Goal: Task Accomplishment & Management: Manage account settings

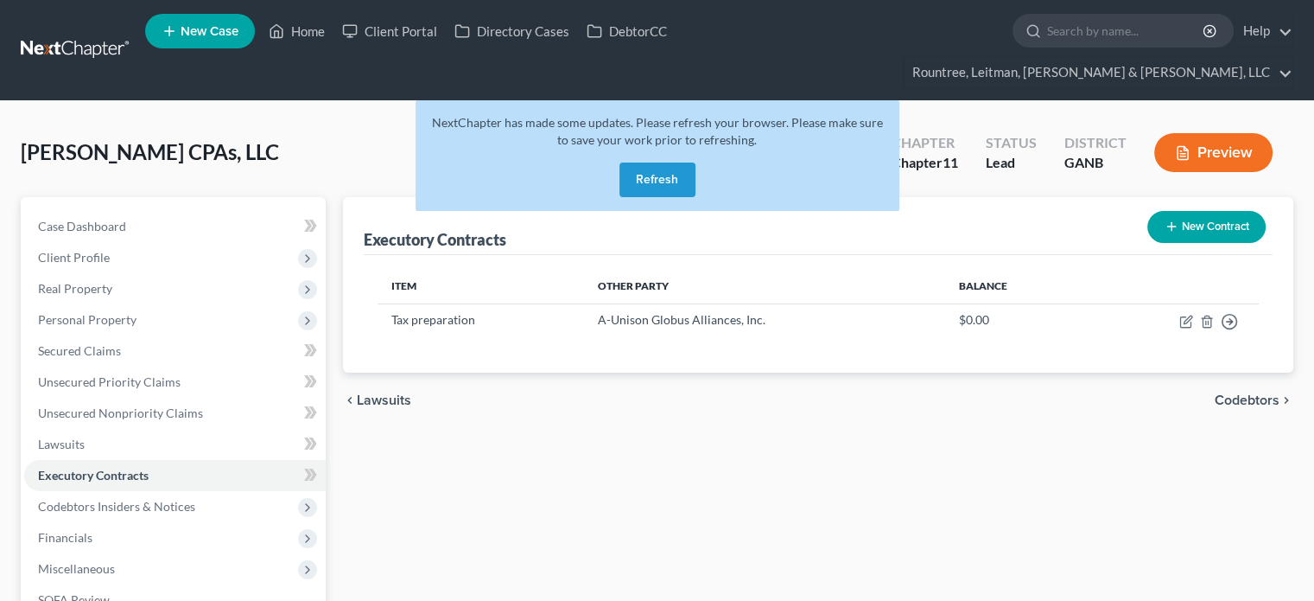
click at [671, 162] on button "Refresh" at bounding box center [658, 179] width 76 height 35
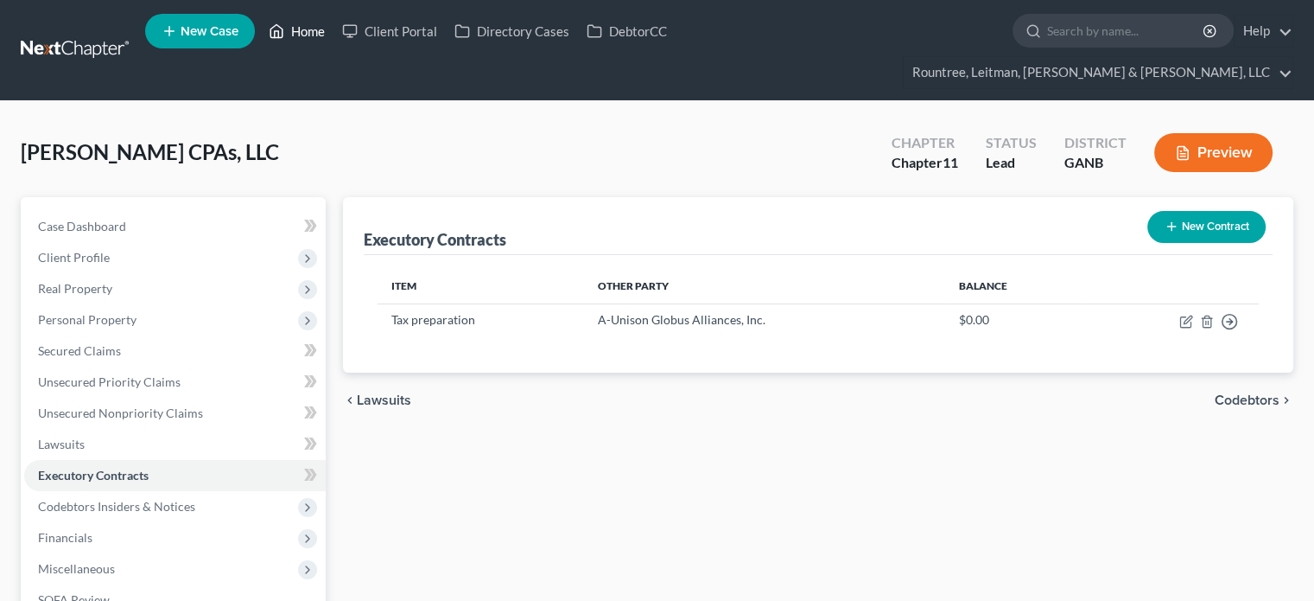
click at [315, 35] on link "Home" at bounding box center [296, 31] width 73 height 31
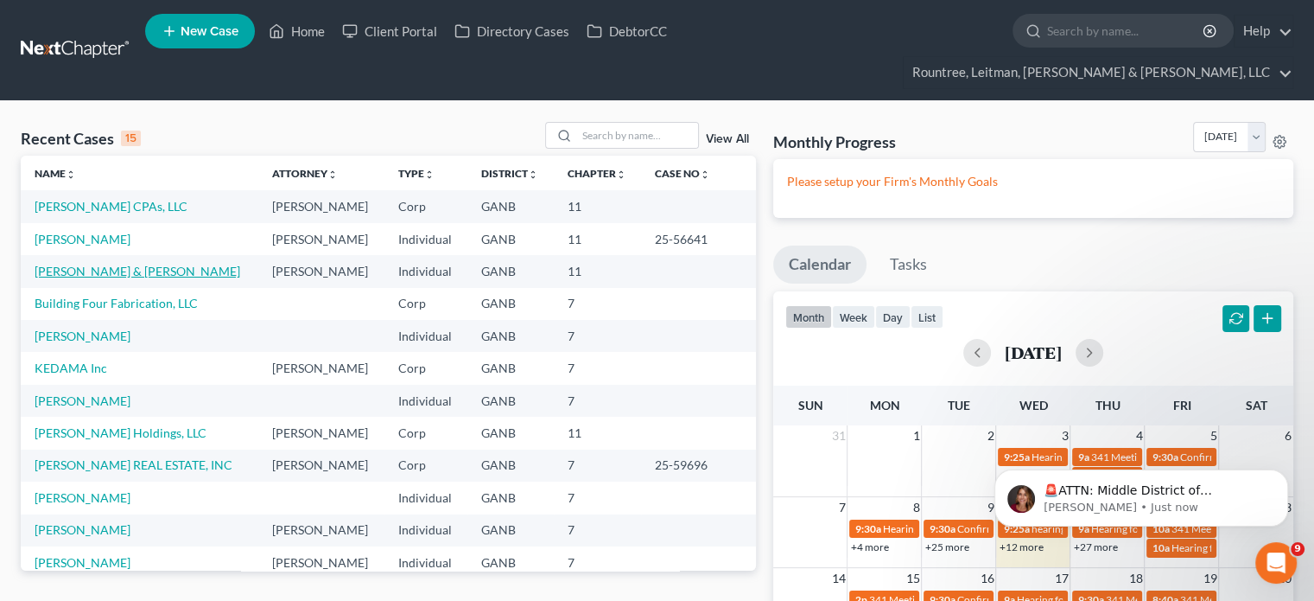
click at [77, 264] on link "[PERSON_NAME] & [PERSON_NAME]" at bounding box center [138, 271] width 206 height 15
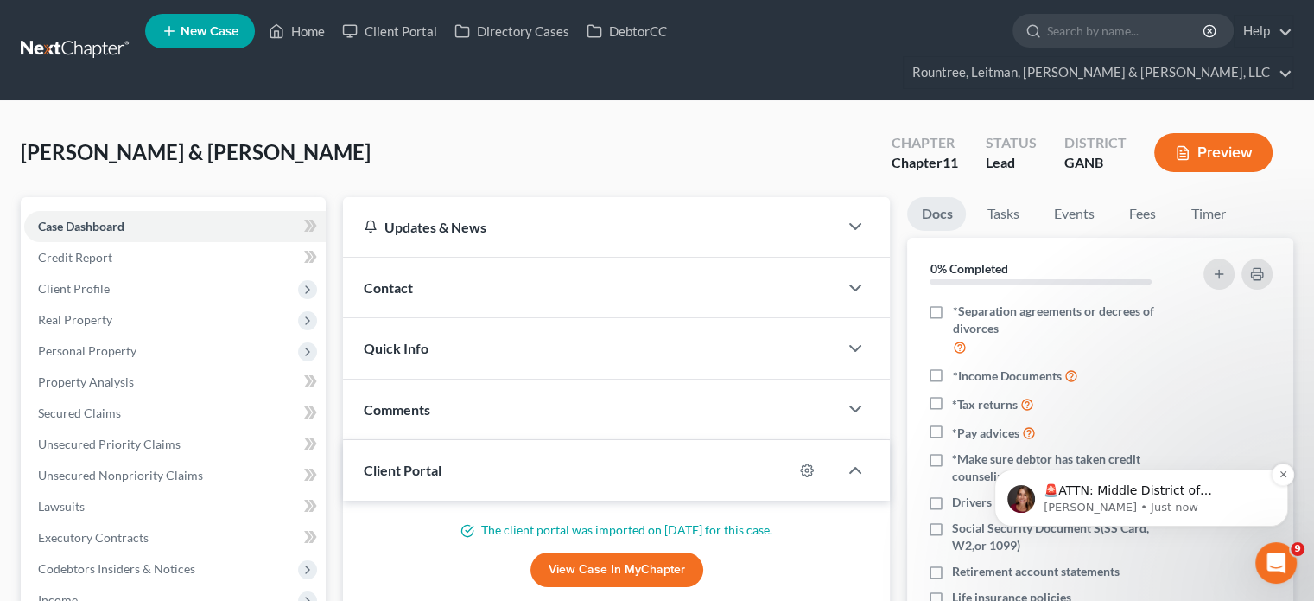
click at [1173, 478] on div "🚨ATTN: Middle District of [US_STATE] The court has added a new Credit Counselin…" at bounding box center [1142, 497] width 294 height 57
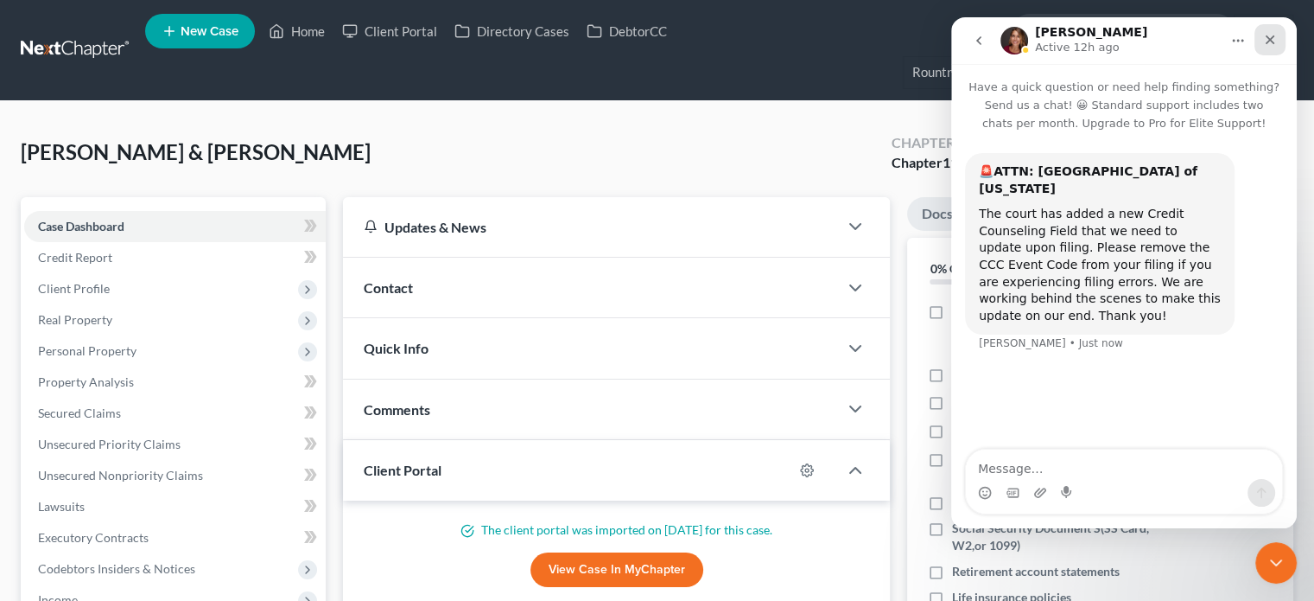
click at [1274, 41] on icon "Close" at bounding box center [1270, 40] width 14 height 14
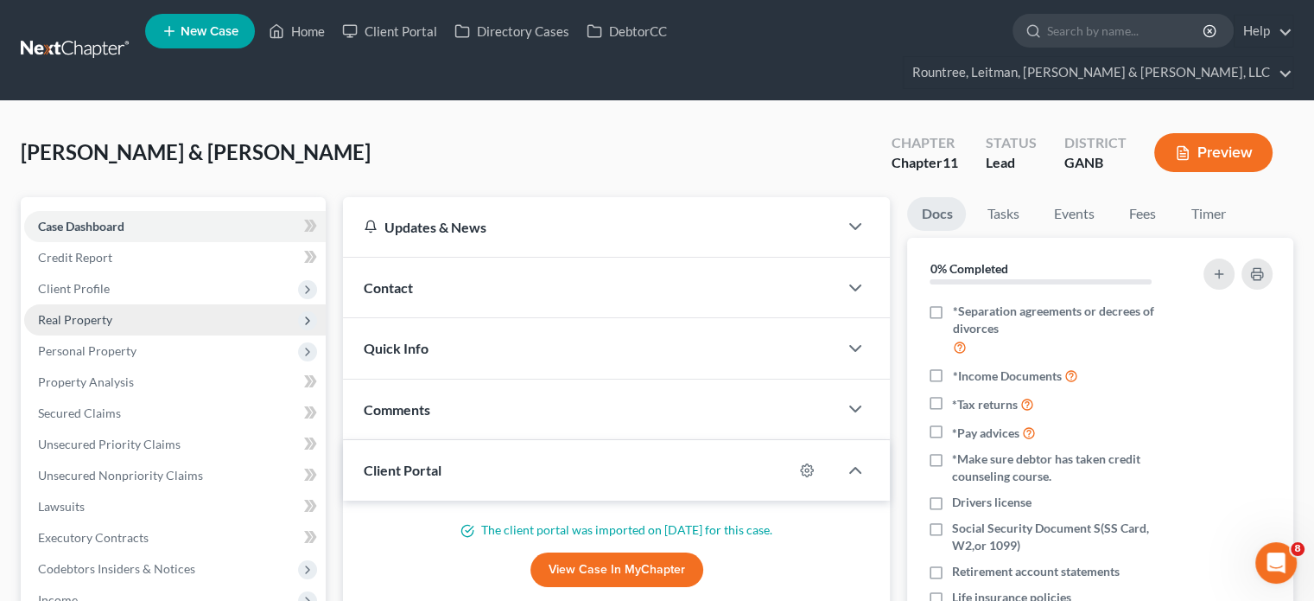
click at [77, 312] on span "Real Property" at bounding box center [75, 319] width 74 height 15
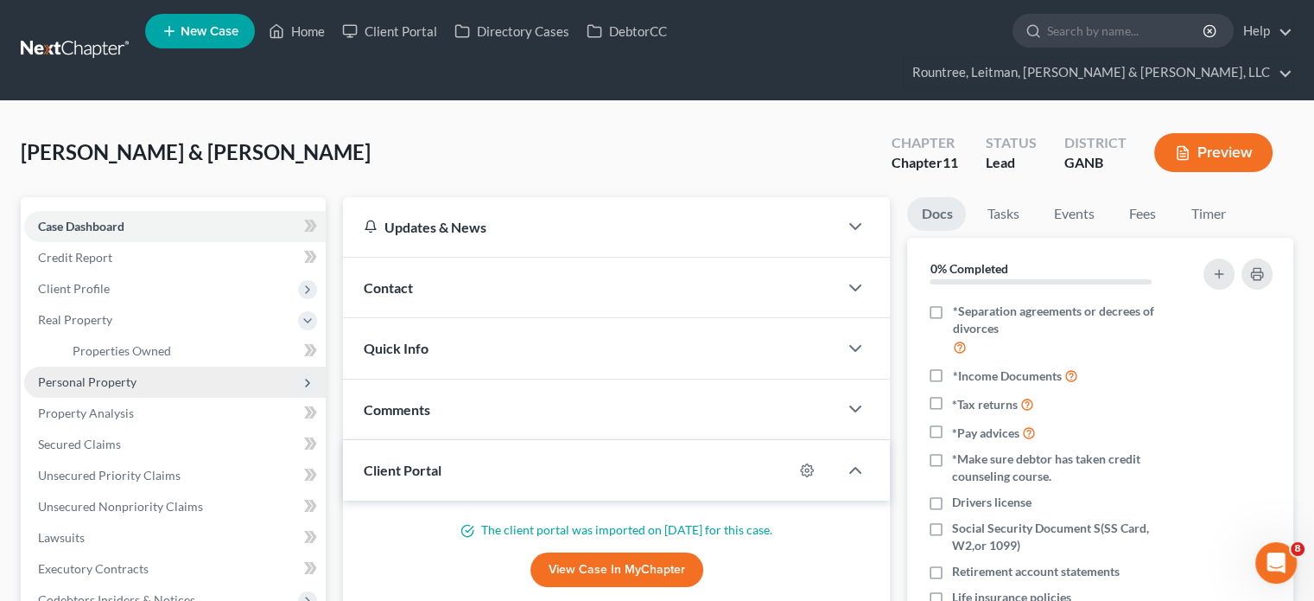
click at [88, 374] on span "Personal Property" at bounding box center [87, 381] width 99 height 15
click at [108, 374] on span "Vehicles Owned" at bounding box center [116, 381] width 86 height 15
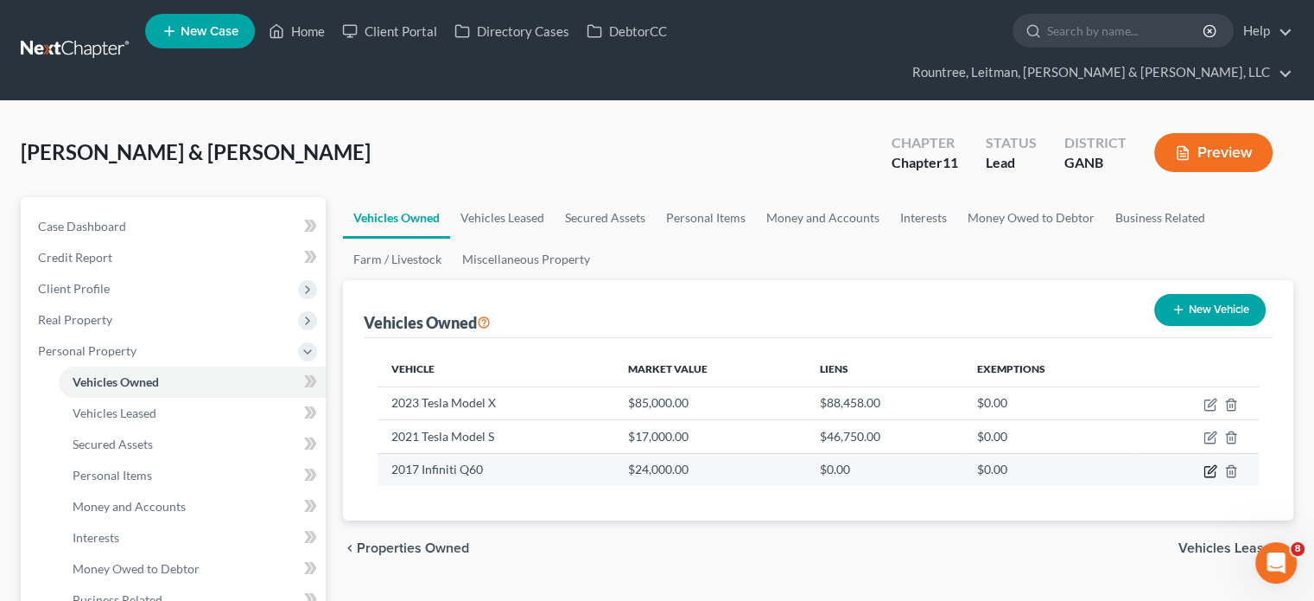
click at [1205, 466] on icon "button" at bounding box center [1210, 471] width 10 height 10
select select "0"
select select "9"
select select "1"
select select "3"
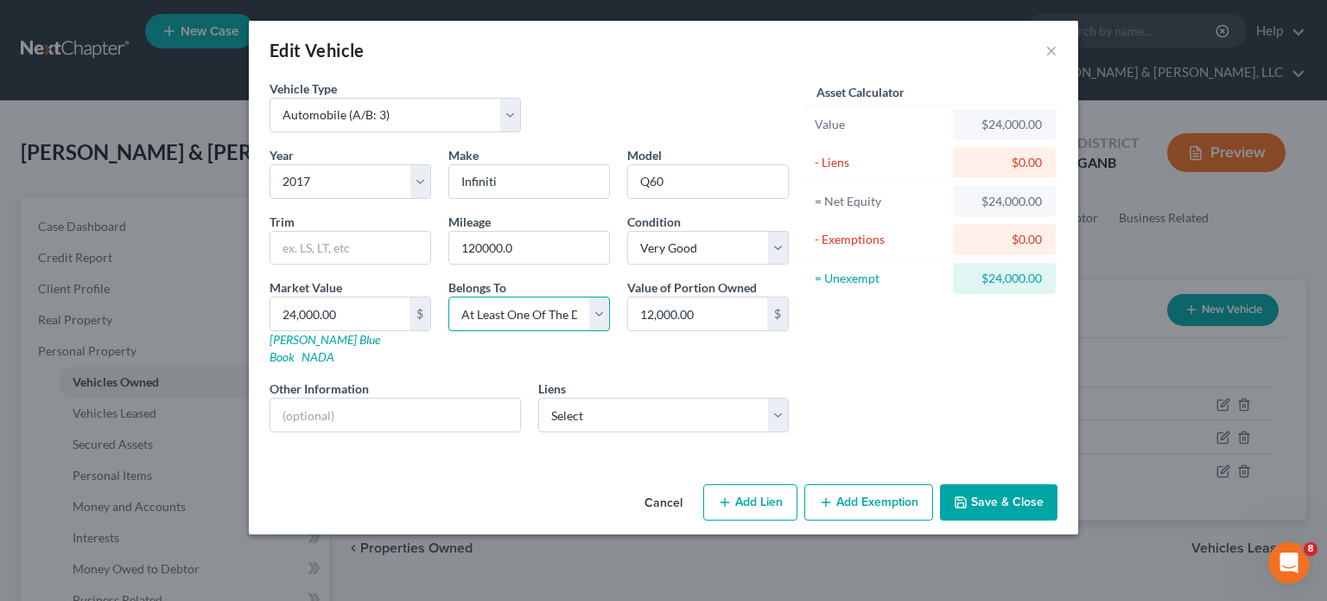
click at [600, 315] on select "Select Debtor 1 Only Debtor 2 Only Debtor 1 And Debtor 2 Only At Least One Of T…" at bounding box center [529, 313] width 162 height 35
select select
click at [448, 296] on select "Select Debtor 1 Only Debtor 2 Only Debtor 1 And Debtor 2 Only At Least One Of T…" at bounding box center [529, 313] width 162 height 35
type input "24,000"
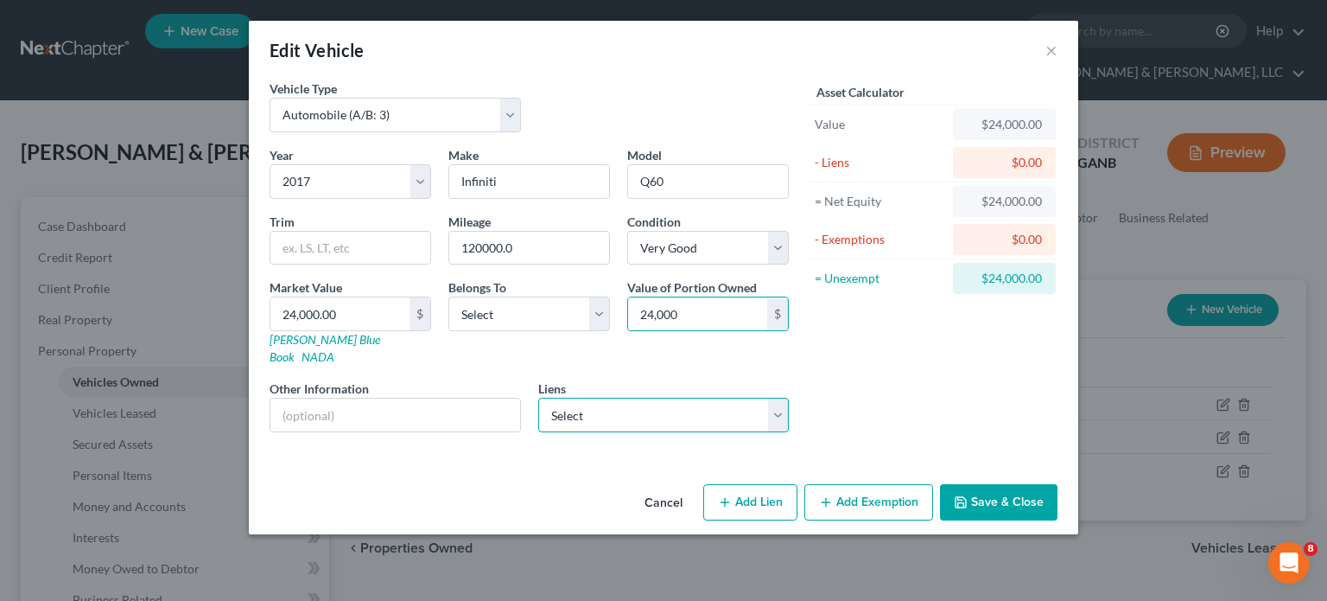
click at [782, 404] on select "Select Kia Finance - $25,000.00" at bounding box center [663, 414] width 251 height 35
click at [1013, 489] on button "Save & Close" at bounding box center [999, 502] width 118 height 36
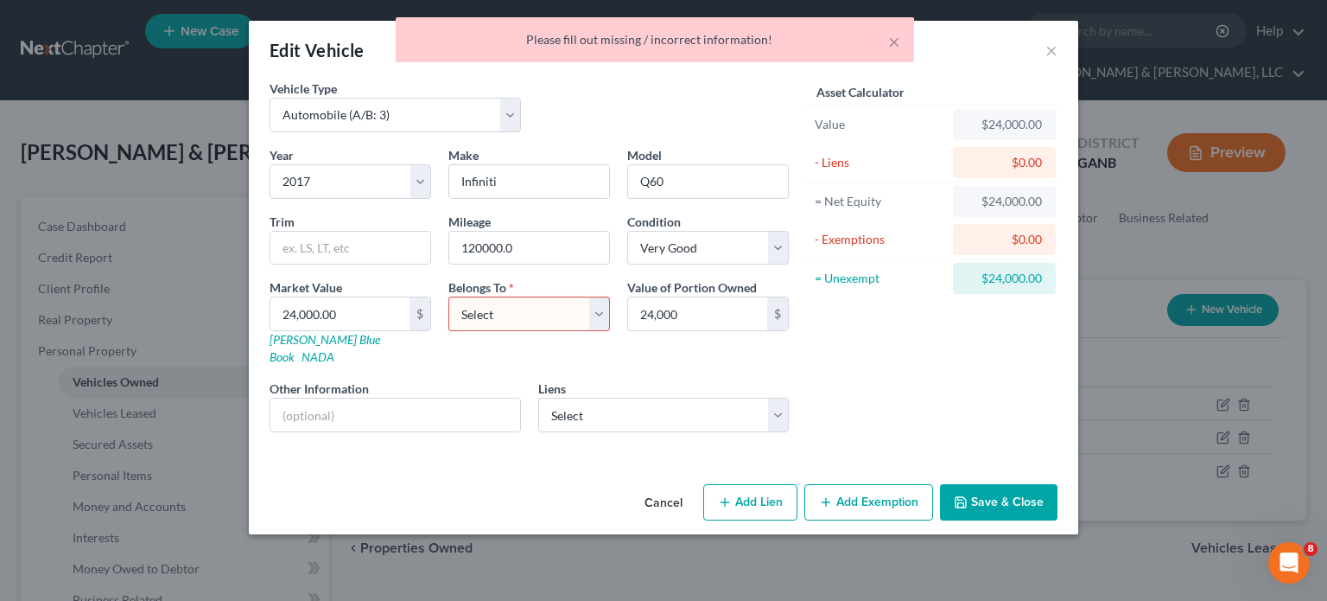
click at [591, 310] on select "Select Debtor 1 Only Debtor 2 Only Debtor 1 And Debtor 2 Only At Least One Of T…" at bounding box center [529, 313] width 162 height 35
select select "0"
click at [448, 296] on select "Select Debtor 1 Only Debtor 2 Only Debtor 1 And Debtor 2 Only At Least One Of T…" at bounding box center [529, 313] width 162 height 35
click at [1002, 484] on button "Save & Close" at bounding box center [999, 502] width 118 height 36
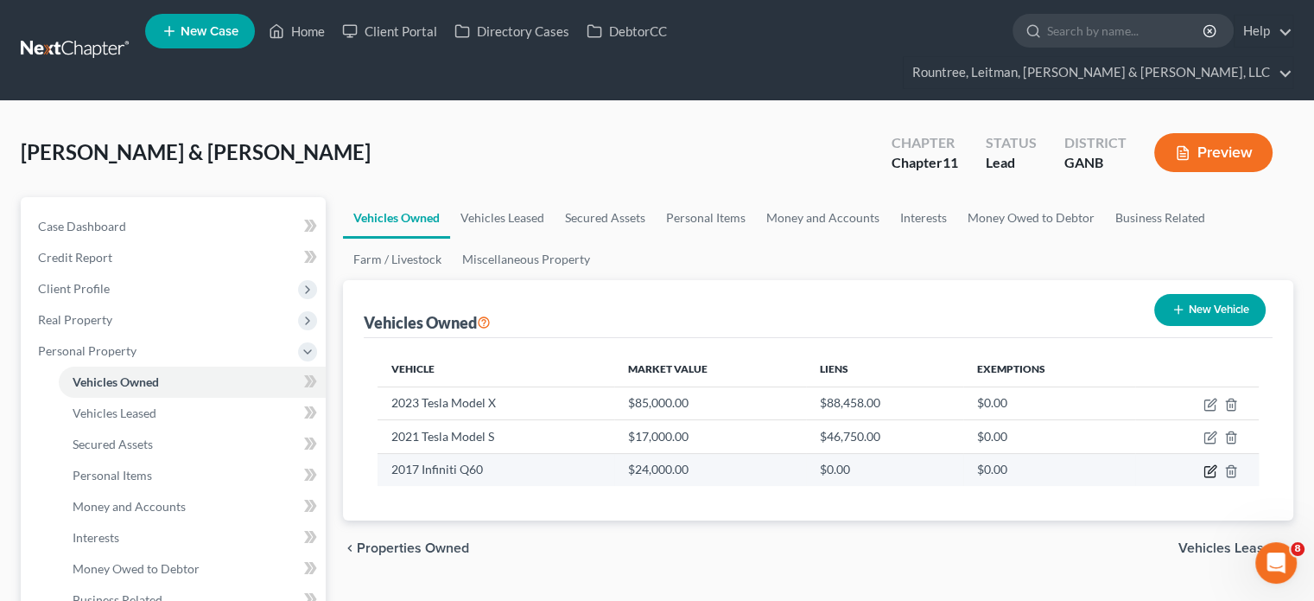
click at [1212, 465] on icon "button" at bounding box center [1212, 469] width 8 height 8
select select "0"
select select "9"
select select "1"
select select "0"
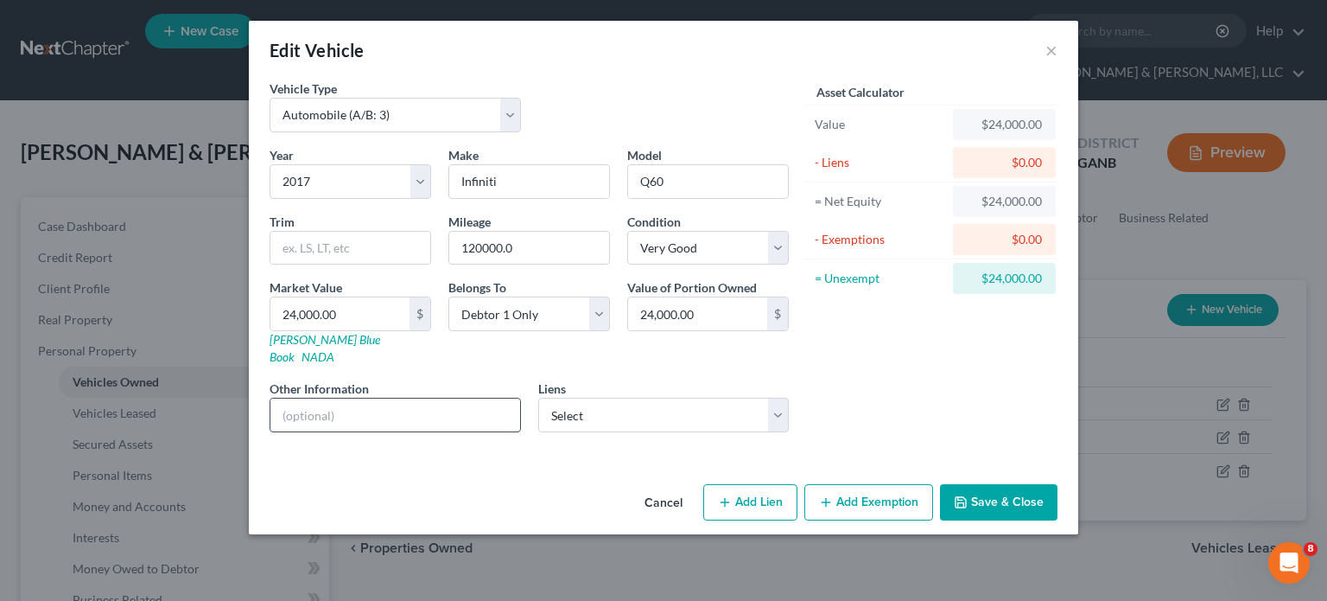
click at [376, 398] on input "text" at bounding box center [395, 414] width 250 height 33
type input "[US_VEHICLE_IDENTIFICATION_NUMBER]"
click at [1014, 484] on button "Save & Close" at bounding box center [999, 502] width 118 height 36
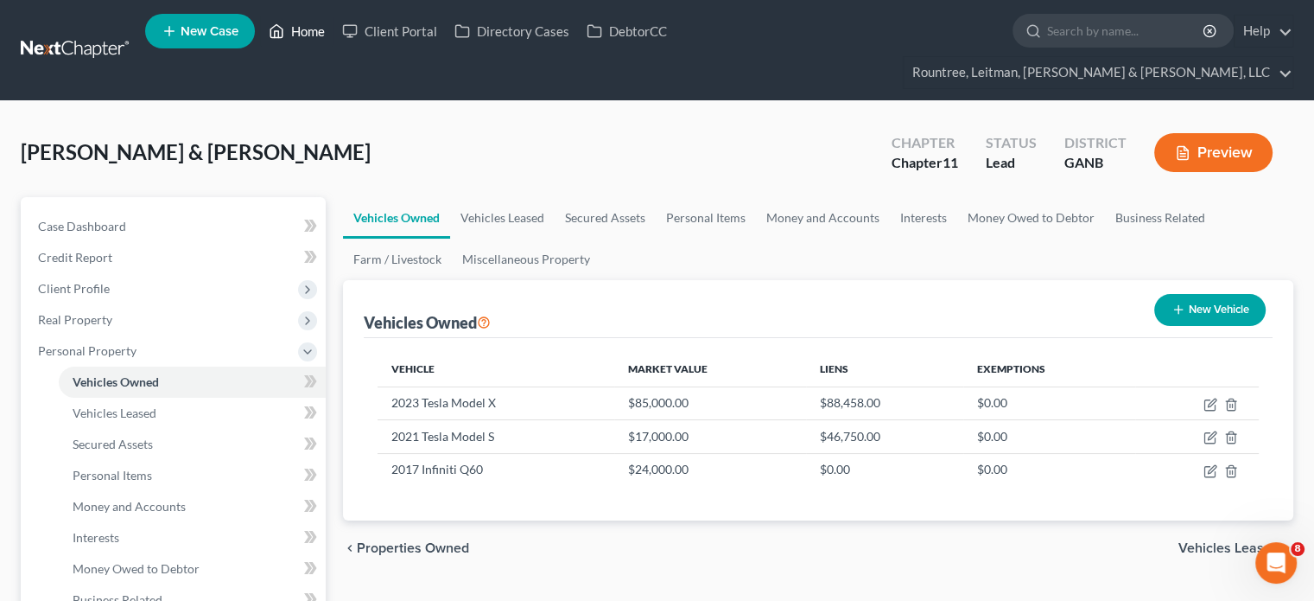
click at [323, 22] on link "Home" at bounding box center [296, 31] width 73 height 31
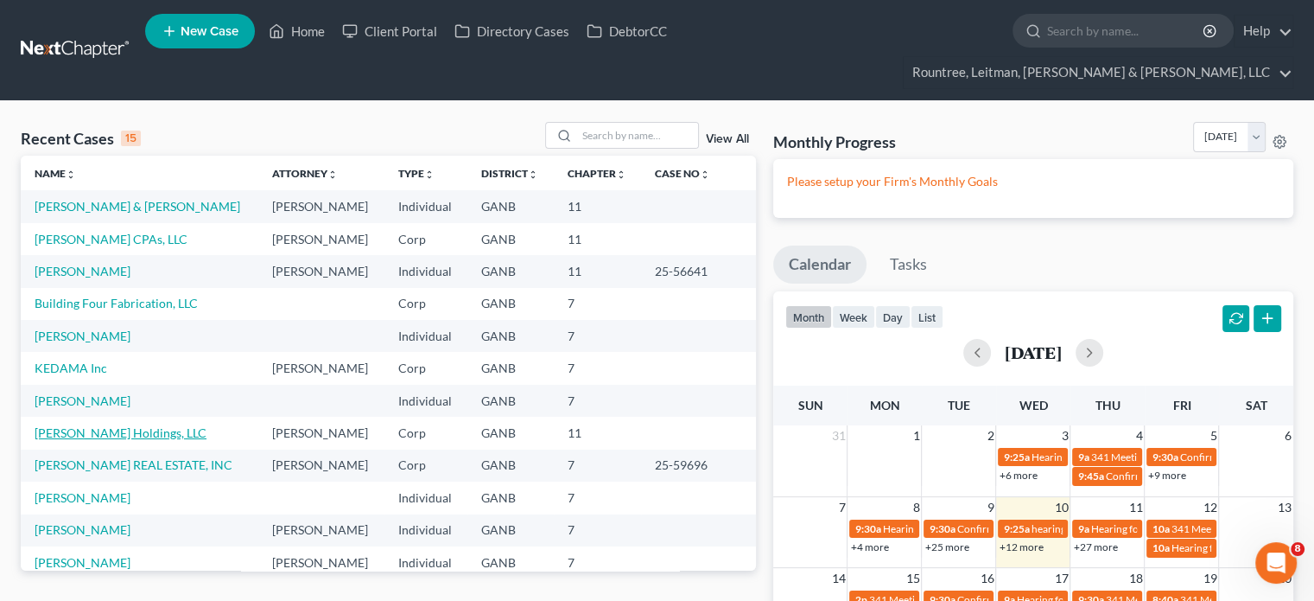
click at [76, 425] on link "[PERSON_NAME] Holdings, LLC" at bounding box center [121, 432] width 172 height 15
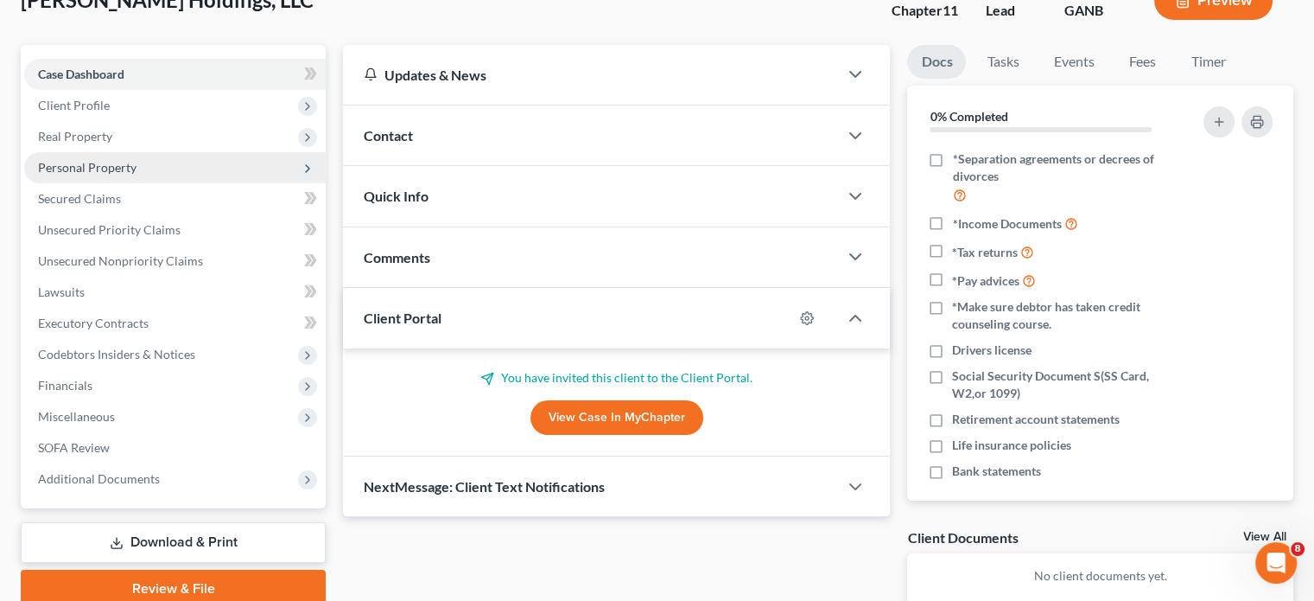
scroll to position [52, 0]
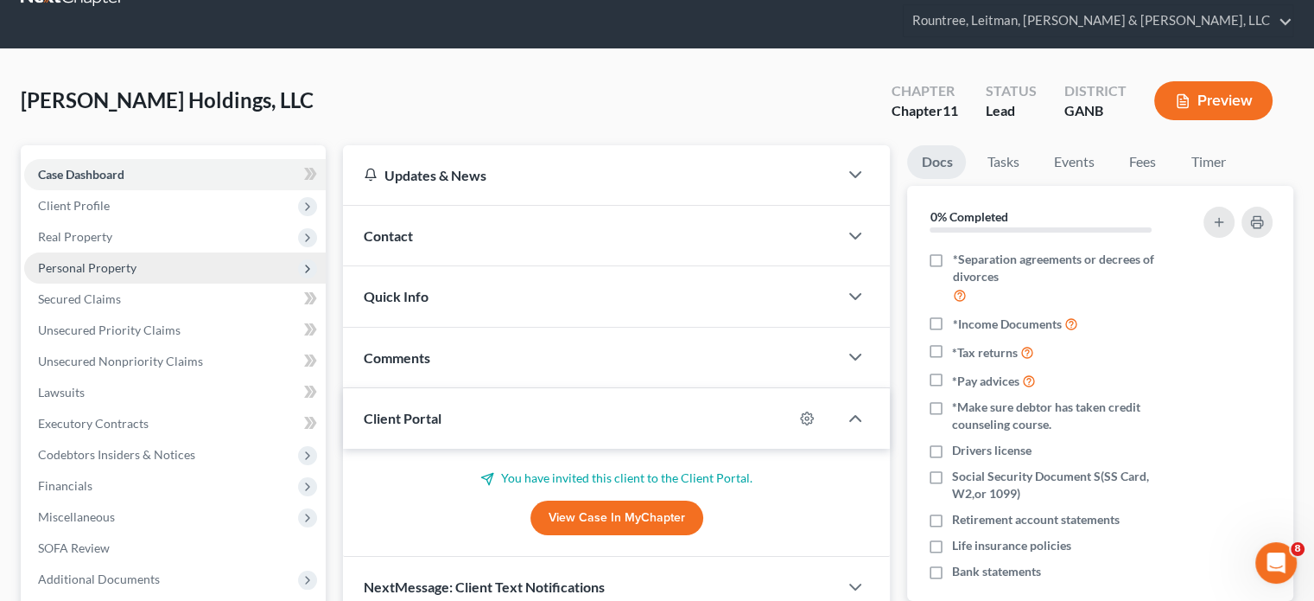
click at [102, 260] on span "Personal Property" at bounding box center [87, 267] width 99 height 15
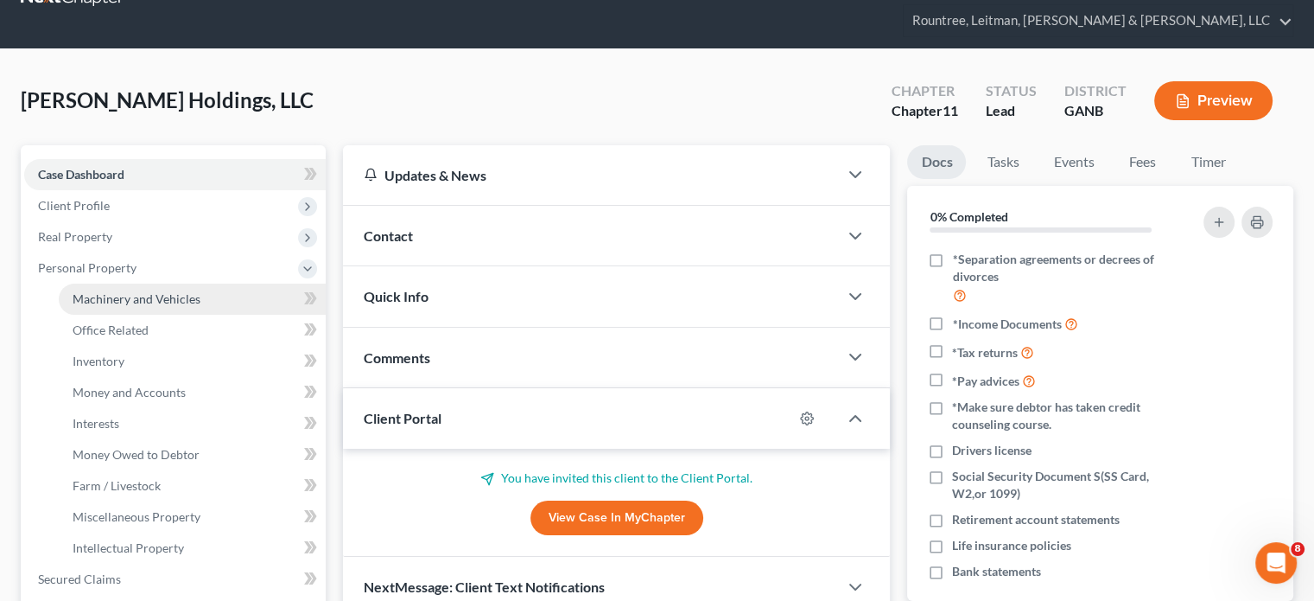
click at [118, 291] on span "Machinery and Vehicles" at bounding box center [137, 298] width 128 height 15
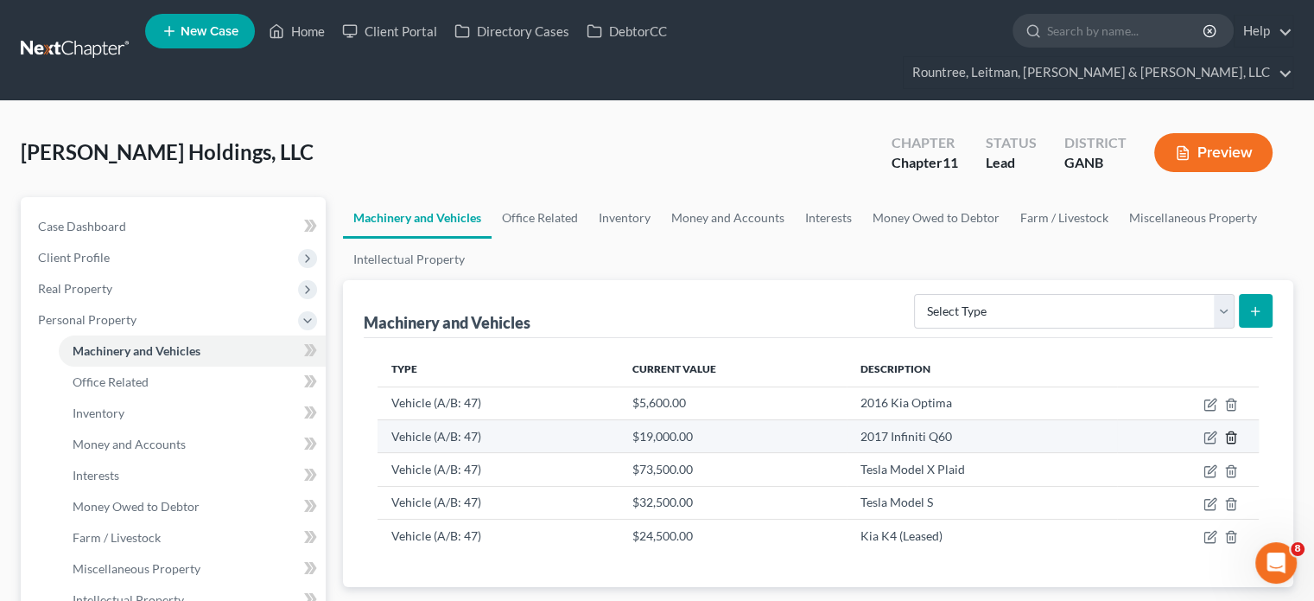
click at [1232, 436] on line "button" at bounding box center [1232, 437] width 0 height 3
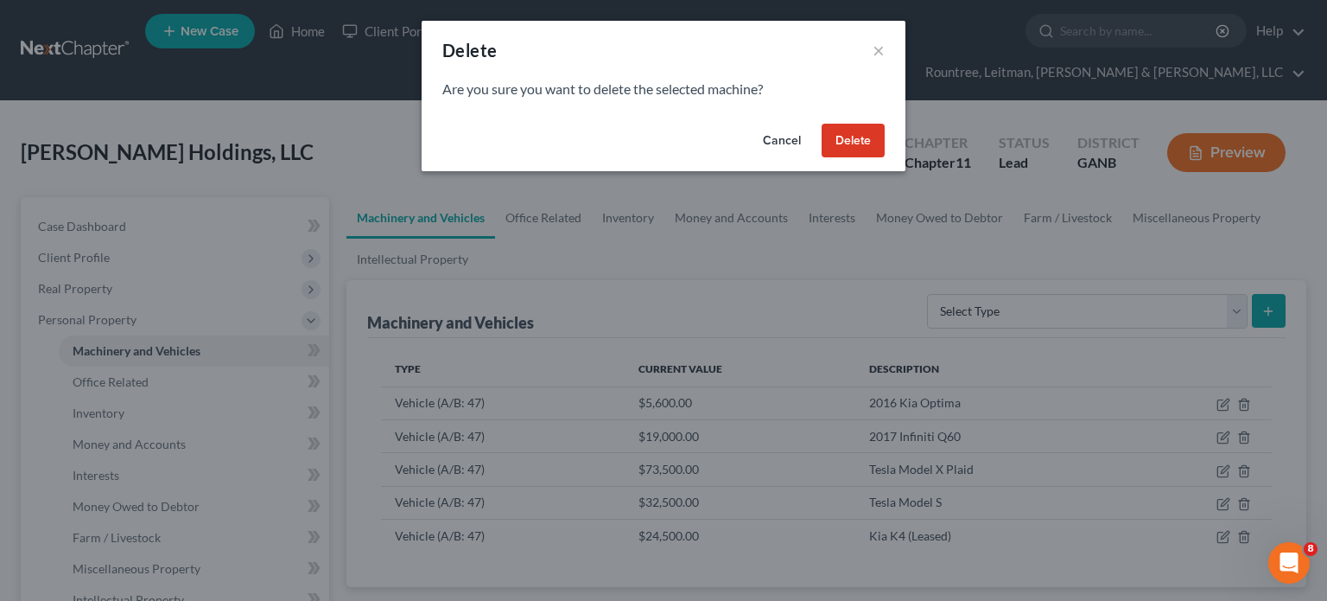
click at [840, 137] on button "Delete" at bounding box center [853, 141] width 63 height 35
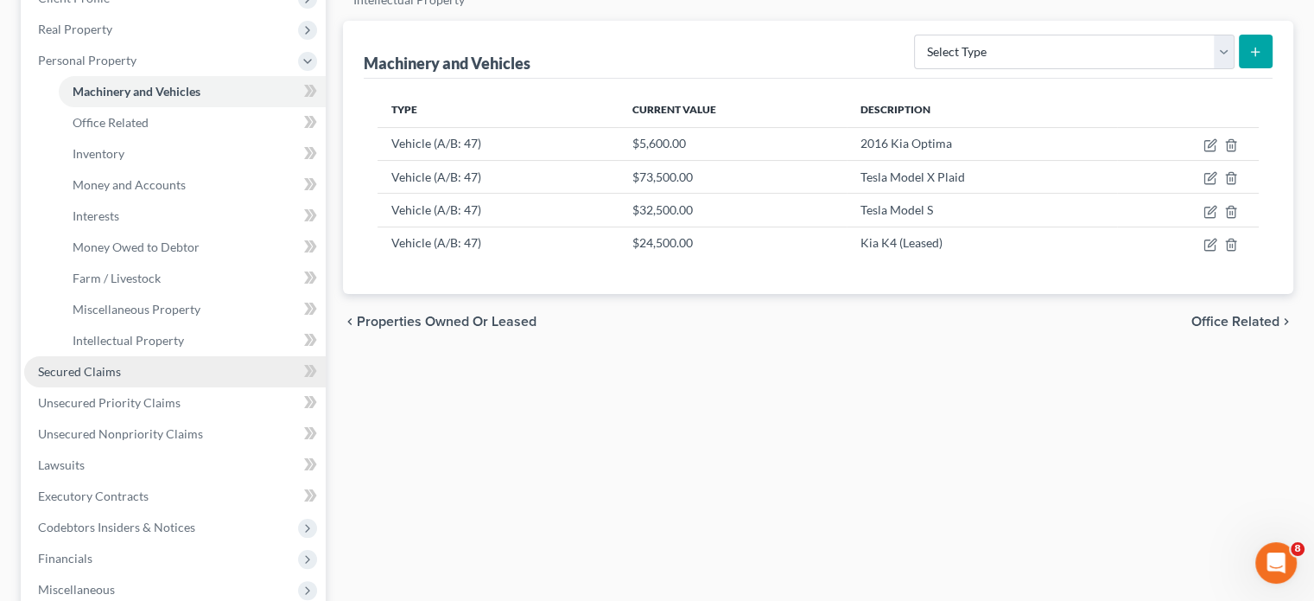
click at [99, 364] on span "Secured Claims" at bounding box center [79, 371] width 83 height 15
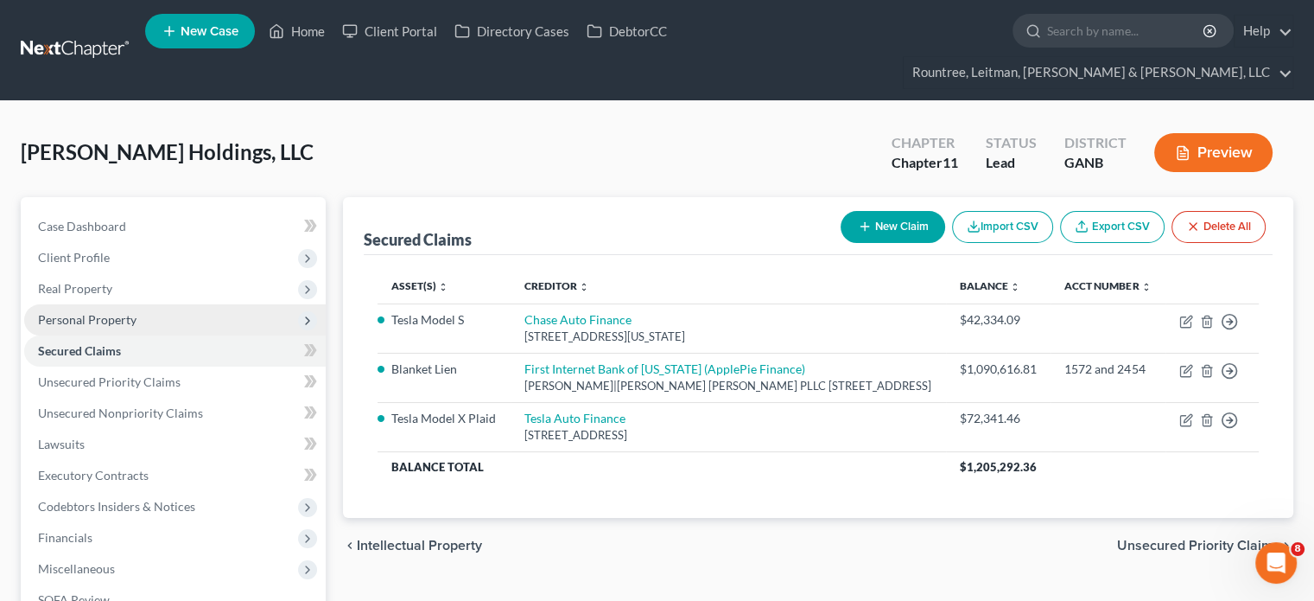
click at [90, 312] on span "Personal Property" at bounding box center [87, 319] width 99 height 15
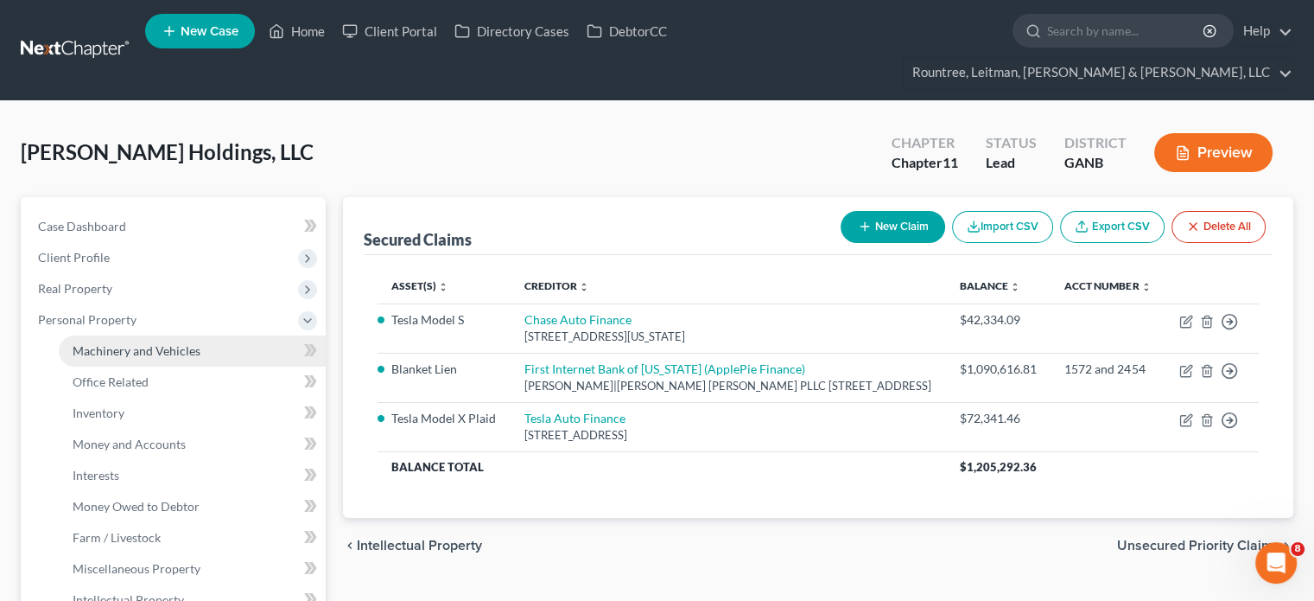
click at [99, 343] on span "Machinery and Vehicles" at bounding box center [137, 350] width 128 height 15
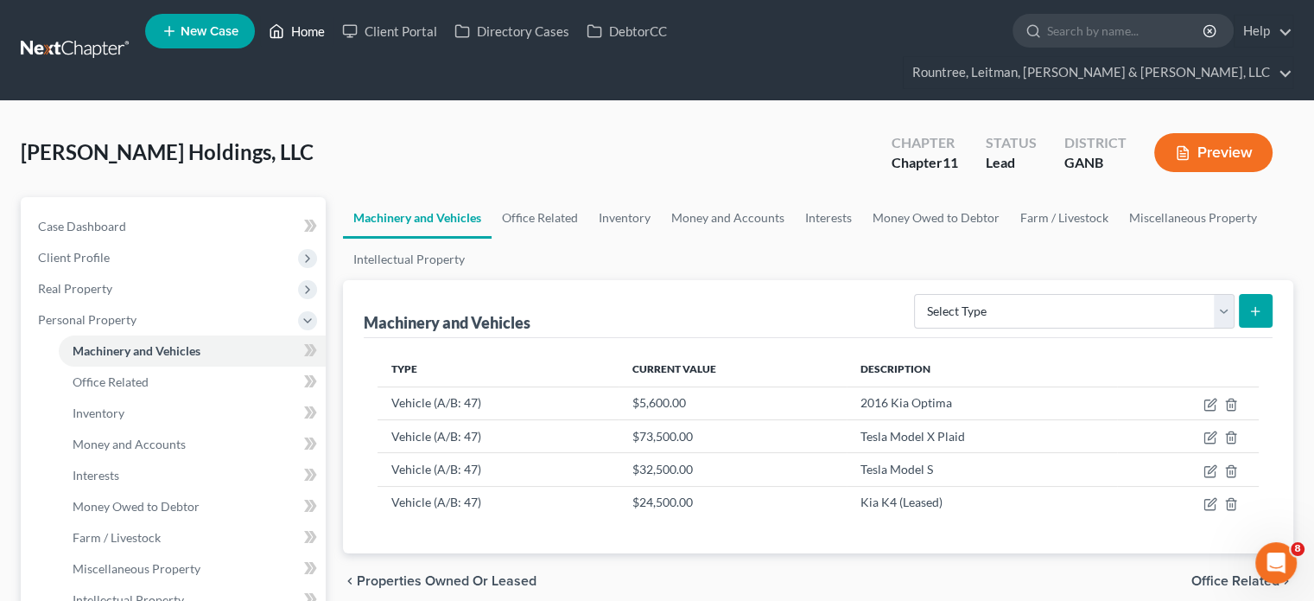
click at [294, 35] on link "Home" at bounding box center [296, 31] width 73 height 31
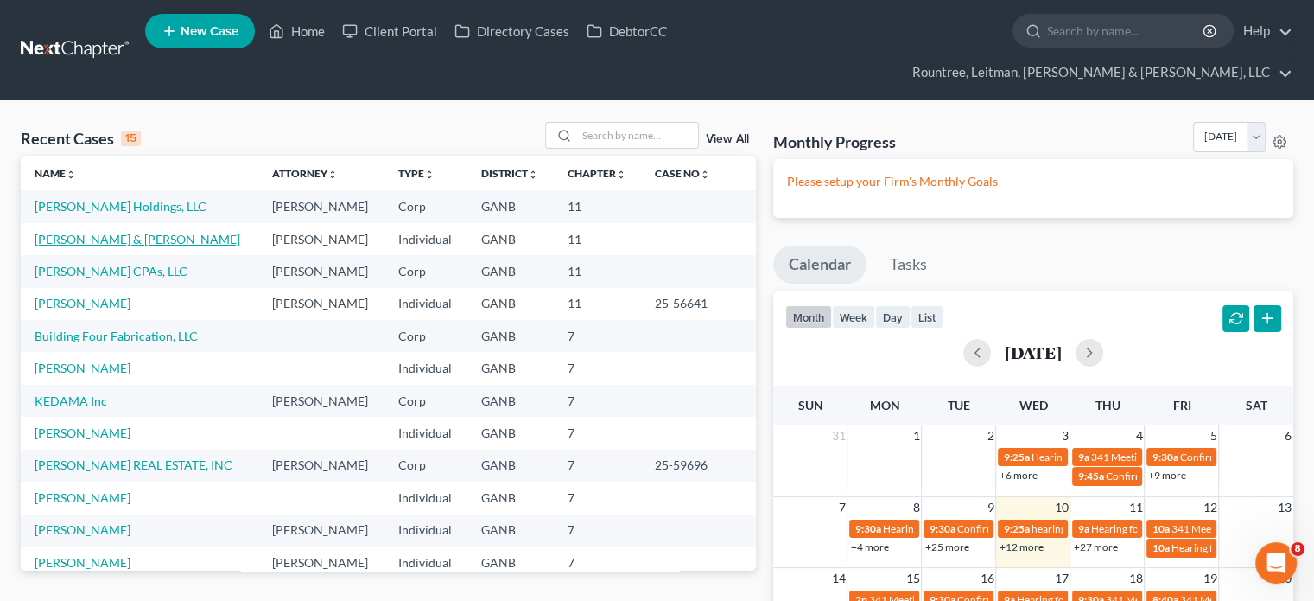
click at [89, 232] on link "[PERSON_NAME] & [PERSON_NAME]" at bounding box center [138, 239] width 206 height 15
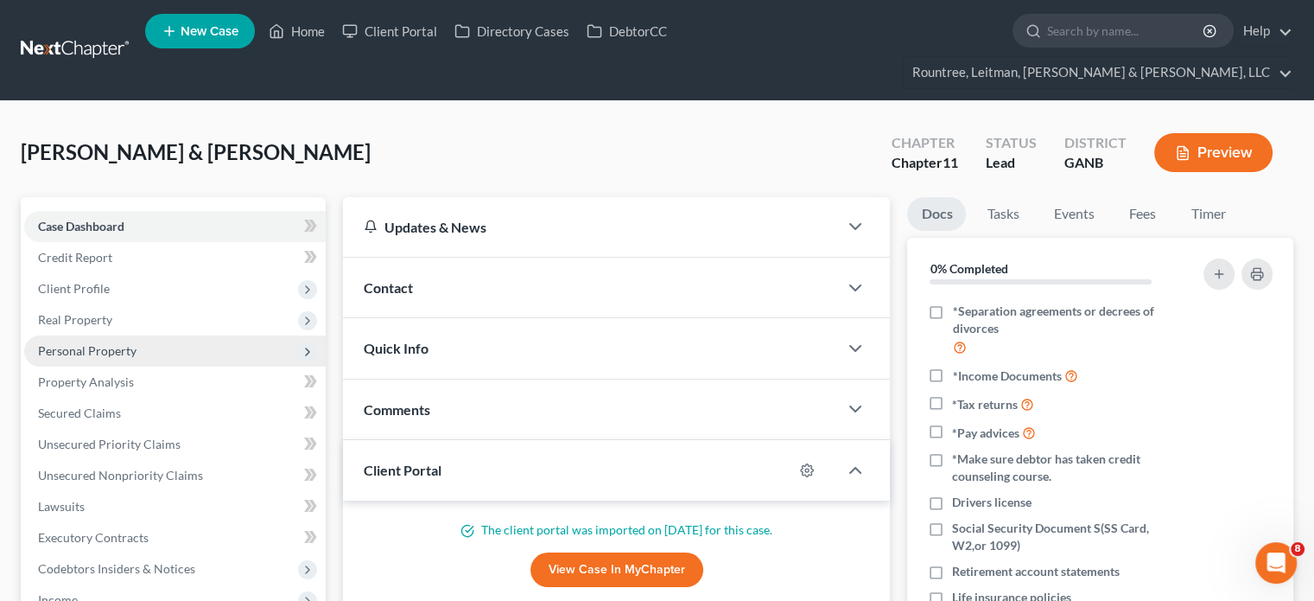
click at [91, 343] on span "Personal Property" at bounding box center [87, 350] width 99 height 15
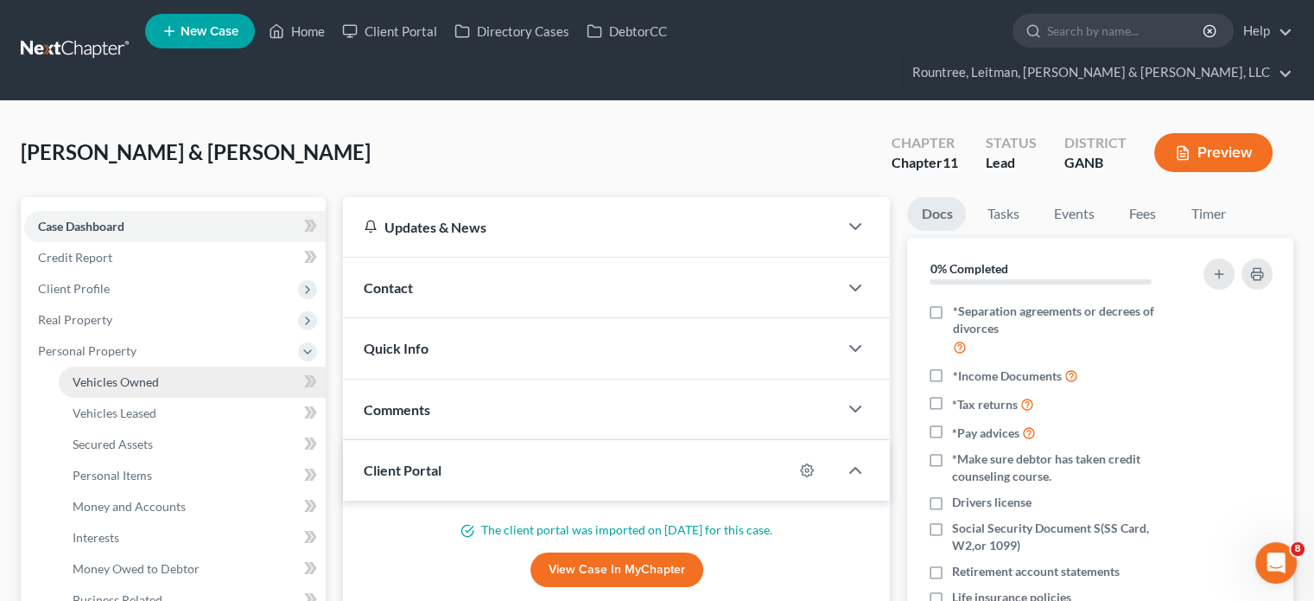
click at [98, 374] on span "Vehicles Owned" at bounding box center [116, 381] width 86 height 15
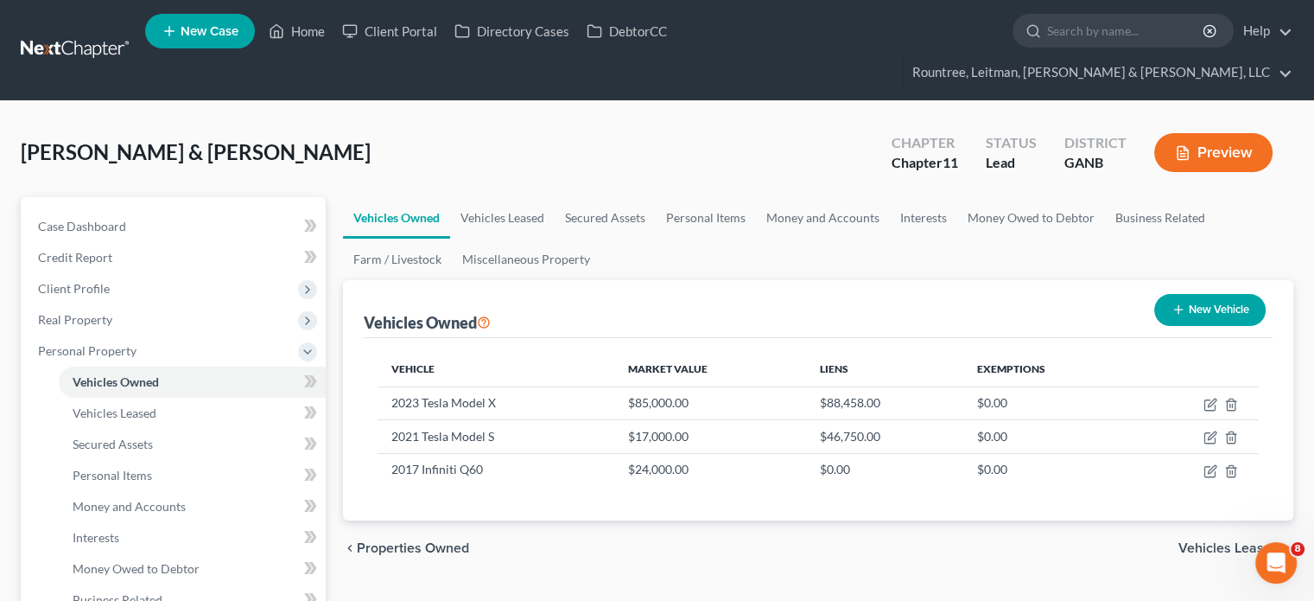
click at [1213, 294] on button "New Vehicle" at bounding box center [1209, 310] width 111 height 32
select select "0"
select select "2"
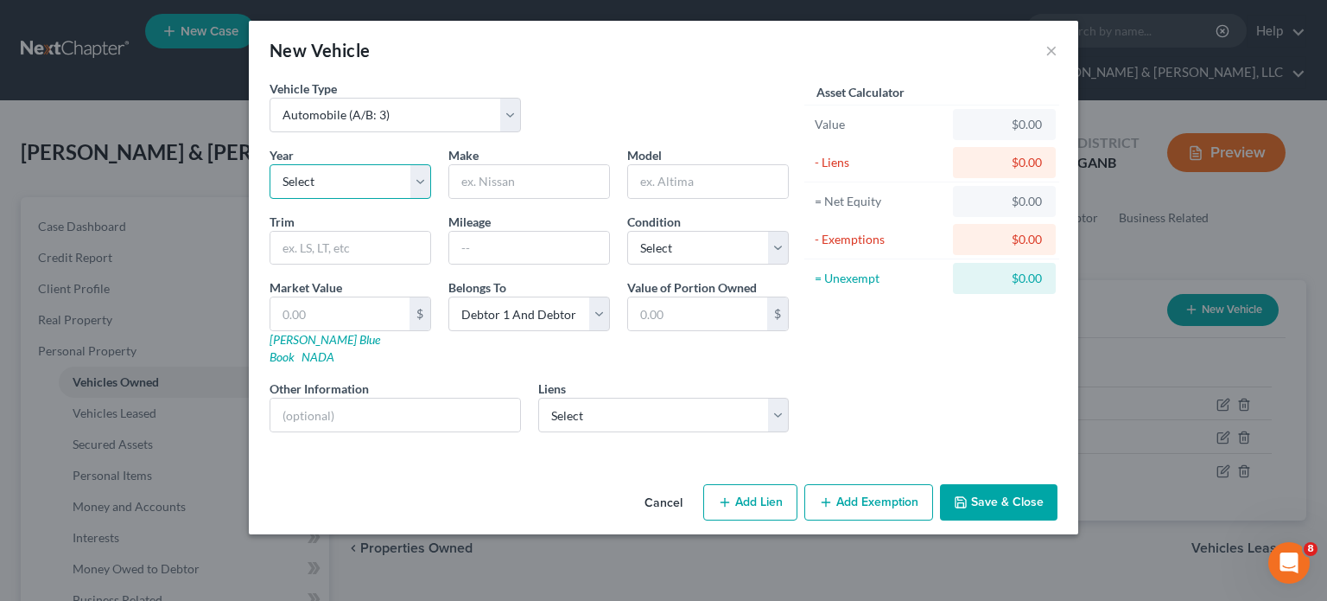
click at [321, 187] on select "Select 2026 2025 2024 2023 2022 2021 2020 2019 2018 2017 2016 2015 2014 2013 20…" at bounding box center [351, 181] width 162 height 35
select select "14"
click at [270, 164] on select "Select 2026 2025 2024 2023 2022 2021 2020 2019 2018 2017 2016 2015 2014 2013 20…" at bounding box center [351, 181] width 162 height 35
click at [516, 184] on input "text" at bounding box center [529, 181] width 160 height 33
type input "Nissan"
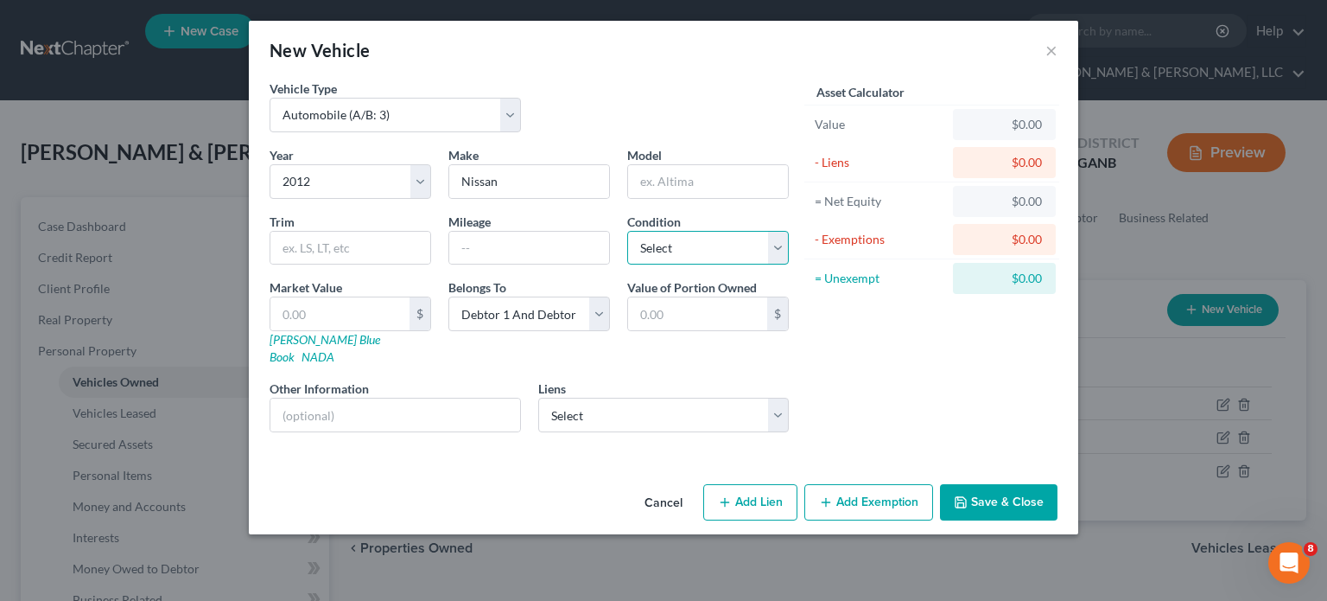
click at [785, 247] on select "Select Excellent Very Good Good Fair Poor" at bounding box center [708, 248] width 162 height 35
select select "4"
click at [627, 231] on select "Select Excellent Very Good Good Fair Poor" at bounding box center [708, 248] width 162 height 35
click at [605, 315] on select "Select Debtor 1 Only Debtor 2 Only Debtor 1 And Debtor 2 Only At Least One Of T…" at bounding box center [529, 313] width 162 height 35
select select "0"
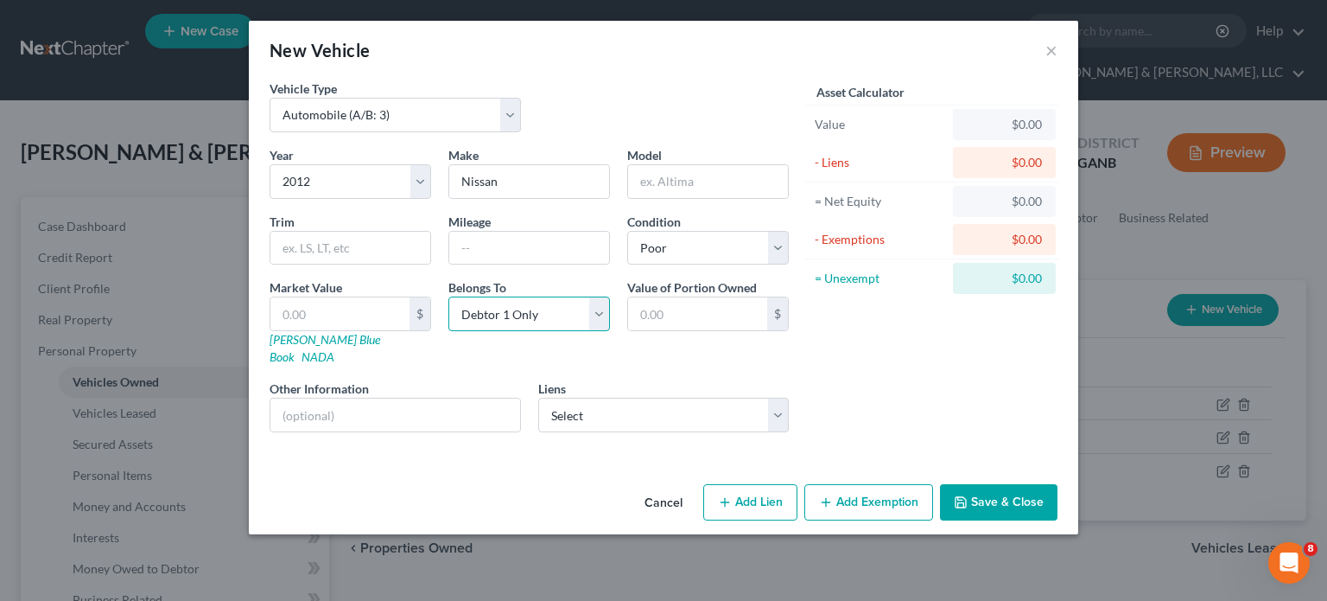
click at [448, 296] on select "Select Debtor 1 Only Debtor 2 Only Debtor 1 And Debtor 2 Only At Least One Of T…" at bounding box center [529, 313] width 162 height 35
click at [426, 398] on input "text" at bounding box center [395, 414] width 250 height 33
click at [740, 188] on input "text" at bounding box center [708, 181] width 160 height 33
type input "GT-R"
click at [401, 398] on input "text" at bounding box center [395, 414] width 250 height 33
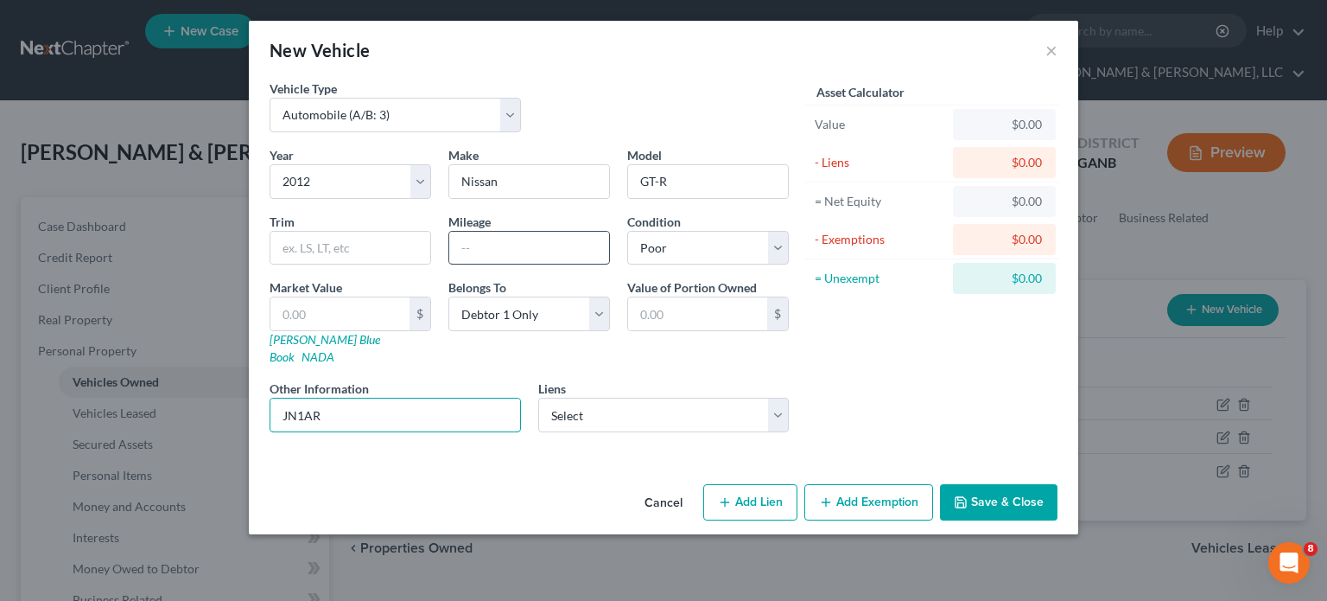
type input "JN1AR"
click at [511, 253] on input "text" at bounding box center [529, 248] width 160 height 33
type input "82000"
click at [343, 477] on div "Cancel Add Lien Add Lease Add Exemption Save & Close" at bounding box center [664, 505] width 830 height 57
drag, startPoint x: 396, startPoint y: 390, endPoint x: 114, endPoint y: 385, distance: 281.8
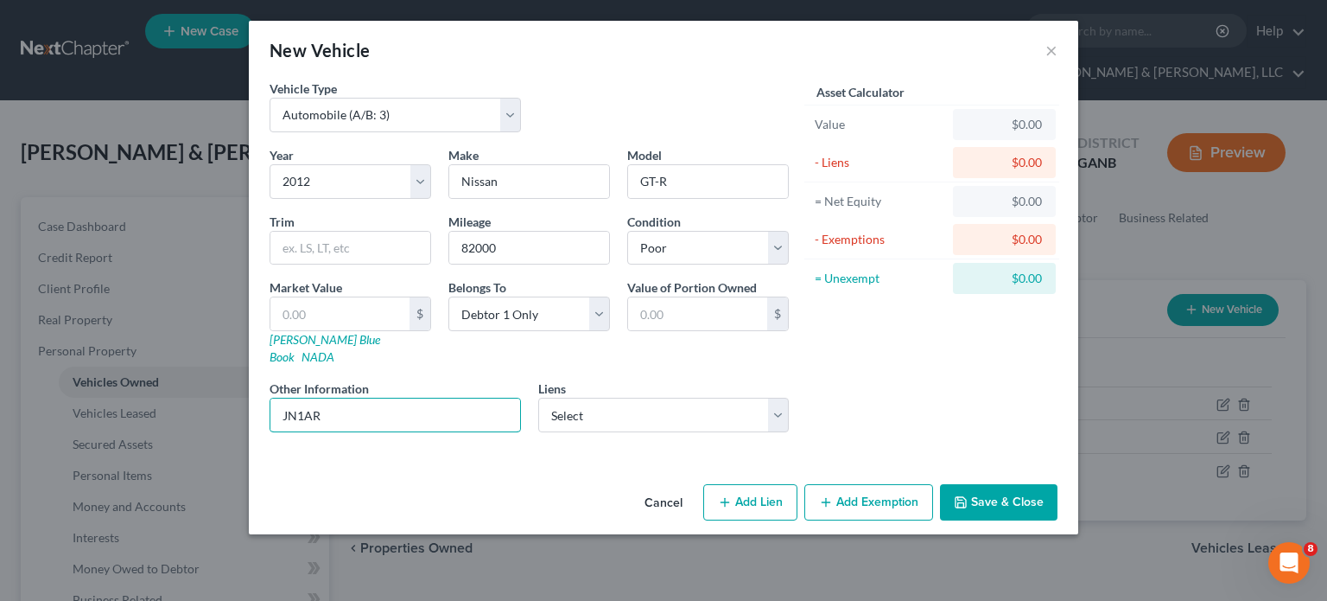
click at [114, 385] on div "New Vehicle × Vehicle Type Select Automobile (A/B: 3) Truck (A/B: 3) Trailer (A…" at bounding box center [663, 300] width 1327 height 601
type input "*Salvage Title"
click at [1008, 485] on button "Save & Close" at bounding box center [999, 502] width 118 height 36
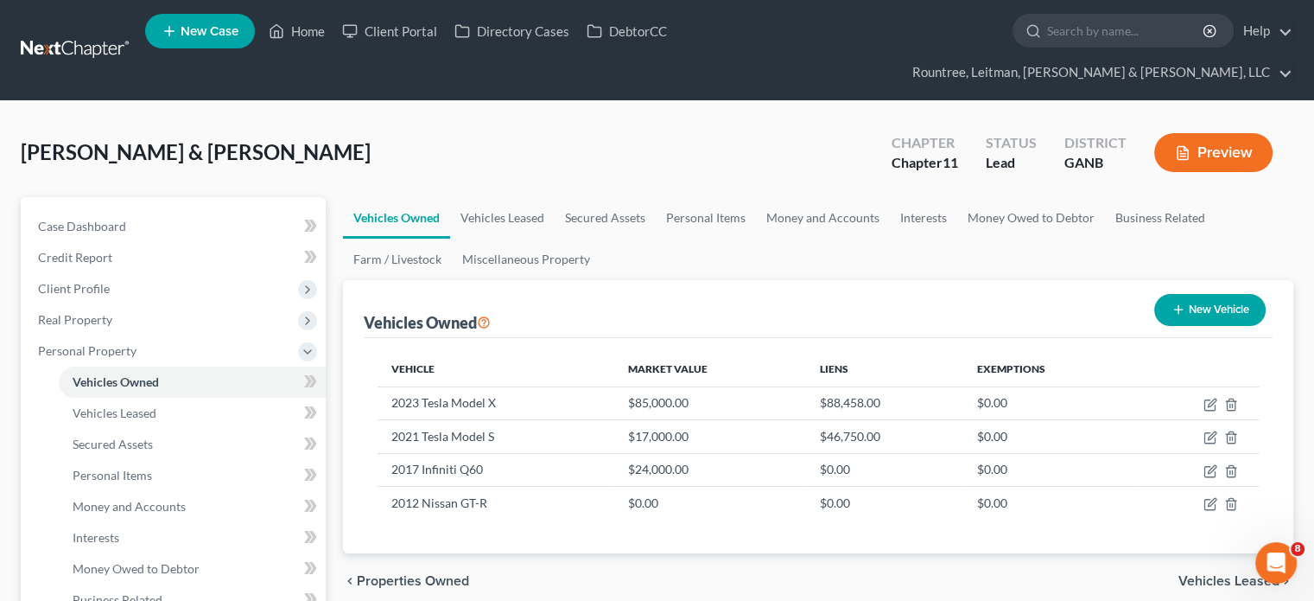
click at [1207, 294] on button "New Vehicle" at bounding box center [1209, 310] width 111 height 32
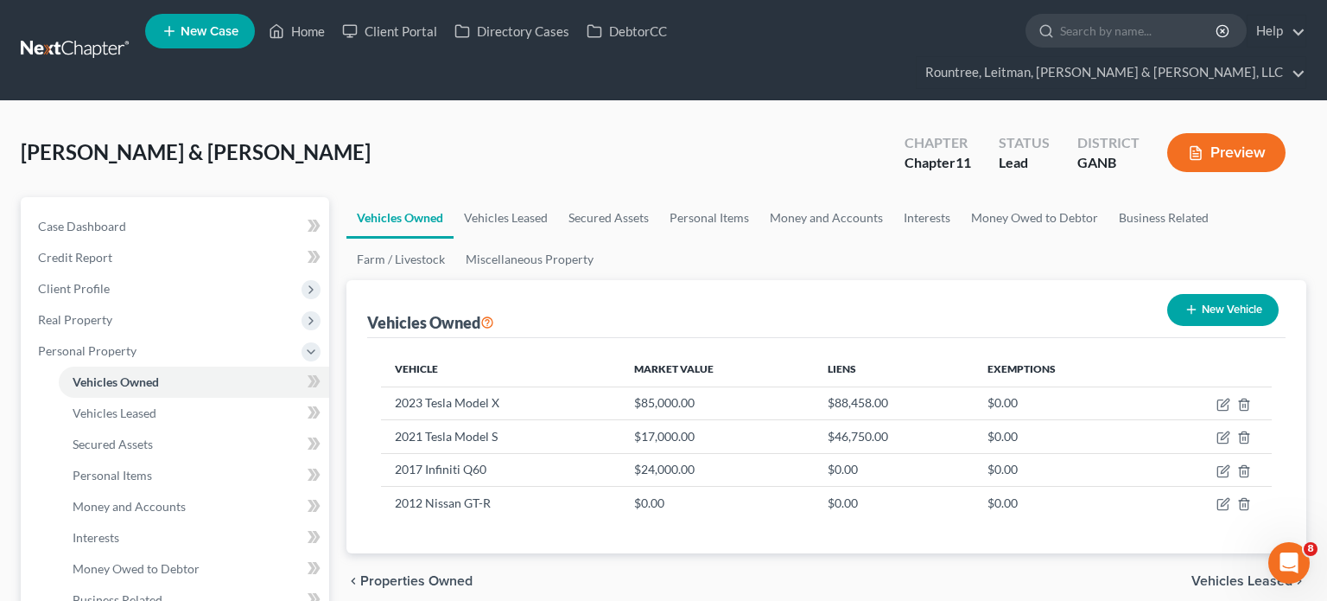
select select "0"
select select "2"
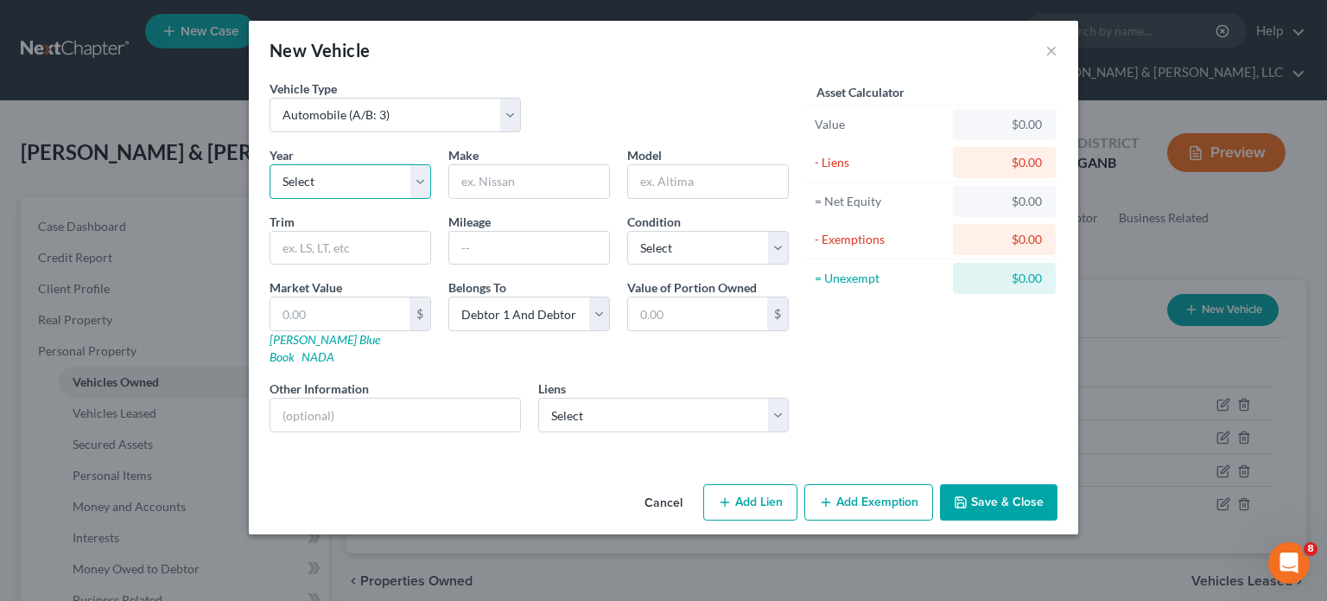
click at [346, 178] on select "Select 2026 2025 2024 2023 2022 2021 2020 2019 2018 2017 2016 2015 2014 2013 20…" at bounding box center [351, 181] width 162 height 35
select select "10"
click at [270, 164] on select "Select 2026 2025 2024 2023 2022 2021 2020 2019 2018 2017 2016 2015 2014 2013 20…" at bounding box center [351, 181] width 162 height 35
click at [541, 179] on input "text" at bounding box center [529, 181] width 160 height 33
type input "Tesla"
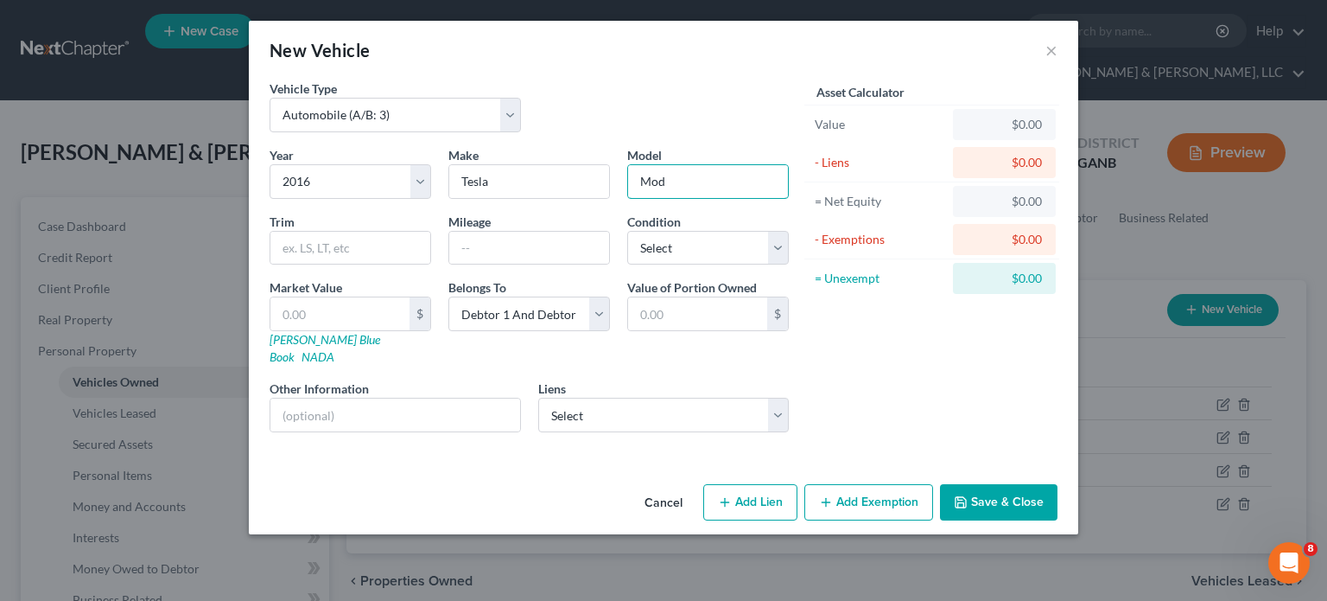
type input "Model S"
click at [601, 314] on select "Select Debtor 1 Only Debtor 2 Only Debtor 1 And Debtor 2 Only At Least One Of T…" at bounding box center [529, 313] width 162 height 35
select select "1"
click at [448, 296] on select "Select Debtor 1 Only Debtor 2 Only Debtor 1 And Debtor 2 Only At Least One Of T…" at bounding box center [529, 313] width 162 height 35
click at [1001, 484] on button "Save & Close" at bounding box center [999, 502] width 118 height 36
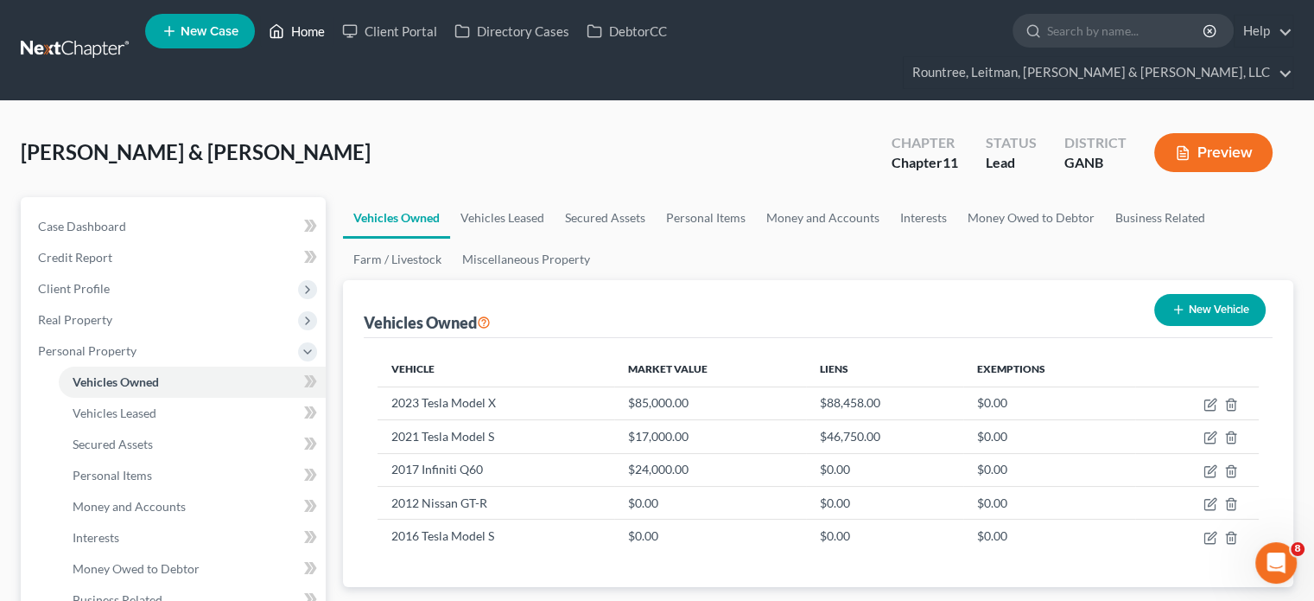
click at [311, 28] on link "Home" at bounding box center [296, 31] width 73 height 31
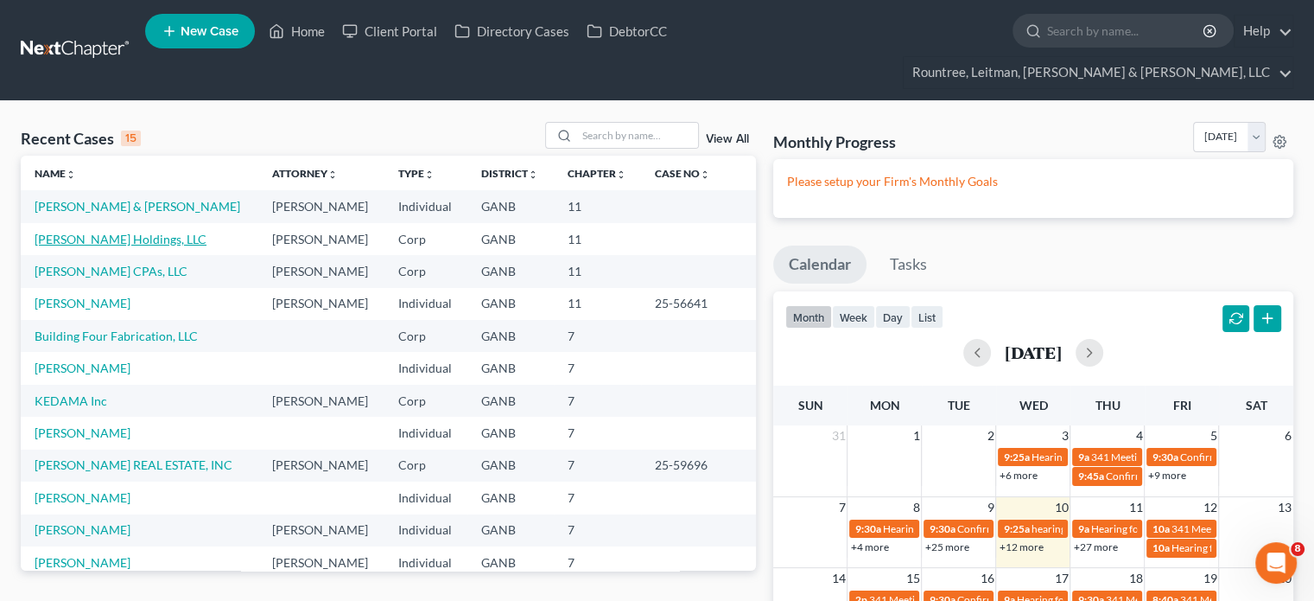
click at [99, 232] on link "[PERSON_NAME] Holdings, LLC" at bounding box center [121, 239] width 172 height 15
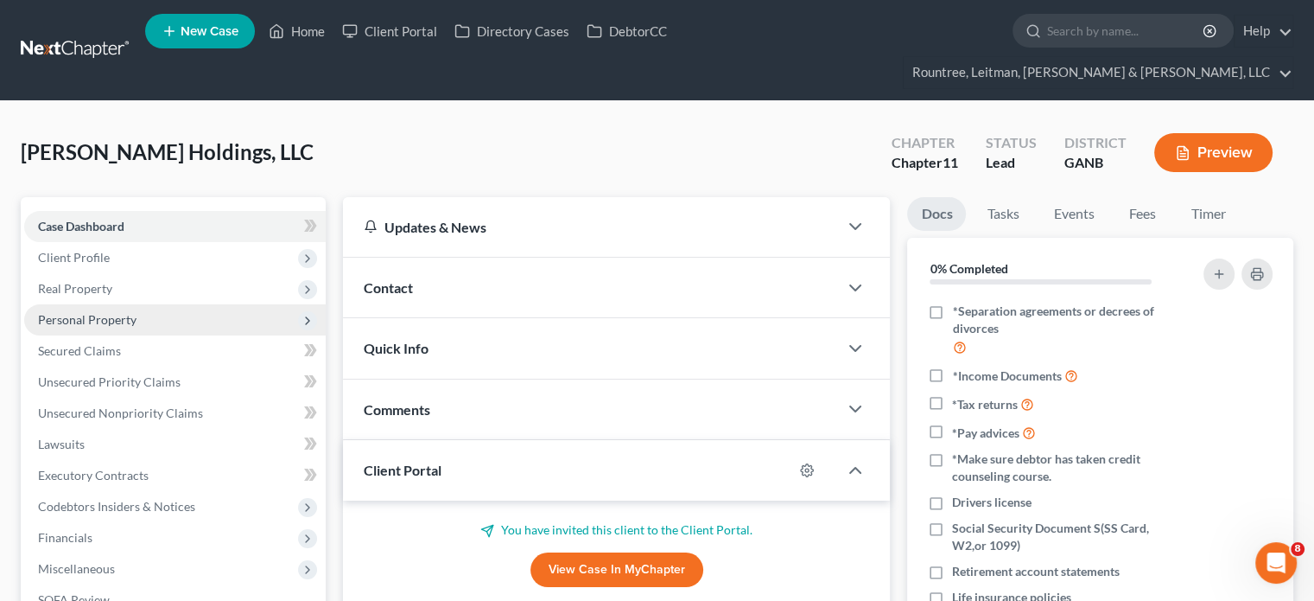
click at [104, 312] on span "Personal Property" at bounding box center [87, 319] width 99 height 15
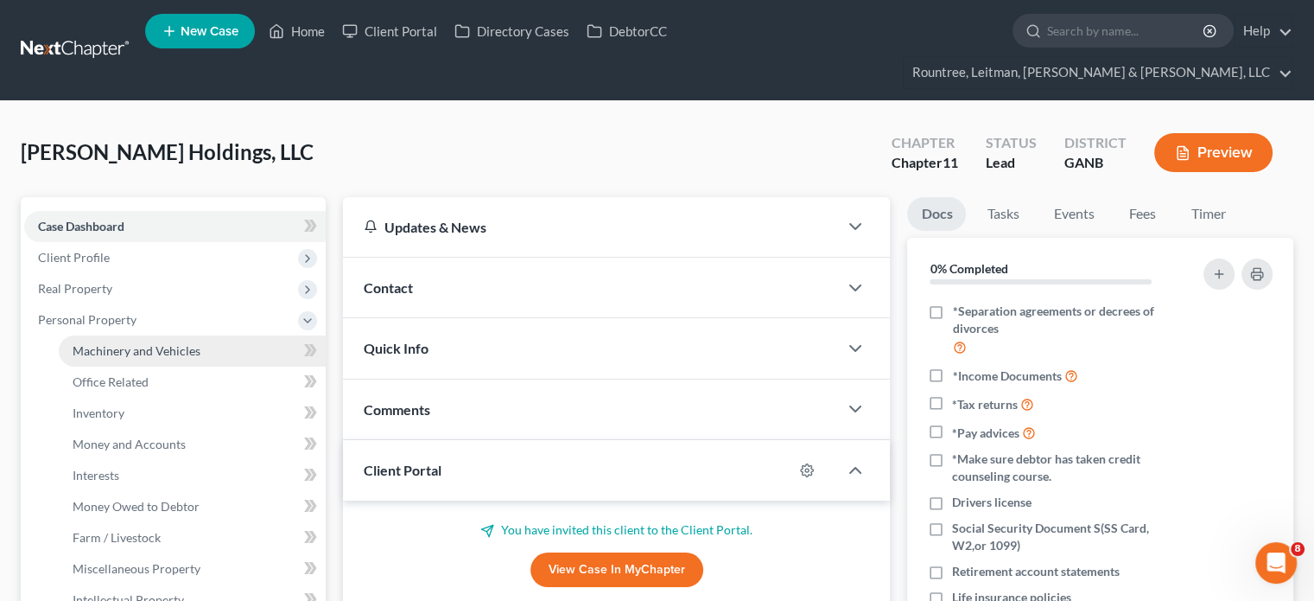
click at [112, 343] on span "Machinery and Vehicles" at bounding box center [137, 350] width 128 height 15
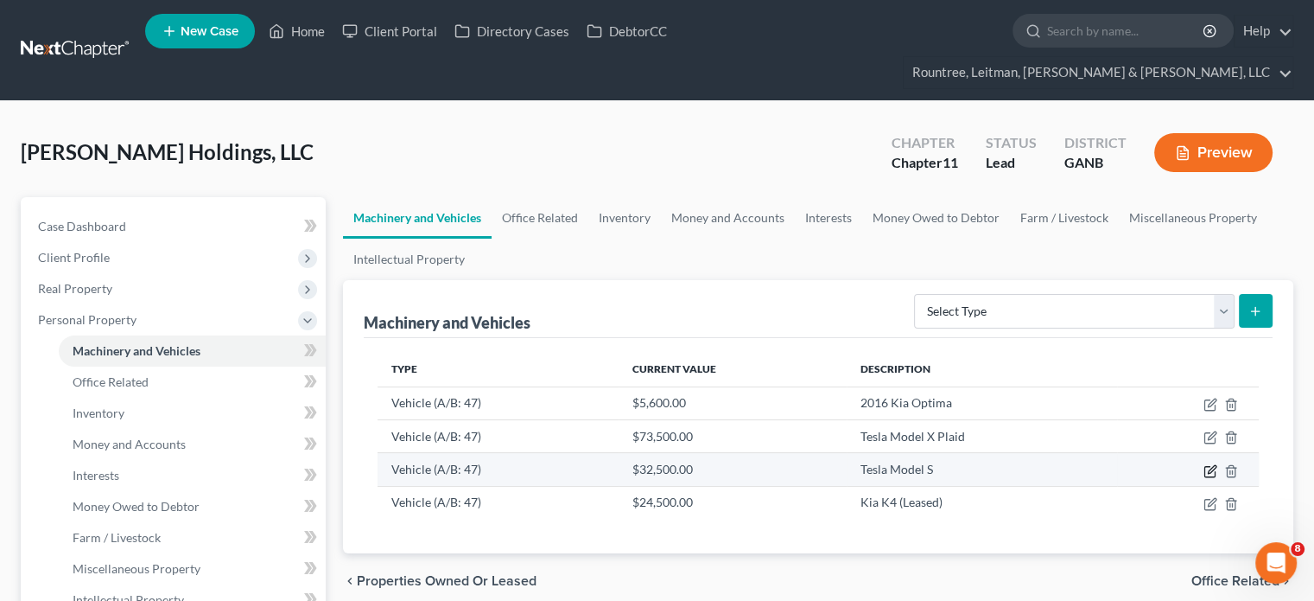
click at [1210, 465] on icon "button" at bounding box center [1212, 469] width 8 height 8
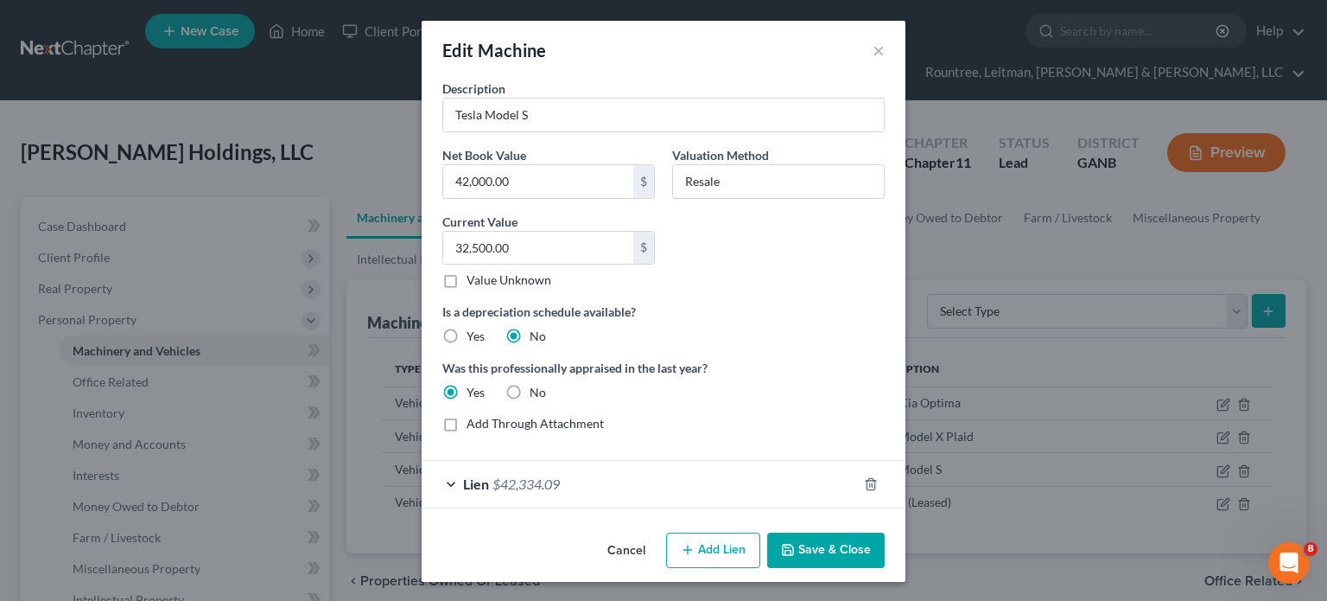
click at [620, 552] on button "Cancel" at bounding box center [627, 551] width 66 height 35
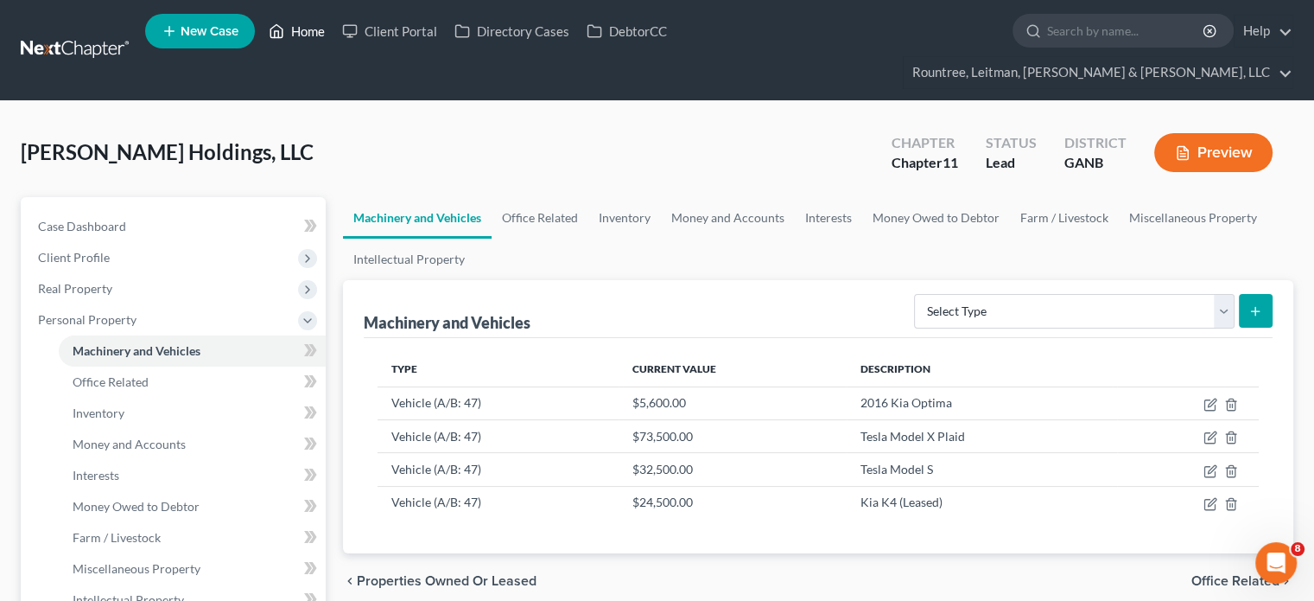
click at [313, 35] on link "Home" at bounding box center [296, 31] width 73 height 31
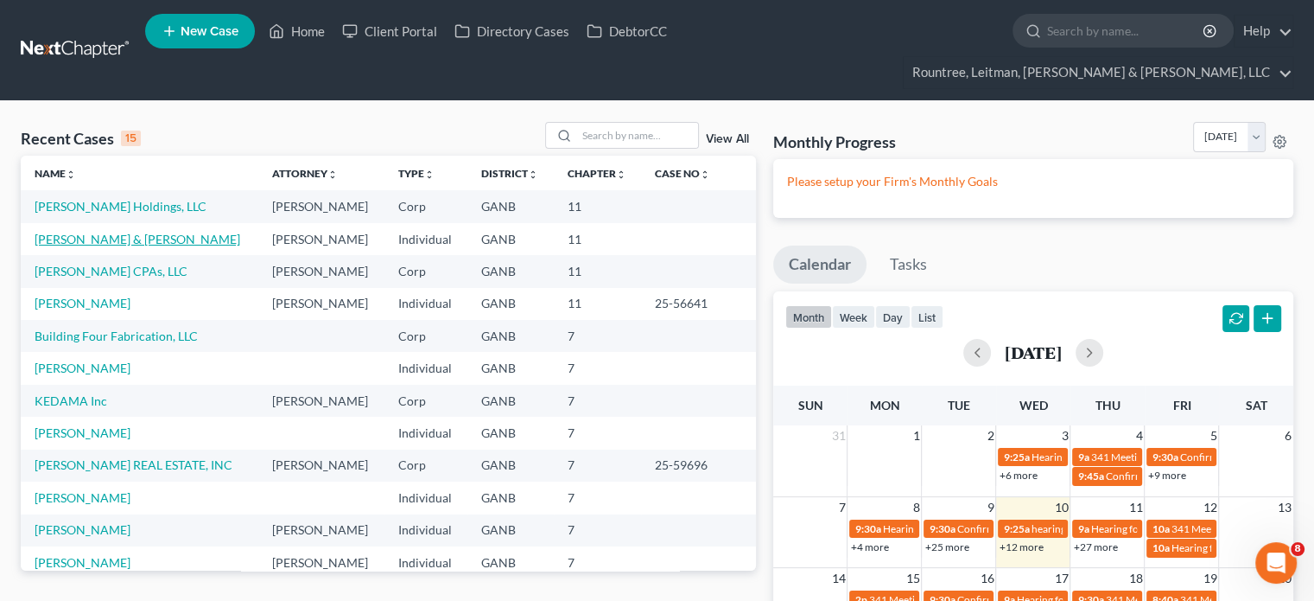
click at [99, 232] on link "[PERSON_NAME] & [PERSON_NAME]" at bounding box center [138, 239] width 206 height 15
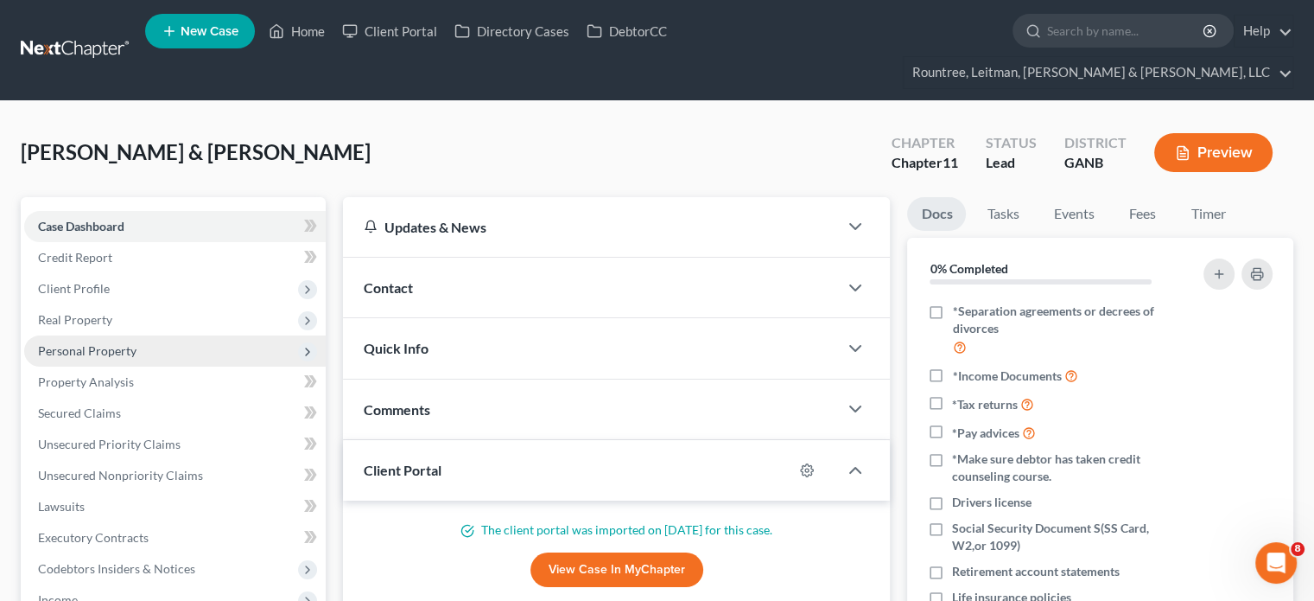
click at [80, 343] on span "Personal Property" at bounding box center [87, 350] width 99 height 15
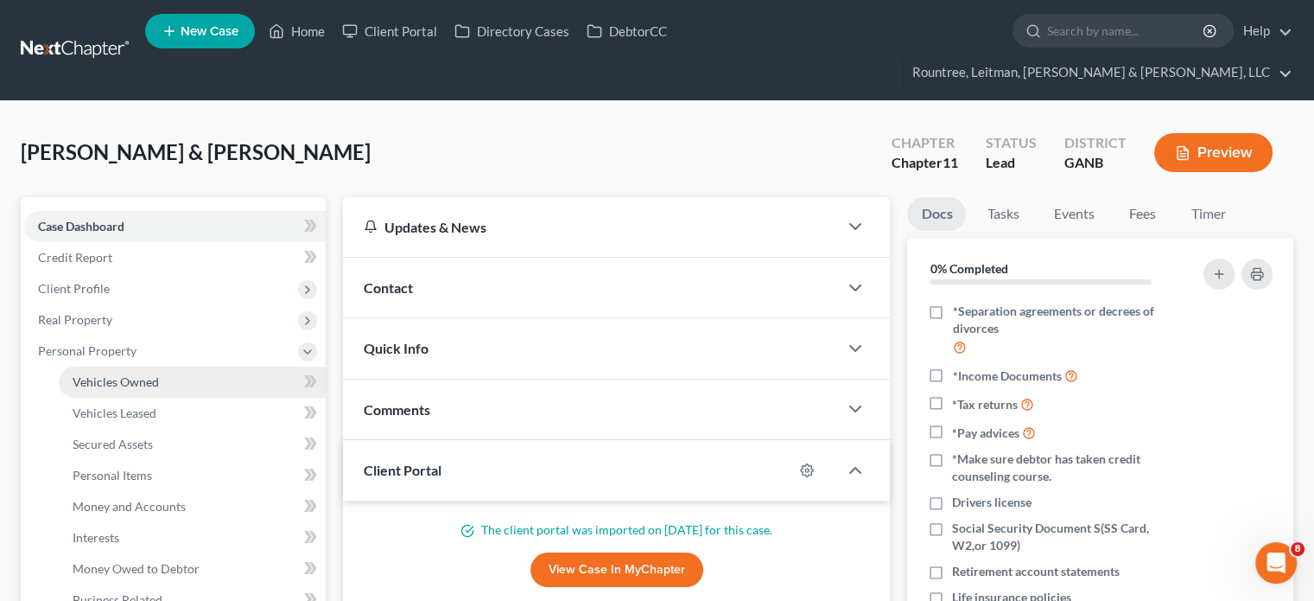
click at [132, 374] on span "Vehicles Owned" at bounding box center [116, 381] width 86 height 15
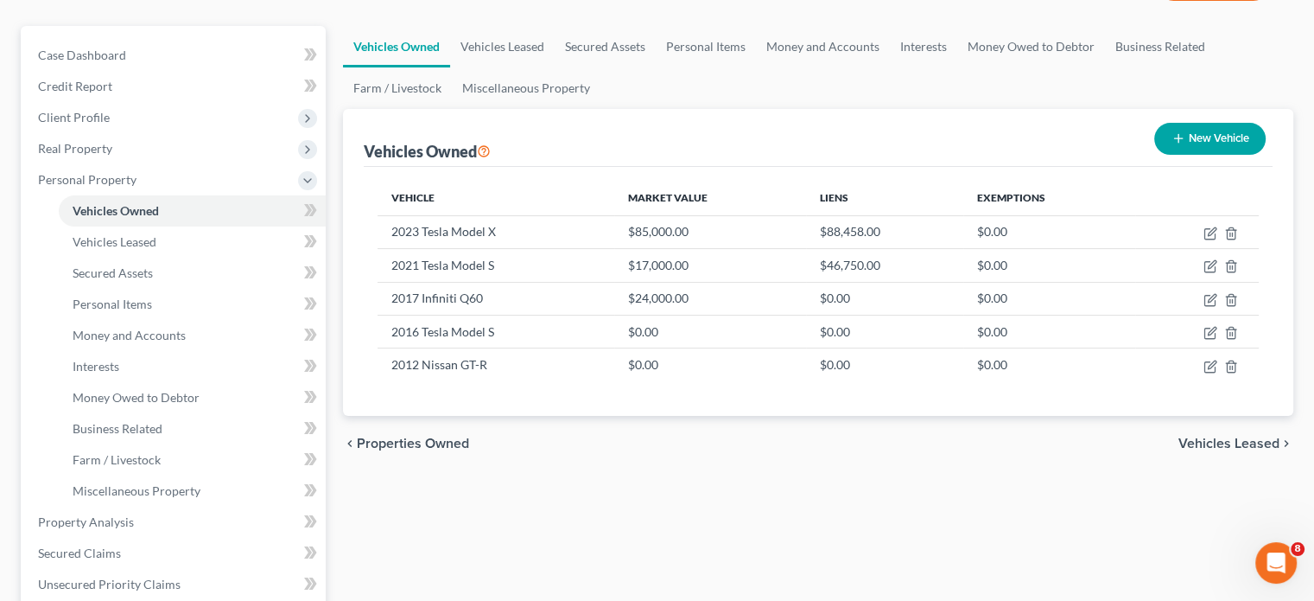
scroll to position [173, 0]
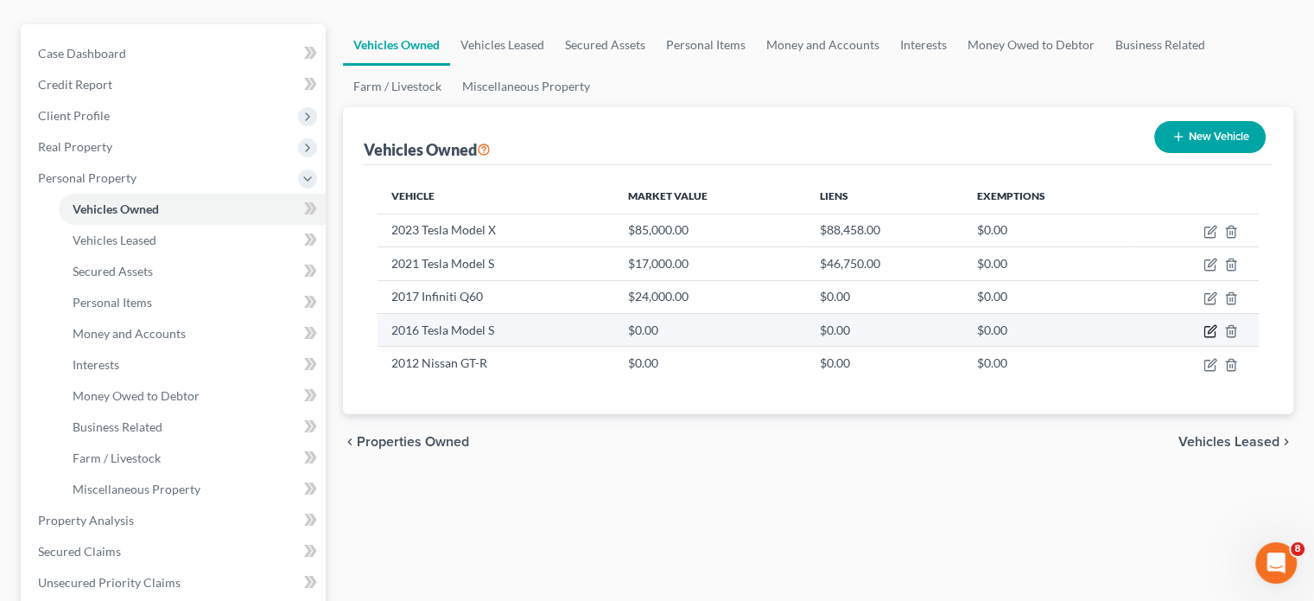
click at [1213, 325] on icon "button" at bounding box center [1212, 329] width 8 height 8
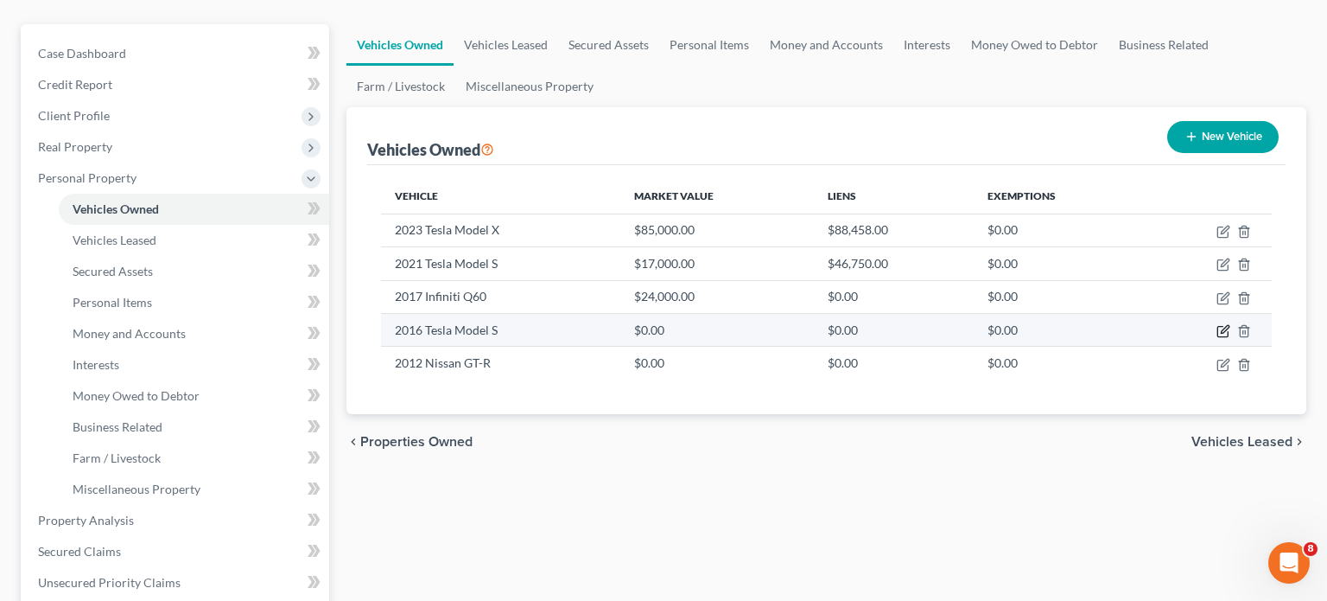
select select "0"
select select "10"
select select "1"
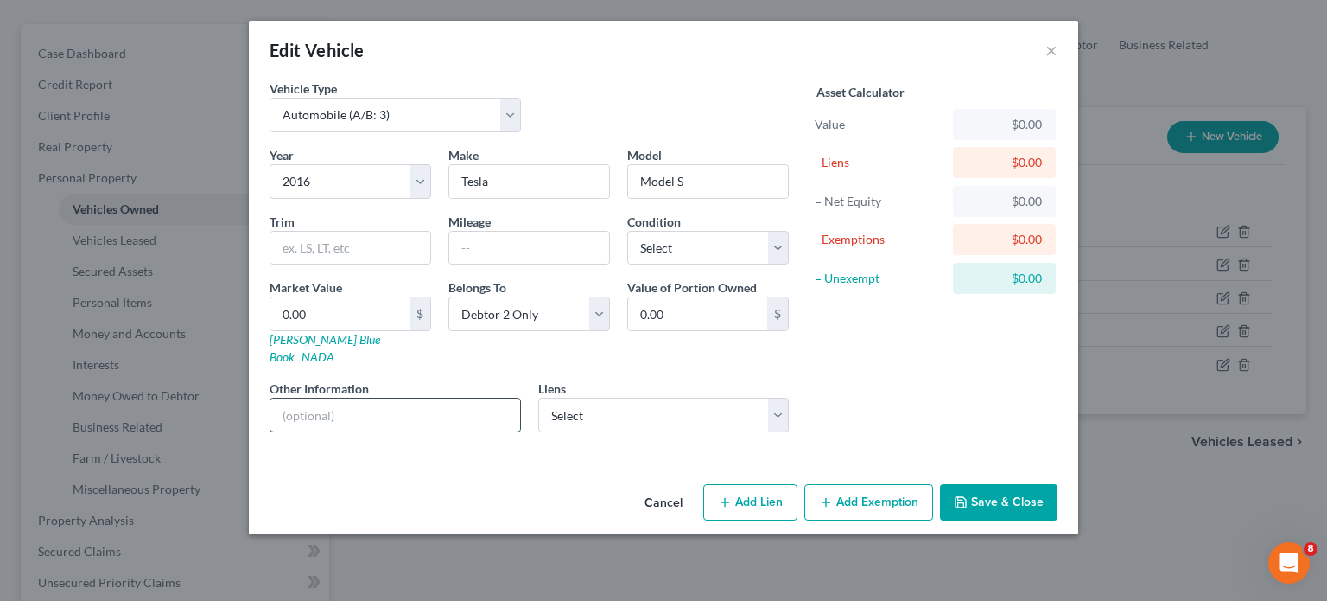
click at [328, 398] on input "text" at bounding box center [395, 414] width 250 height 33
type input "5"
type input "5Y3SAIEI4GF124376"
click at [978, 487] on button "Save & Close" at bounding box center [999, 502] width 118 height 36
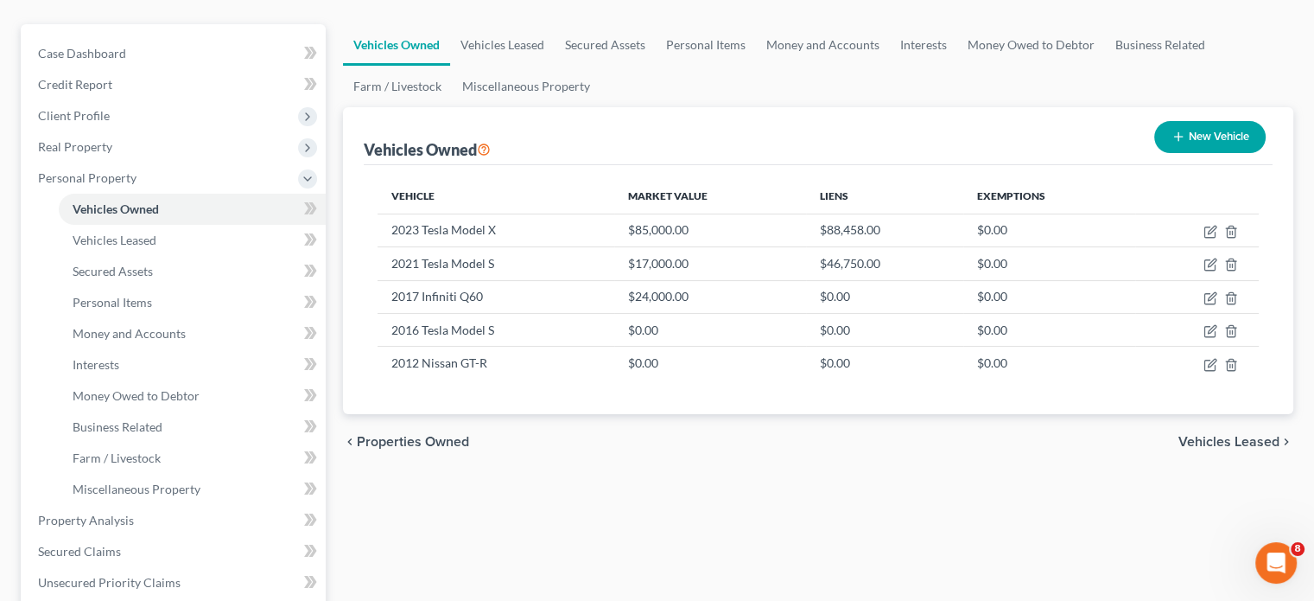
click at [1220, 121] on button "New Vehicle" at bounding box center [1209, 137] width 111 height 32
select select "0"
select select "2"
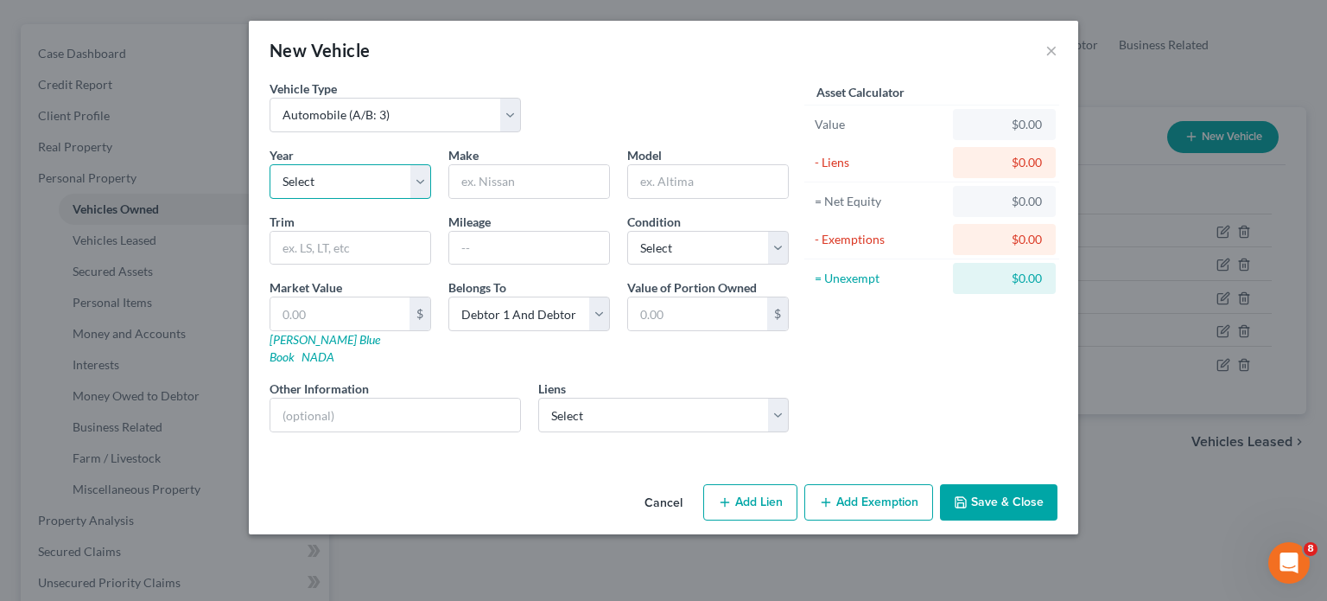
click at [340, 188] on select "Select 2026 2025 2024 2023 2022 2021 2020 2019 2018 2017 2016 2015 2014 2013 20…" at bounding box center [351, 181] width 162 height 35
select select "10"
click at [270, 164] on select "Select 2026 2025 2024 2023 2022 2021 2020 2019 2018 2017 2016 2015 2014 2013 20…" at bounding box center [351, 181] width 162 height 35
drag, startPoint x: 487, startPoint y: 175, endPoint x: 515, endPoint y: 173, distance: 27.7
click at [487, 175] on input "text" at bounding box center [529, 181] width 160 height 33
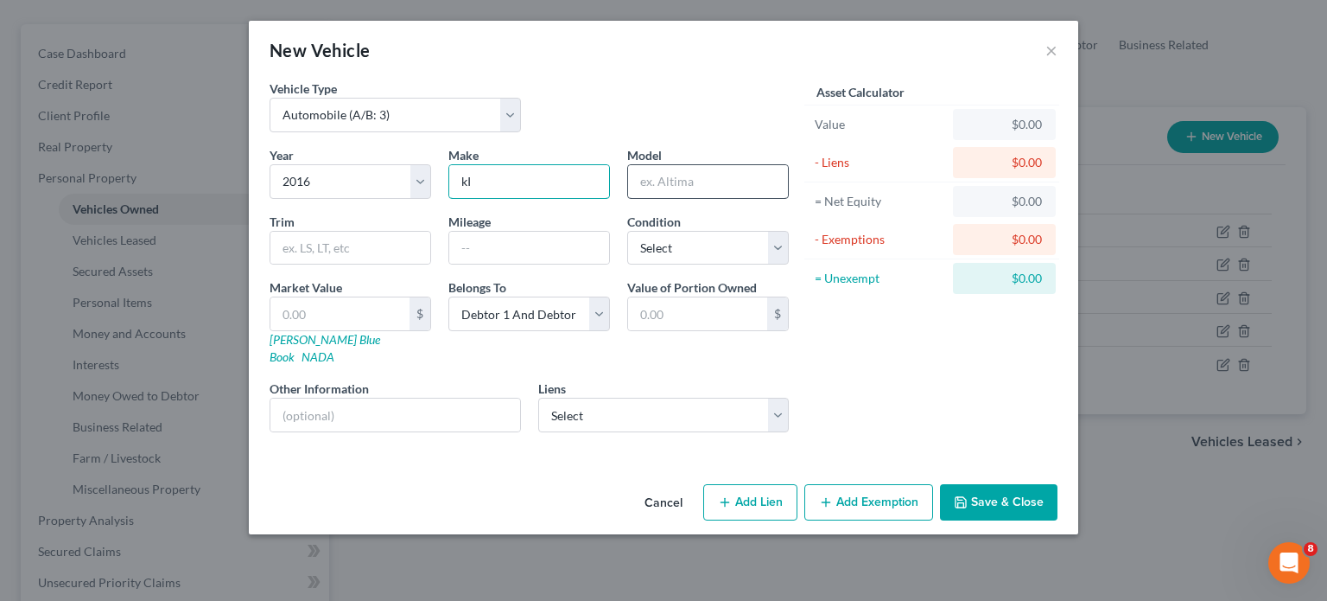
type input "k"
type input "Kia"
type input "Optima"
click at [596, 314] on select "Select Debtor 1 Only Debtor 2 Only Debtor 1 And Debtor 2 Only At Least One Of T…" at bounding box center [529, 313] width 162 height 35
select select "1"
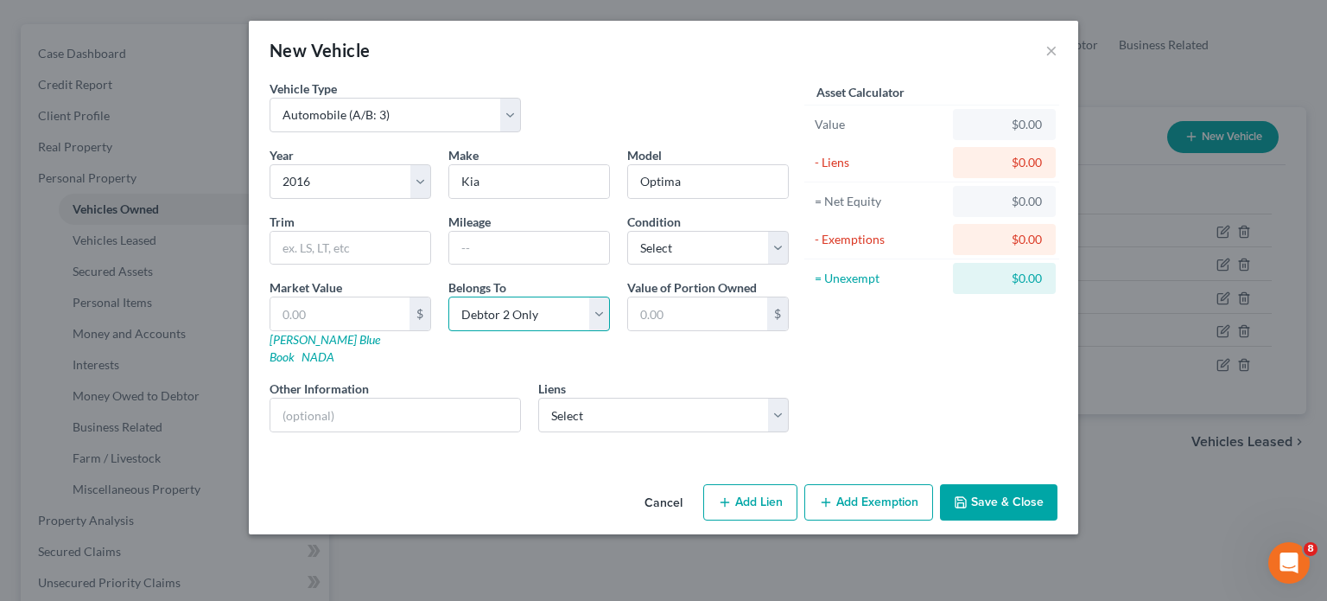
click at [448, 296] on select "Select Debtor 1 Only Debtor 2 Only Debtor 1 And Debtor 2 Only At Least One Of T…" at bounding box center [529, 313] width 162 height 35
click at [359, 310] on input "text" at bounding box center [339, 313] width 139 height 33
drag, startPoint x: 287, startPoint y: 397, endPoint x: 305, endPoint y: 395, distance: 18.2
click at [287, 398] on input "text" at bounding box center [395, 414] width 250 height 33
type input "K"
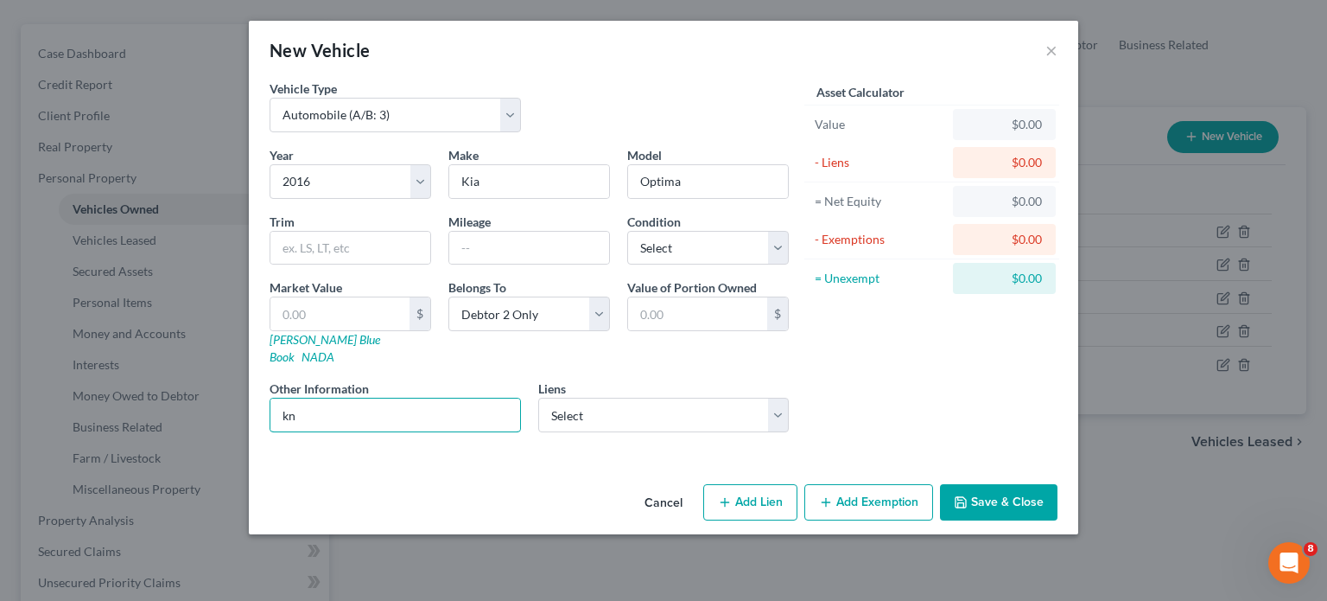
type input "k"
type input "[US_VEHICLE_IDENTIFICATION_NUMBER]"
click at [1010, 487] on button "Save & Close" at bounding box center [999, 502] width 118 height 36
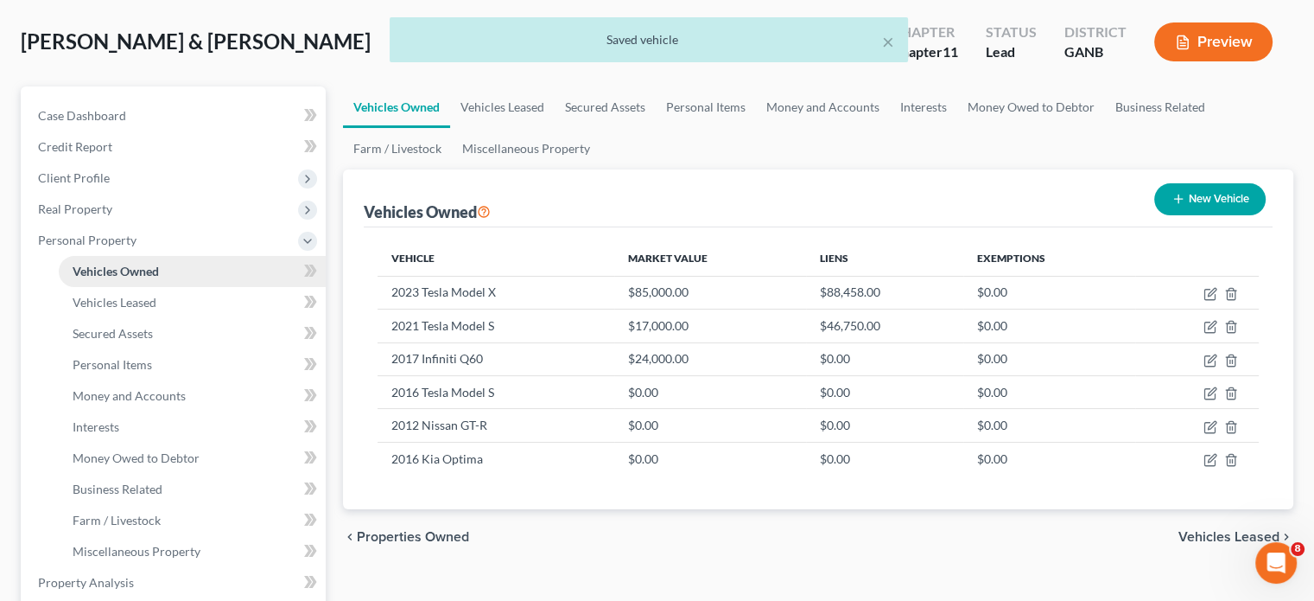
scroll to position [0, 0]
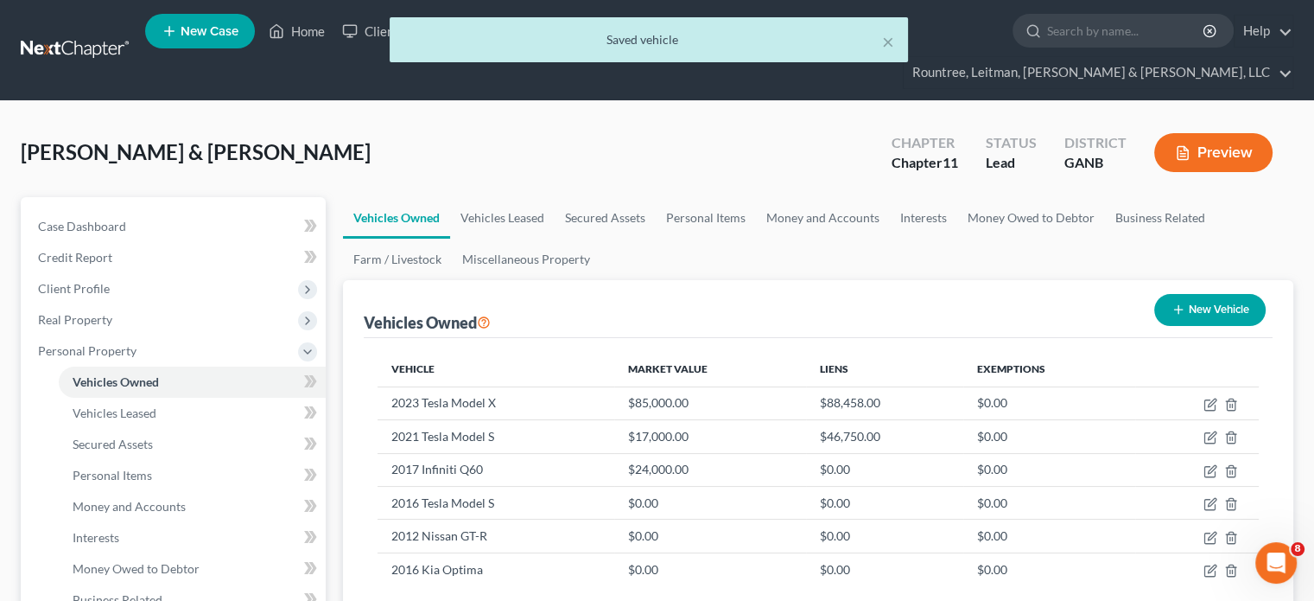
click at [315, 35] on div "× Saved vehicle" at bounding box center [648, 44] width 1314 height 54
drag, startPoint x: 888, startPoint y: 39, endPoint x: 699, endPoint y: 10, distance: 191.5
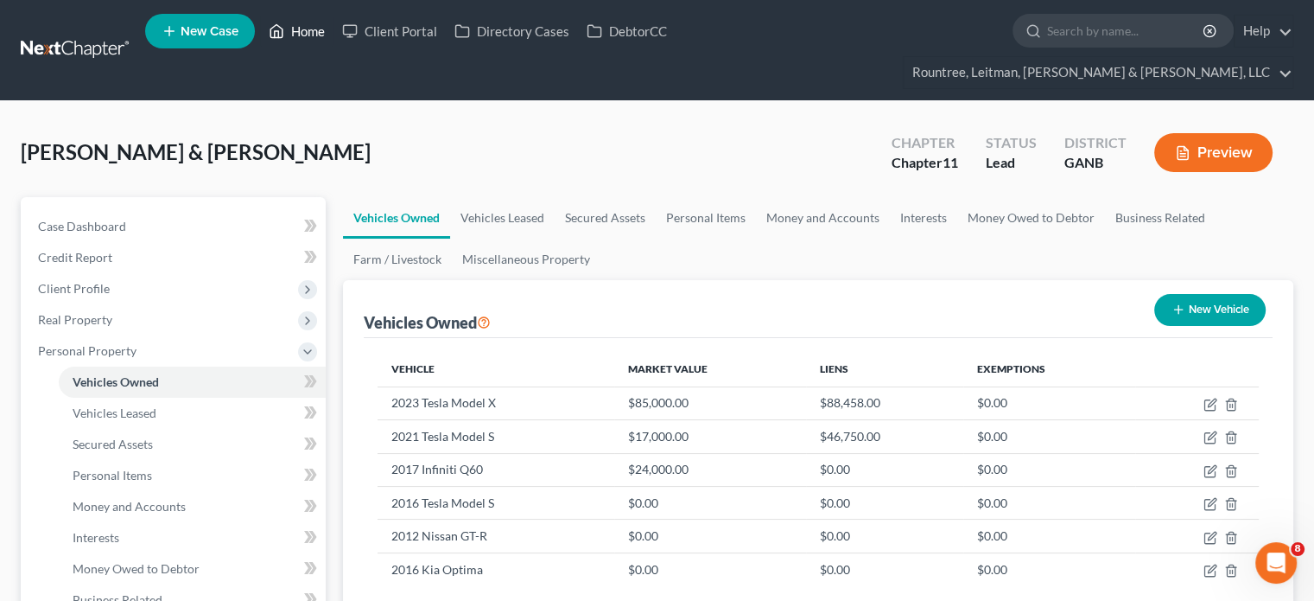
click at [311, 30] on link "Home" at bounding box center [296, 31] width 73 height 31
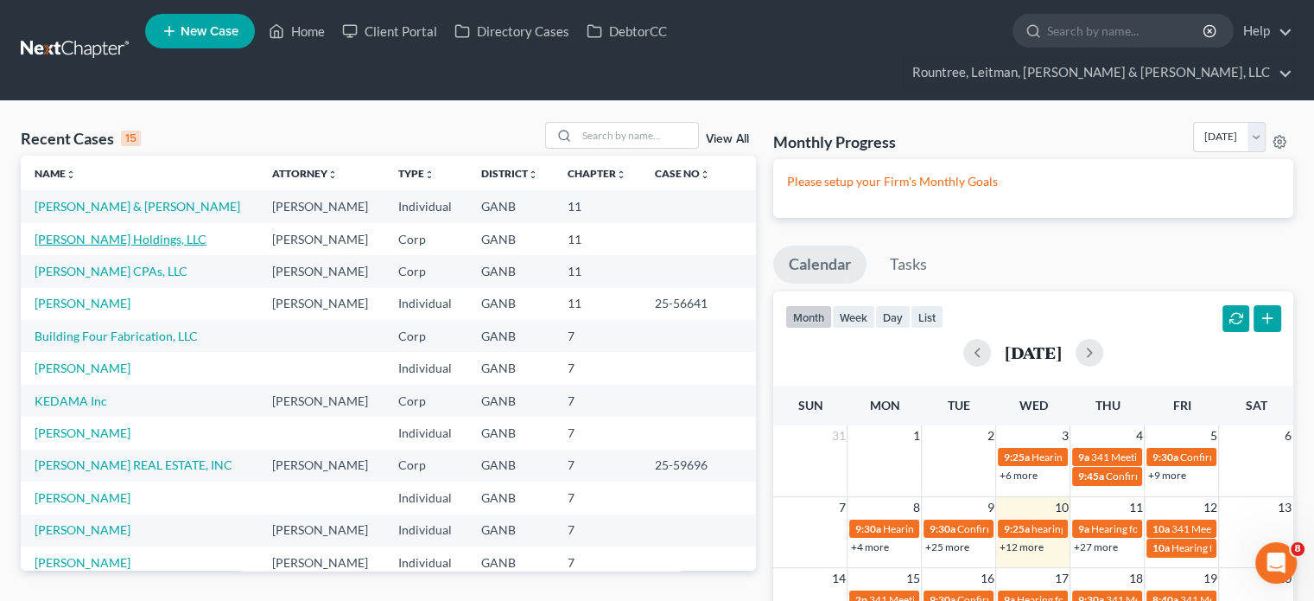
click at [104, 232] on link "[PERSON_NAME] Holdings, LLC" at bounding box center [121, 239] width 172 height 15
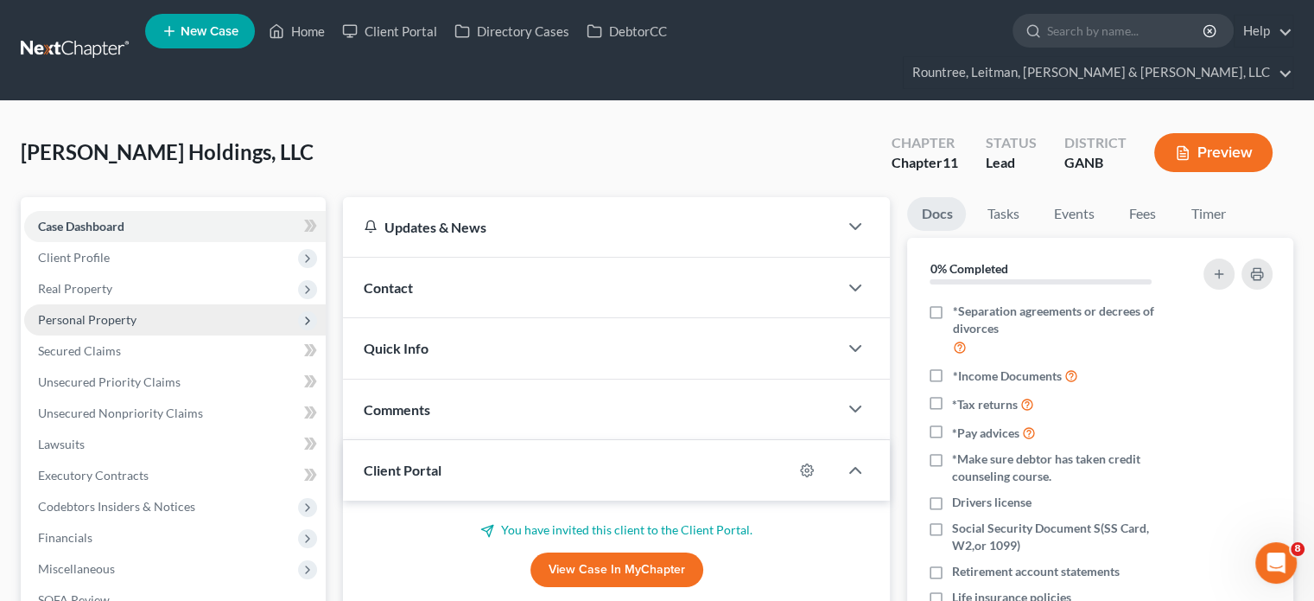
click at [86, 312] on span "Personal Property" at bounding box center [87, 319] width 99 height 15
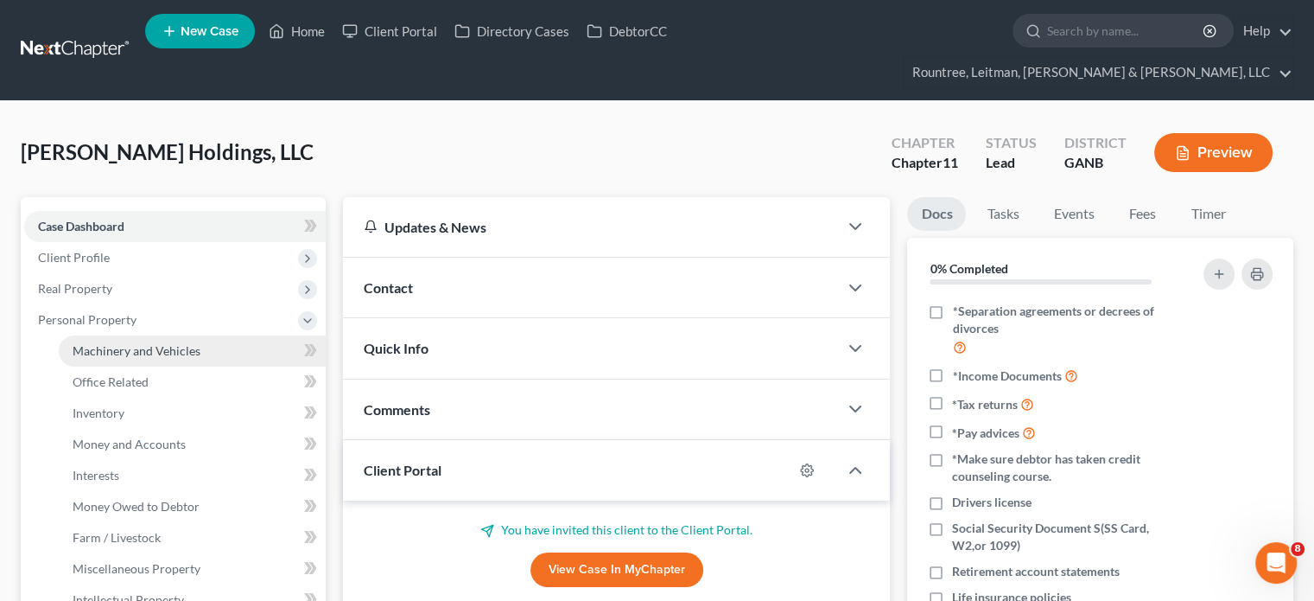
click at [116, 343] on span "Machinery and Vehicles" at bounding box center [137, 350] width 128 height 15
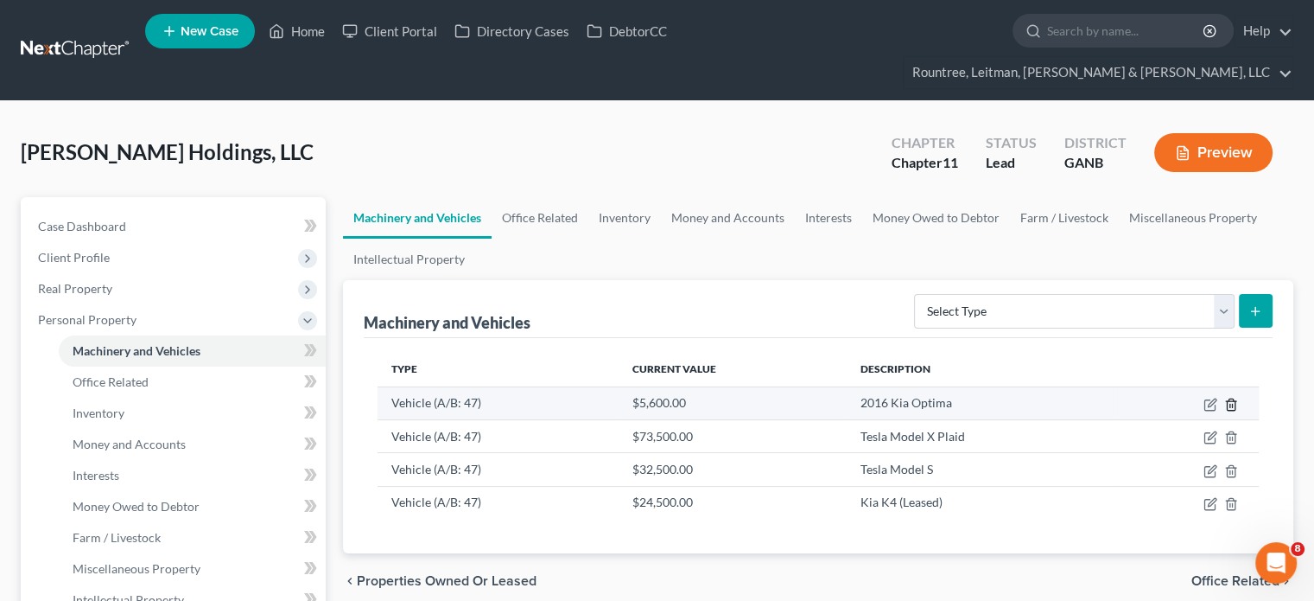
click at [1228, 397] on icon "button" at bounding box center [1231, 404] width 14 height 14
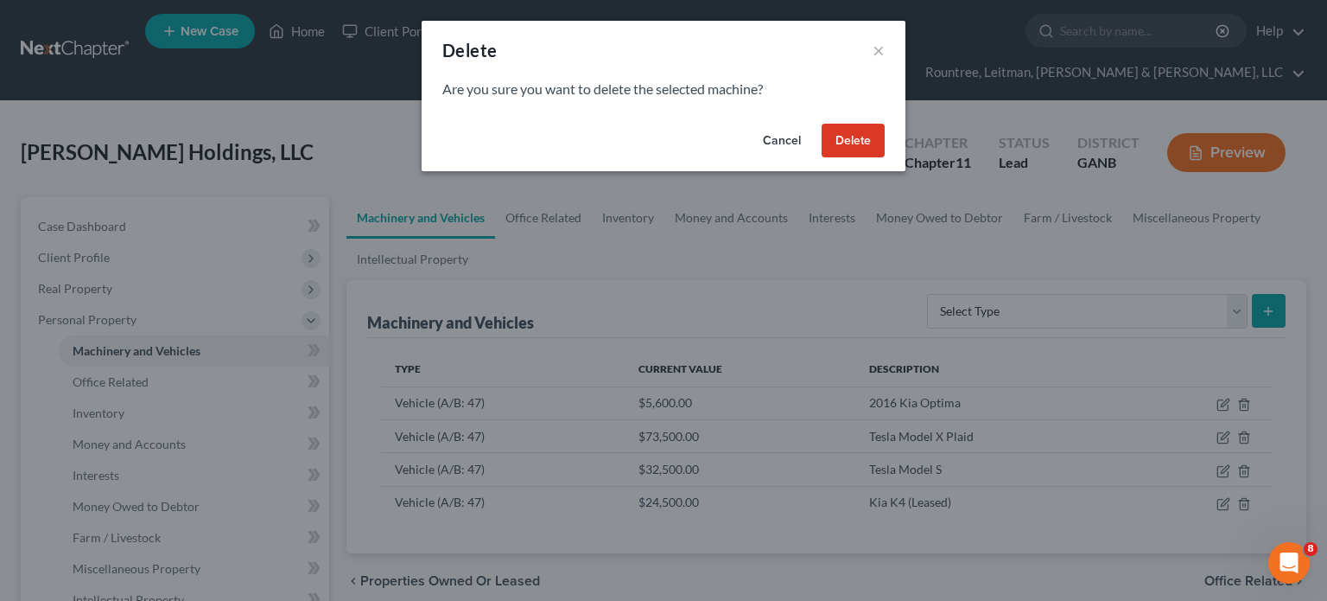
click at [774, 135] on button "Cancel" at bounding box center [782, 141] width 66 height 35
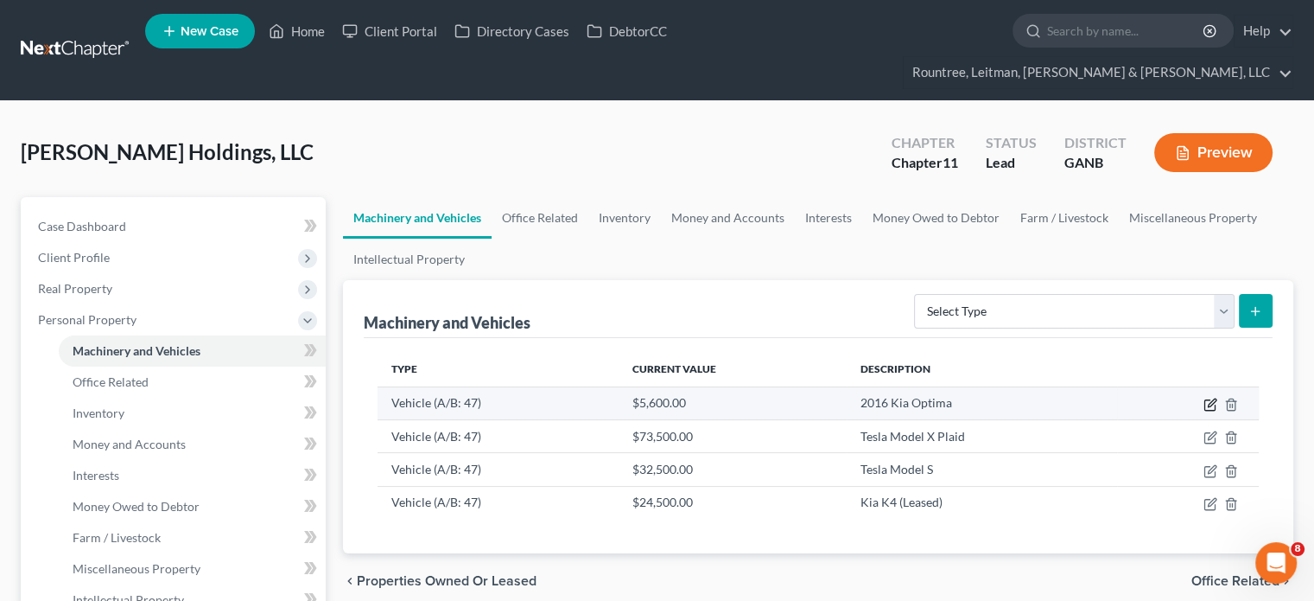
click at [1214, 397] on icon "button" at bounding box center [1211, 404] width 14 height 14
click at [1209, 398] on icon "button" at bounding box center [1212, 402] width 8 height 8
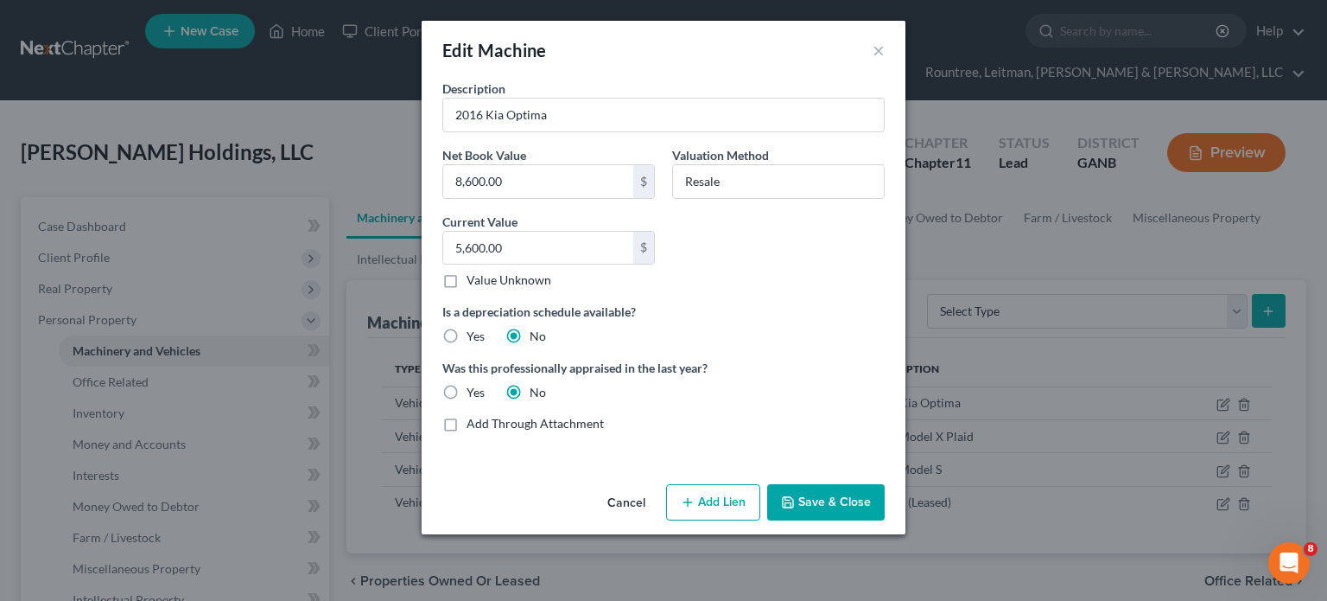
click at [626, 500] on button "Cancel" at bounding box center [627, 503] width 66 height 35
click at [618, 499] on button "Cancel" at bounding box center [627, 503] width 66 height 35
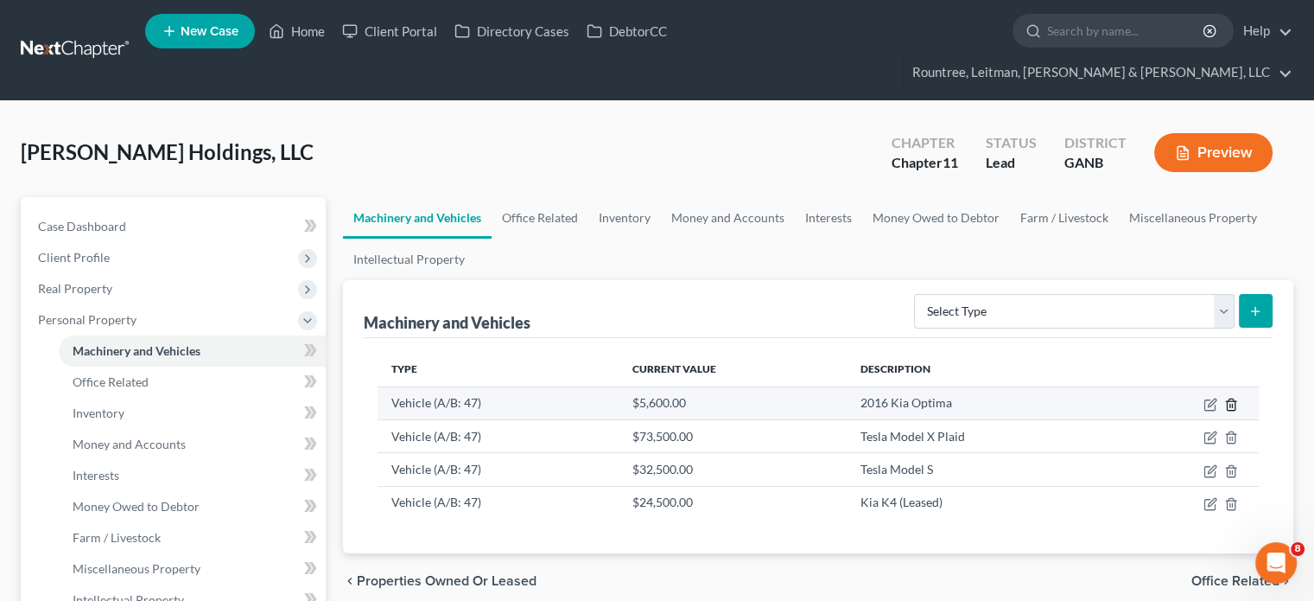
click at [1231, 404] on line "button" at bounding box center [1231, 405] width 0 height 3
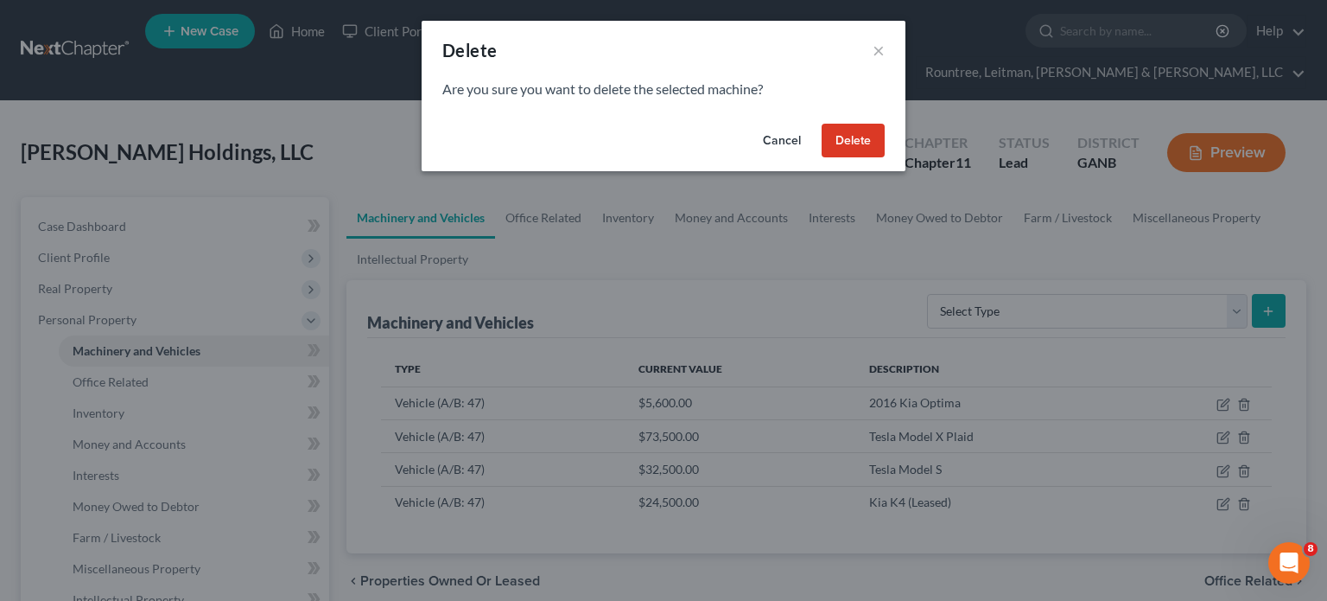
click at [839, 137] on button "Delete" at bounding box center [853, 141] width 63 height 35
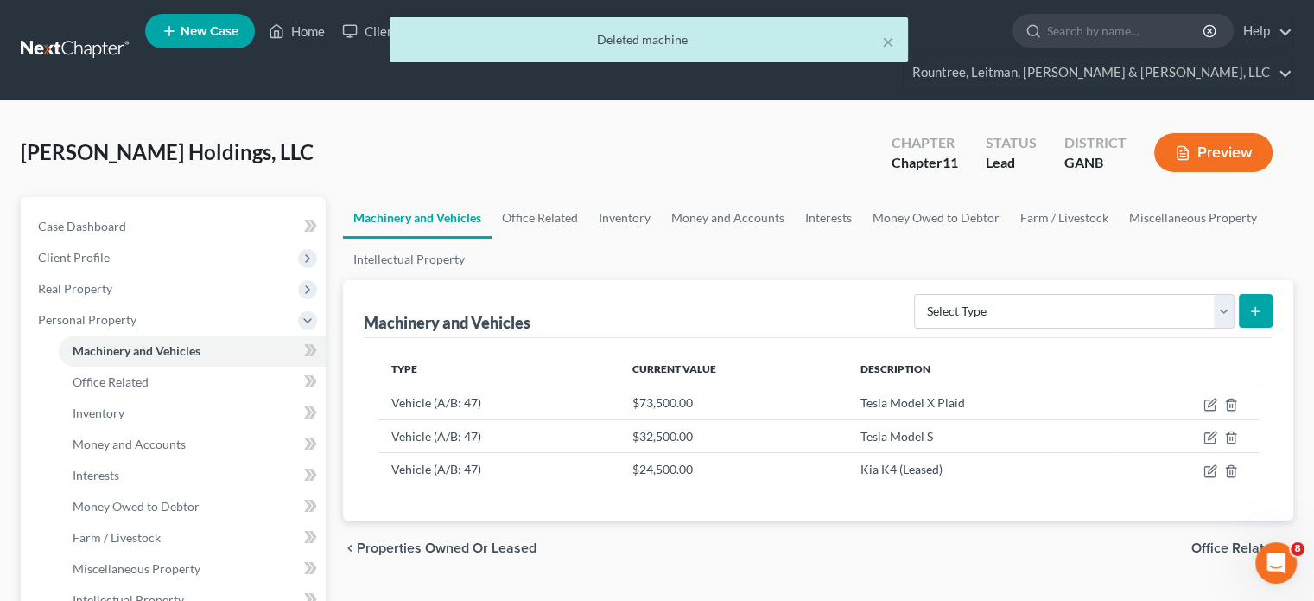
click at [312, 31] on div "× Deleted machine" at bounding box center [648, 44] width 1314 height 54
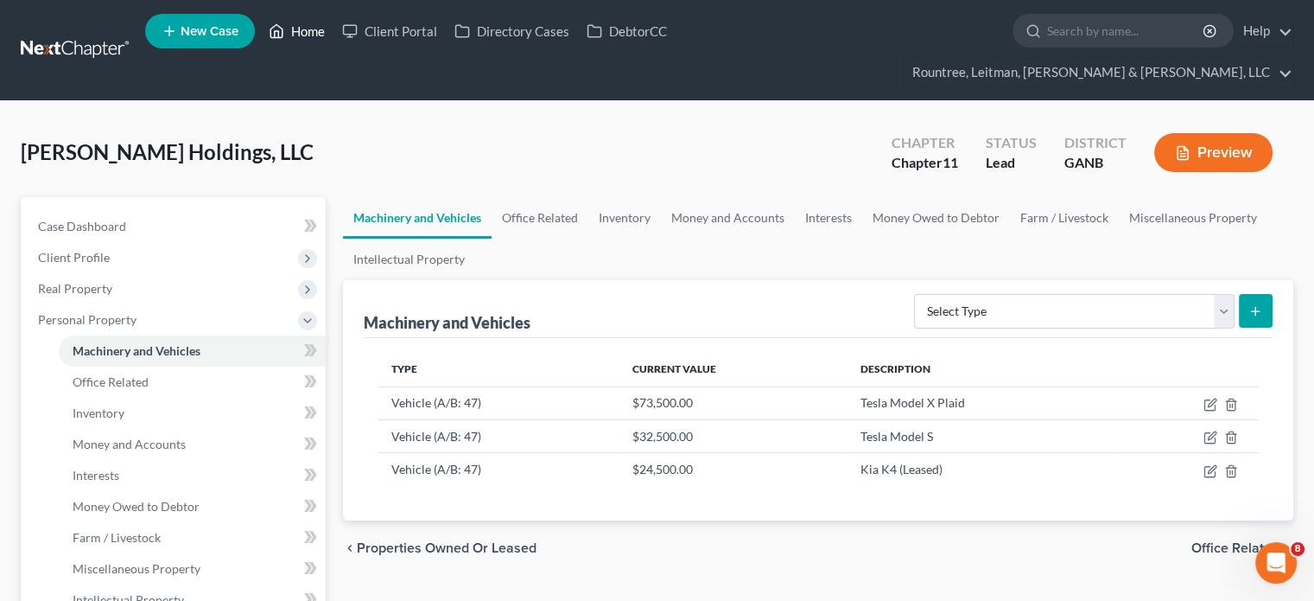
click at [309, 37] on link "Home" at bounding box center [296, 31] width 73 height 31
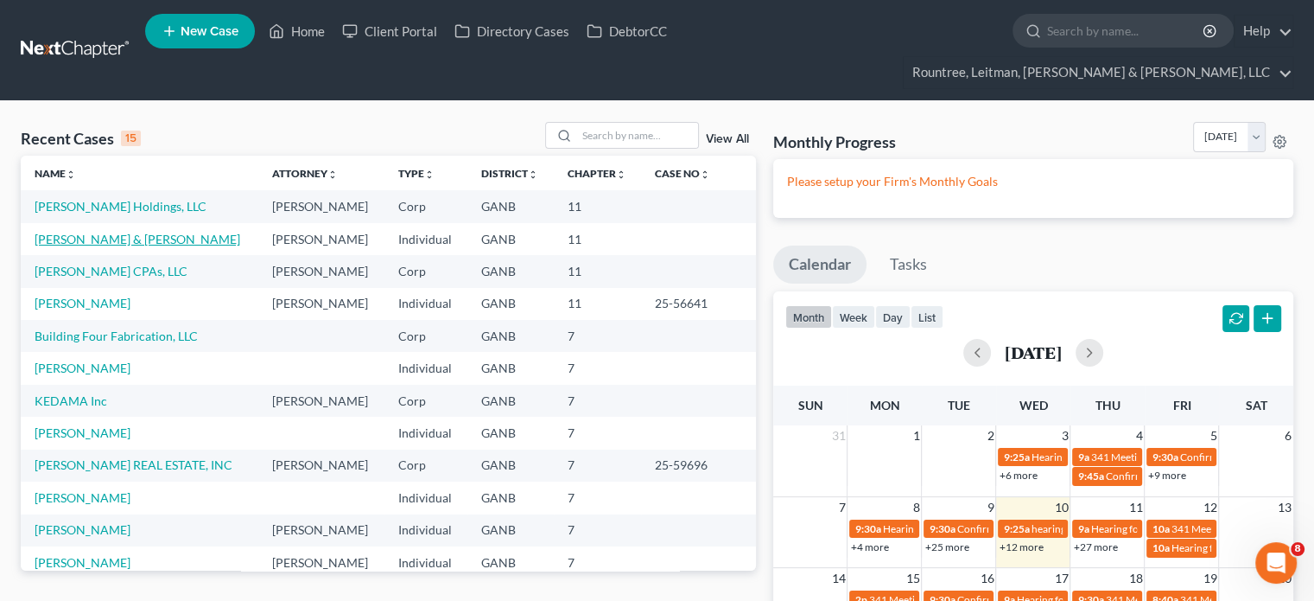
click at [92, 232] on link "[PERSON_NAME] & [PERSON_NAME]" at bounding box center [138, 239] width 206 height 15
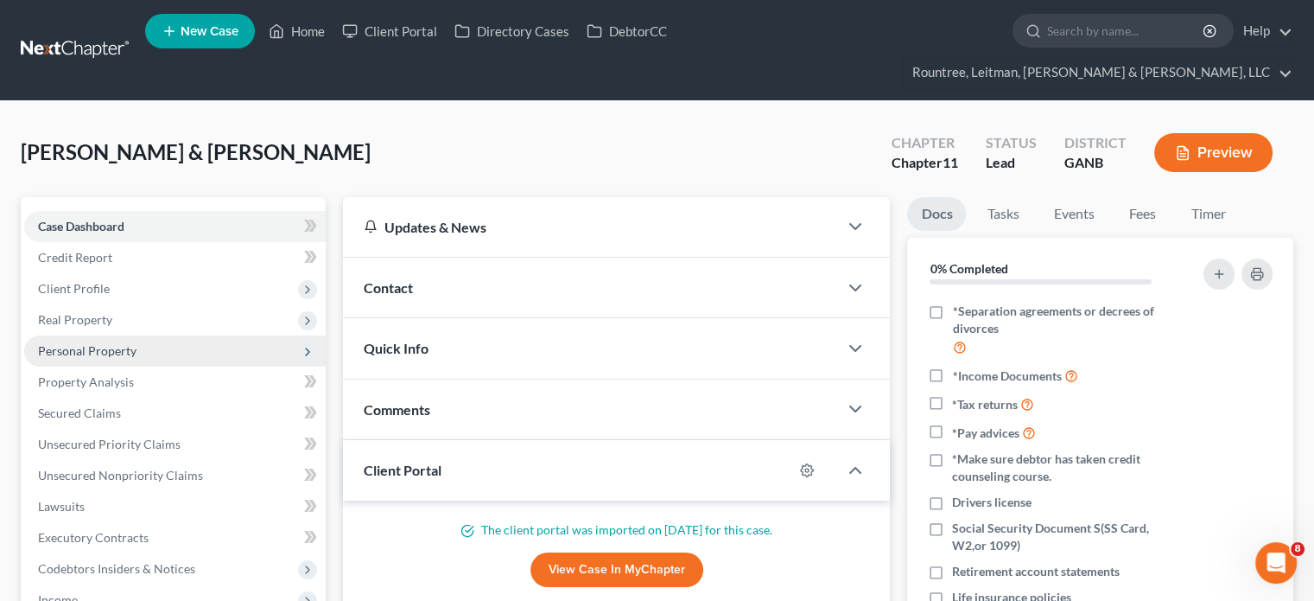
click at [48, 343] on span "Personal Property" at bounding box center [87, 350] width 99 height 15
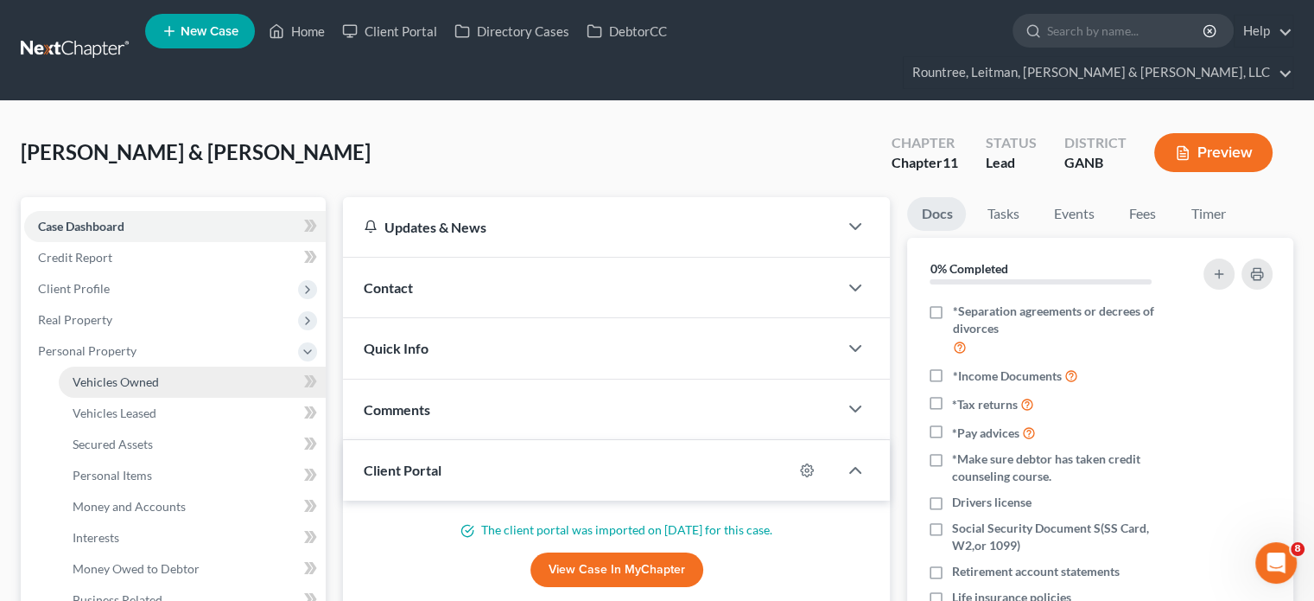
click at [130, 374] on span "Vehicles Owned" at bounding box center [116, 381] width 86 height 15
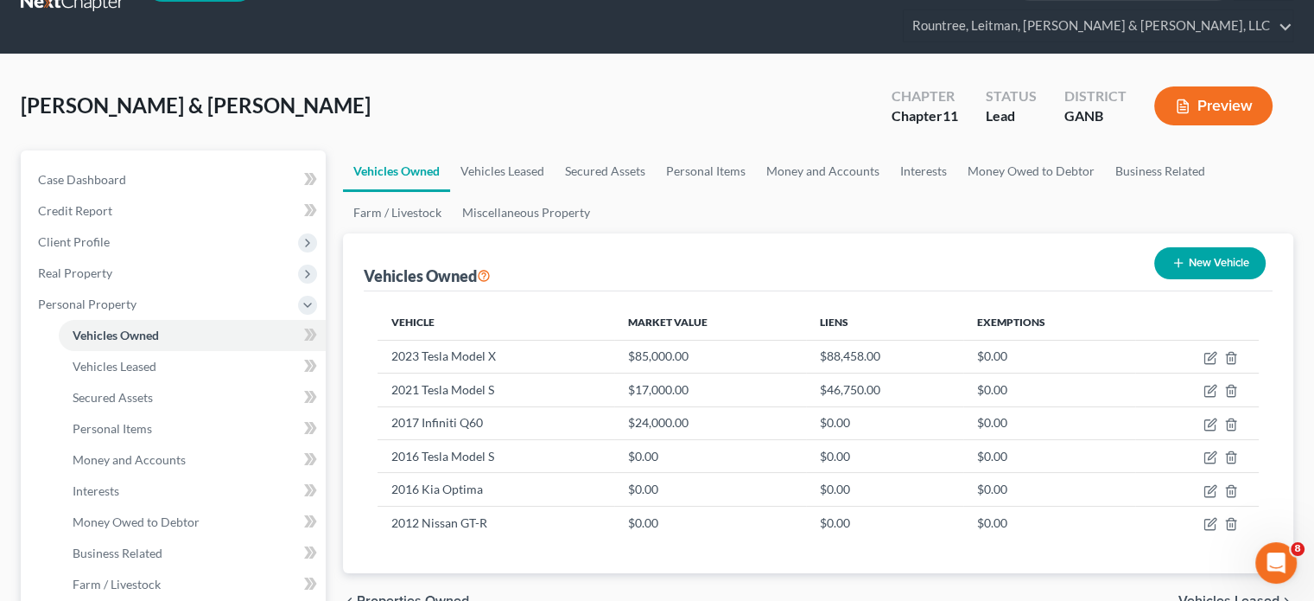
scroll to position [86, 0]
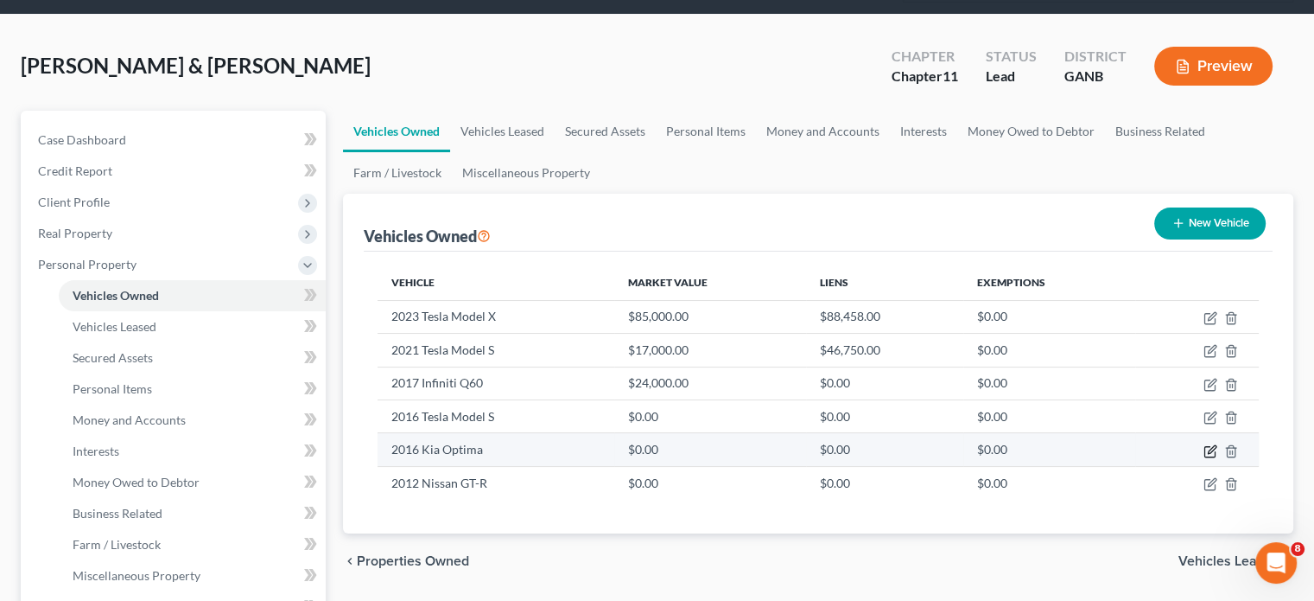
click at [1206, 444] on icon "button" at bounding box center [1211, 451] width 14 height 14
select select "0"
select select "10"
select select "1"
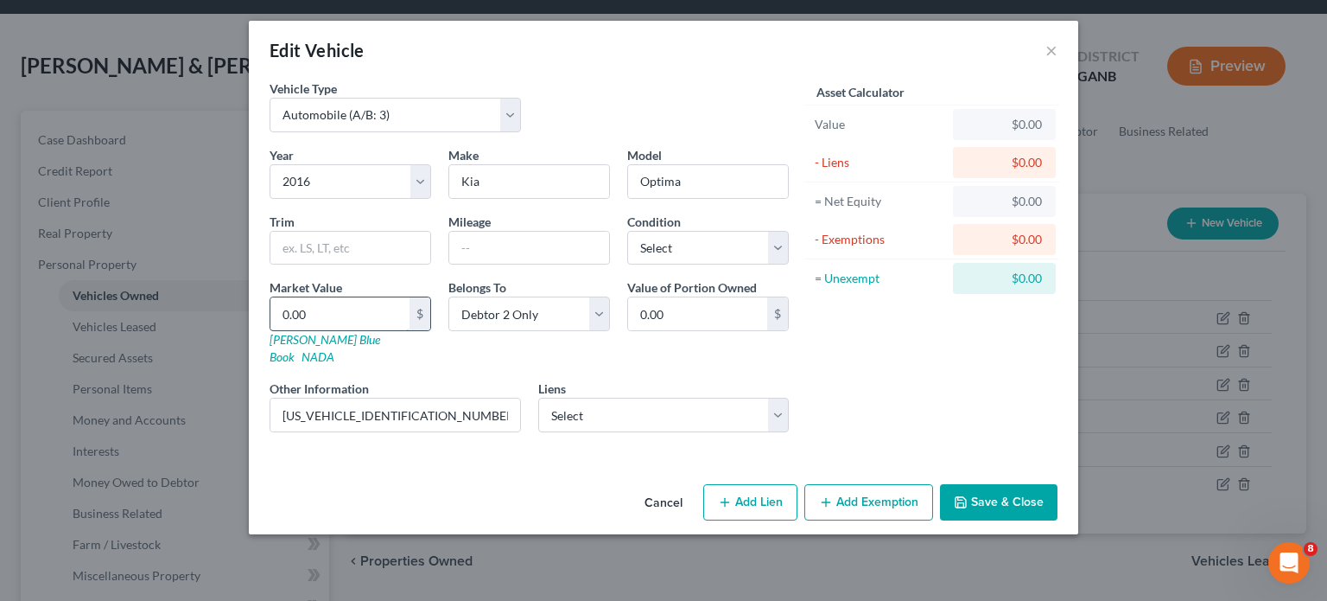
click at [391, 306] on input "0.00" at bounding box center [339, 313] width 139 height 33
type input "5"
type input "5.00"
type input "56"
type input "56.00"
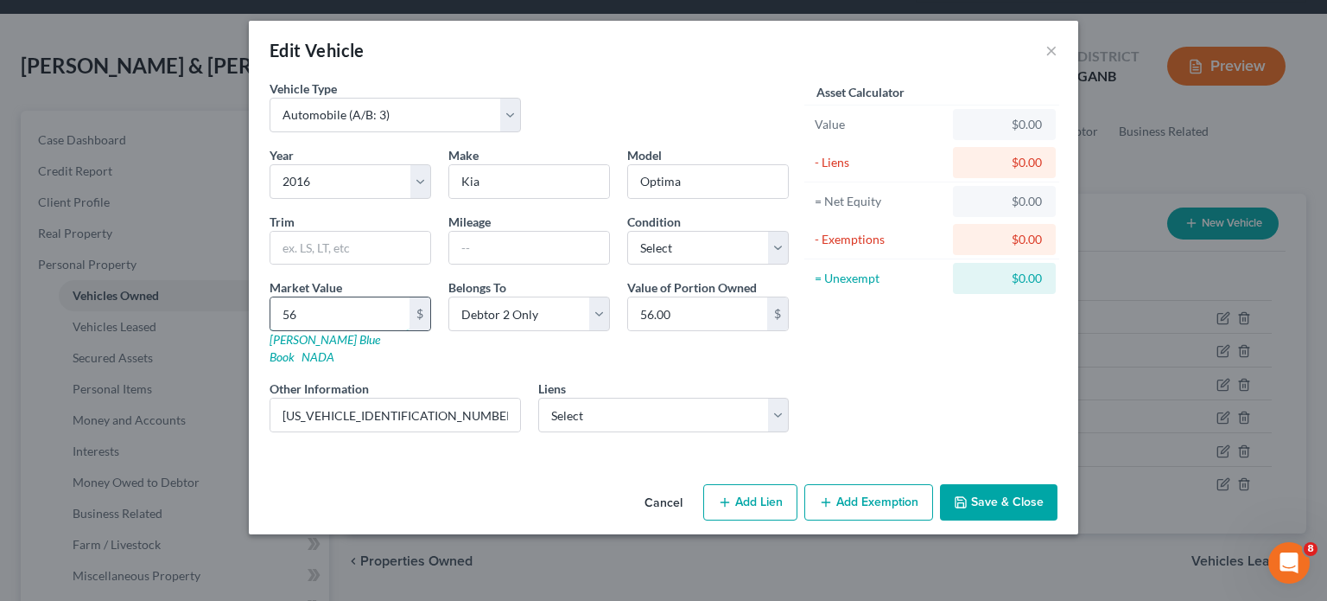
type input "560"
type input "560.00"
type input "5600"
type input "5,600.00"
type input "5,600"
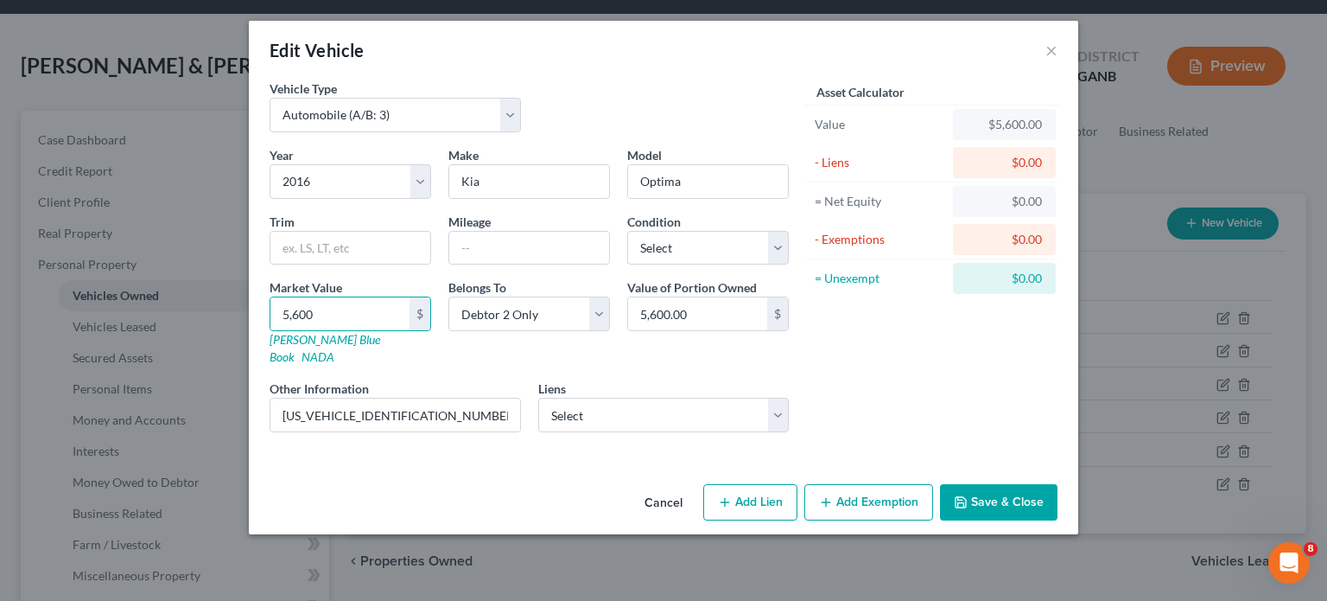
click at [968, 495] on icon "button" at bounding box center [961, 502] width 14 height 14
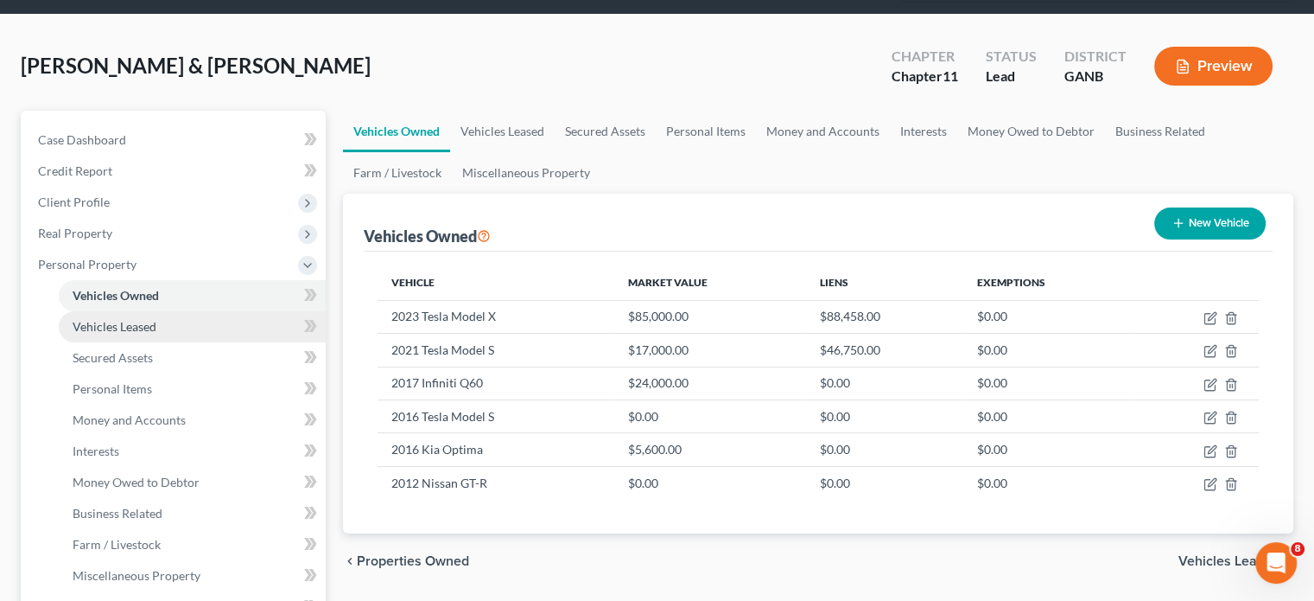
click at [143, 319] on span "Vehicles Leased" at bounding box center [115, 326] width 84 height 15
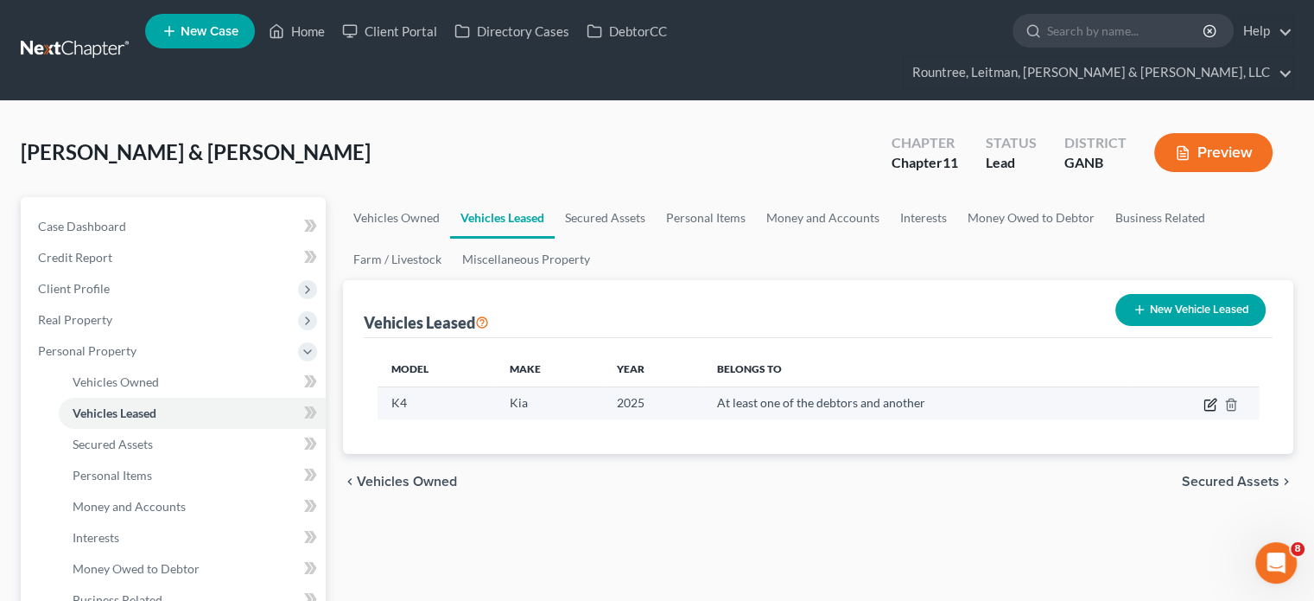
click at [1213, 398] on icon "button" at bounding box center [1212, 402] width 8 height 8
select select "0"
select select "1"
select select "3"
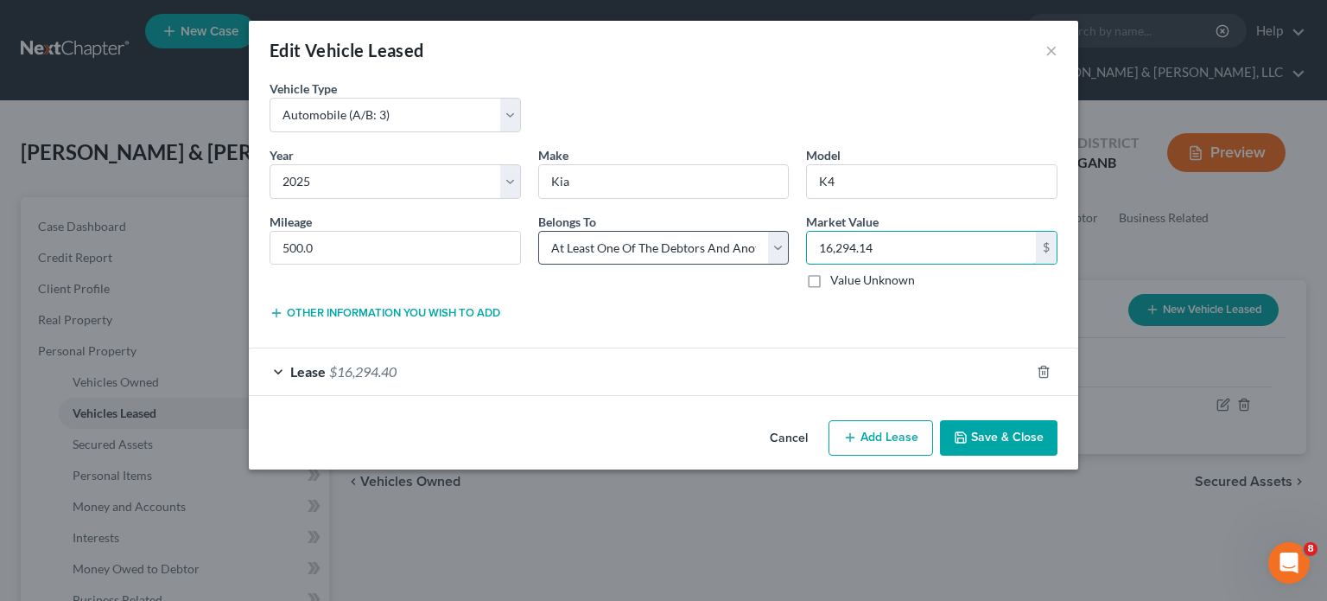
drag, startPoint x: 847, startPoint y: 243, endPoint x: 687, endPoint y: 235, distance: 160.1
click at [690, 235] on div "Year * Select 2026 2025 2024 2023 2022 2021 2020 2019 2018 2017 2016 2015 2014 …" at bounding box center [663, 224] width 805 height 157
type input "25,000.00"
click at [345, 312] on button "Other information you wish to add" at bounding box center [385, 313] width 231 height 14
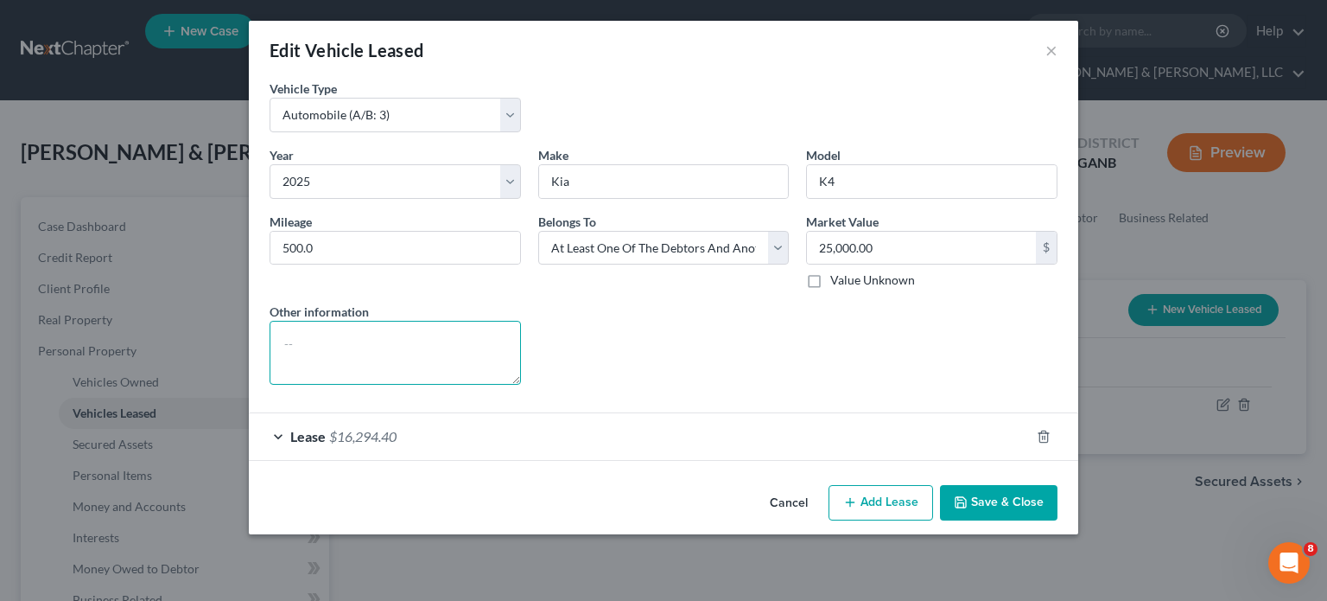
click at [349, 337] on textarea at bounding box center [395, 353] width 251 height 64
type textarea "c"
type textarea "Co-debtor: [PERSON_NAME]"
click at [1008, 498] on button "Save & Close" at bounding box center [999, 503] width 118 height 36
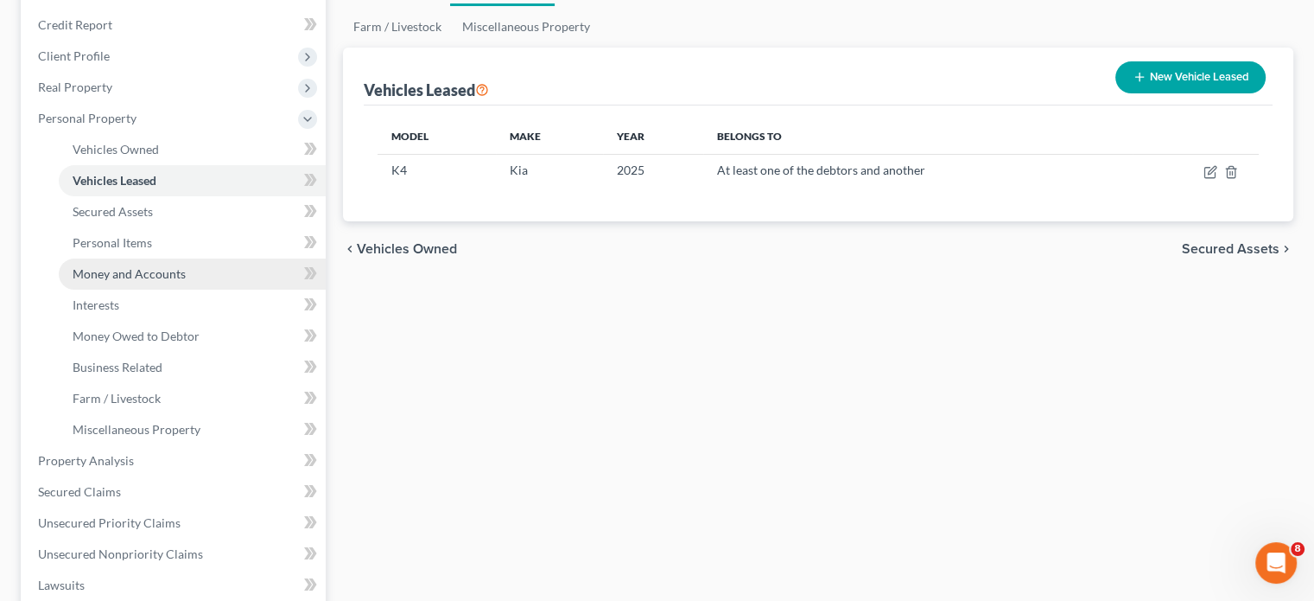
scroll to position [346, 0]
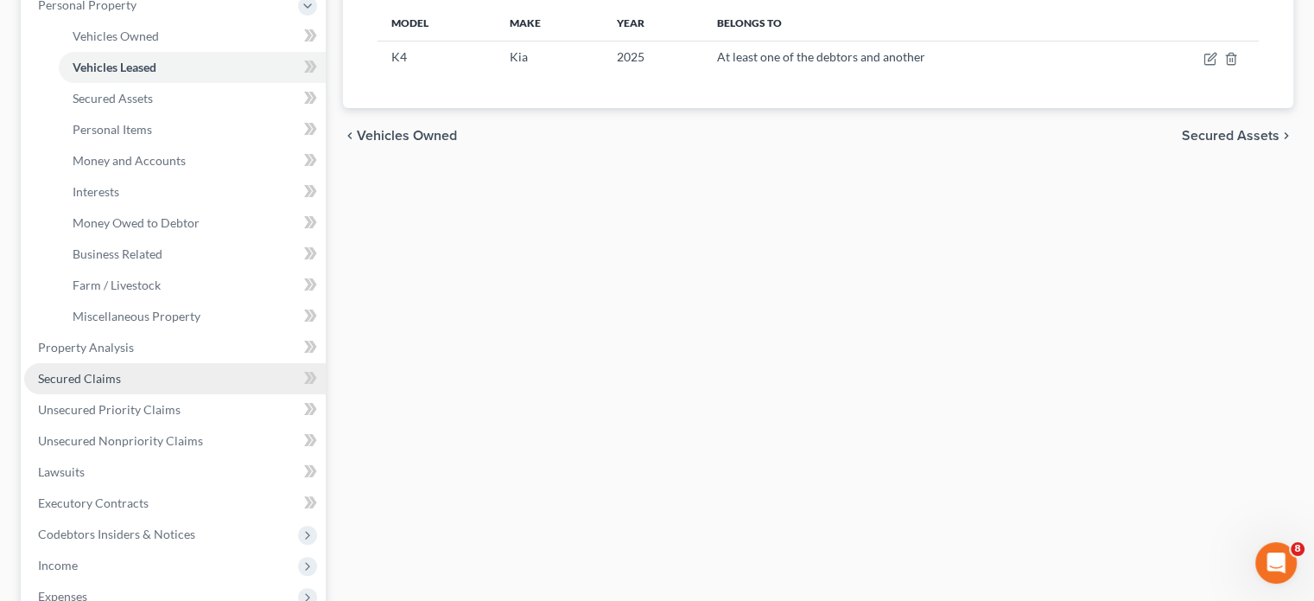
click at [95, 371] on span "Secured Claims" at bounding box center [79, 378] width 83 height 15
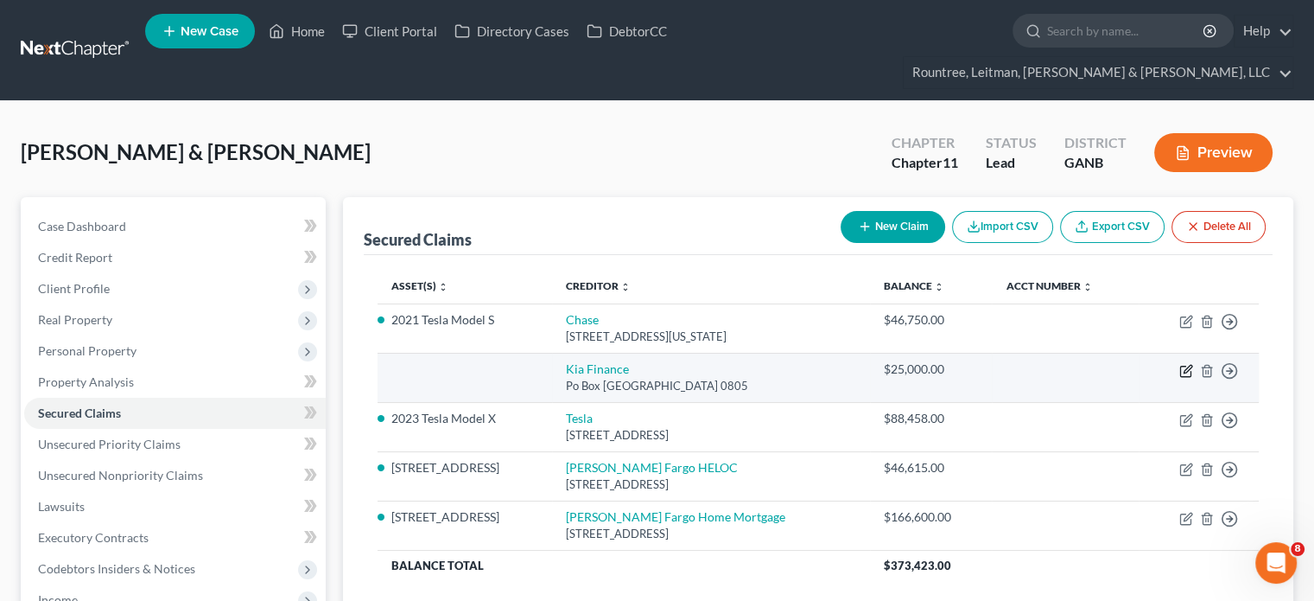
click at [1192, 364] on icon "button" at bounding box center [1187, 371] width 14 height 14
select select "45"
select select "3"
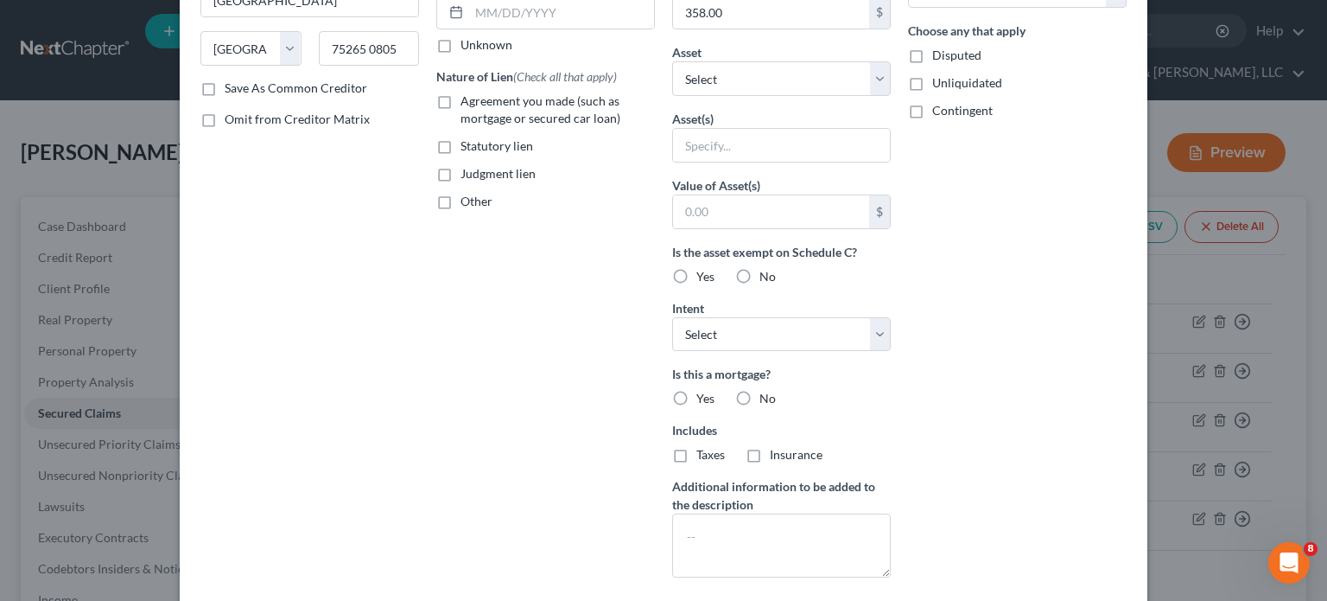
scroll to position [405, 0]
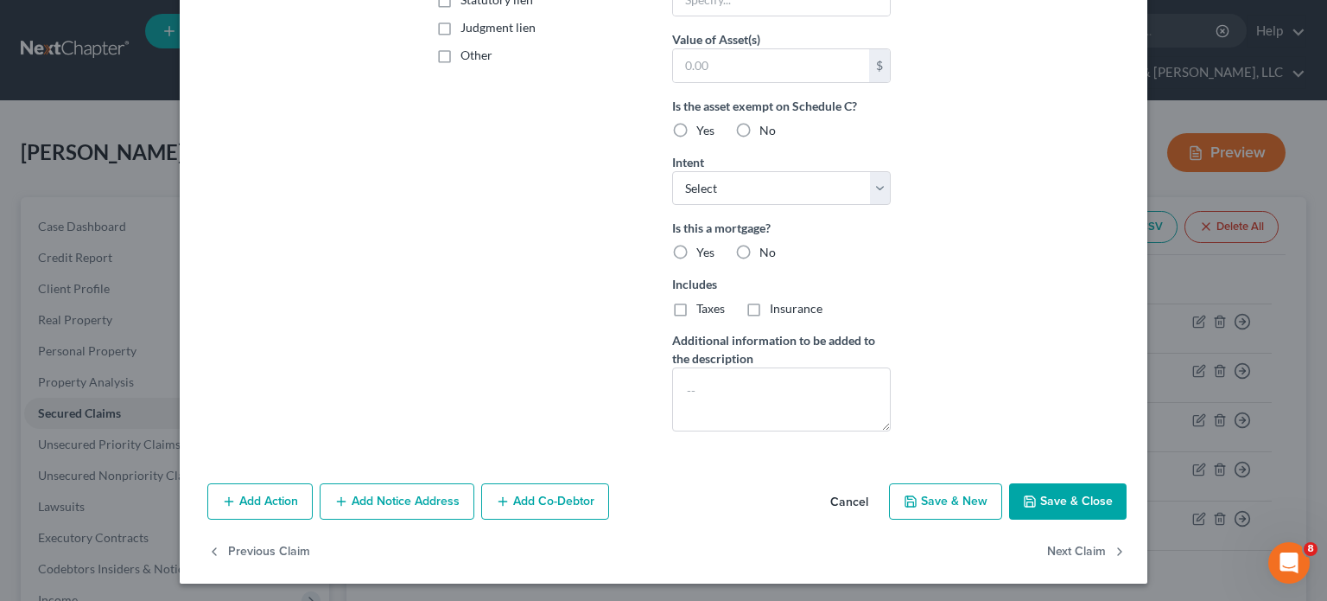
click at [1068, 497] on button "Save & Close" at bounding box center [1068, 501] width 118 height 36
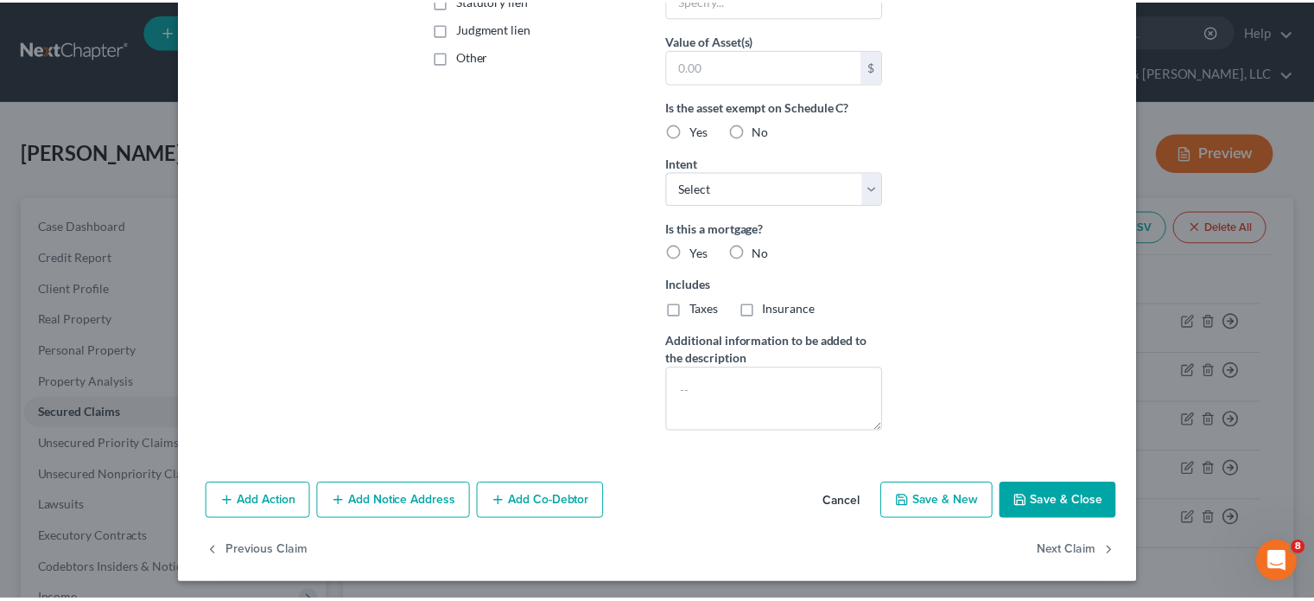
scroll to position [218, 0]
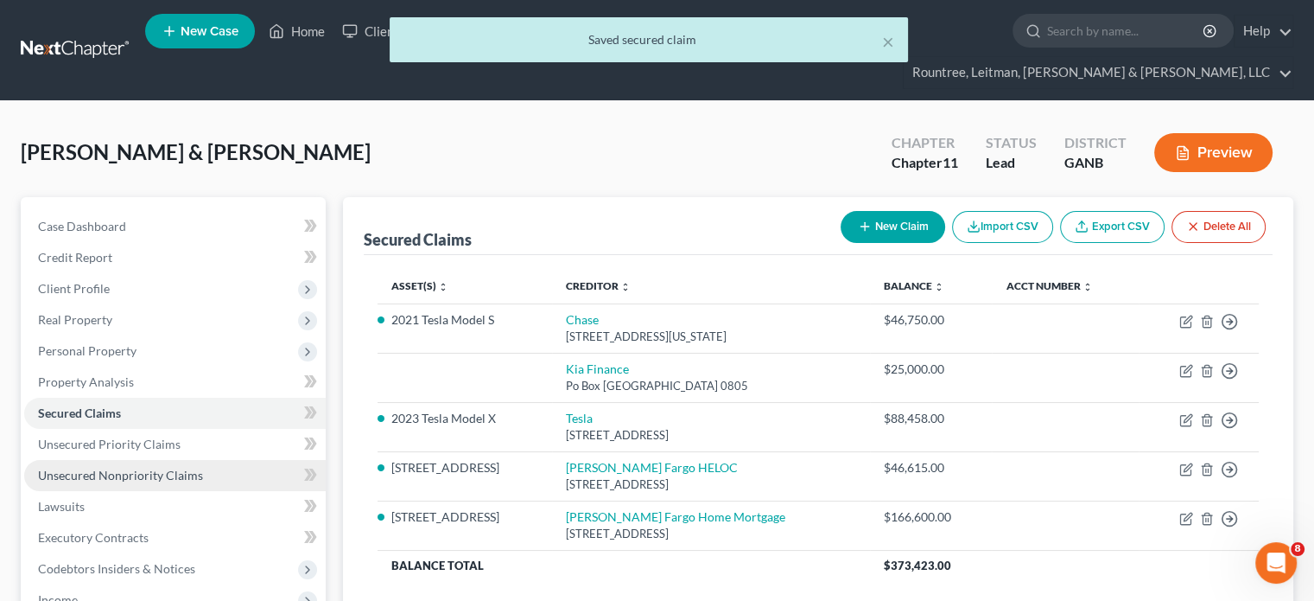
click at [173, 467] on span "Unsecured Nonpriority Claims" at bounding box center [120, 474] width 165 height 15
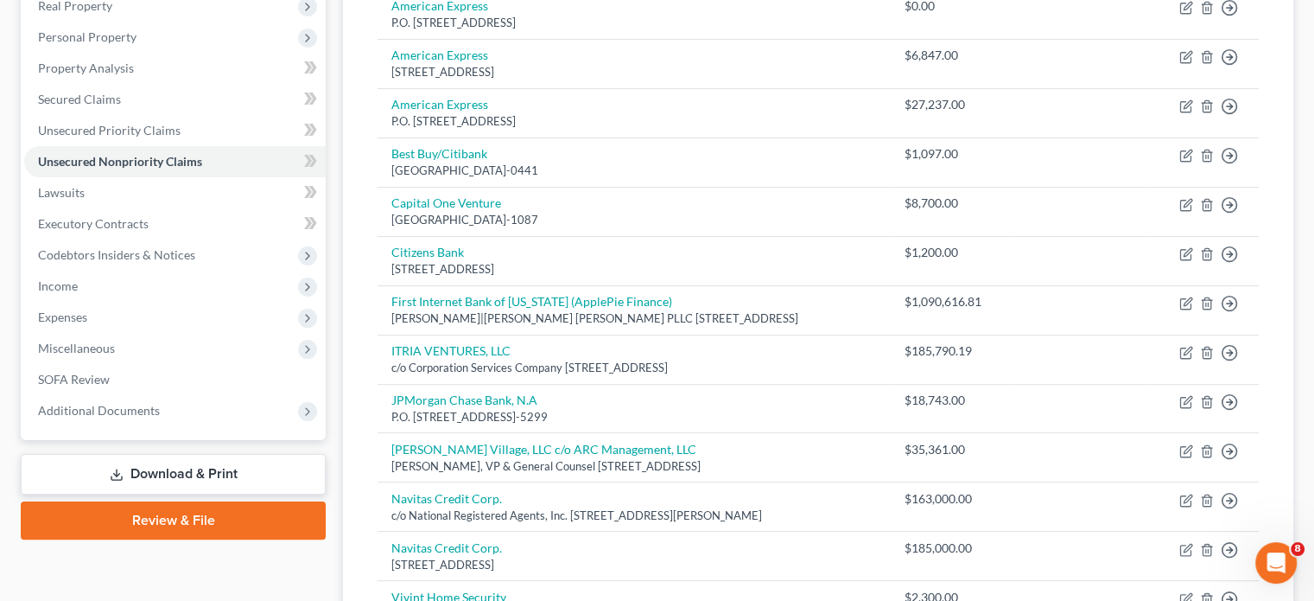
scroll to position [86, 0]
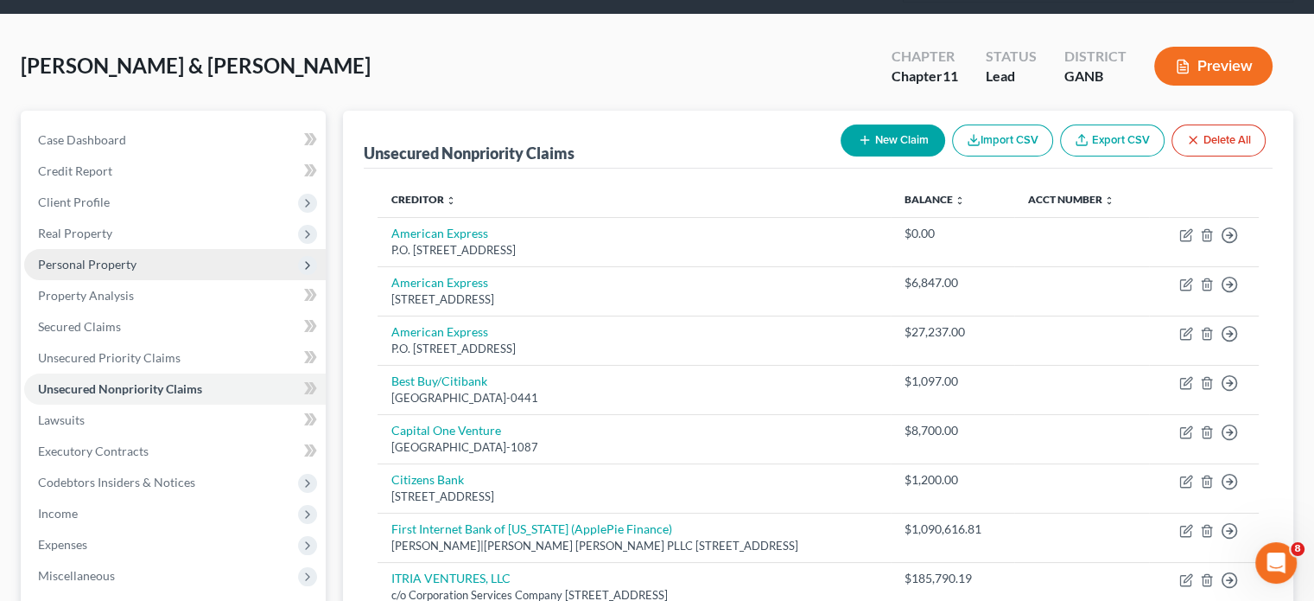
click at [111, 257] on span "Personal Property" at bounding box center [87, 264] width 99 height 15
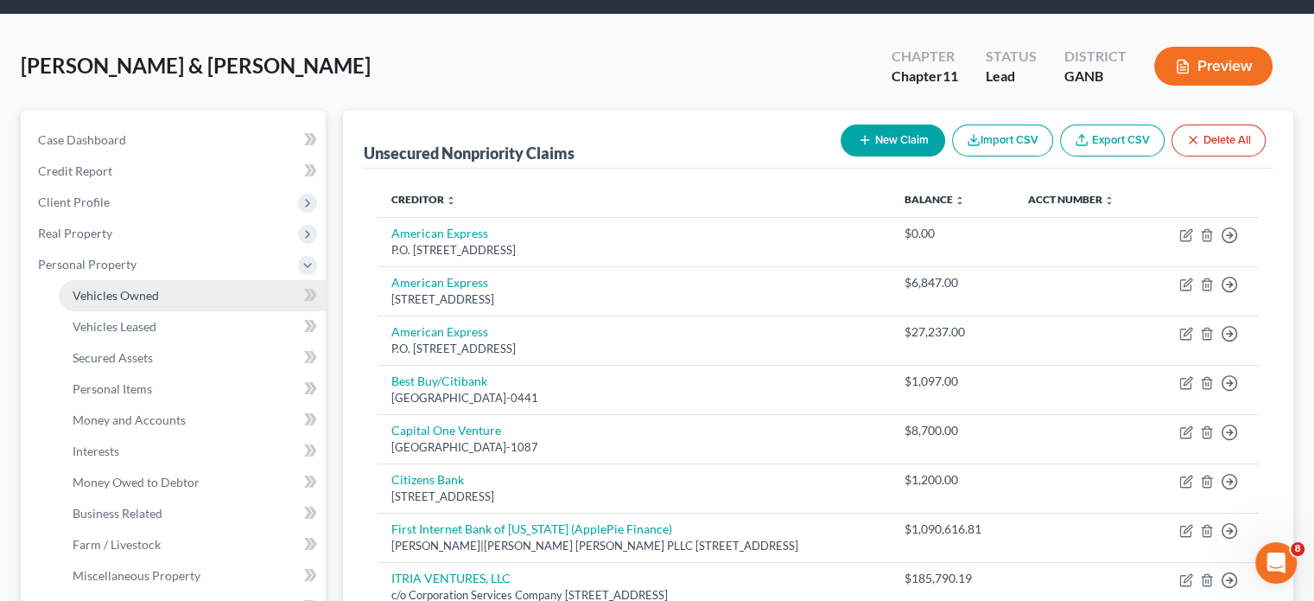
click at [114, 288] on span "Vehicles Owned" at bounding box center [116, 295] width 86 height 15
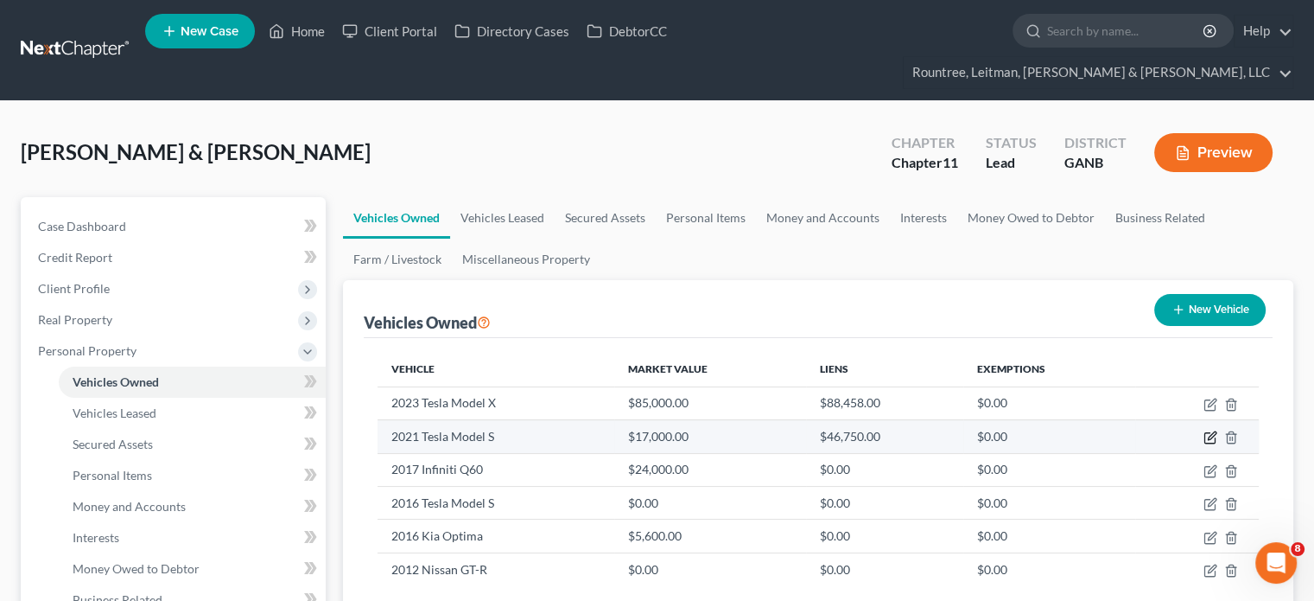
click at [1210, 430] on icon "button" at bounding box center [1211, 437] width 14 height 14
select select "0"
select select "5"
select select "2"
select select "3"
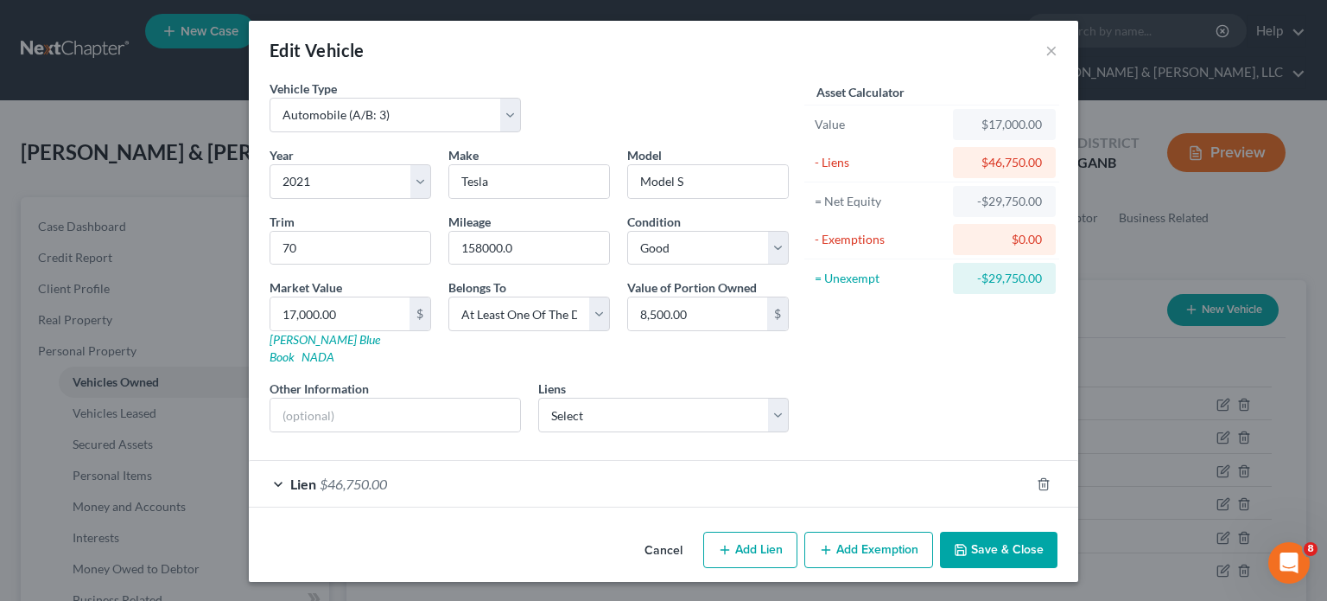
click at [1003, 532] on button "Save & Close" at bounding box center [999, 549] width 118 height 36
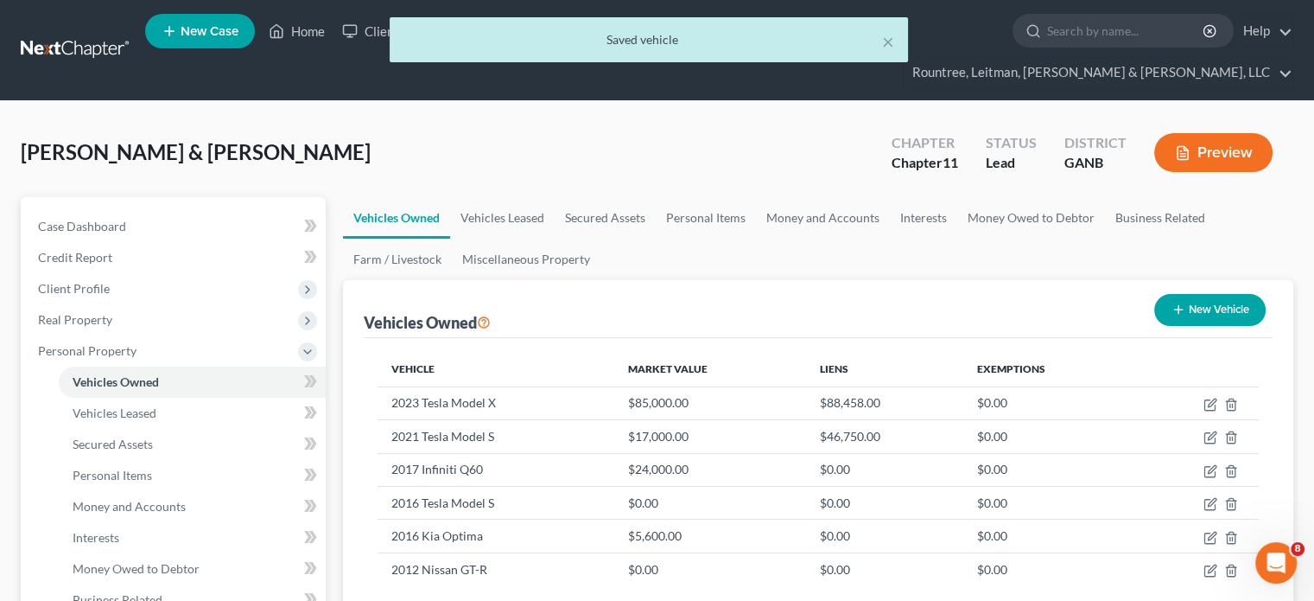
click at [311, 25] on div "× Saved vehicle" at bounding box center [648, 44] width 1314 height 54
click at [308, 30] on div "× Saved vehicle" at bounding box center [648, 44] width 1314 height 54
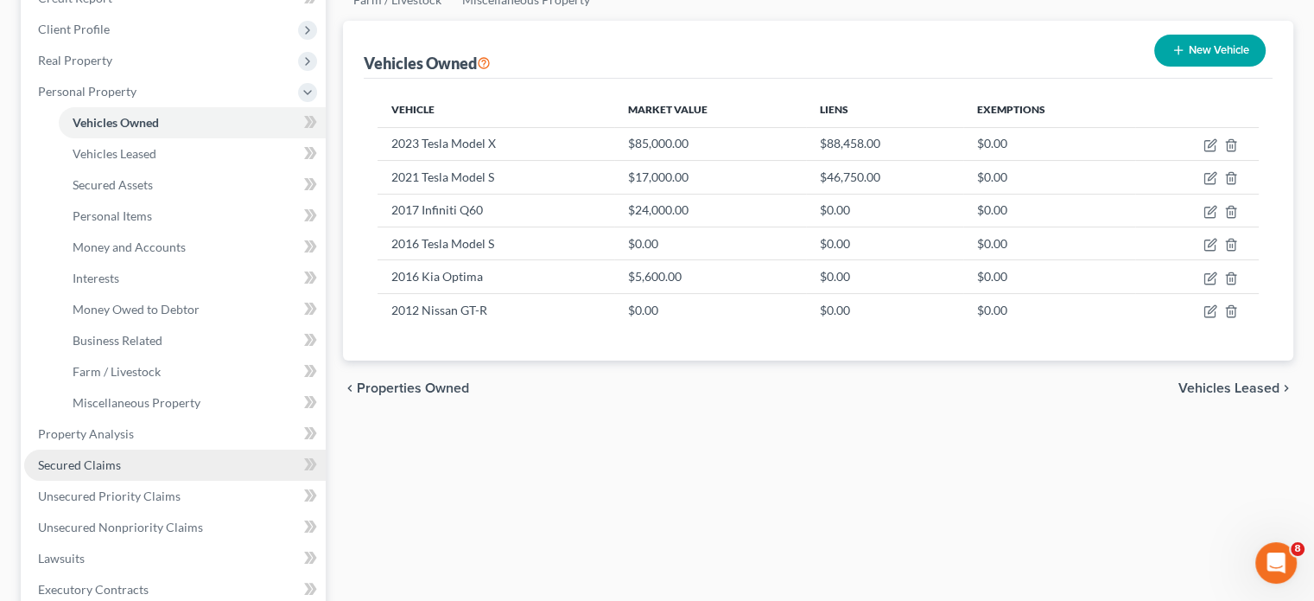
click at [89, 457] on span "Secured Claims" at bounding box center [79, 464] width 83 height 15
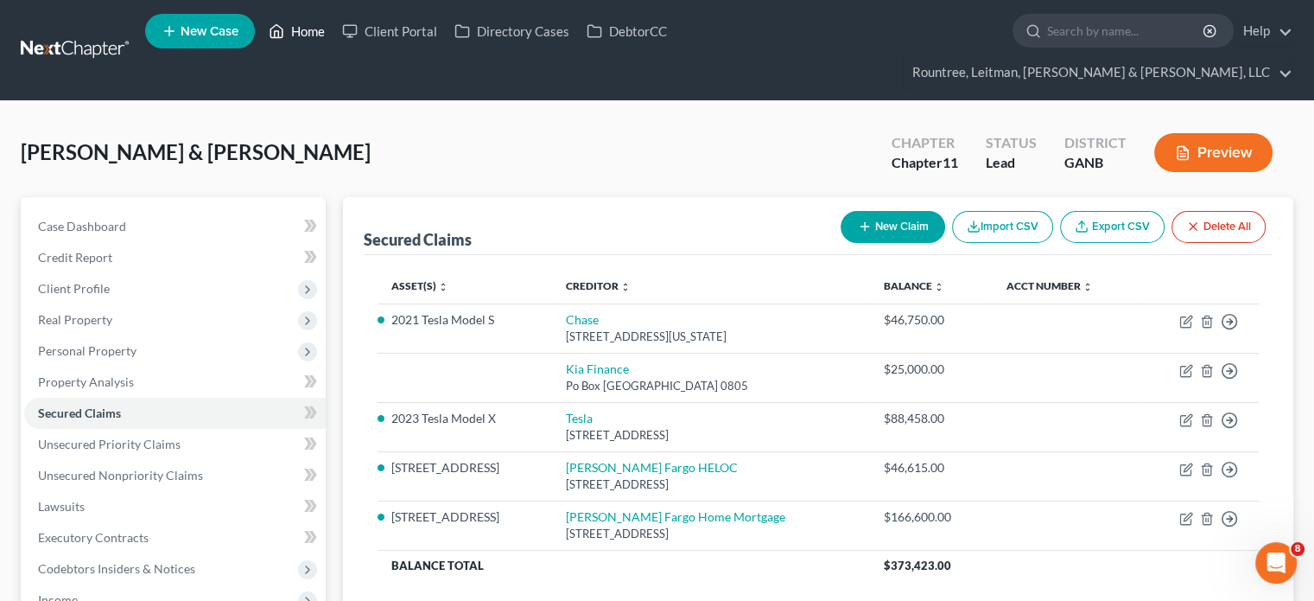
click at [315, 29] on link "Home" at bounding box center [296, 31] width 73 height 31
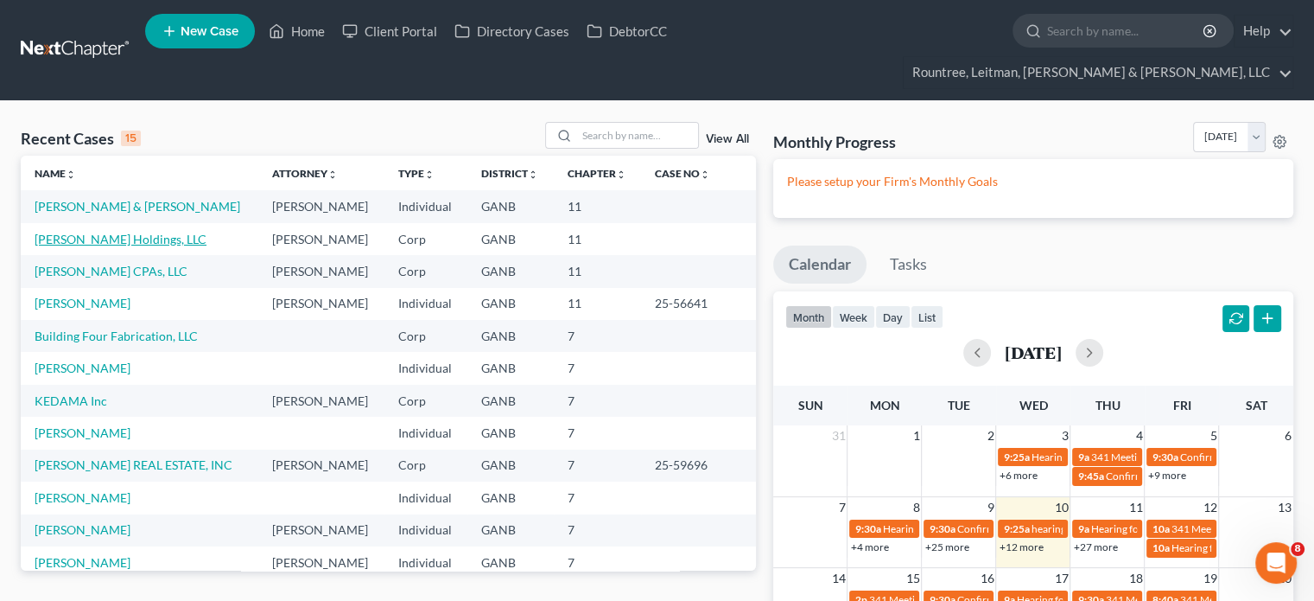
click at [84, 232] on link "[PERSON_NAME] Holdings, LLC" at bounding box center [121, 239] width 172 height 15
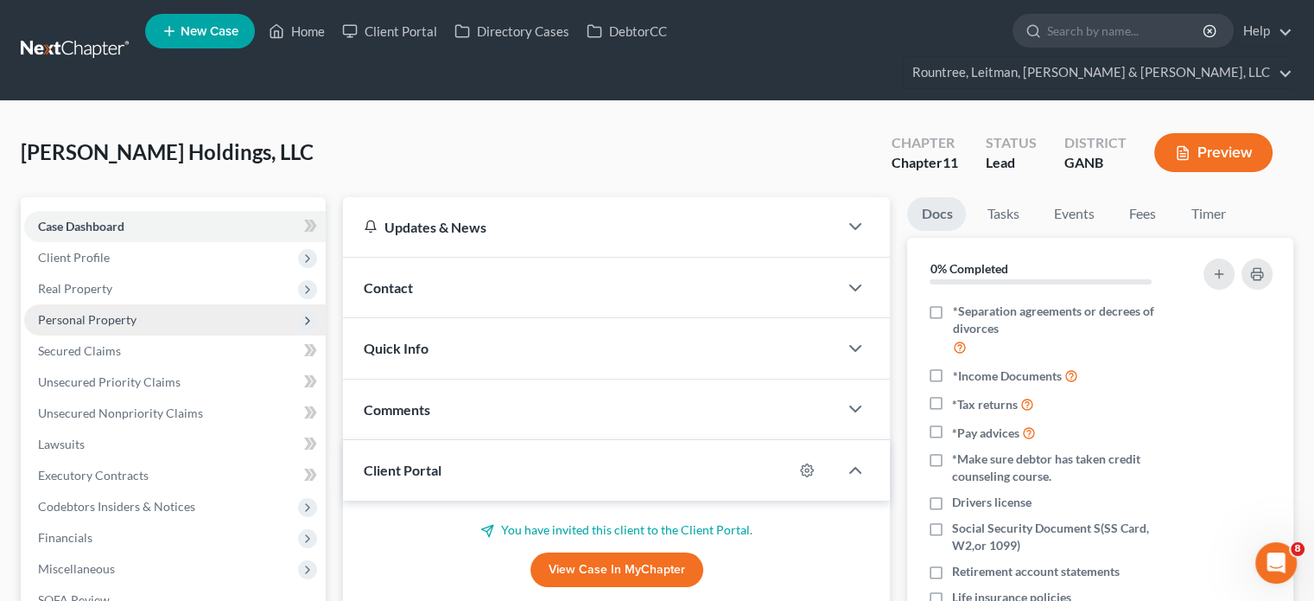
click at [79, 312] on span "Personal Property" at bounding box center [87, 319] width 99 height 15
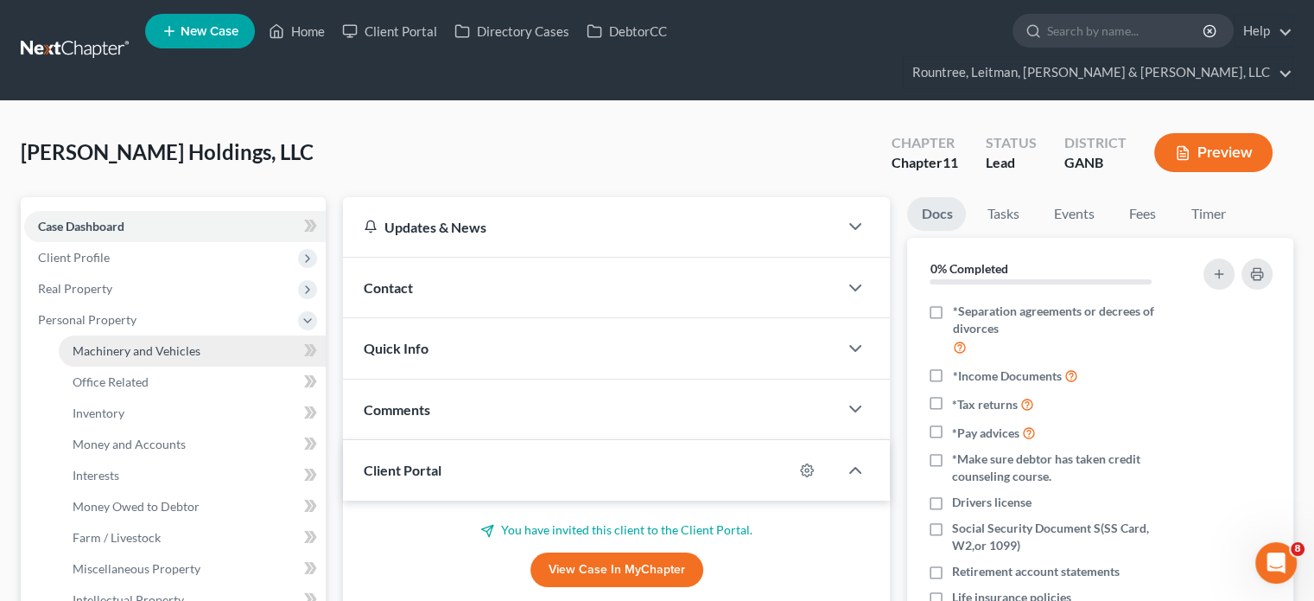
click at [107, 343] on span "Machinery and Vehicles" at bounding box center [137, 350] width 128 height 15
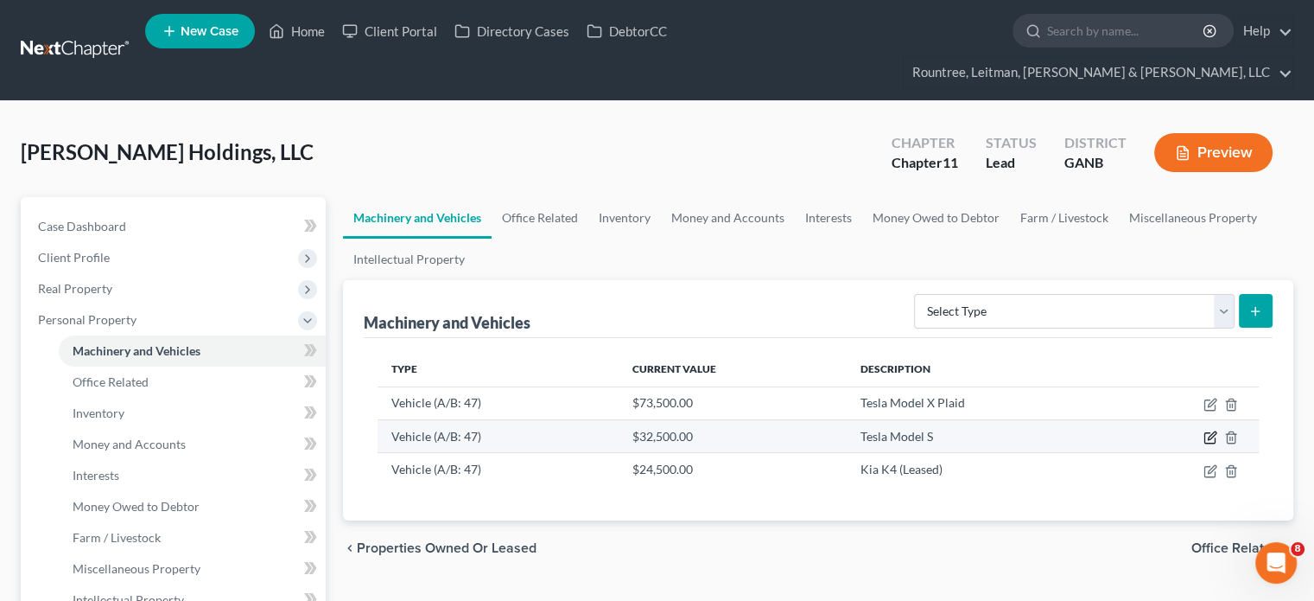
click at [1210, 433] on icon "button" at bounding box center [1210, 438] width 10 height 10
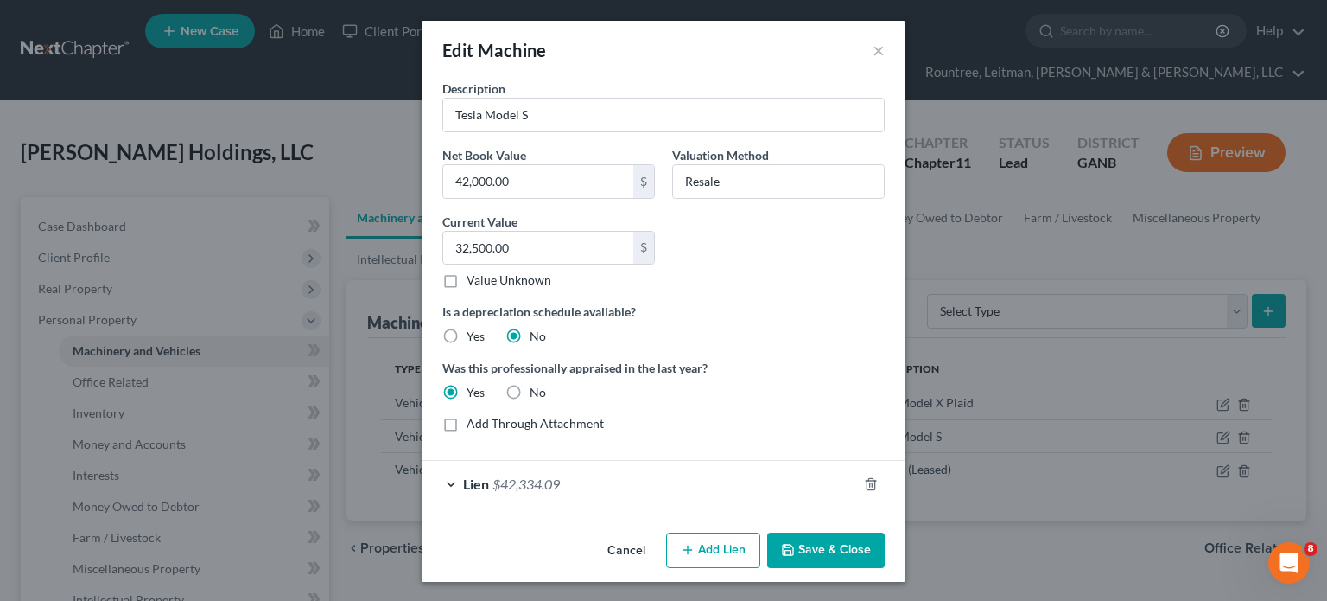
click at [626, 550] on button "Cancel" at bounding box center [627, 551] width 66 height 35
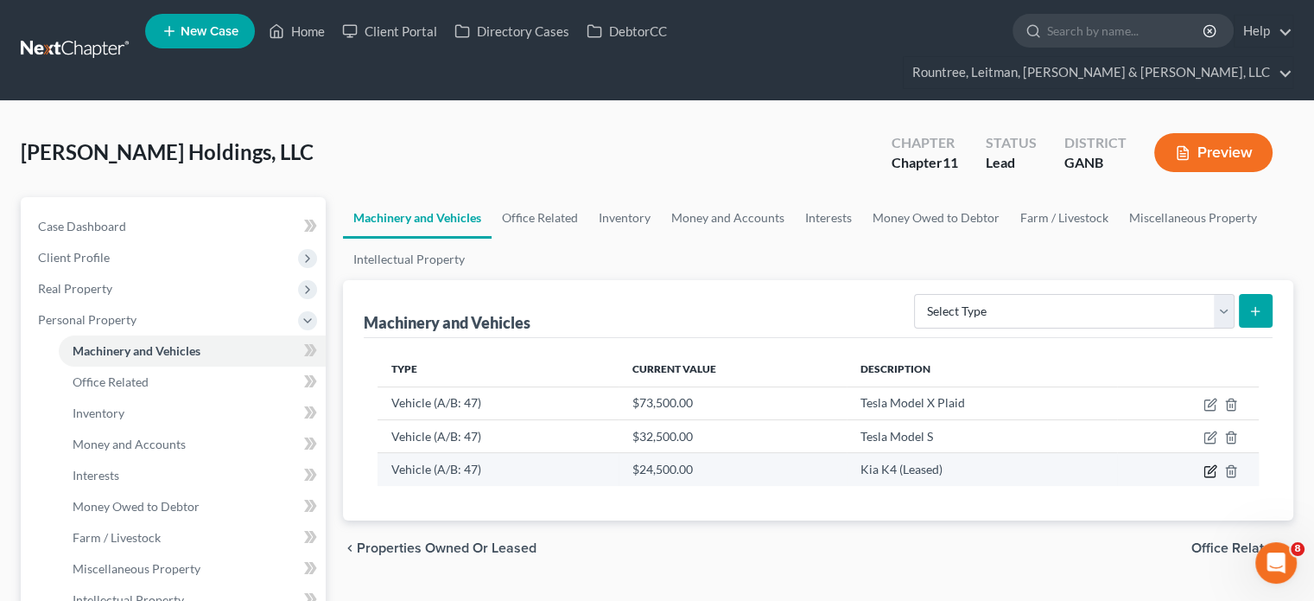
click at [1208, 464] on icon "button" at bounding box center [1211, 471] width 14 height 14
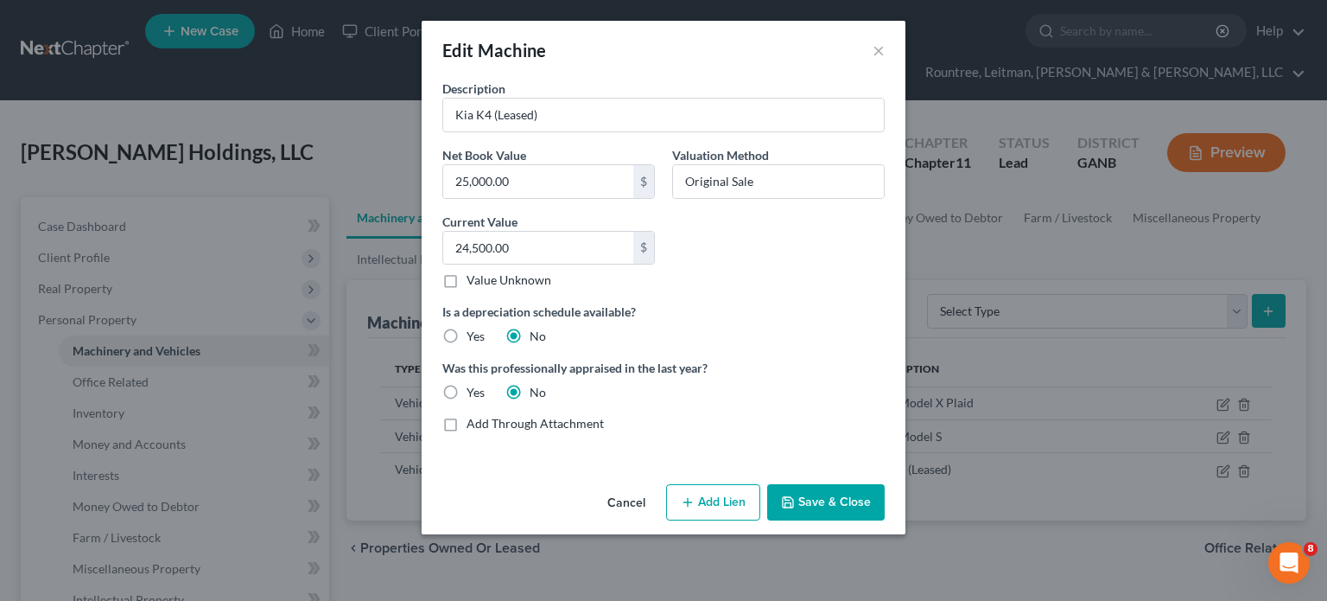
click at [622, 497] on button "Cancel" at bounding box center [627, 503] width 66 height 35
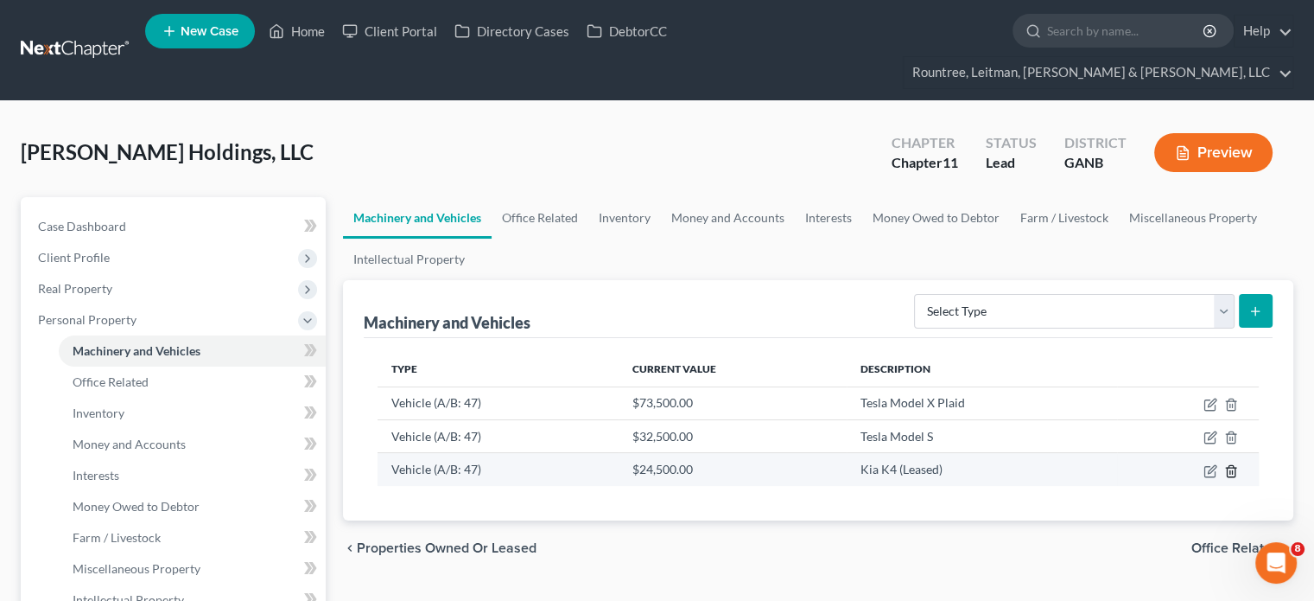
click at [1231, 464] on icon "button" at bounding box center [1231, 471] width 14 height 14
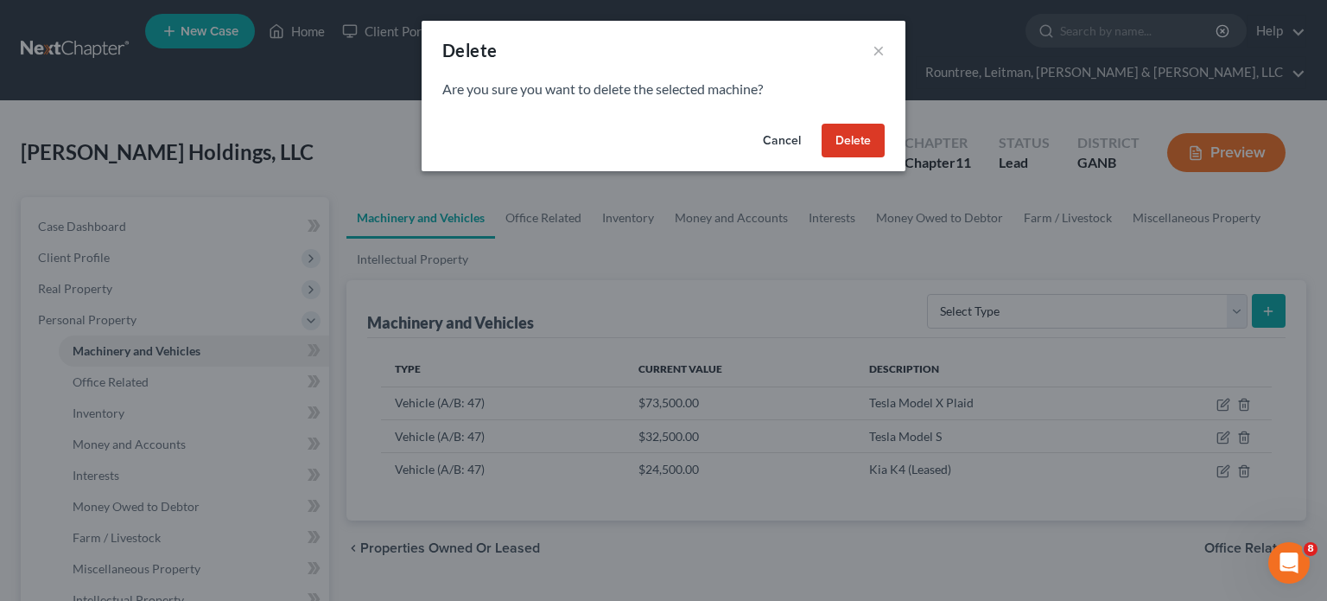
click at [864, 141] on button "Delete" at bounding box center [853, 141] width 63 height 35
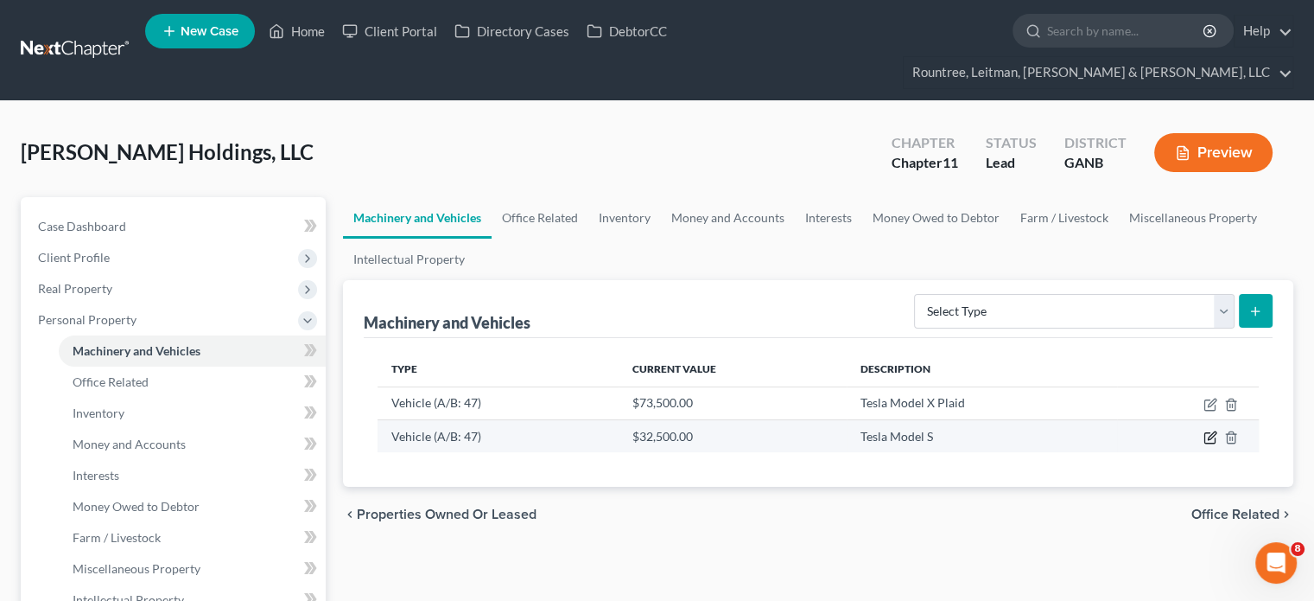
click at [1210, 431] on icon "button" at bounding box center [1212, 435] width 8 height 8
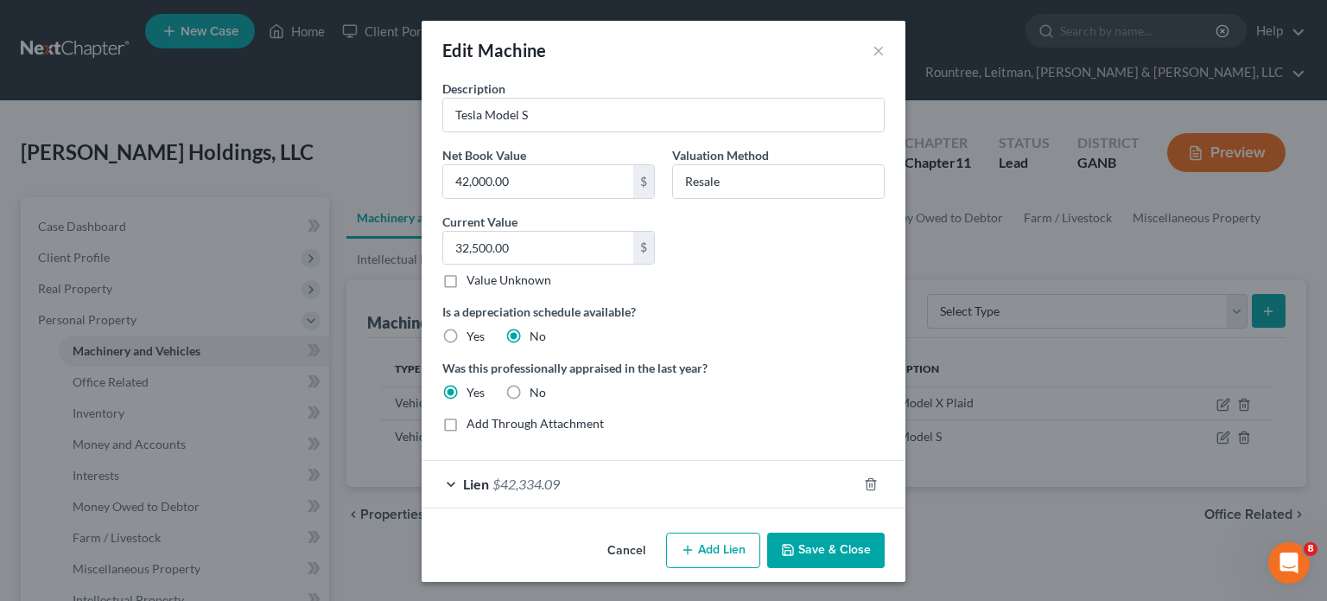
click at [529, 475] on span "$42,334.09" at bounding box center [526, 483] width 67 height 16
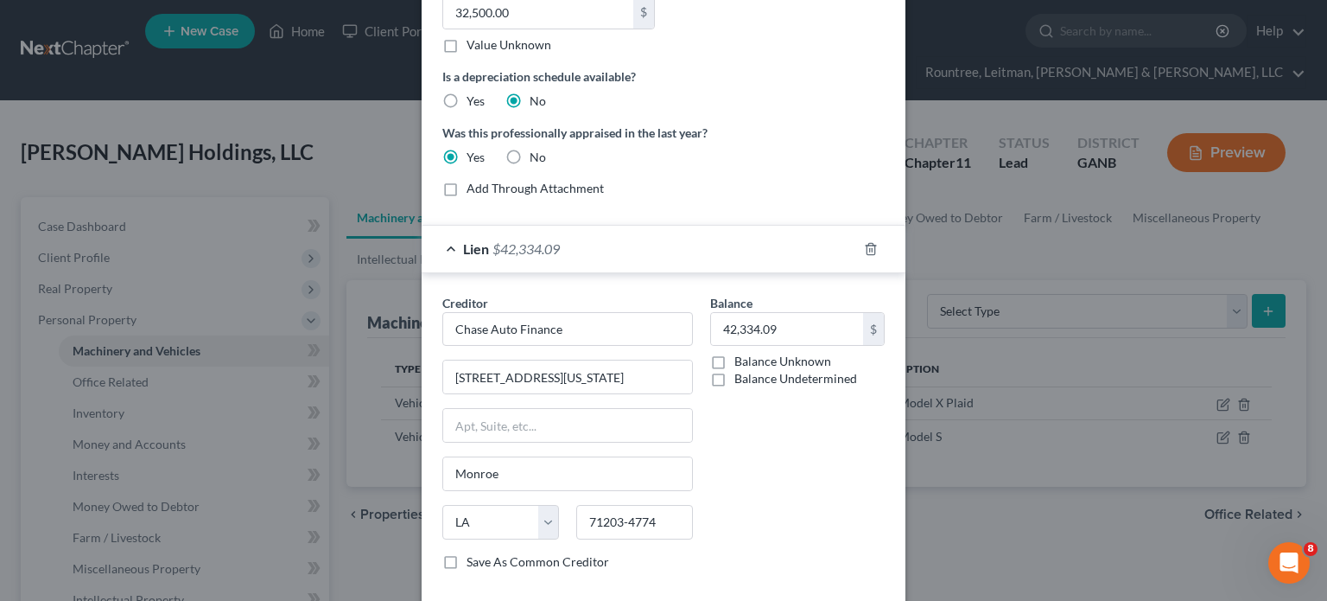
scroll to position [259, 0]
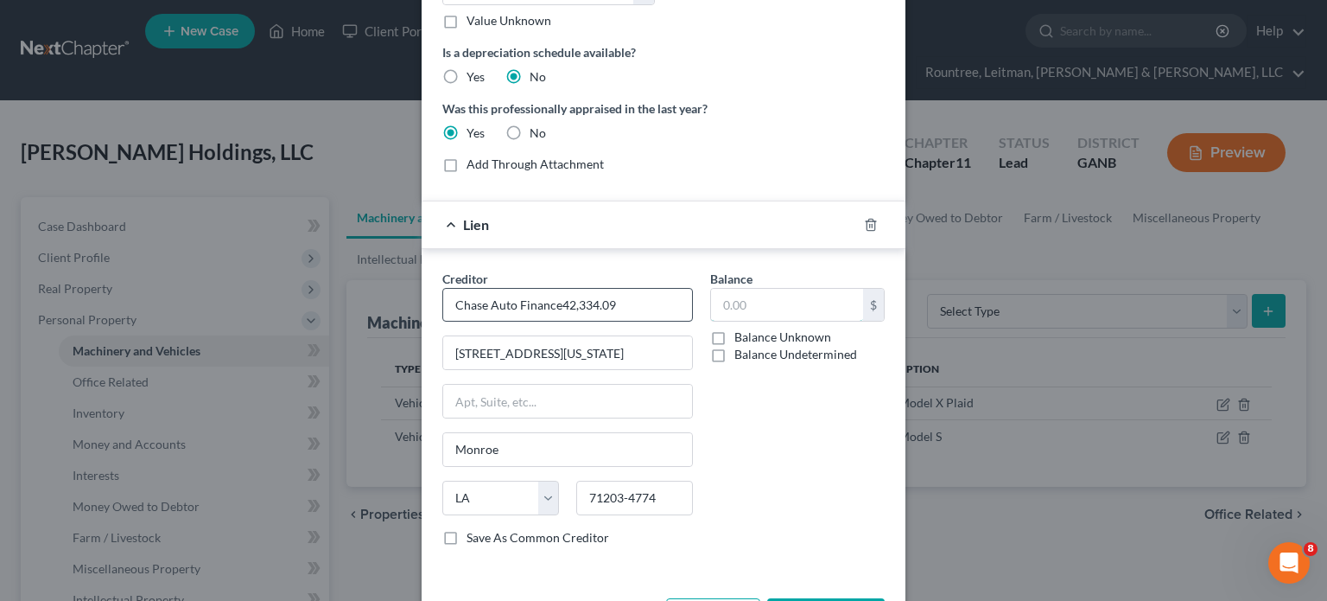
type input "Chase Auto Finance"
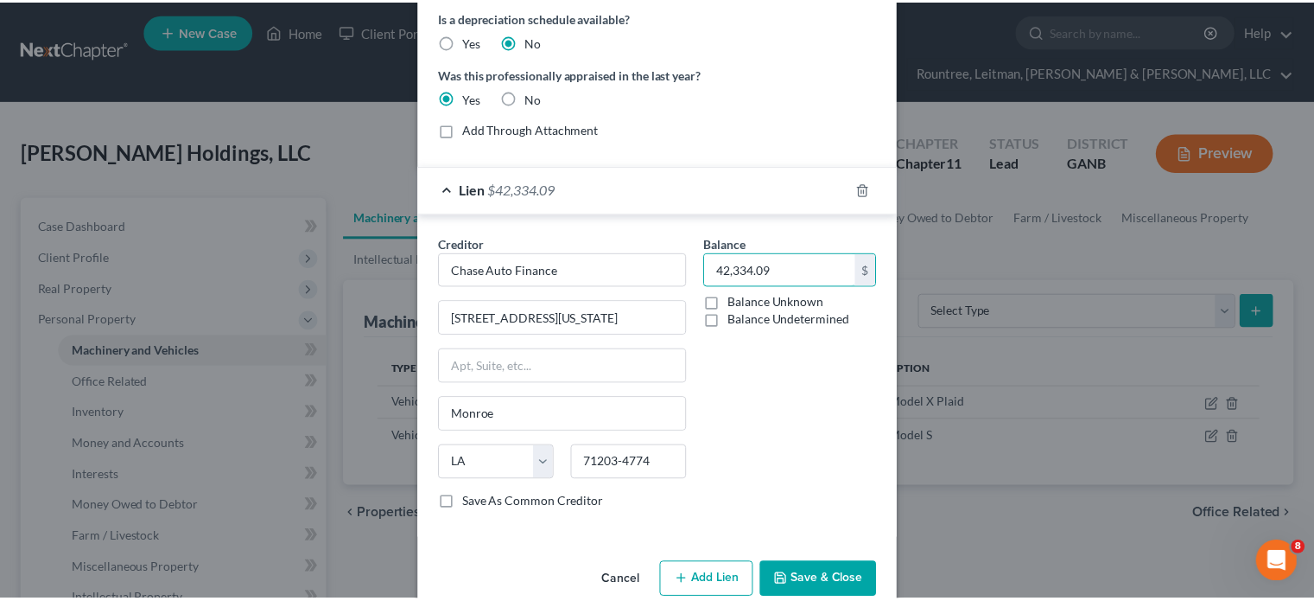
scroll to position [323, 0]
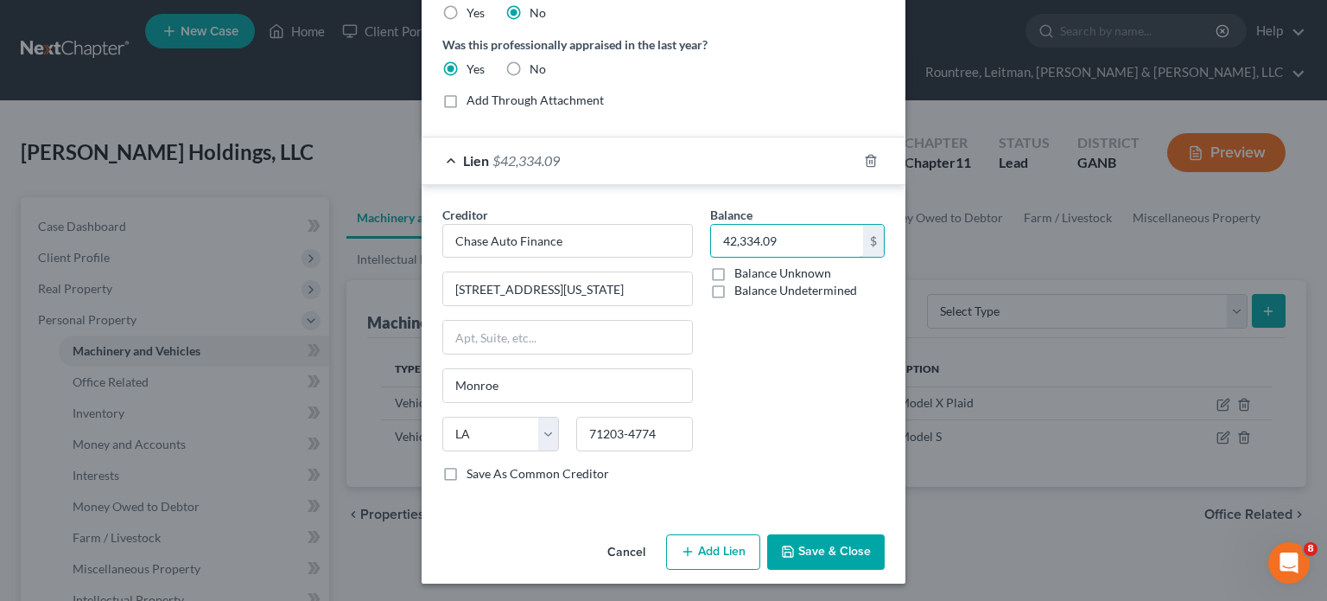
type input "42,334.09"
drag, startPoint x: 623, startPoint y: 285, endPoint x: 220, endPoint y: 269, distance: 403.0
click at [220, 269] on div "Edit Machine × Description Tesla Model S Net Book Value 42,000.00 $ Valuation M…" at bounding box center [663, 300] width 1327 height 601
type input "PO Box 71220"
drag, startPoint x: 658, startPoint y: 424, endPoint x: 311, endPoint y: 447, distance: 348.1
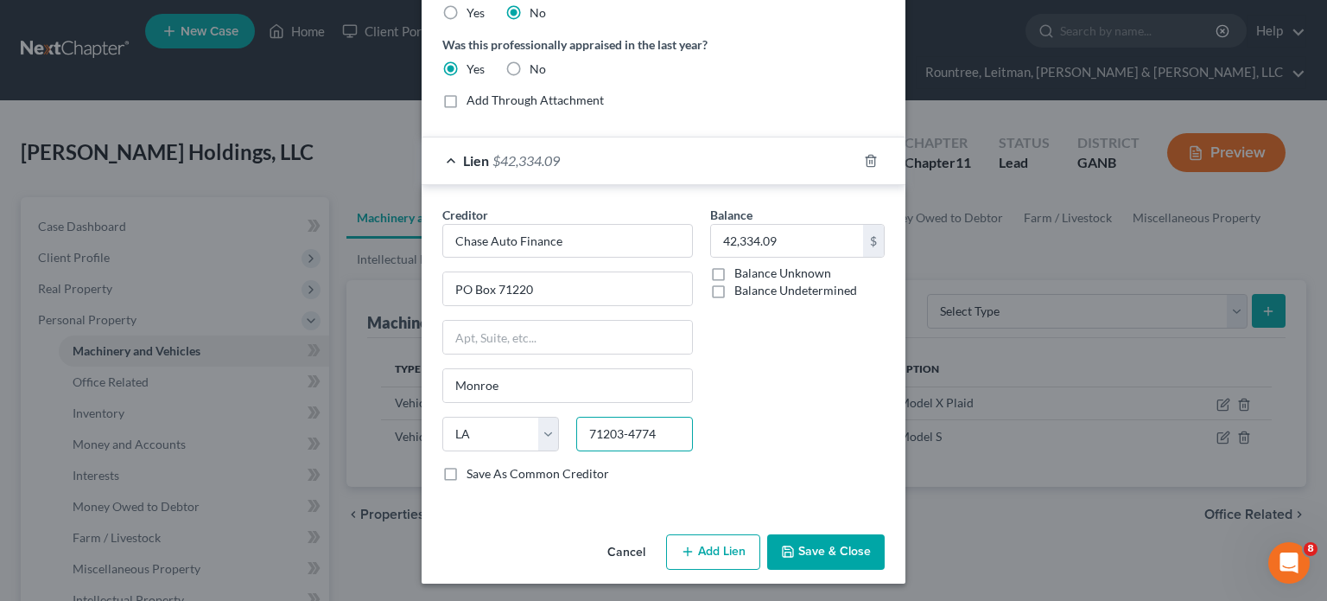
click at [311, 447] on div "Edit Machine × Description Tesla Model S Net Book Value 42,000.00 $ Valuation M…" at bounding box center [663, 300] width 1327 height 601
click at [651, 431] on input "19176" at bounding box center [634, 434] width 117 height 35
drag, startPoint x: 651, startPoint y: 431, endPoint x: 491, endPoint y: 425, distance: 160.0
click at [491, 425] on div "State [US_STATE] AK AR AZ CA CO CT DE DC [GEOGRAPHIC_DATA] [GEOGRAPHIC_DATA] GU…" at bounding box center [568, 441] width 268 height 48
type input "19176"
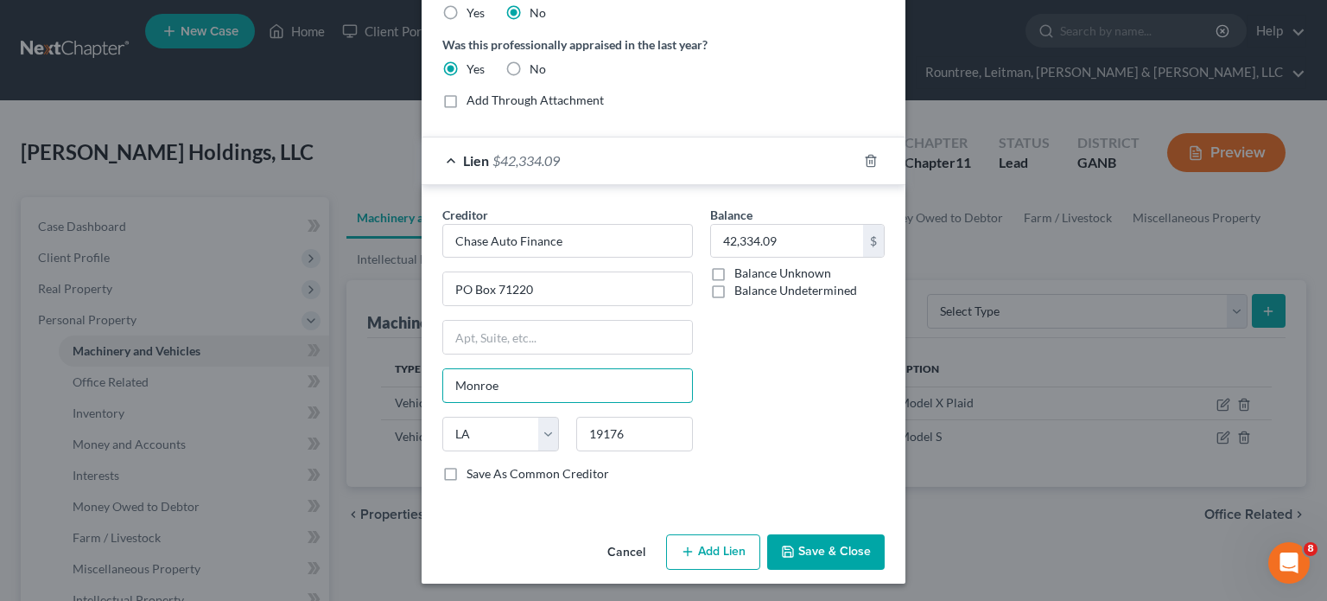
drag, startPoint x: 517, startPoint y: 389, endPoint x: 374, endPoint y: 386, distance: 142.6
click at [378, 390] on div "Edit Machine × Description Tesla Model S Net Book Value 42,000.00 $ Valuation M…" at bounding box center [663, 300] width 1327 height 601
type input "[GEOGRAPHIC_DATA]"
click at [449, 427] on select "State [US_STATE] AK AR AZ CA CO CT DE DC [GEOGRAPHIC_DATA] [GEOGRAPHIC_DATA] GU…" at bounding box center [500, 434] width 117 height 35
select select "39"
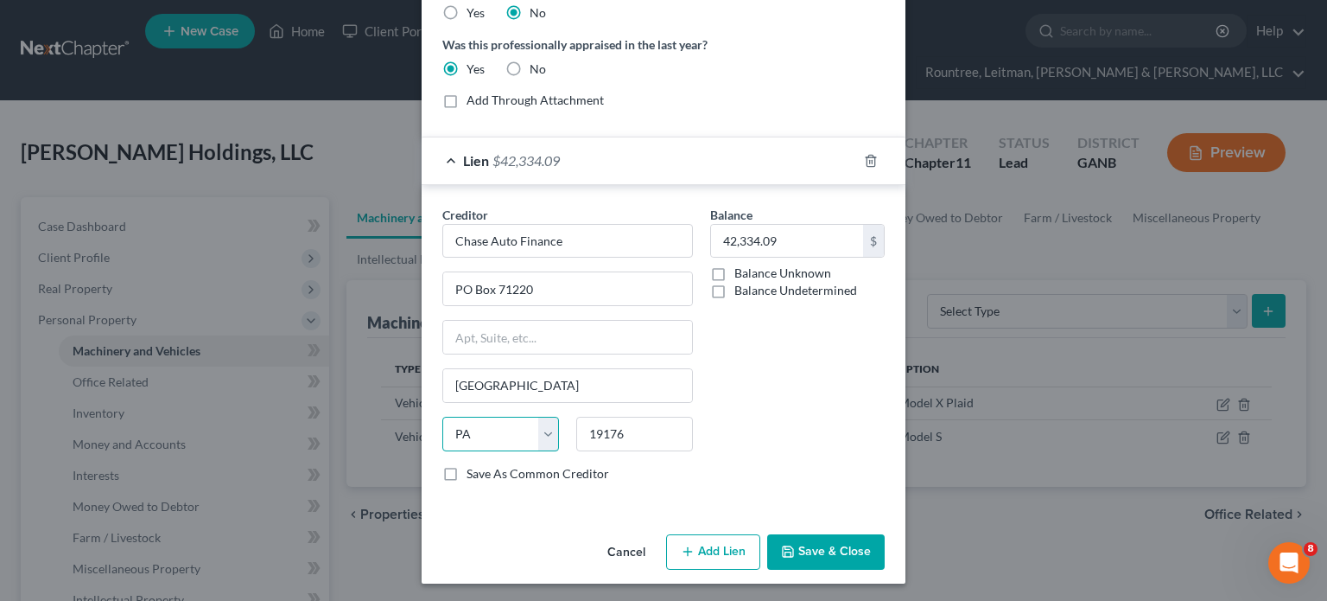
click at [442, 417] on select "State [US_STATE] AK AR AZ CA CO CT DE DC [GEOGRAPHIC_DATA] [GEOGRAPHIC_DATA] GU…" at bounding box center [500, 434] width 117 height 35
click at [823, 543] on button "Save & Close" at bounding box center [826, 552] width 118 height 36
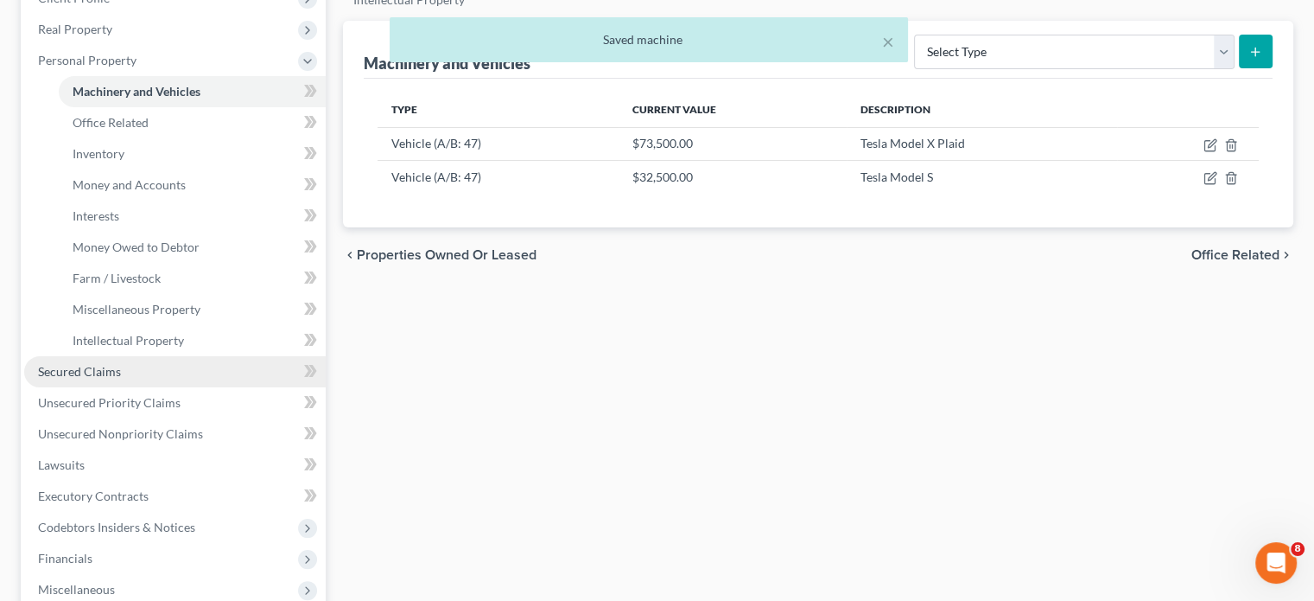
click at [103, 364] on span "Secured Claims" at bounding box center [79, 371] width 83 height 15
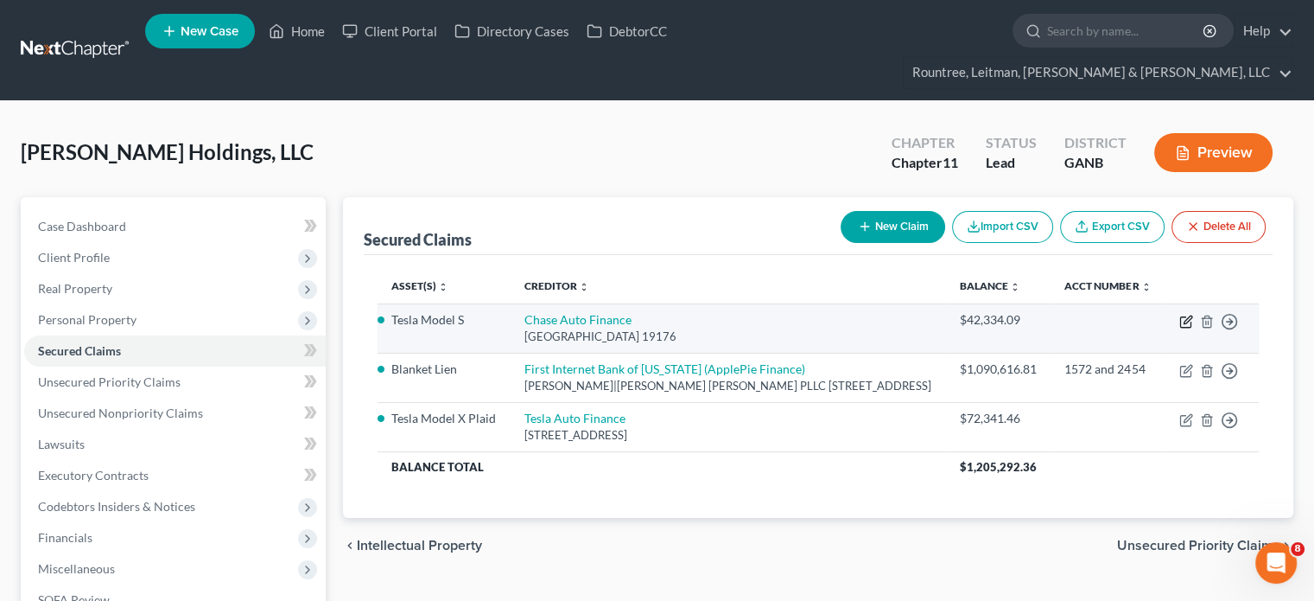
click at [1183, 315] on icon "button" at bounding box center [1187, 322] width 14 height 14
select select "39"
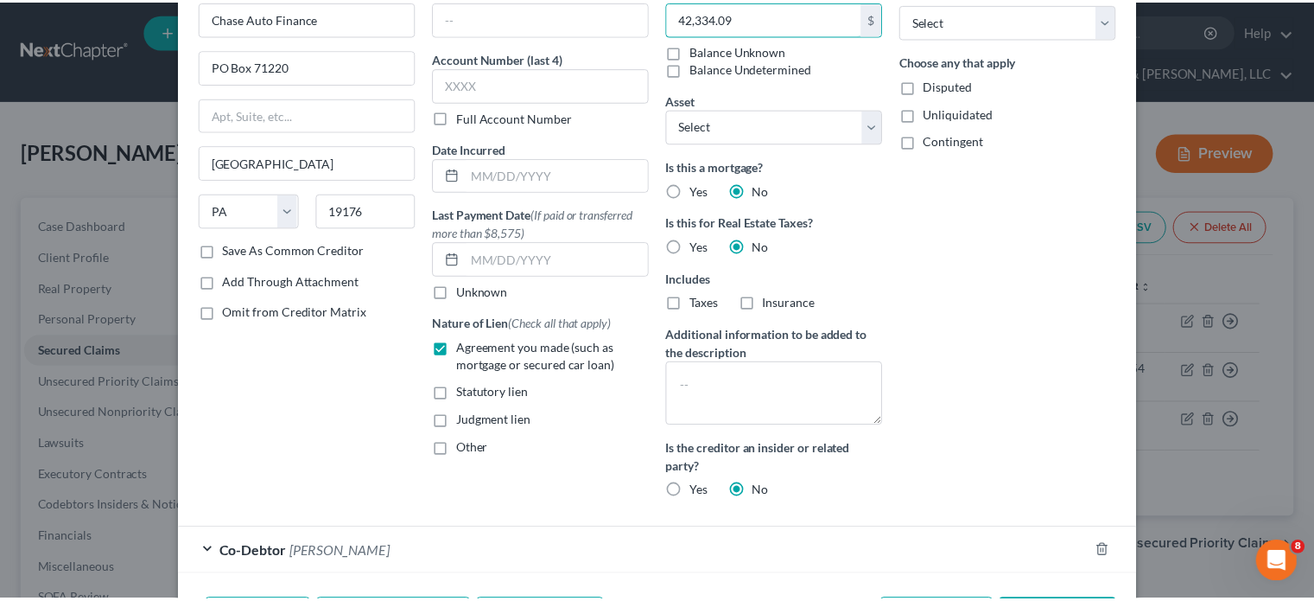
scroll to position [214, 0]
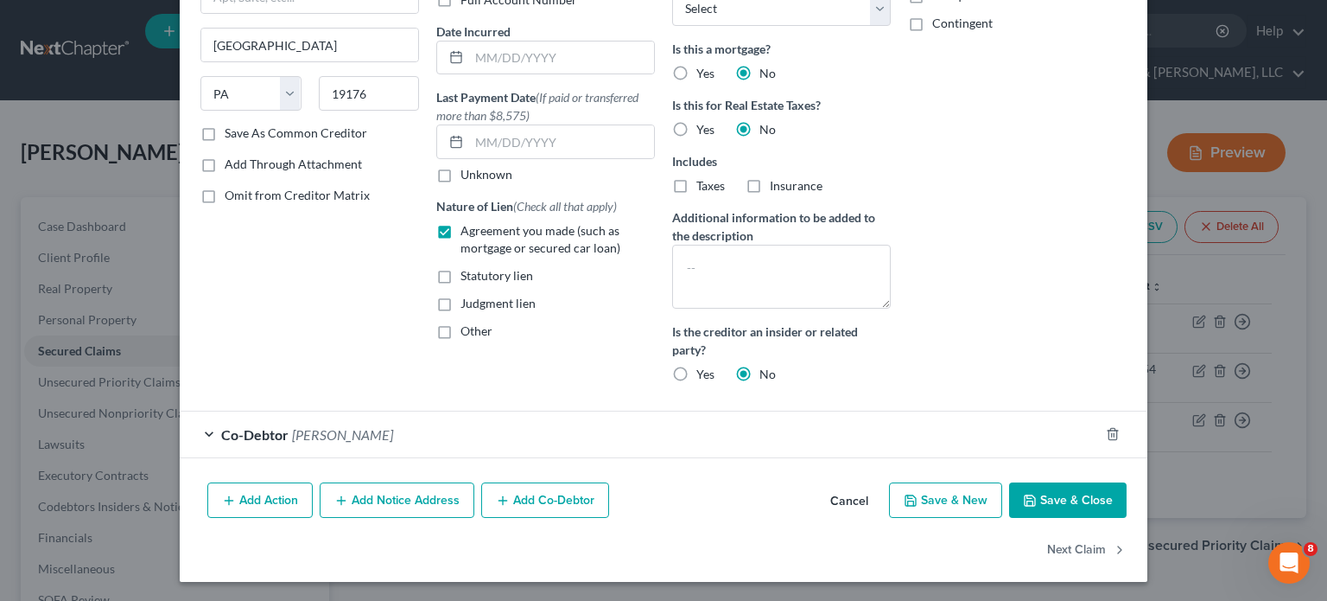
click at [1056, 492] on button "Save & Close" at bounding box center [1068, 500] width 118 height 36
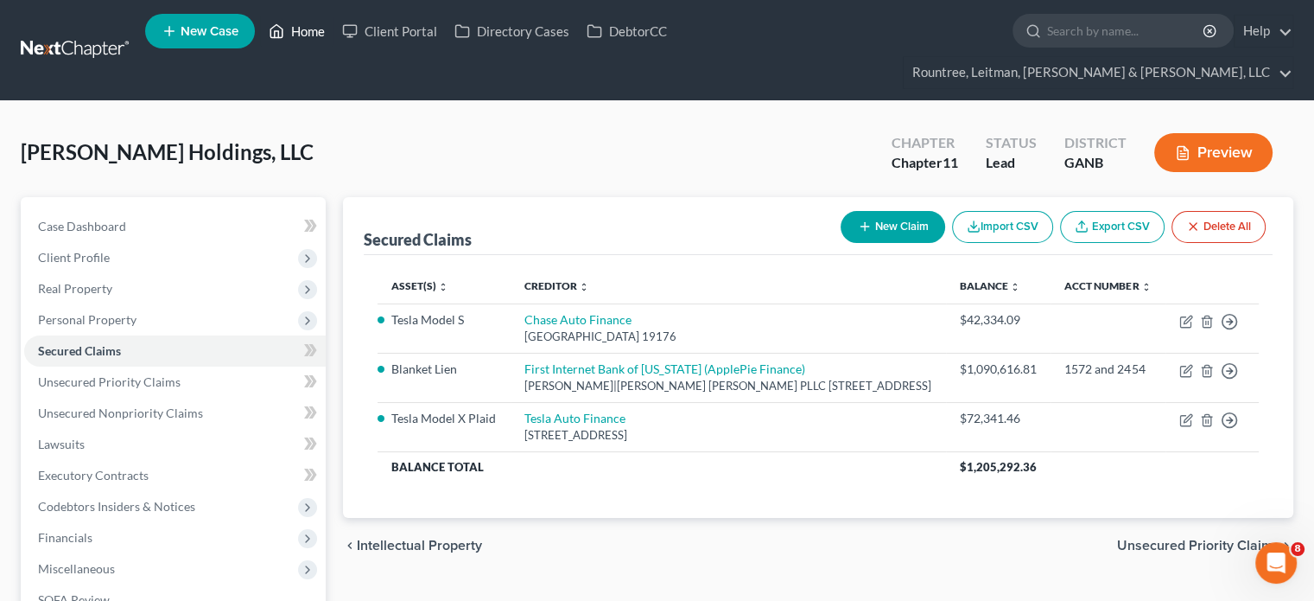
click at [319, 35] on link "Home" at bounding box center [296, 31] width 73 height 31
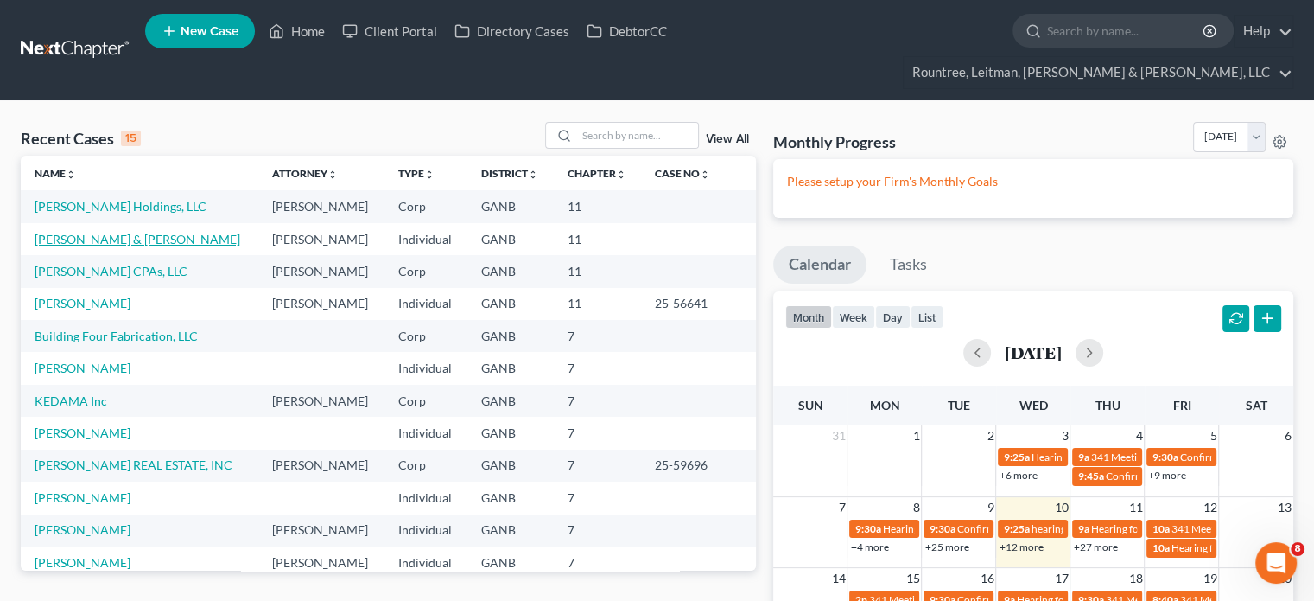
click at [75, 232] on link "[PERSON_NAME] & [PERSON_NAME]" at bounding box center [138, 239] width 206 height 15
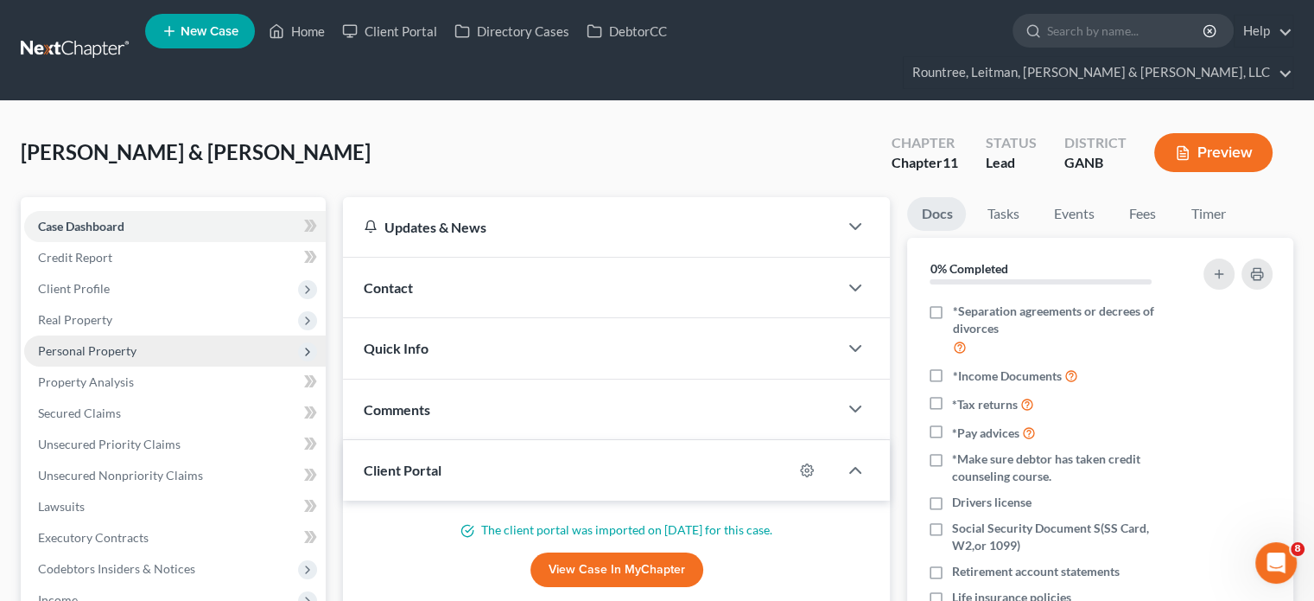
click at [76, 343] on span "Personal Property" at bounding box center [87, 350] width 99 height 15
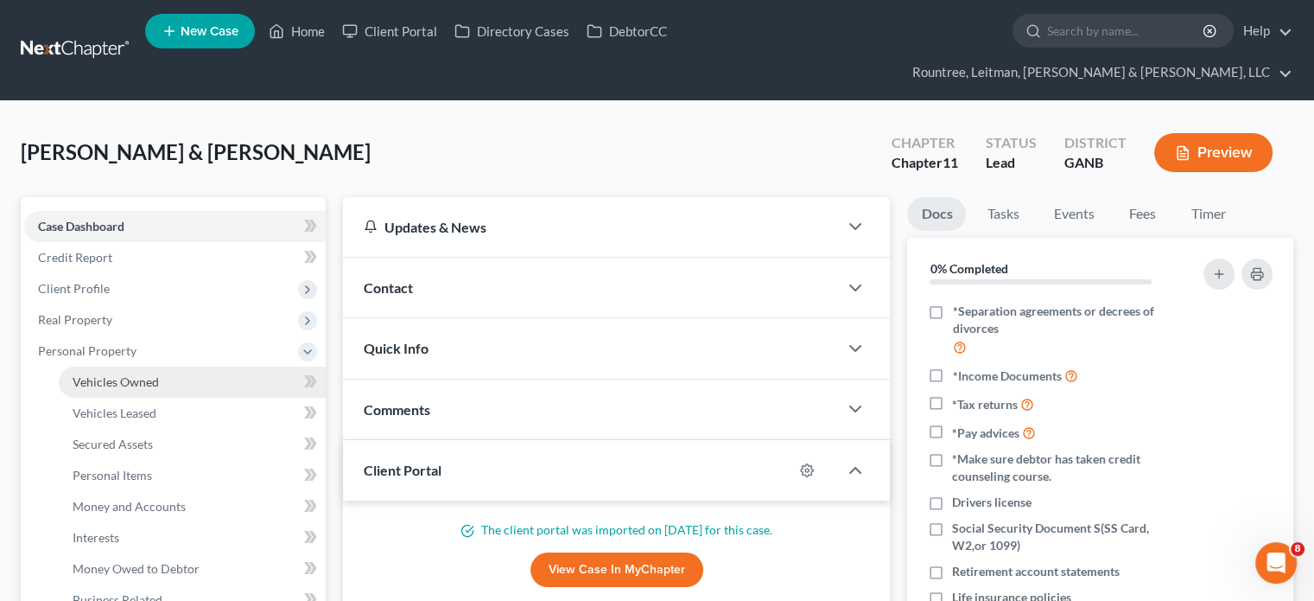
click at [87, 374] on span "Vehicles Owned" at bounding box center [116, 381] width 86 height 15
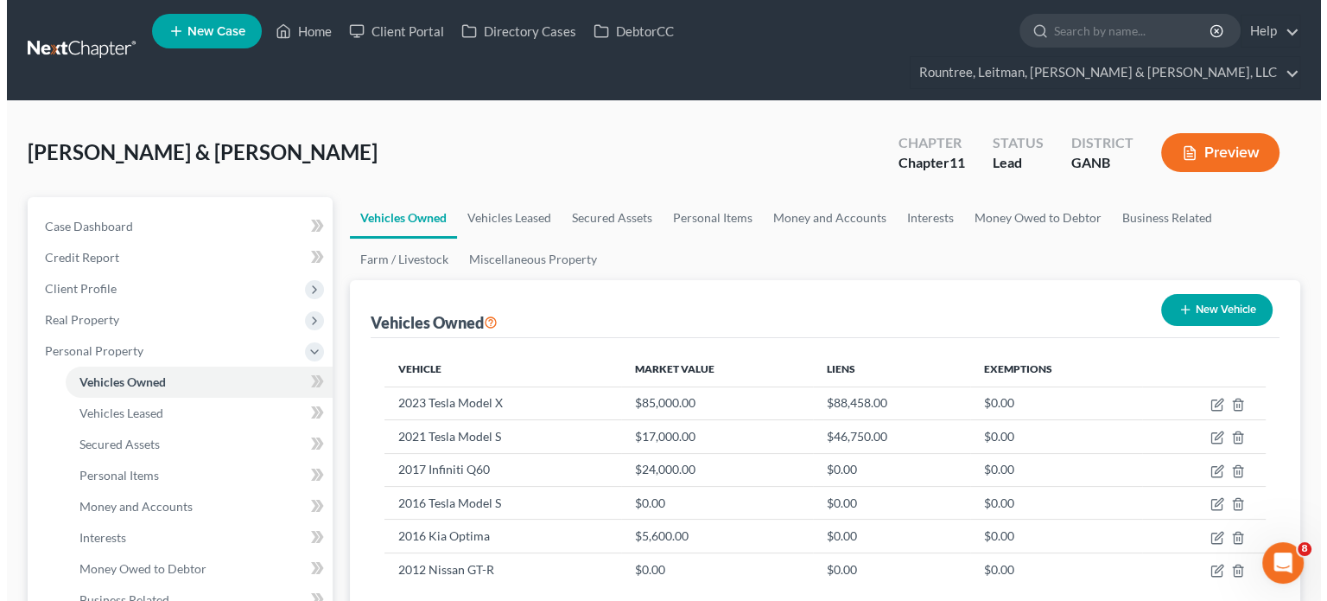
scroll to position [86, 0]
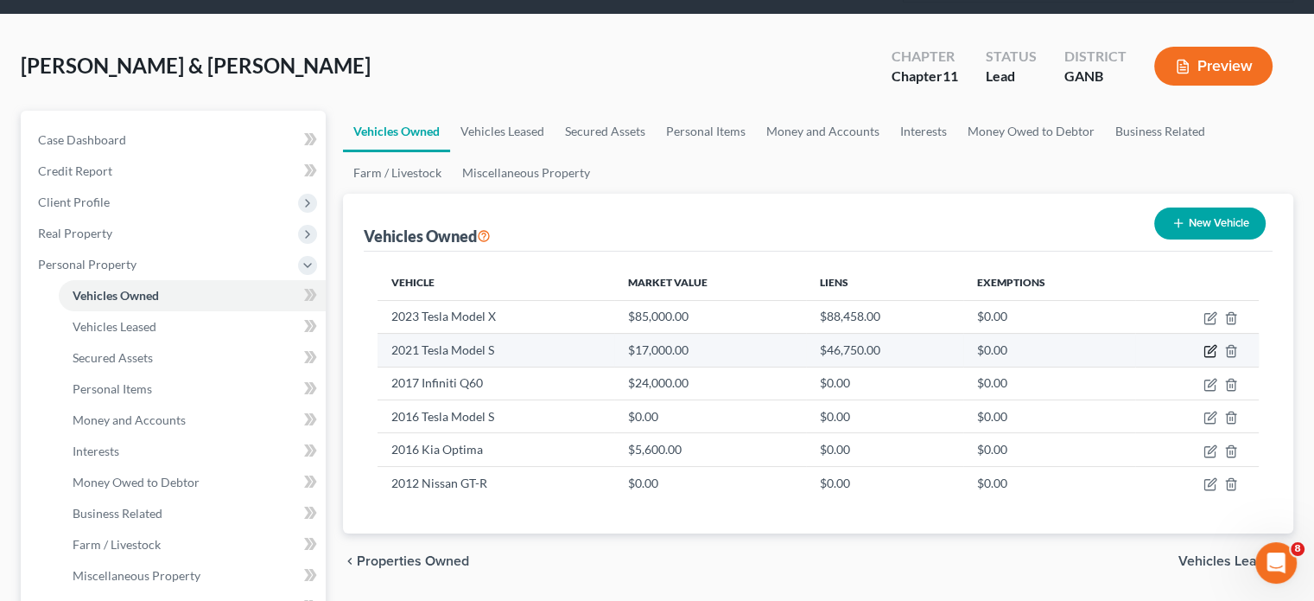
click at [1212, 346] on icon "button" at bounding box center [1212, 350] width 8 height 8
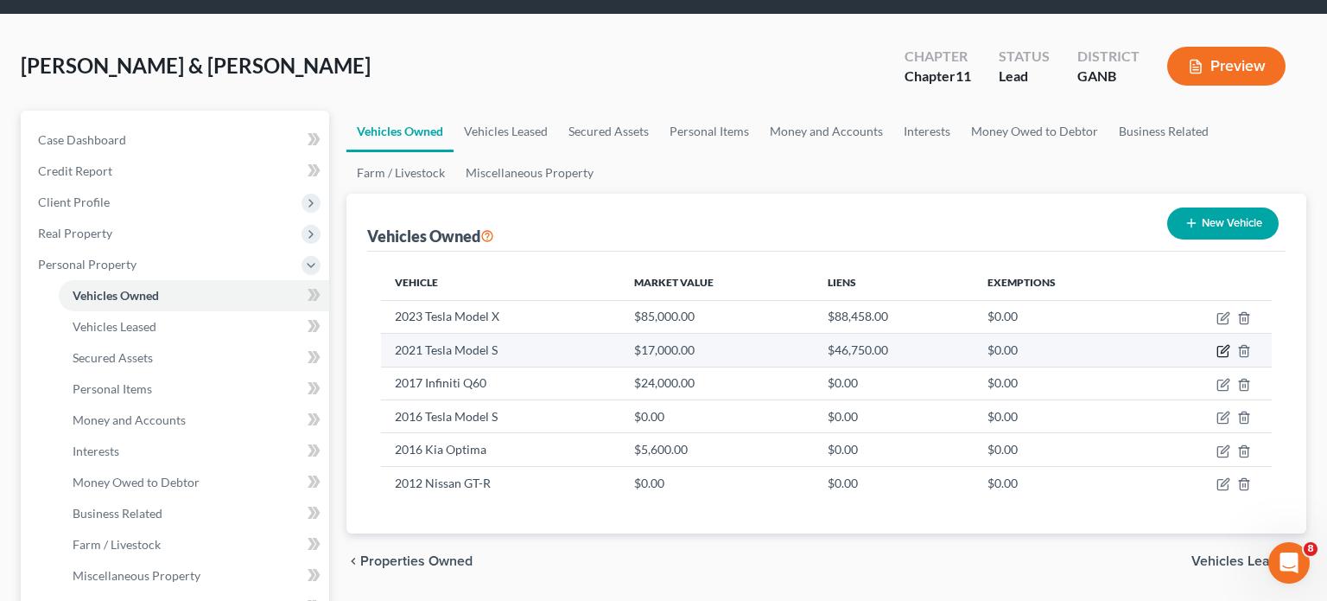
select select "0"
select select "5"
select select "2"
select select "3"
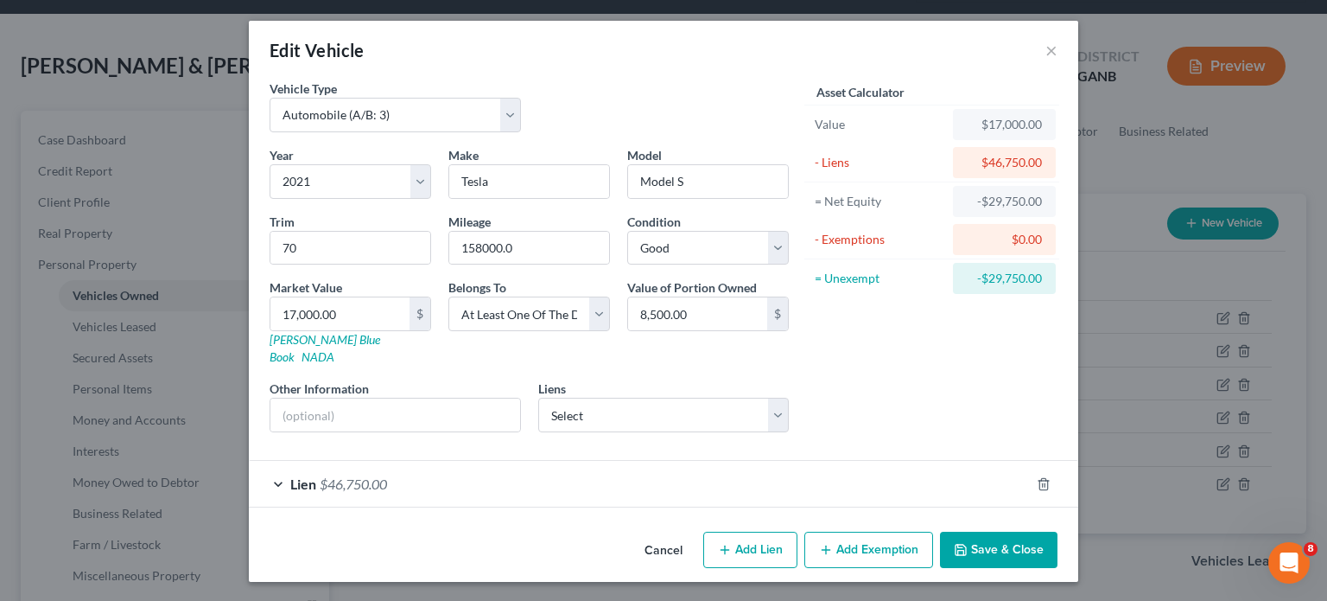
click at [359, 475] on span "$46,750.00" at bounding box center [353, 483] width 67 height 16
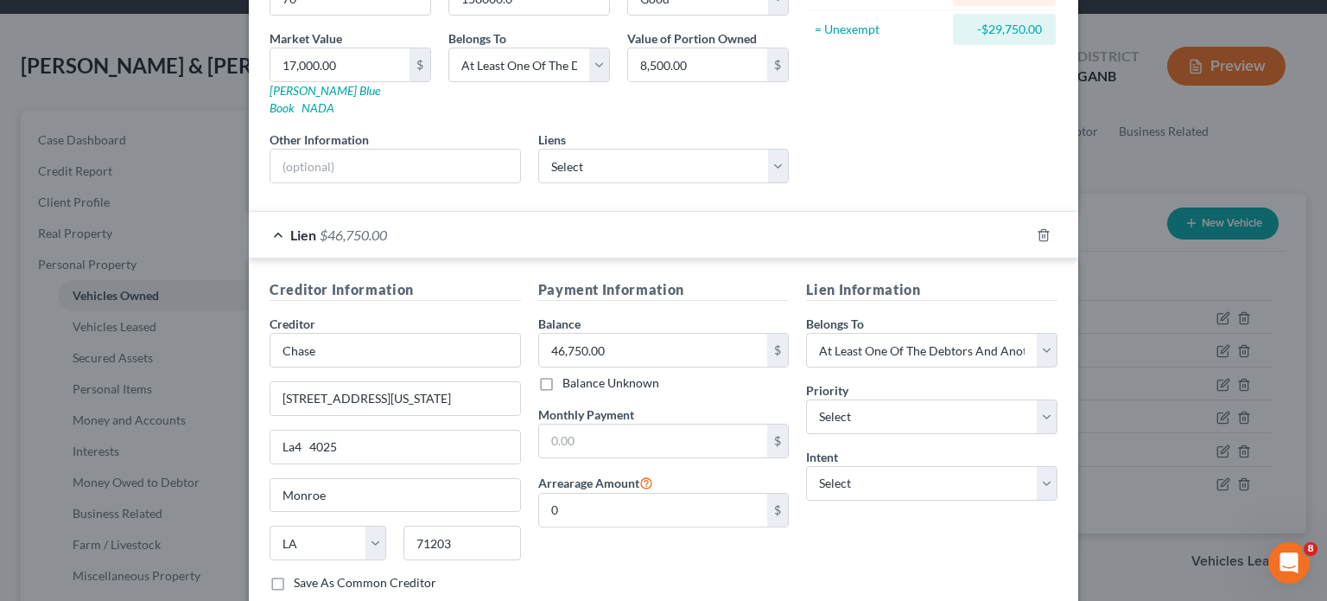
scroll to position [259, 0]
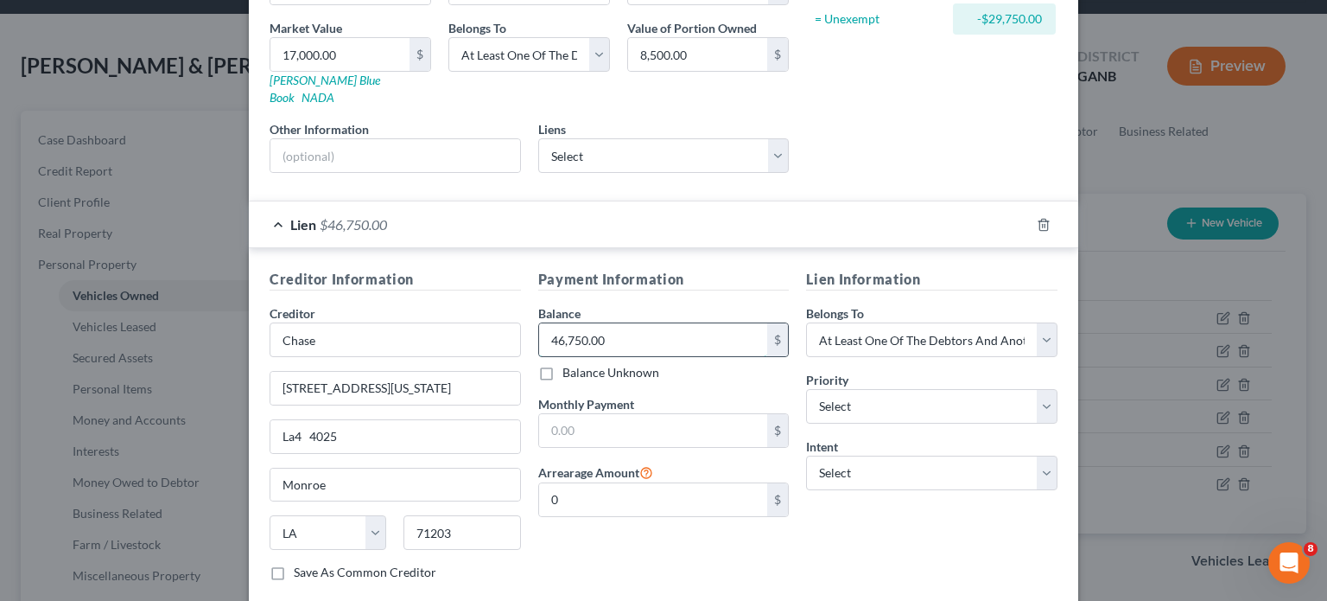
click at [607, 323] on input "46,750.00" at bounding box center [653, 339] width 229 height 33
paste input "2,334.09"
type input "42,334.09"
click at [417, 372] on input "[STREET_ADDRESS][US_STATE]" at bounding box center [395, 388] width 250 height 33
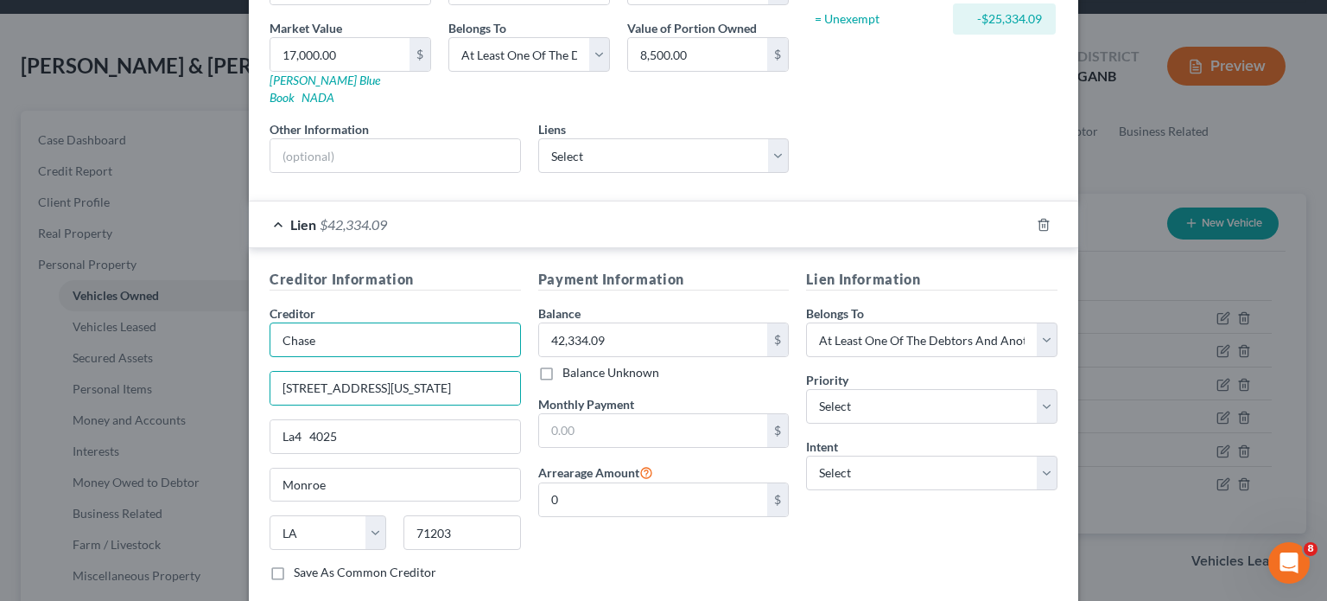
click at [339, 322] on input "Chase" at bounding box center [395, 339] width 251 height 35
type input "Chase Auto Finance"
type input "PO Box 71220"
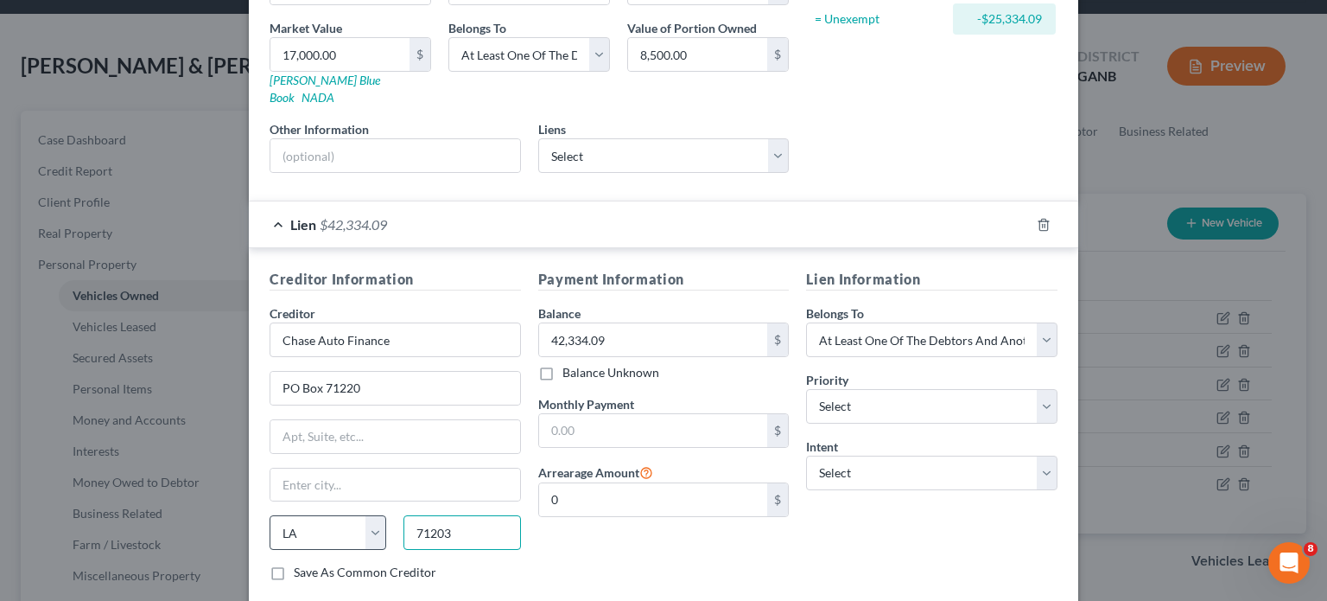
drag, startPoint x: 461, startPoint y: 508, endPoint x: 332, endPoint y: 504, distance: 128.8
click at [332, 515] on div "State [US_STATE] AK AR AZ CA CO CT DE DC [GEOGRAPHIC_DATA] [GEOGRAPHIC_DATA] GU…" at bounding box center [395, 539] width 269 height 48
type input "19176-6220"
click at [302, 467] on div at bounding box center [395, 484] width 251 height 35
click at [299, 468] on input "text" at bounding box center [395, 484] width 250 height 33
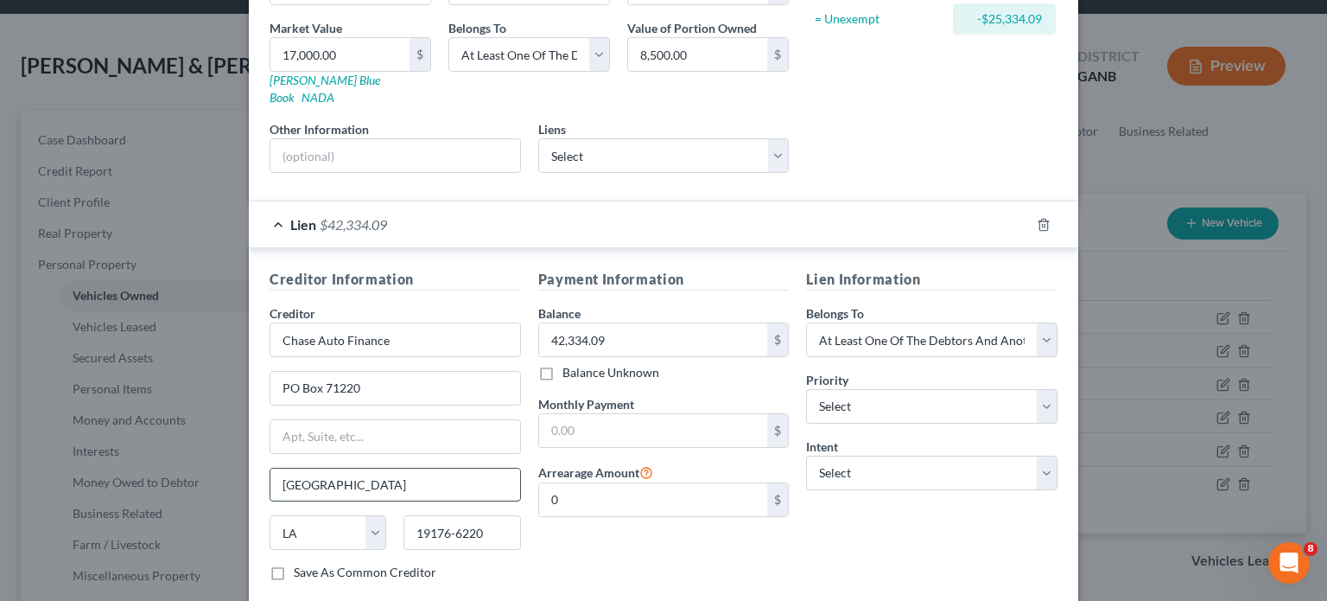
type input "[GEOGRAPHIC_DATA]"
select select "39"
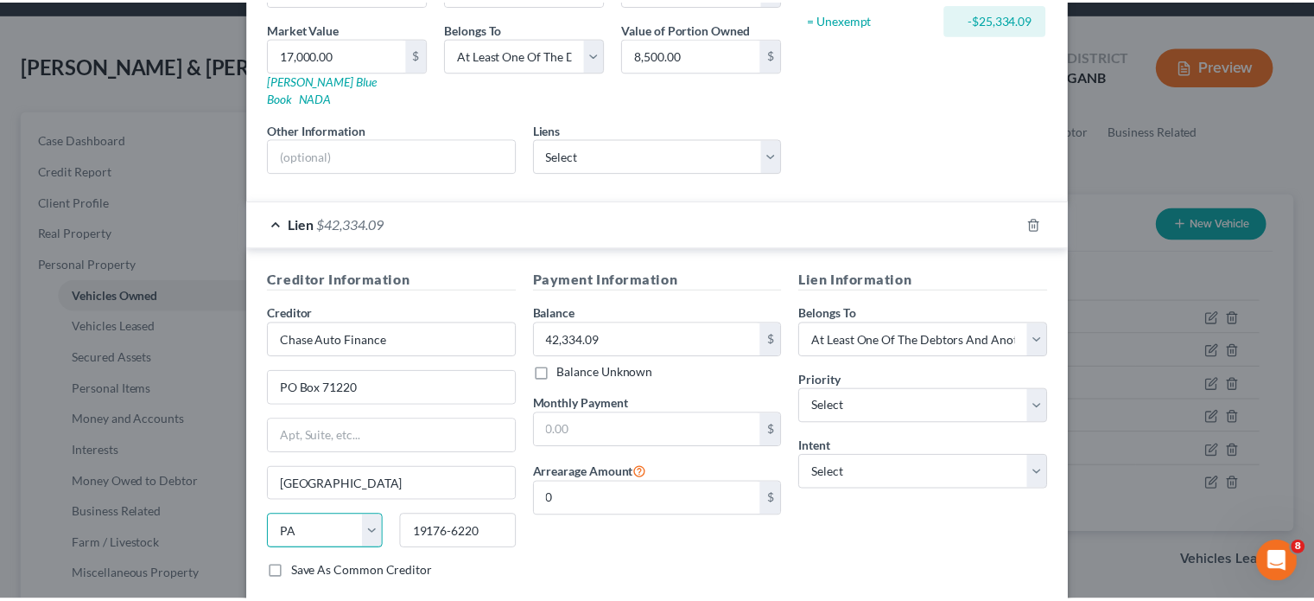
scroll to position [340, 0]
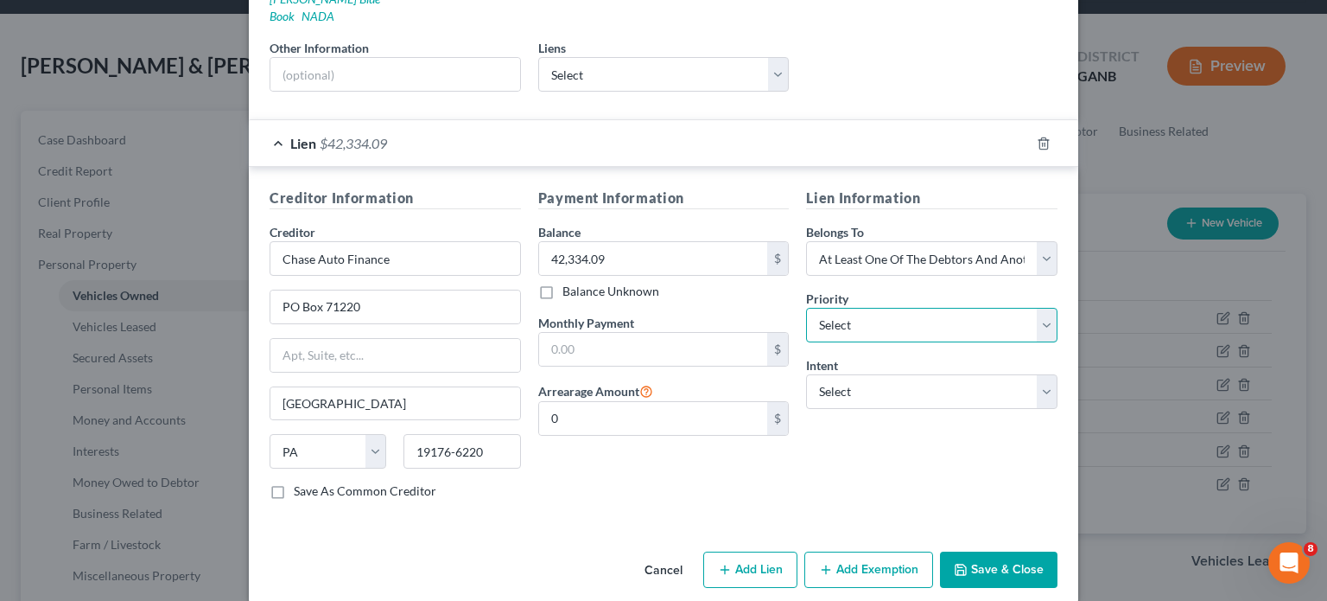
click at [934, 308] on select "Select 1st 2nd 3rd 4th 5th 6th 7th 8th 9th 10th 11th 12th 13th 14th 15th 16th 1…" at bounding box center [931, 325] width 251 height 35
select select "0"
click at [806, 308] on select "Select 1st 2nd 3rd 4th 5th 6th 7th 8th 9th 10th 11th 12th 13th 14th 15th 16th 1…" at bounding box center [931, 325] width 251 height 35
click at [611, 333] on input "text" at bounding box center [653, 349] width 229 height 33
type input "781.64"
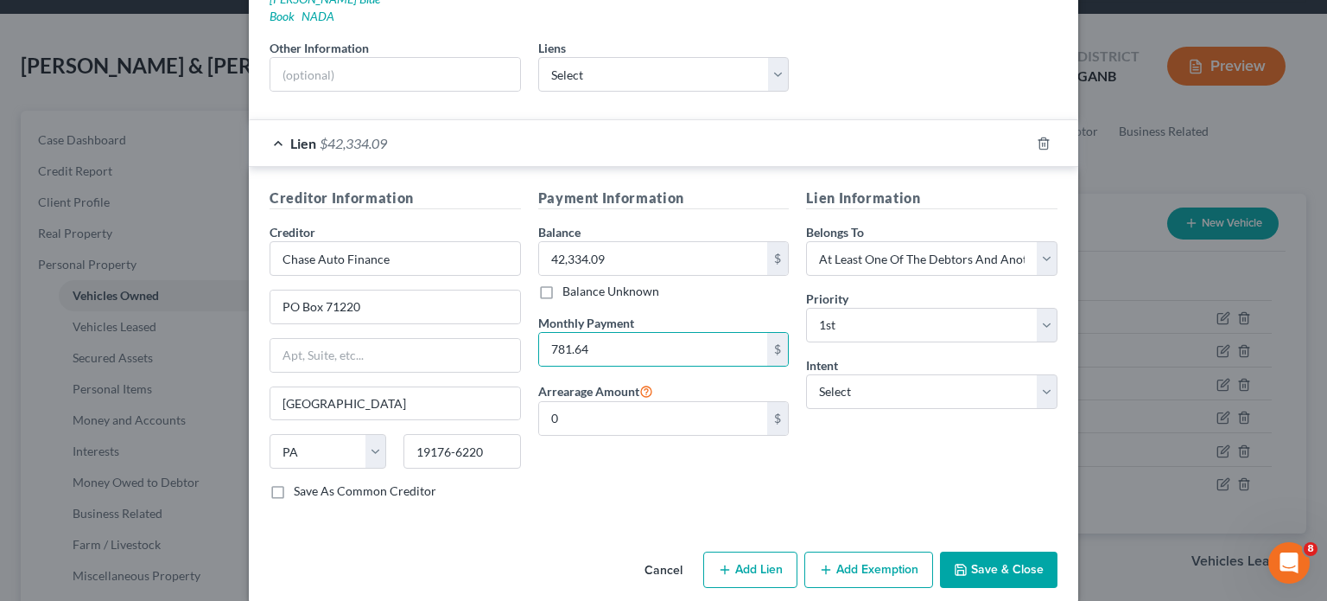
click at [976, 551] on button "Save & Close" at bounding box center [999, 569] width 118 height 36
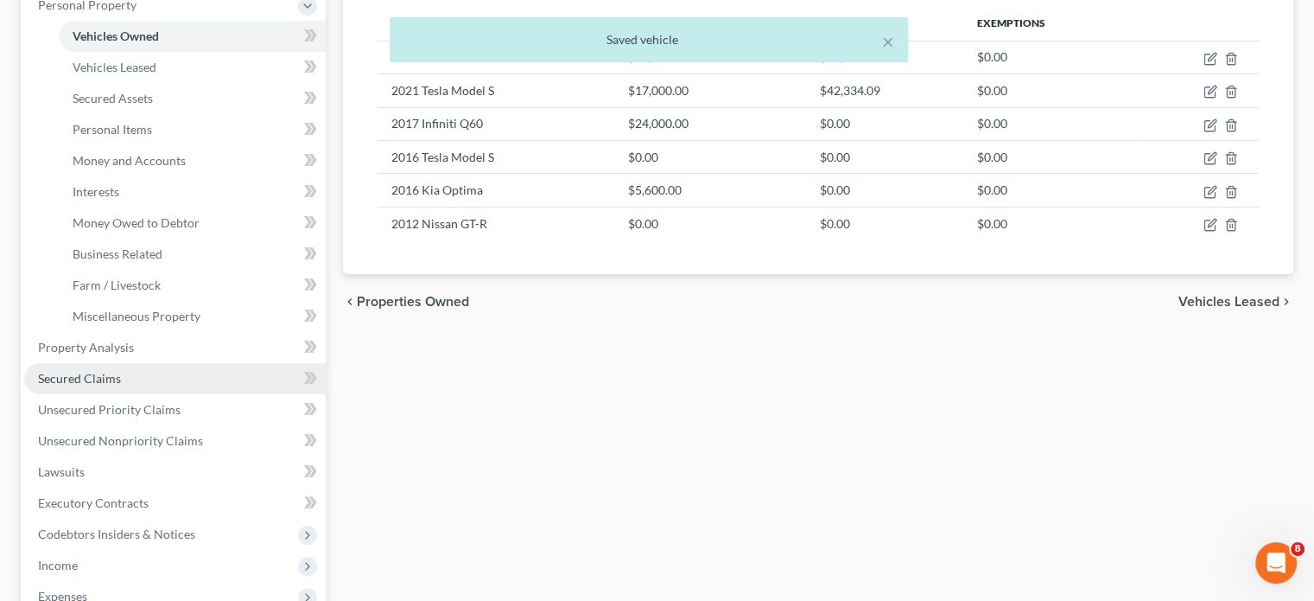
click at [96, 363] on link "Secured Claims" at bounding box center [175, 378] width 302 height 31
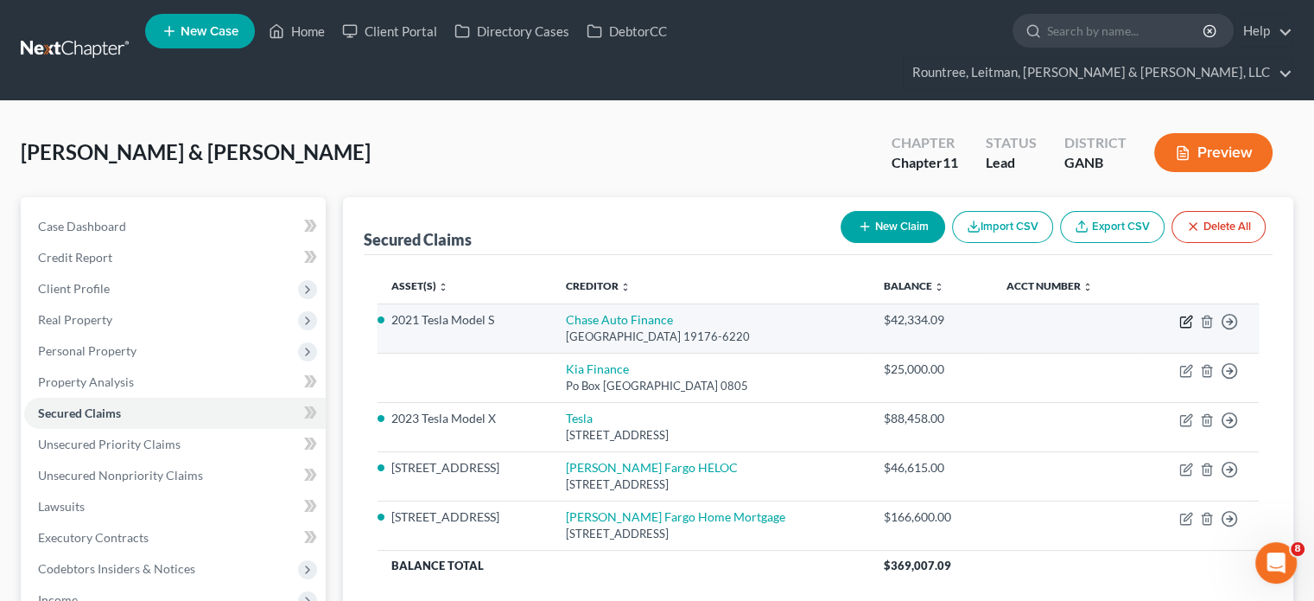
click at [1186, 317] on icon "button" at bounding box center [1185, 322] width 10 height 10
select select "39"
select select "3"
select select "0"
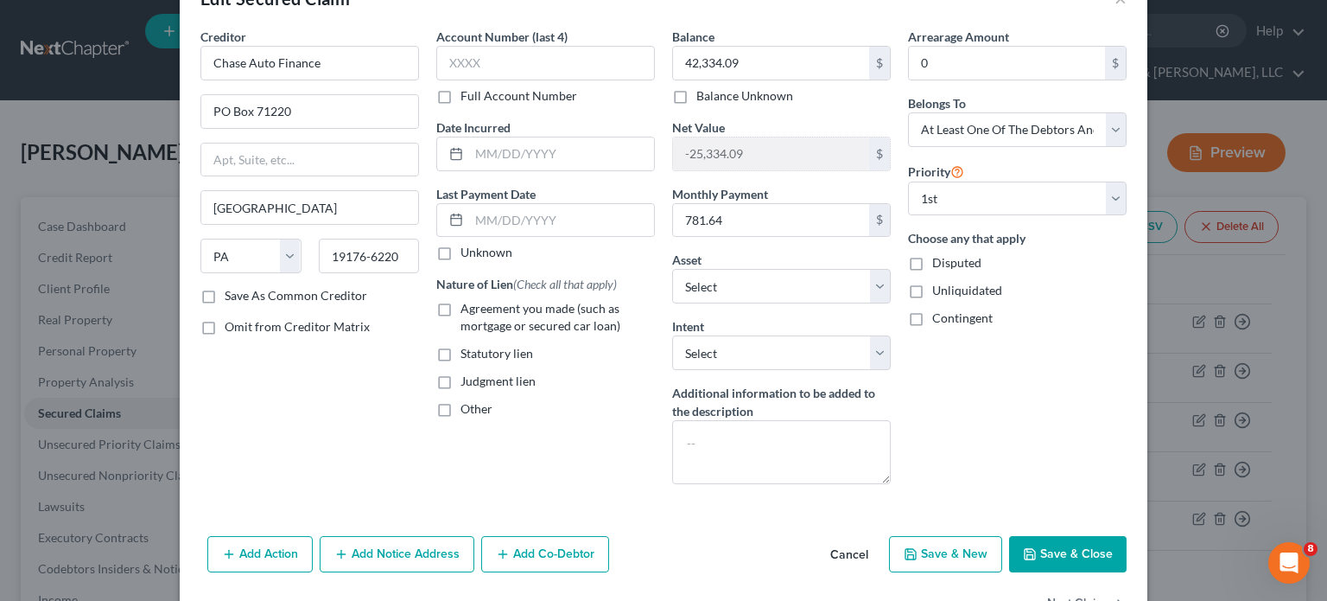
scroll to position [105, 0]
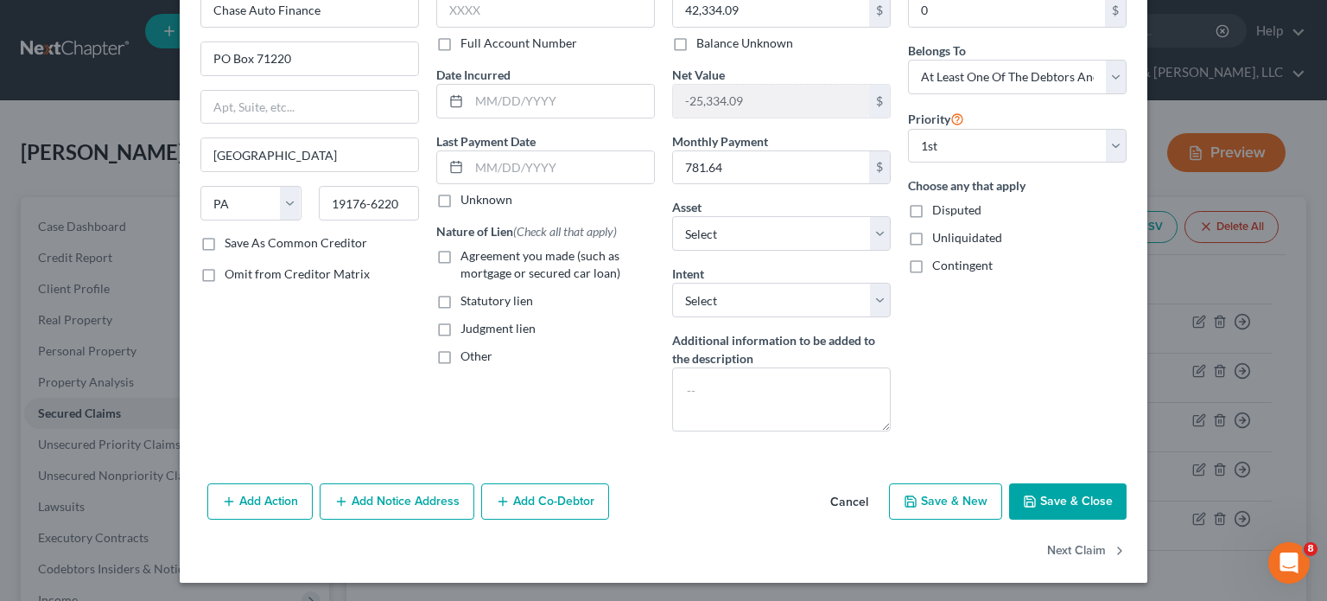
click at [558, 500] on button "Add Co-Debtor" at bounding box center [545, 501] width 128 height 36
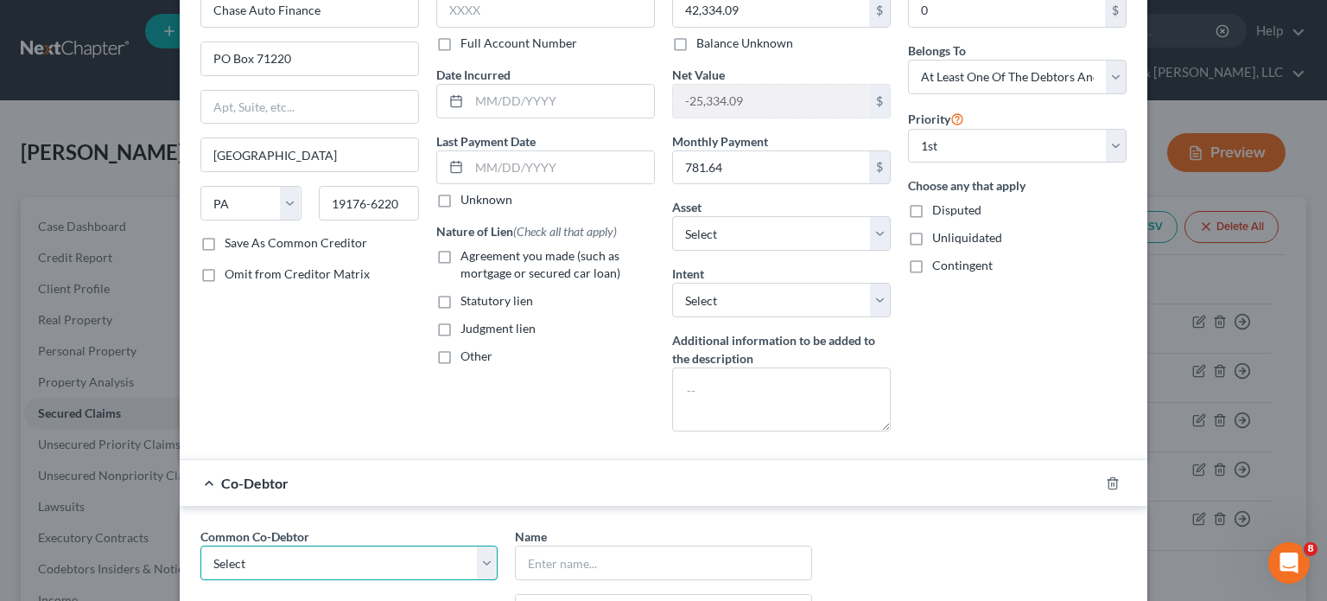
click at [356, 552] on select "Select [PERSON_NAME] Holdings, LLC" at bounding box center [348, 562] width 297 height 35
select select "0"
click at [200, 545] on select "Select [PERSON_NAME] Holdings, LLC" at bounding box center [348, 562] width 297 height 35
type input "[PERSON_NAME] Holdings, LLC"
type input "[STREET_ADDRESS]"
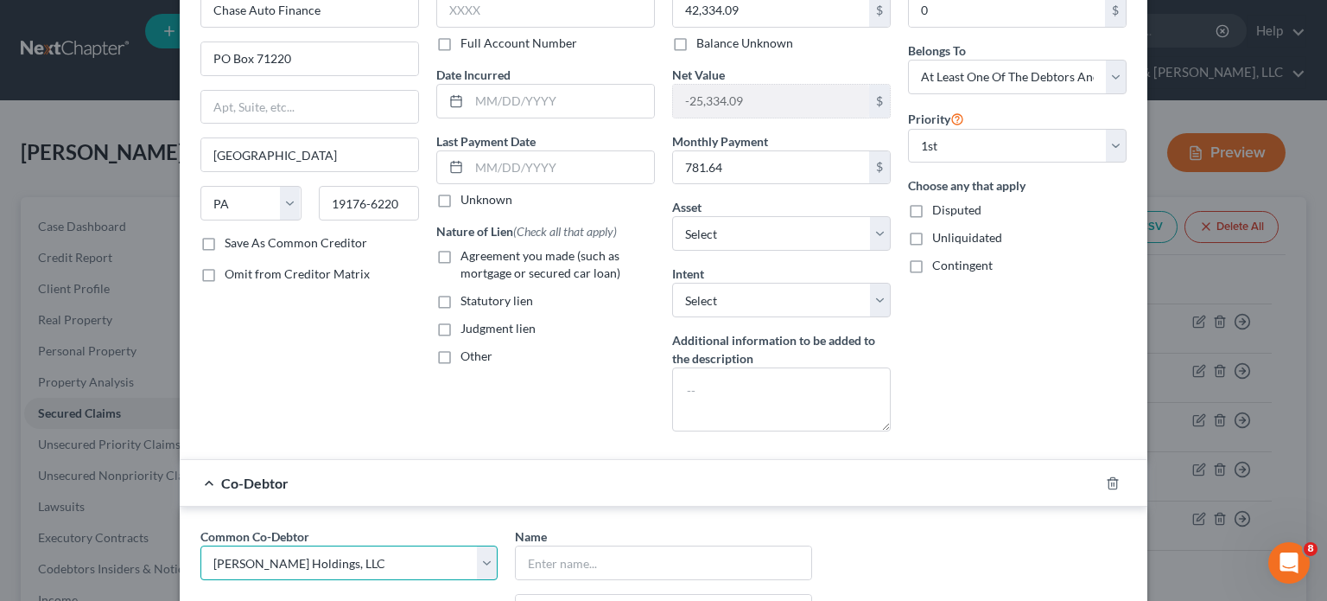
type input "[GEOGRAPHIC_DATA]"
select select "10"
type input "30349"
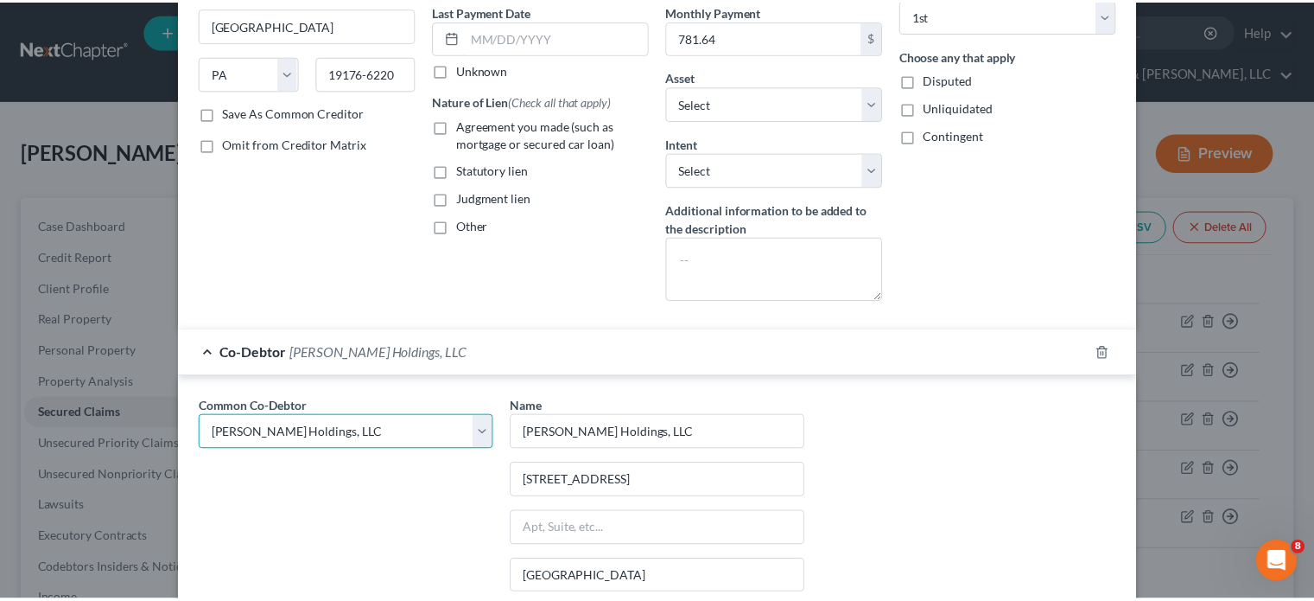
scroll to position [450, 0]
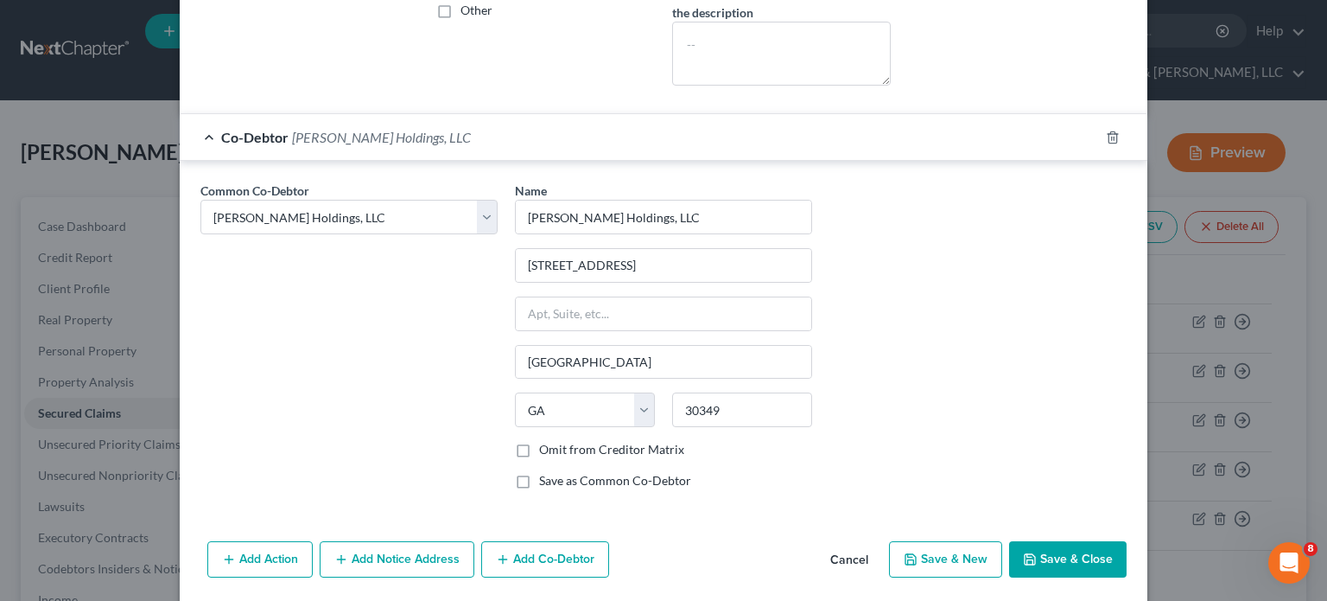
click at [1053, 552] on button "Save & Close" at bounding box center [1068, 559] width 118 height 36
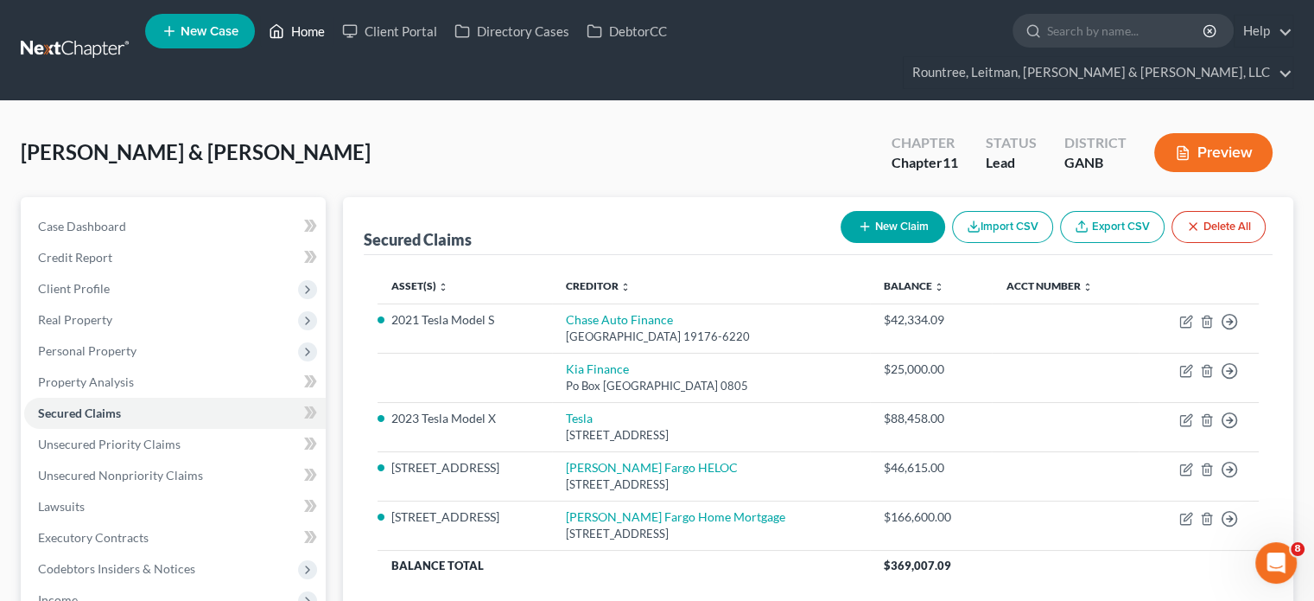
click at [321, 29] on link "Home" at bounding box center [296, 31] width 73 height 31
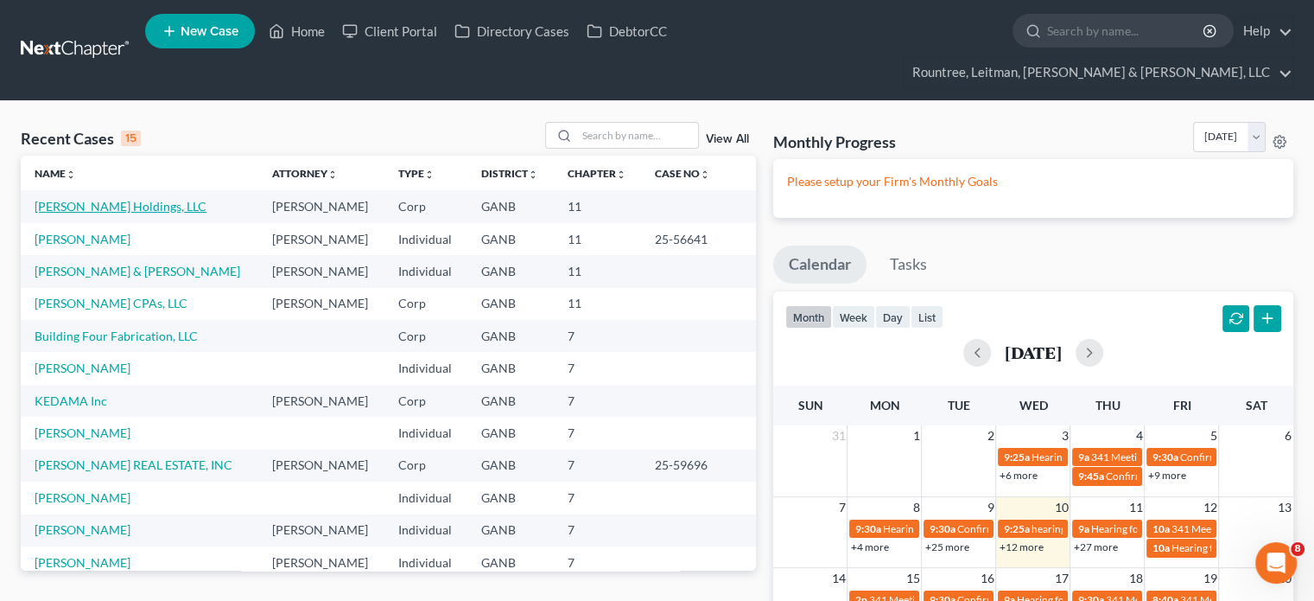
click at [86, 199] on link "[PERSON_NAME] Holdings, LLC" at bounding box center [121, 206] width 172 height 15
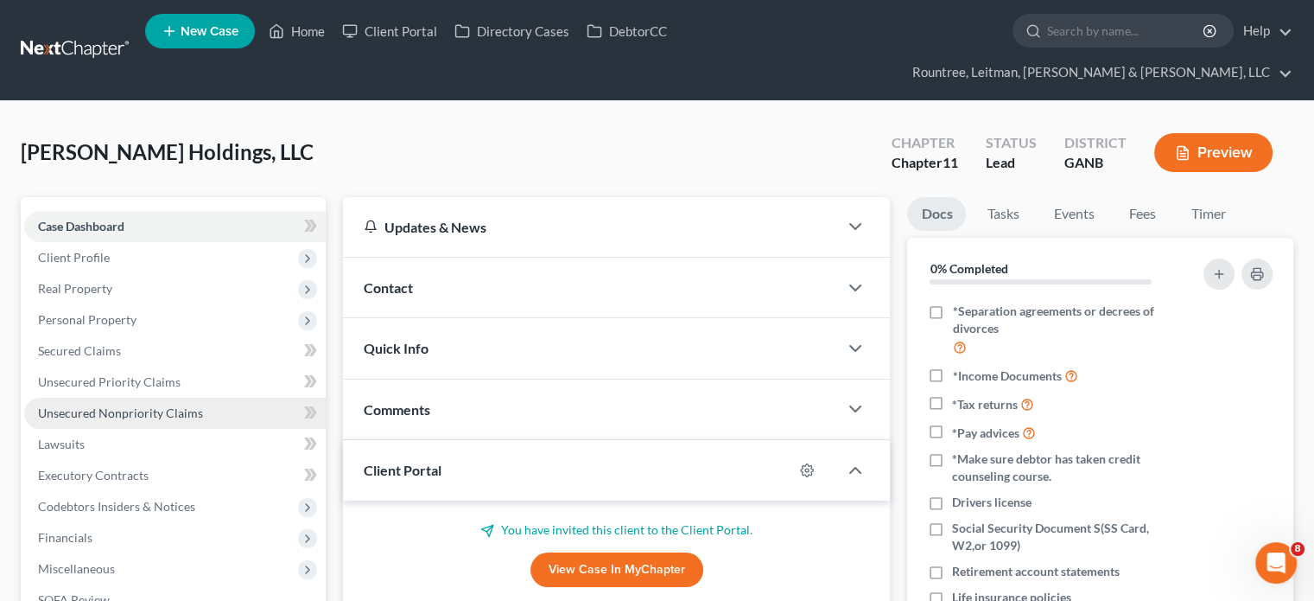
click at [98, 405] on span "Unsecured Nonpriority Claims" at bounding box center [120, 412] width 165 height 15
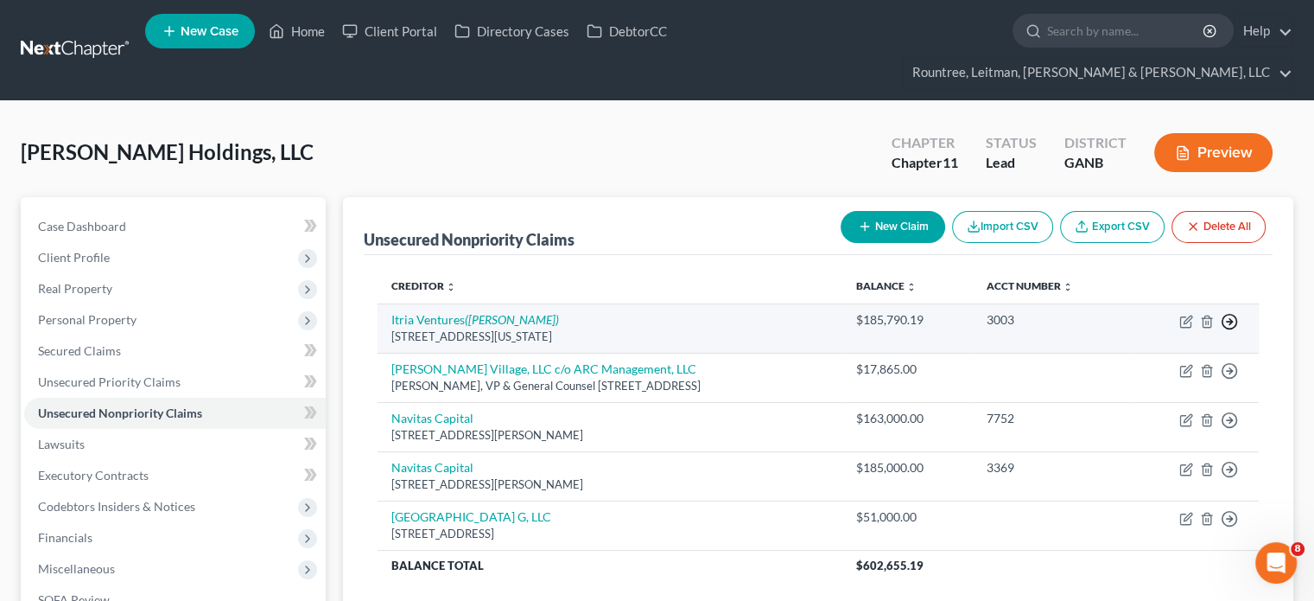
click at [1231, 319] on polyline "button" at bounding box center [1231, 322] width 3 height 6
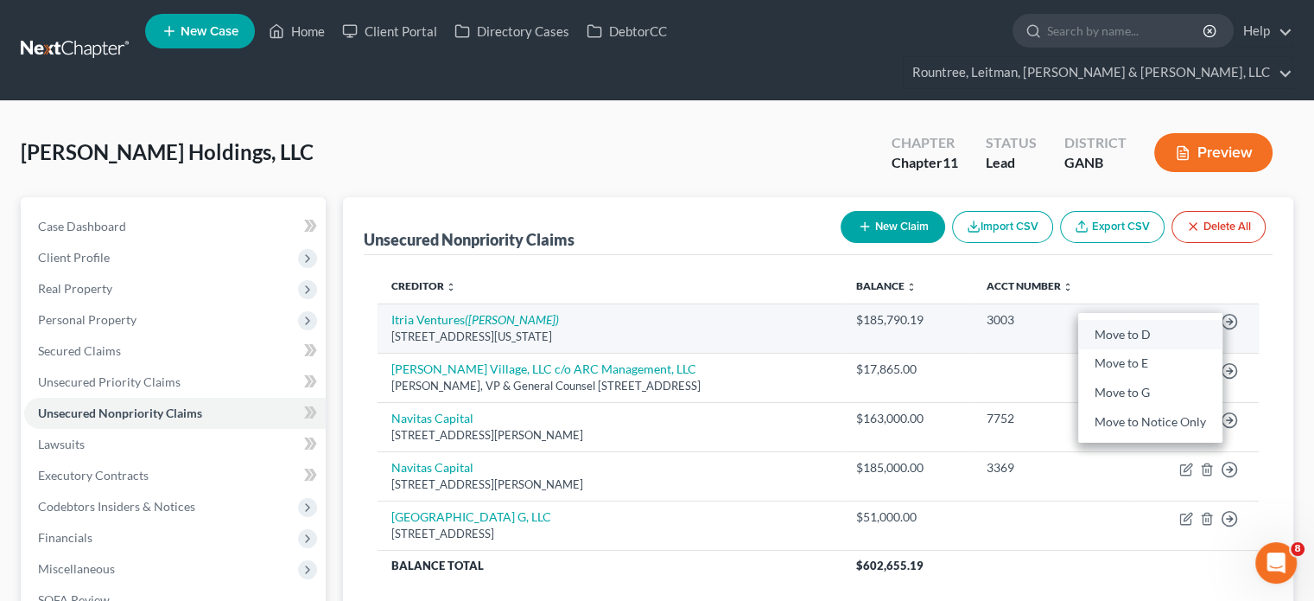
click at [1130, 320] on link "Move to D" at bounding box center [1150, 334] width 144 height 29
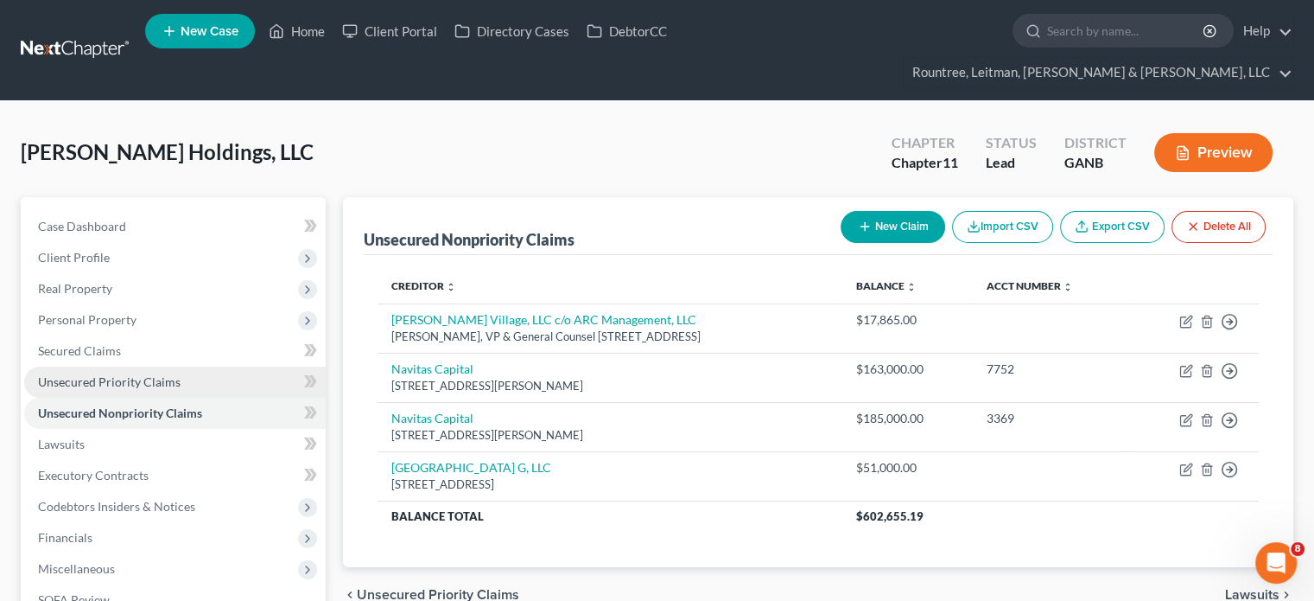
click at [79, 374] on span "Unsecured Priority Claims" at bounding box center [109, 381] width 143 height 15
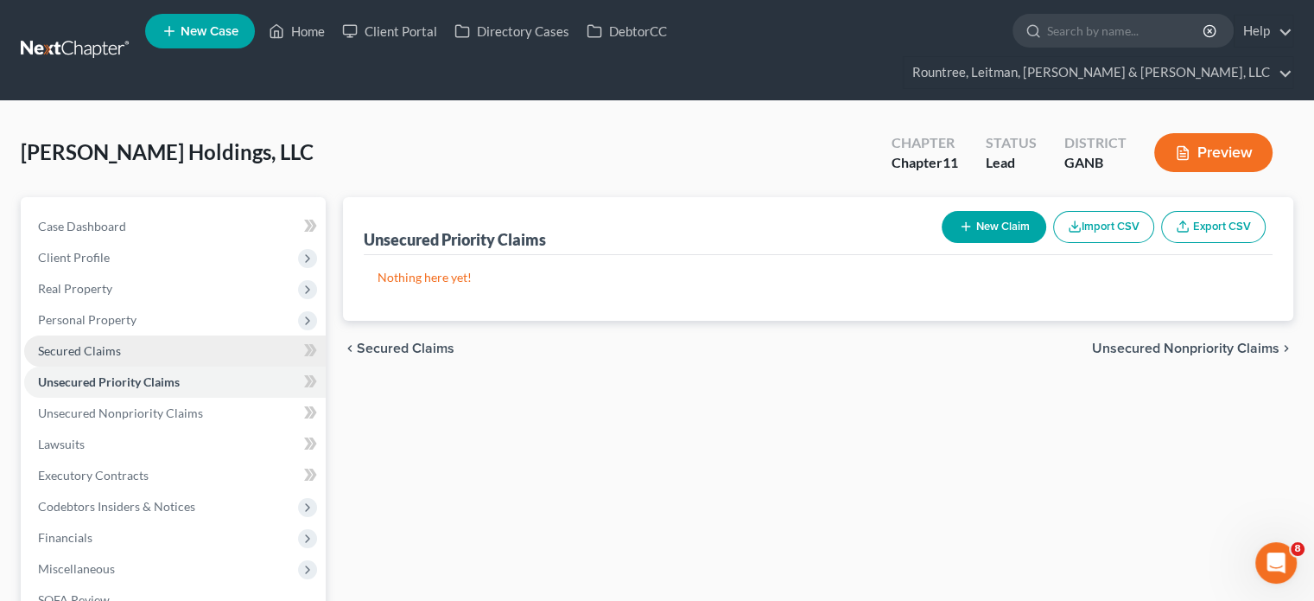
click at [78, 343] on span "Secured Claims" at bounding box center [79, 350] width 83 height 15
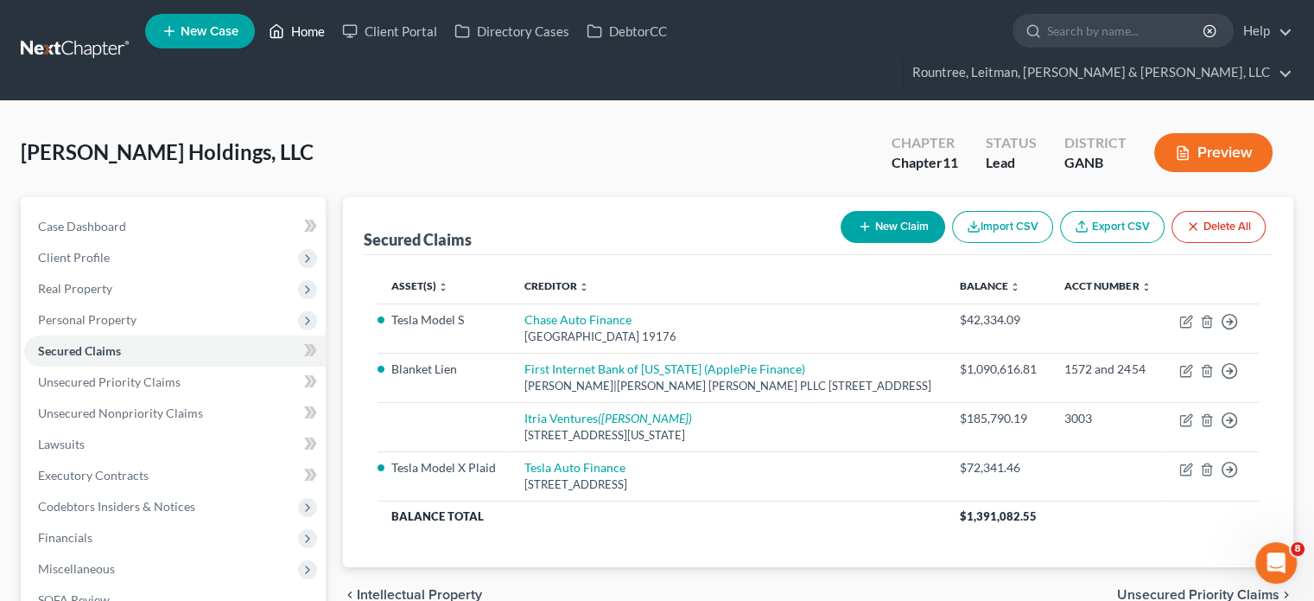
click at [302, 37] on link "Home" at bounding box center [296, 31] width 73 height 31
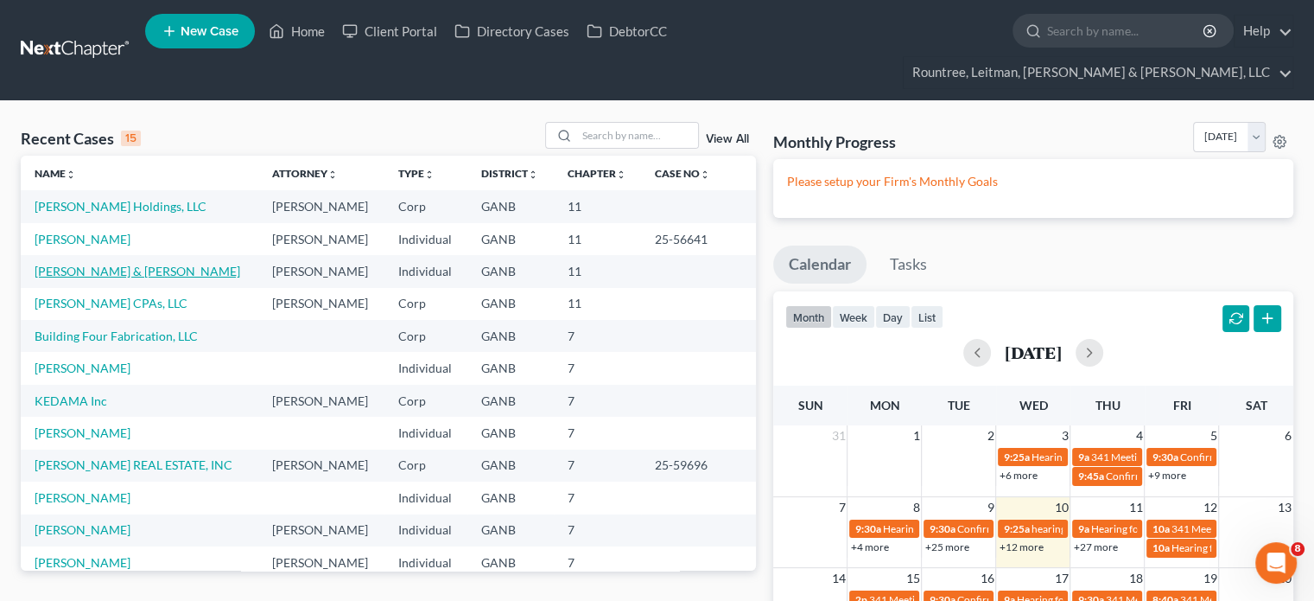
click at [79, 264] on link "[PERSON_NAME] & [PERSON_NAME]" at bounding box center [138, 271] width 206 height 15
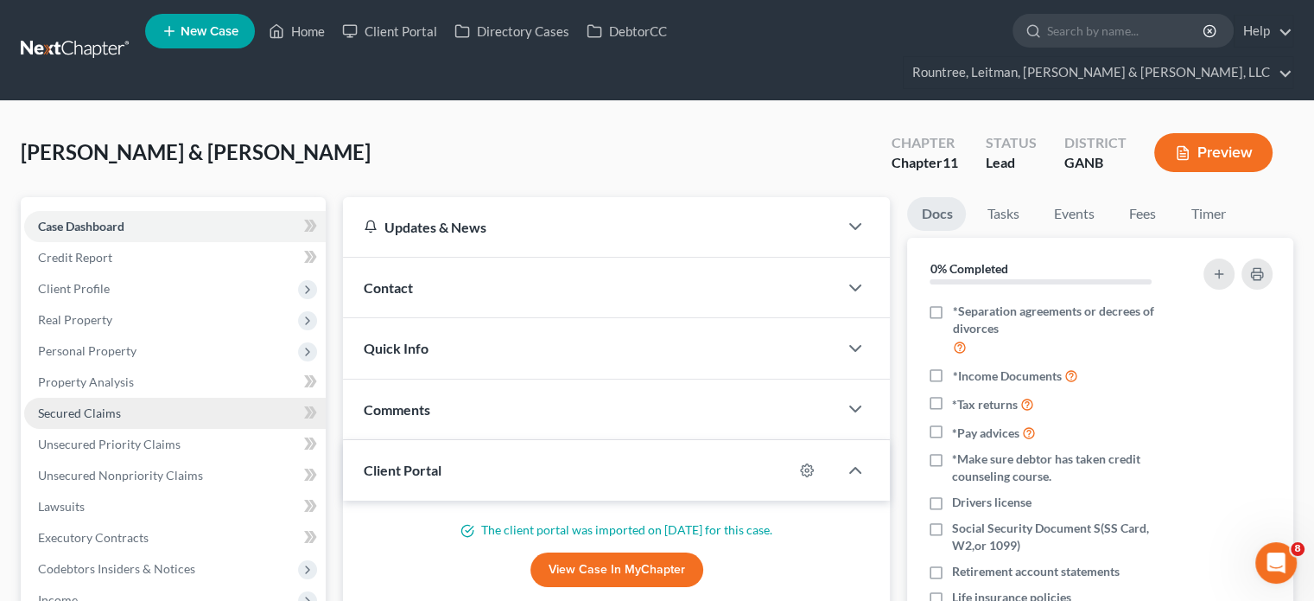
click at [79, 405] on span "Secured Claims" at bounding box center [79, 412] width 83 height 15
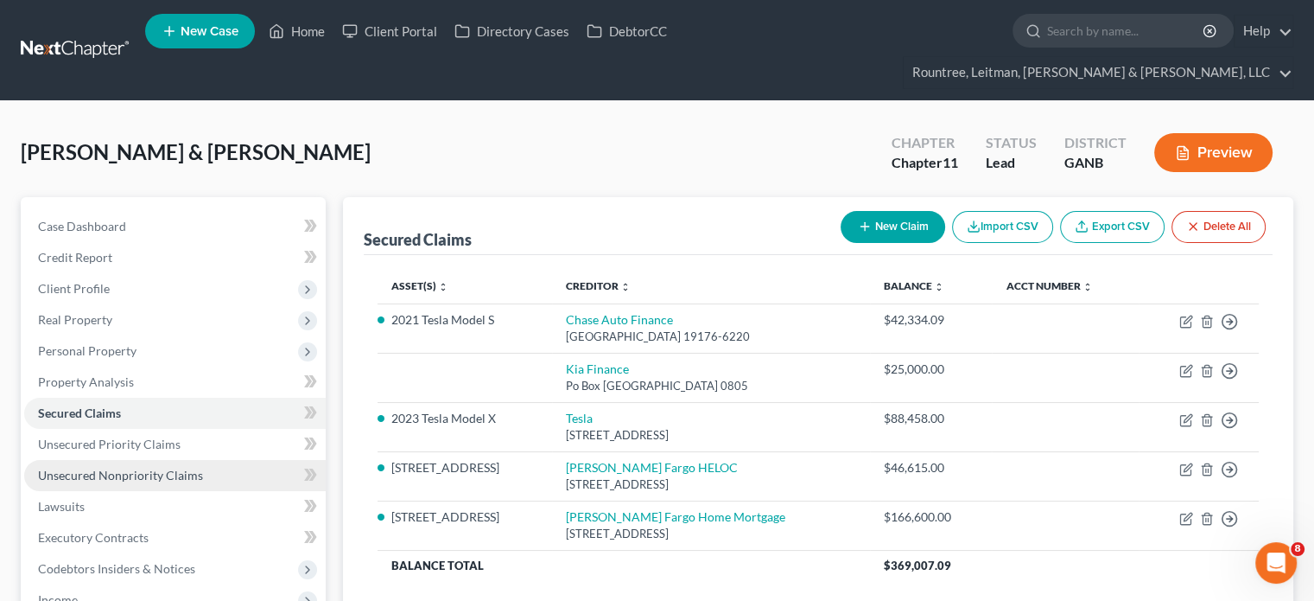
click at [76, 467] on span "Unsecured Nonpriority Claims" at bounding box center [120, 474] width 165 height 15
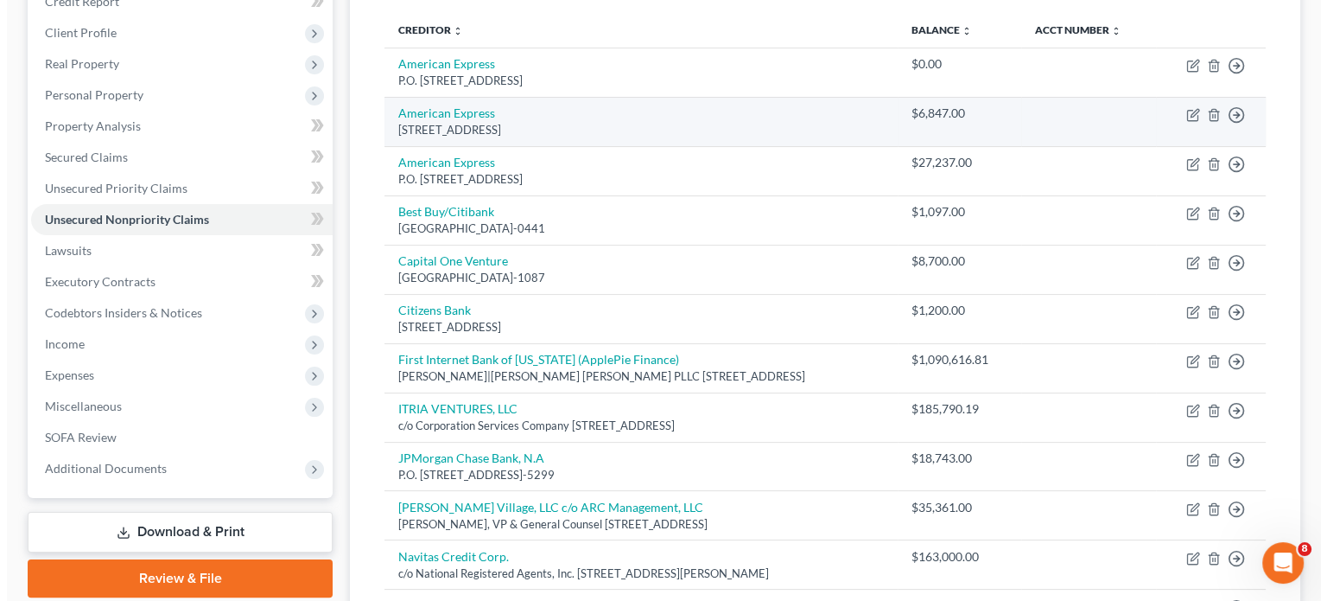
scroll to position [259, 0]
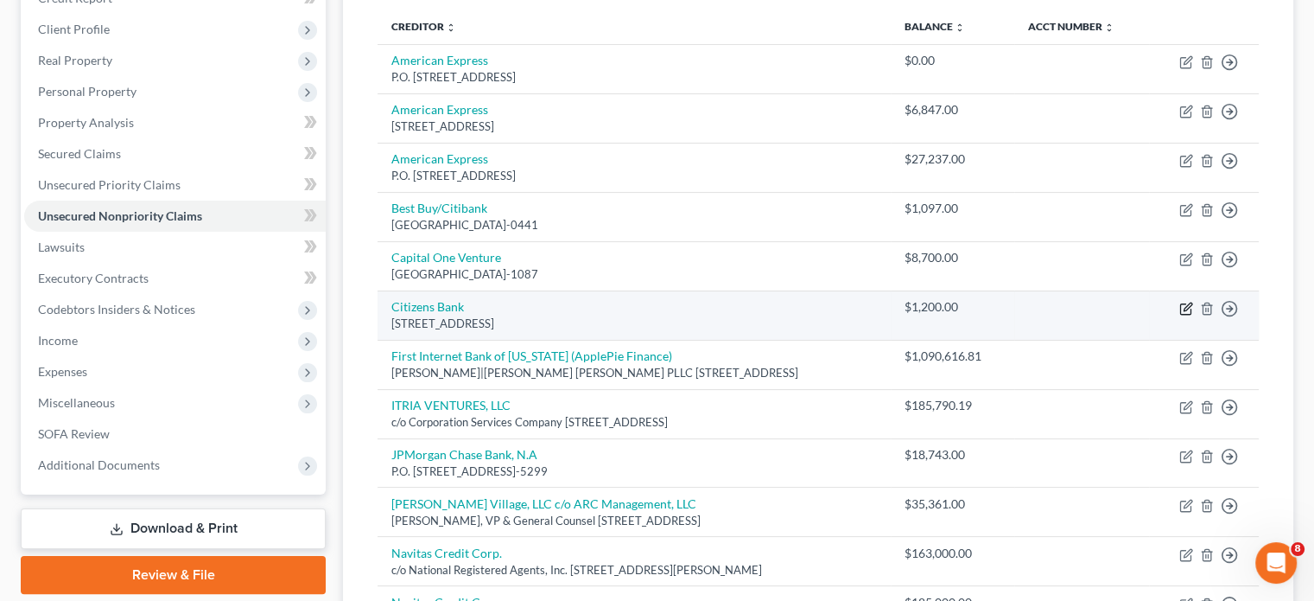
click at [1183, 302] on icon "button" at bounding box center [1187, 309] width 14 height 14
select select "30"
select select "14"
select select "2"
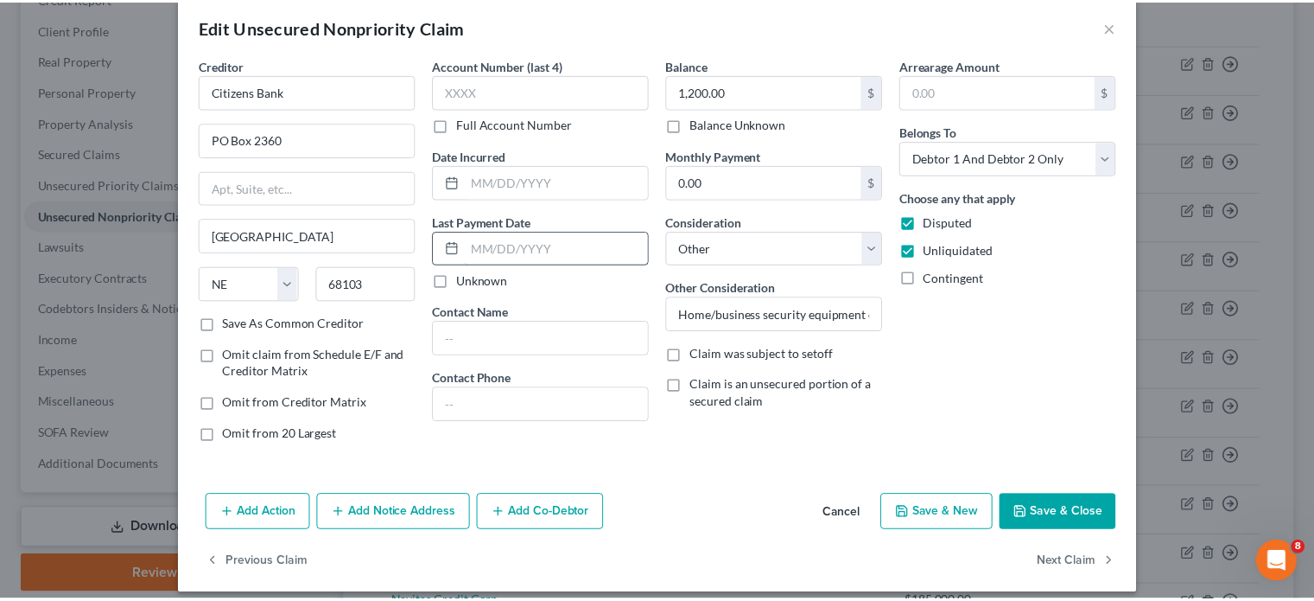
scroll to position [36, 0]
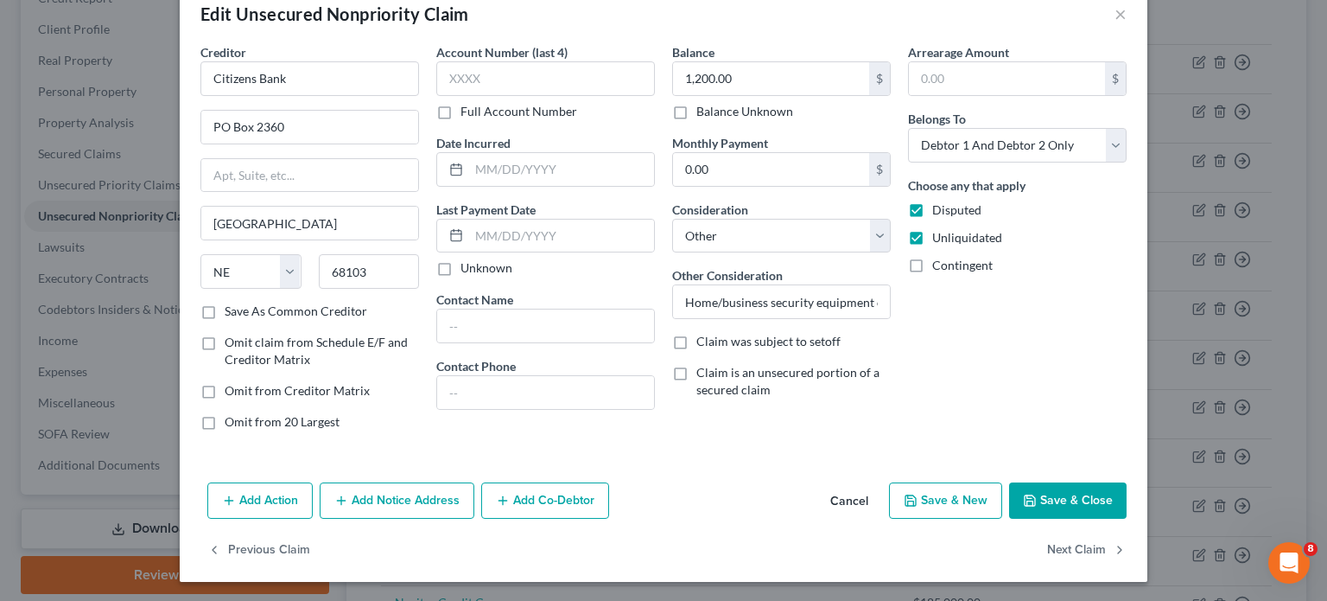
click at [1065, 490] on button "Save & Close" at bounding box center [1068, 500] width 118 height 36
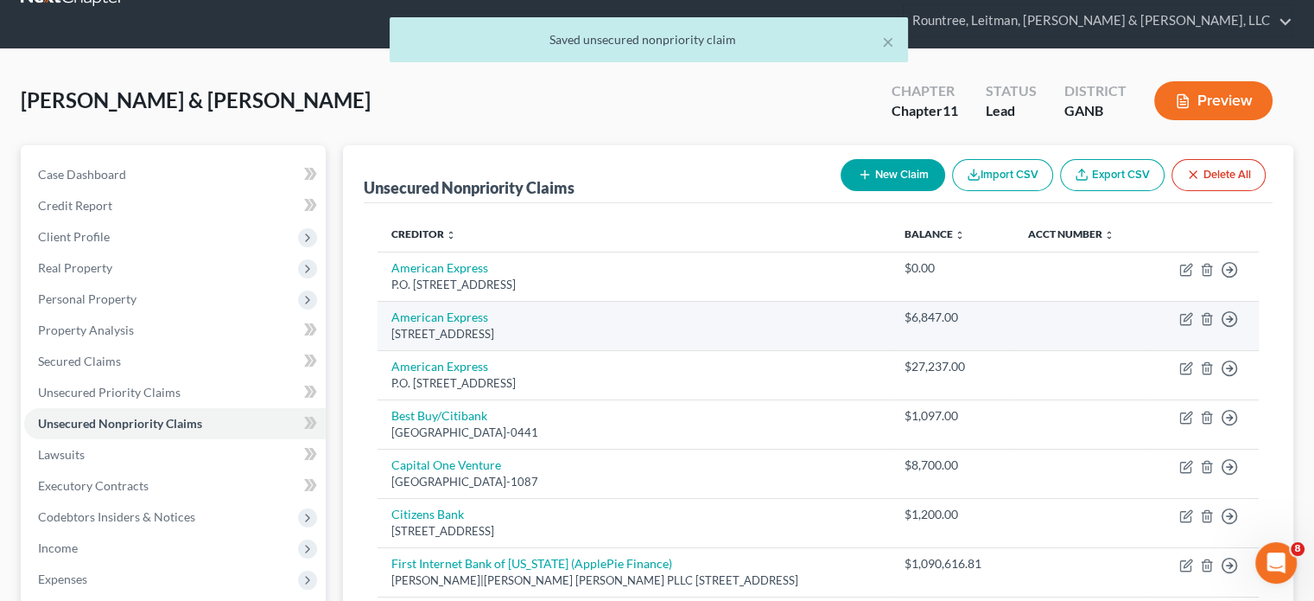
scroll to position [0, 0]
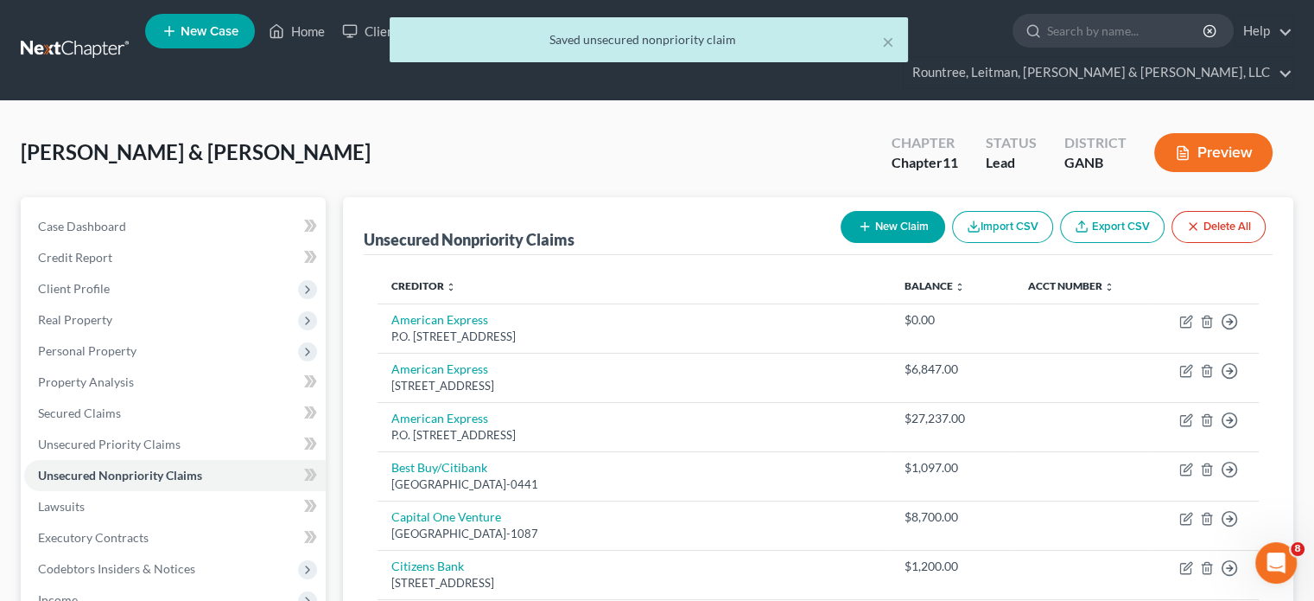
click at [300, 33] on div "× Saved unsecured nonpriority claim" at bounding box center [648, 44] width 1314 height 54
click at [890, 41] on button "×" at bounding box center [888, 41] width 12 height 21
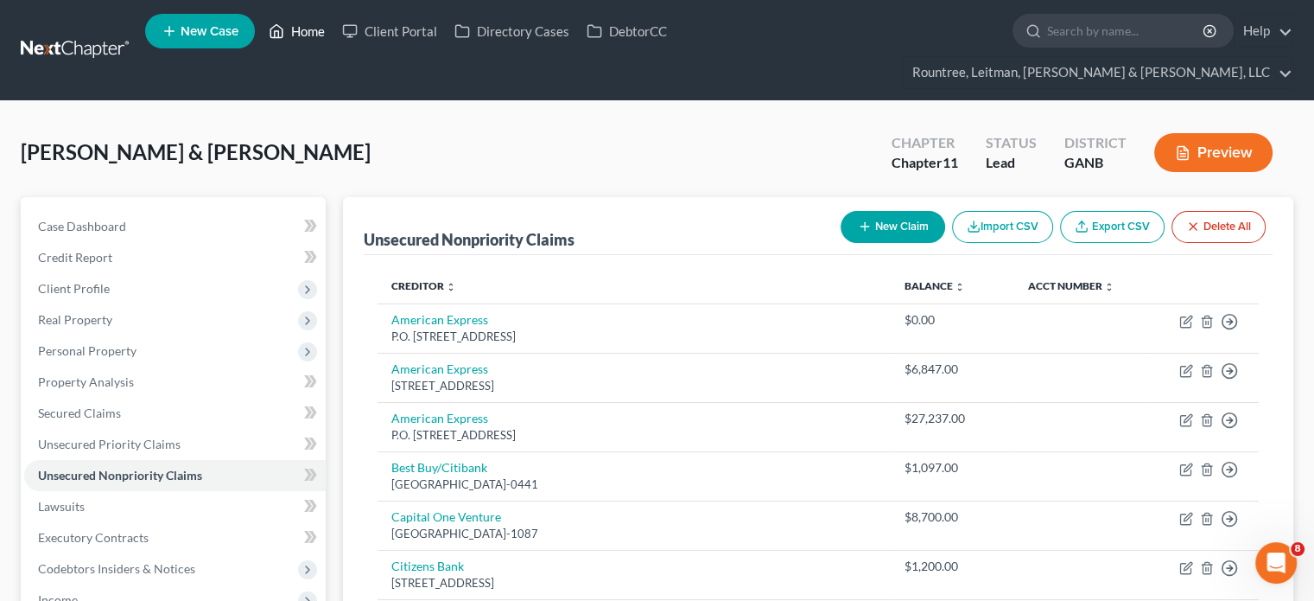
click at [295, 25] on link "Home" at bounding box center [296, 31] width 73 height 31
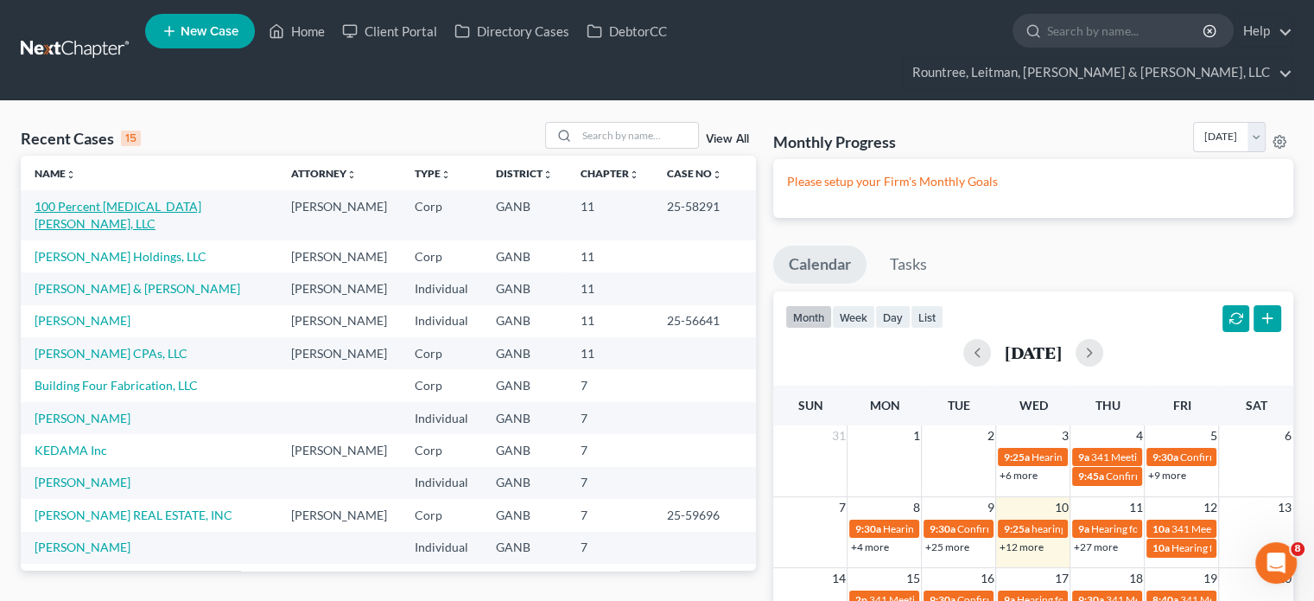
click at [114, 199] on link "100 Percent [MEDICAL_DATA] [PERSON_NAME], LLC" at bounding box center [118, 215] width 167 height 32
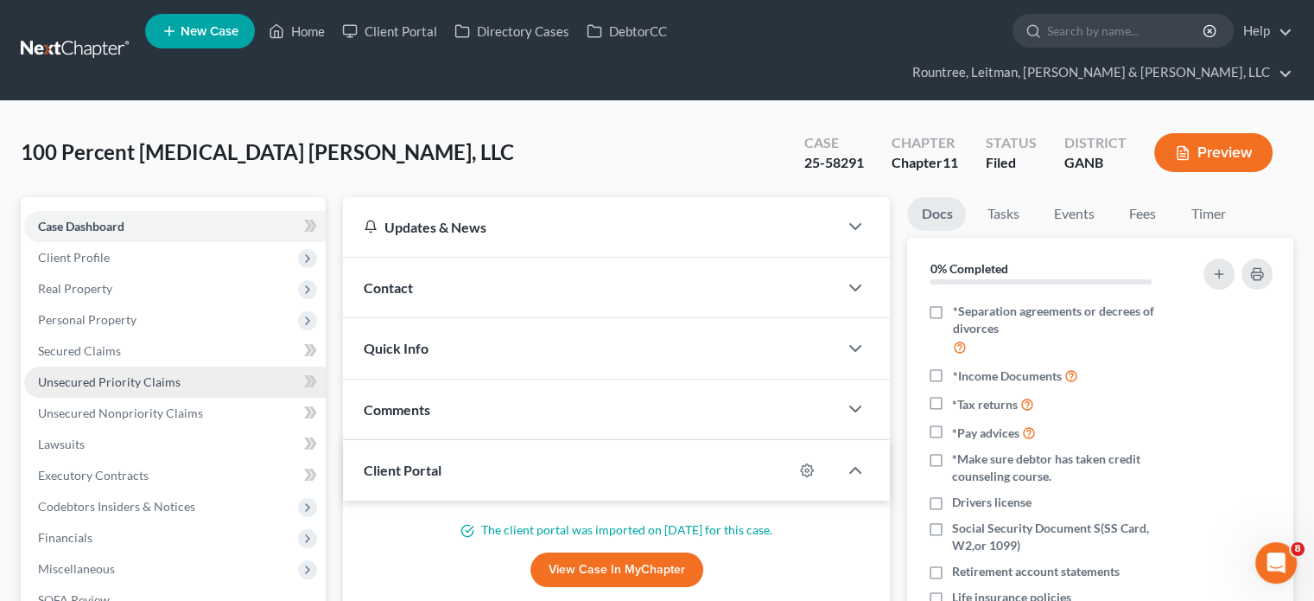
click at [97, 366] on link "Unsecured Priority Claims" at bounding box center [175, 381] width 302 height 31
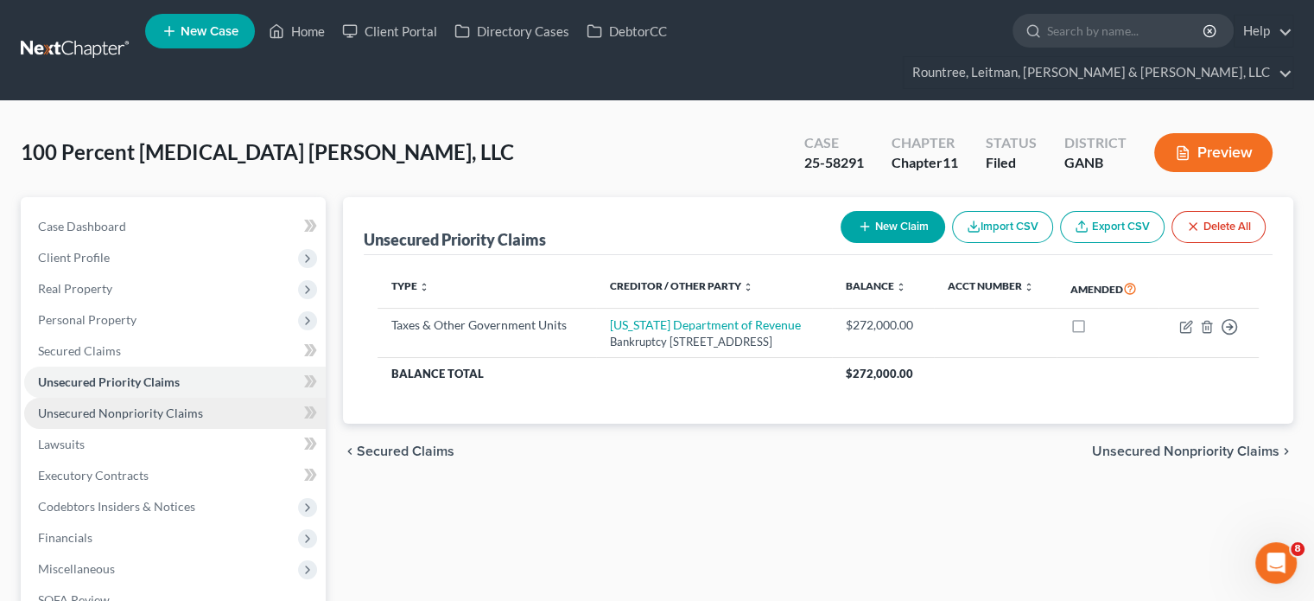
click at [94, 405] on span "Unsecured Nonpriority Claims" at bounding box center [120, 412] width 165 height 15
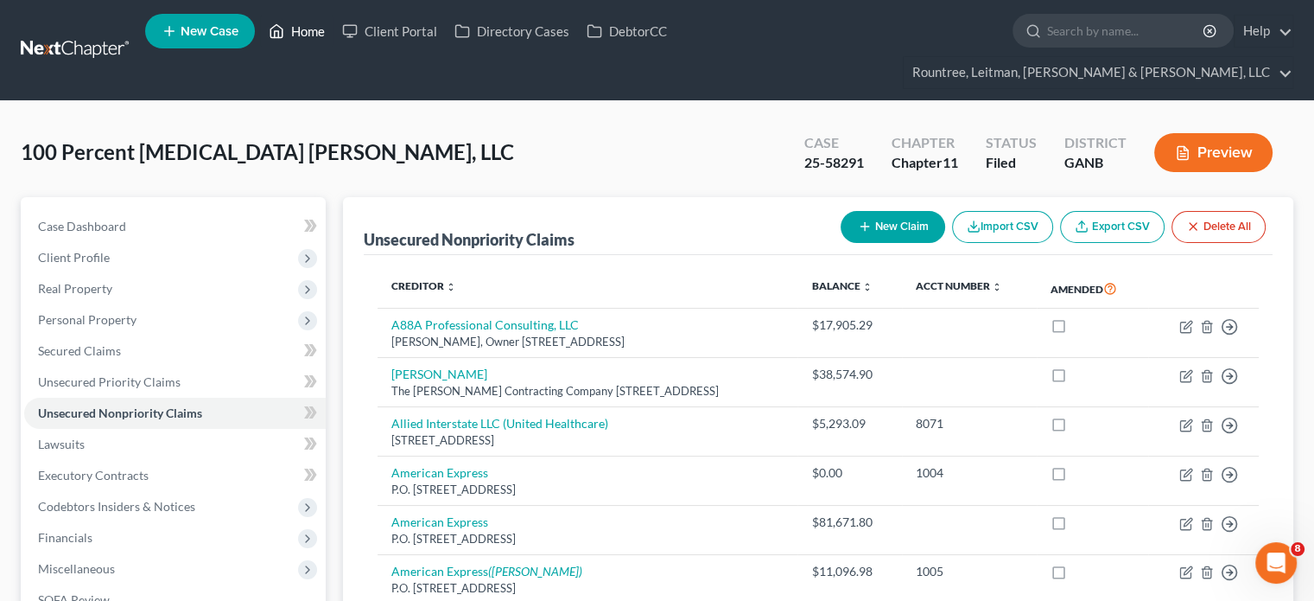
click at [321, 32] on link "Home" at bounding box center [296, 31] width 73 height 31
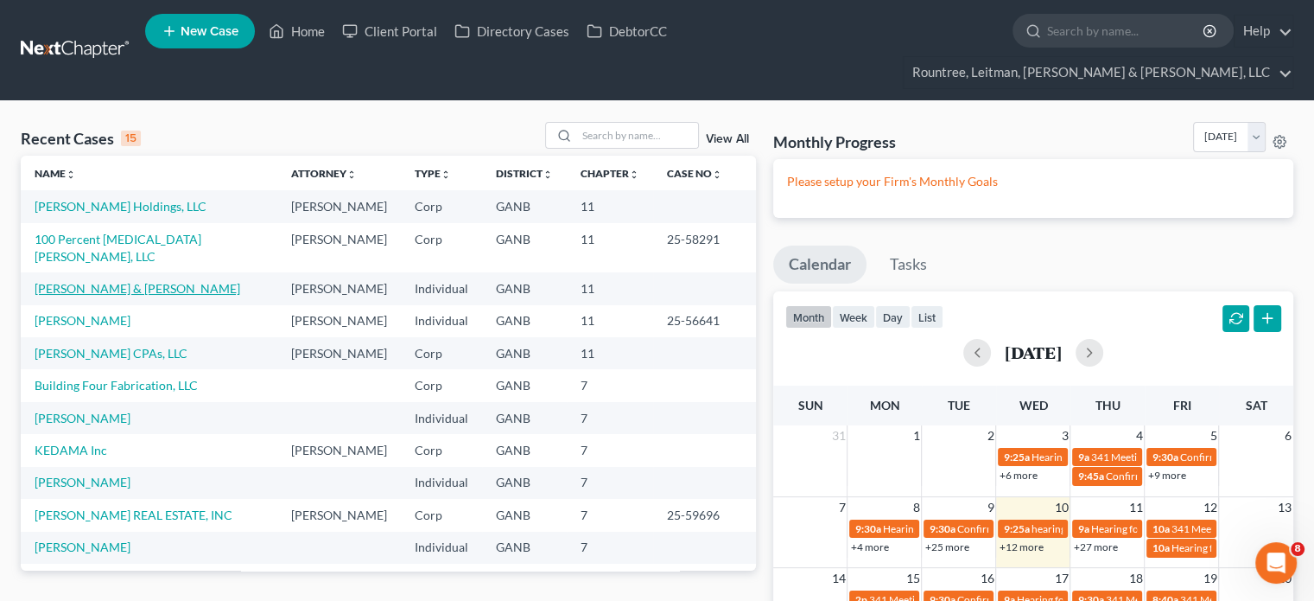
click at [95, 281] on link "[PERSON_NAME] & [PERSON_NAME]" at bounding box center [138, 288] width 206 height 15
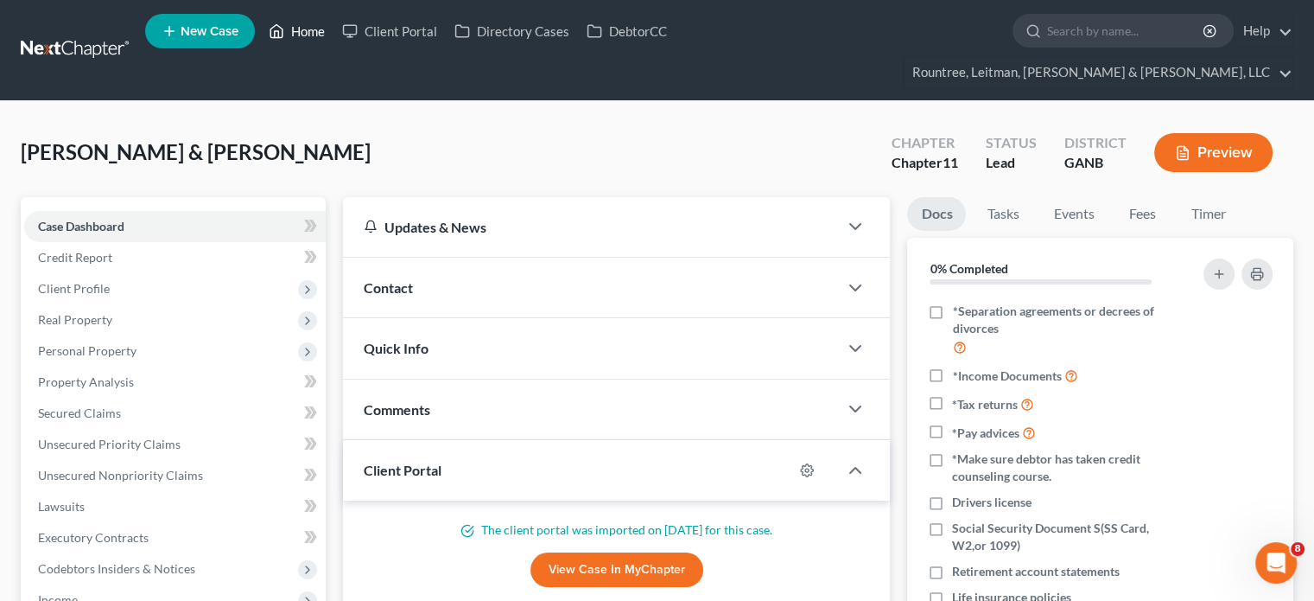
click at [318, 35] on link "Home" at bounding box center [296, 31] width 73 height 31
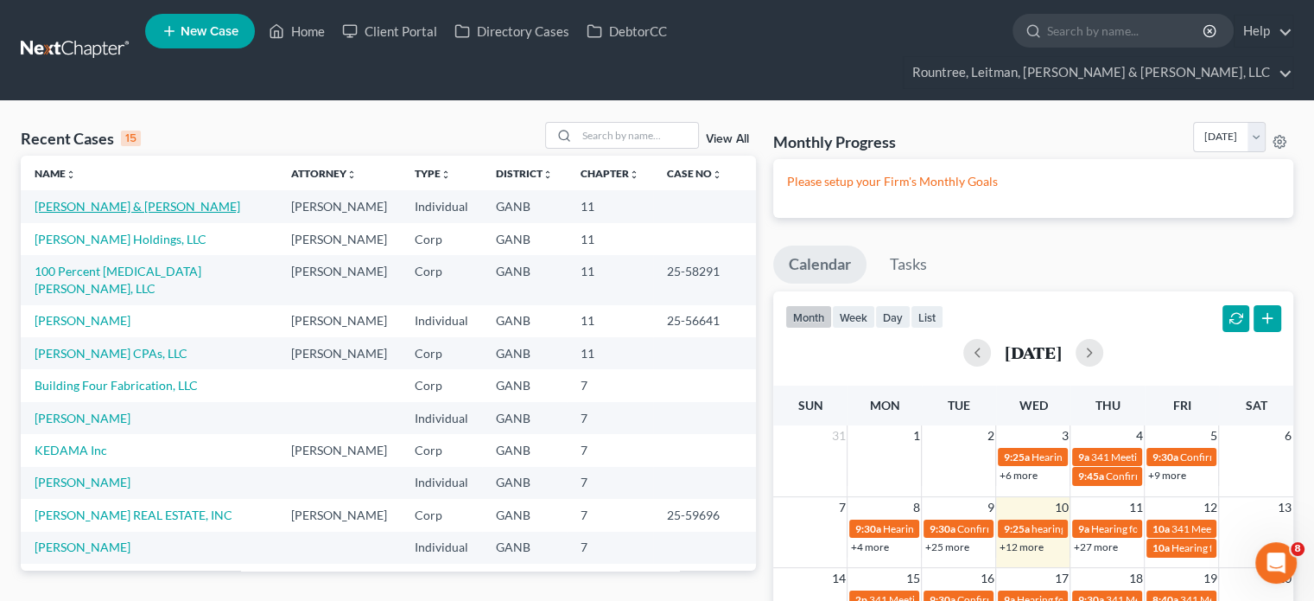
click at [92, 199] on link "[PERSON_NAME] & [PERSON_NAME]" at bounding box center [138, 206] width 206 height 15
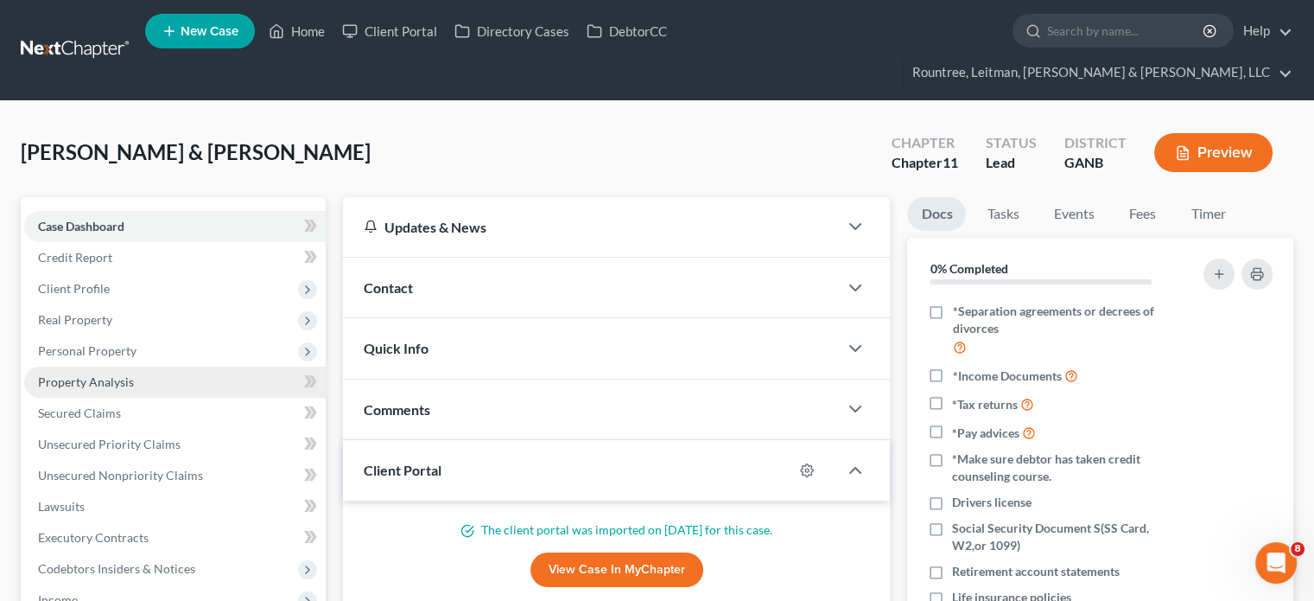
scroll to position [86, 0]
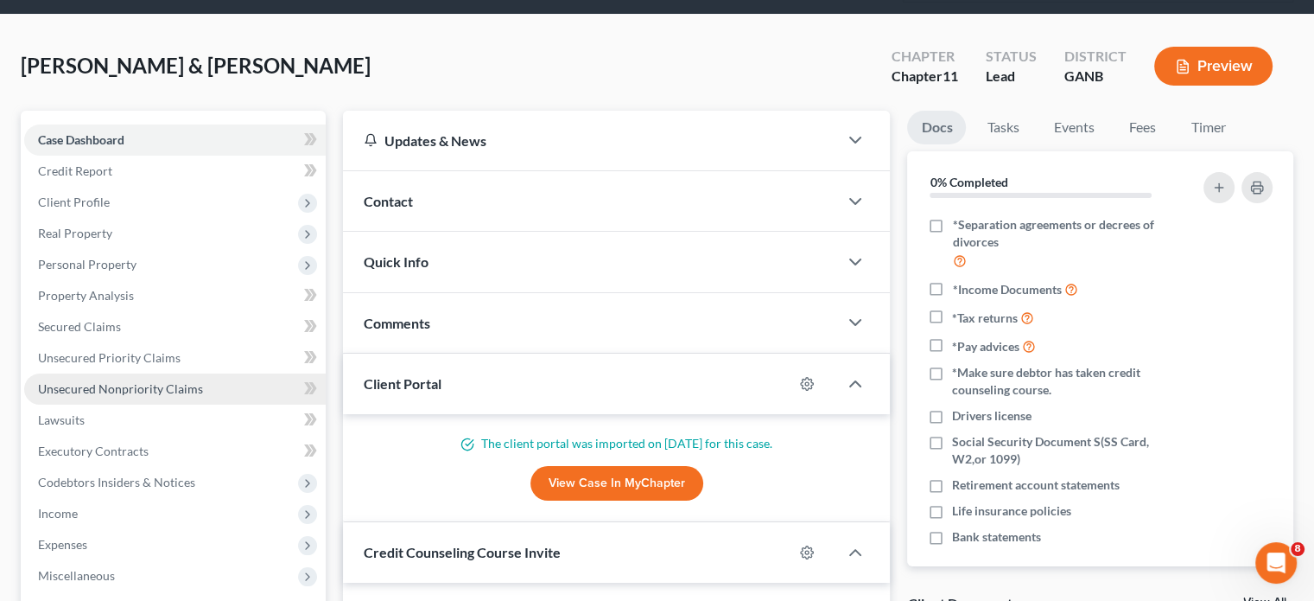
click at [106, 381] on span "Unsecured Nonpriority Claims" at bounding box center [120, 388] width 165 height 15
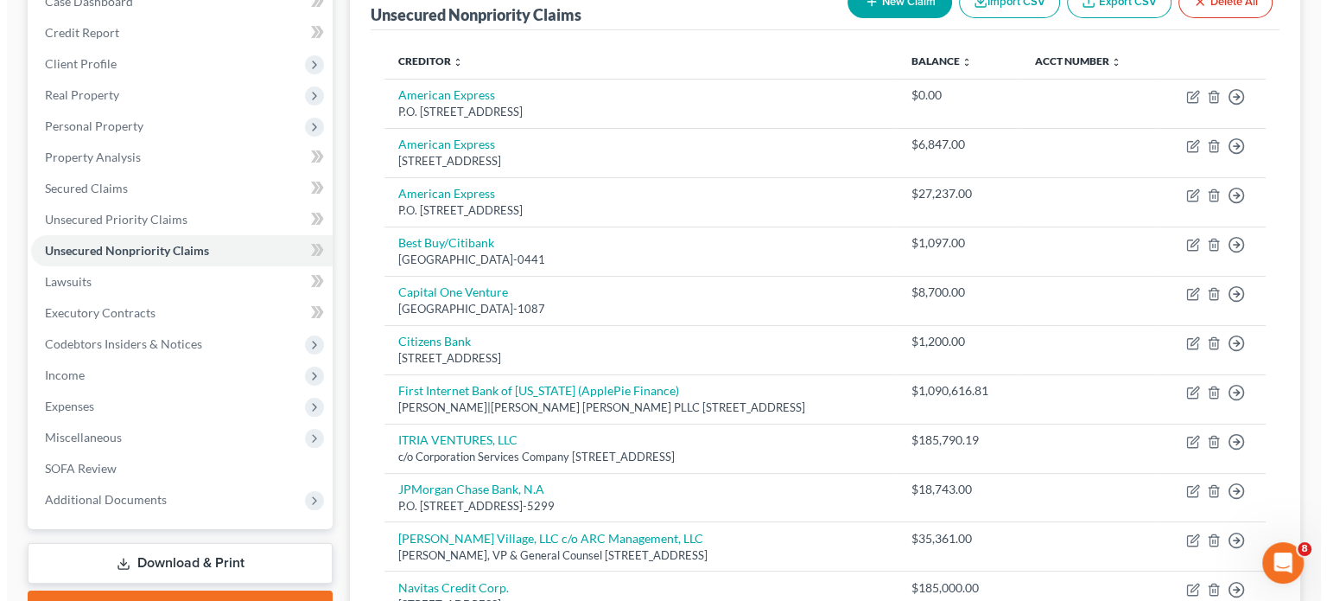
scroll to position [173, 0]
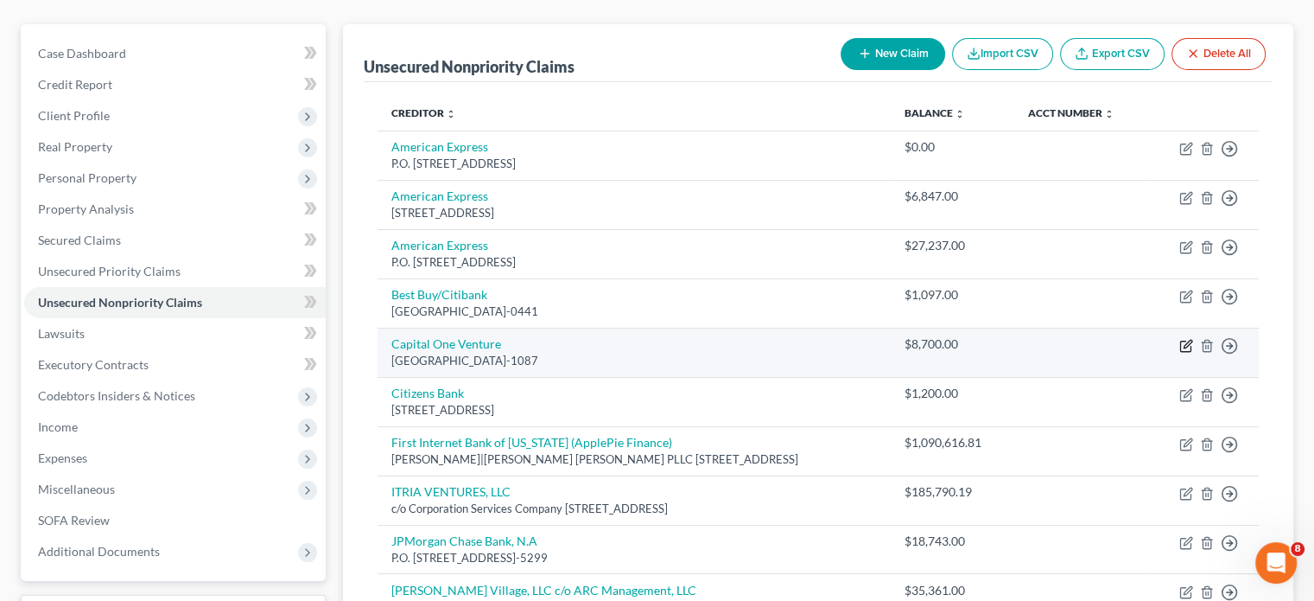
click at [1189, 339] on icon "button" at bounding box center [1187, 346] width 14 height 14
select select "28"
select select "2"
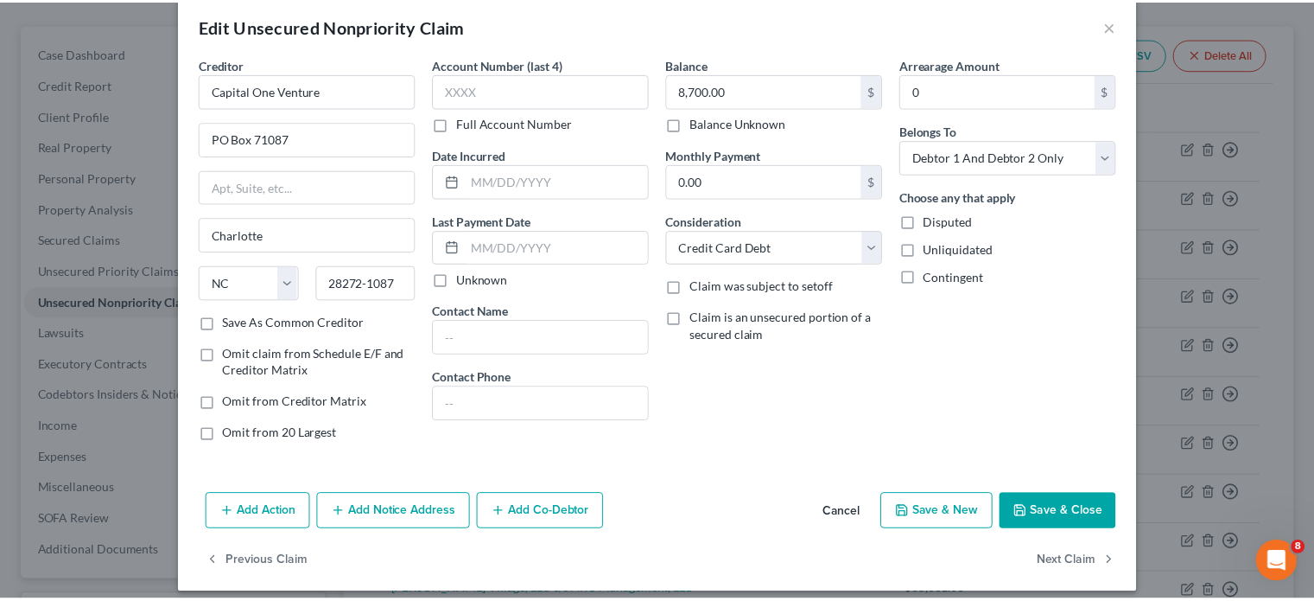
scroll to position [36, 0]
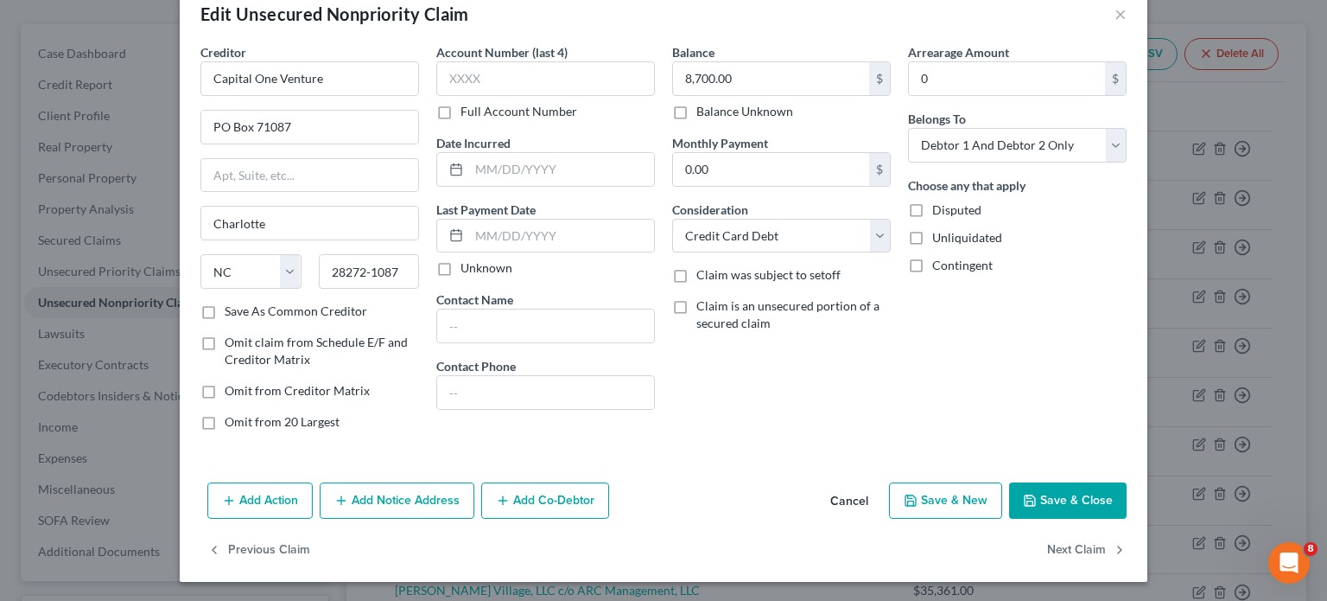
click at [1046, 498] on button "Save & Close" at bounding box center [1068, 500] width 118 height 36
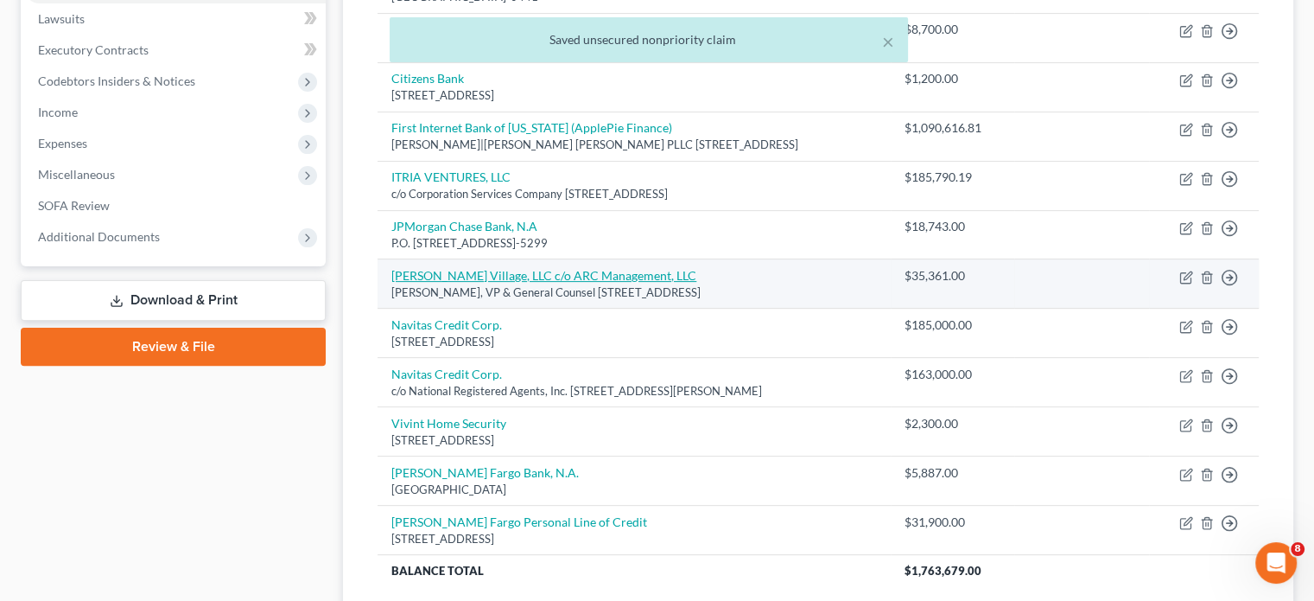
scroll to position [518, 0]
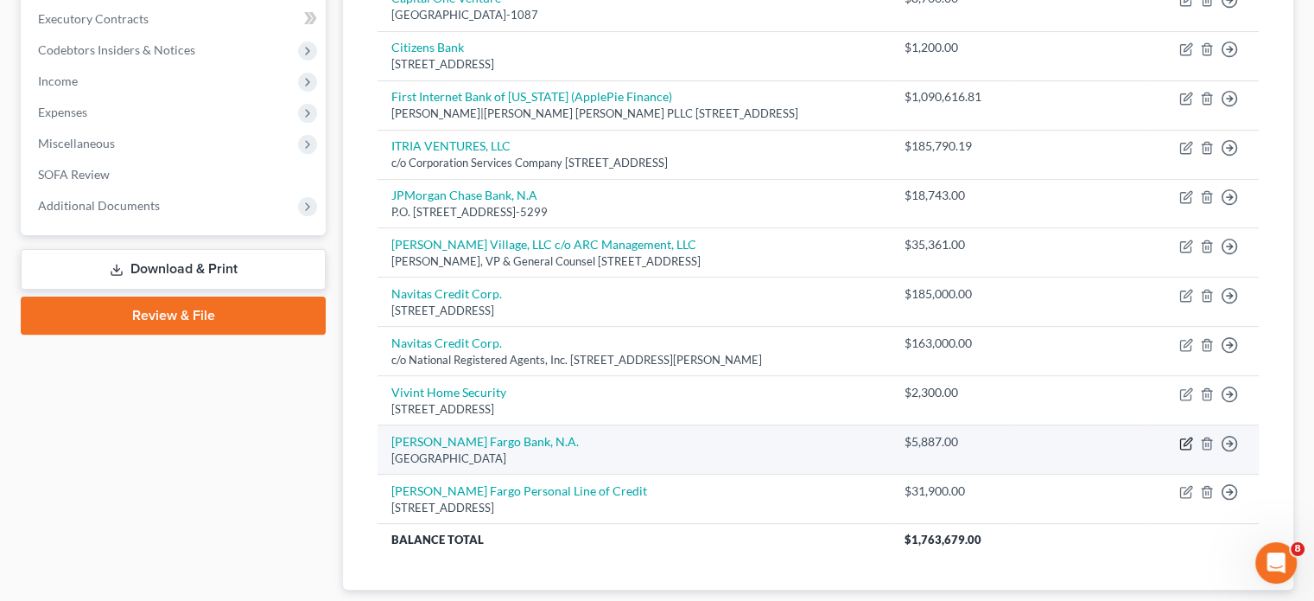
click at [1189, 437] on icon "button" at bounding box center [1188, 441] width 8 height 8
select select "3"
select select "14"
select select "0"
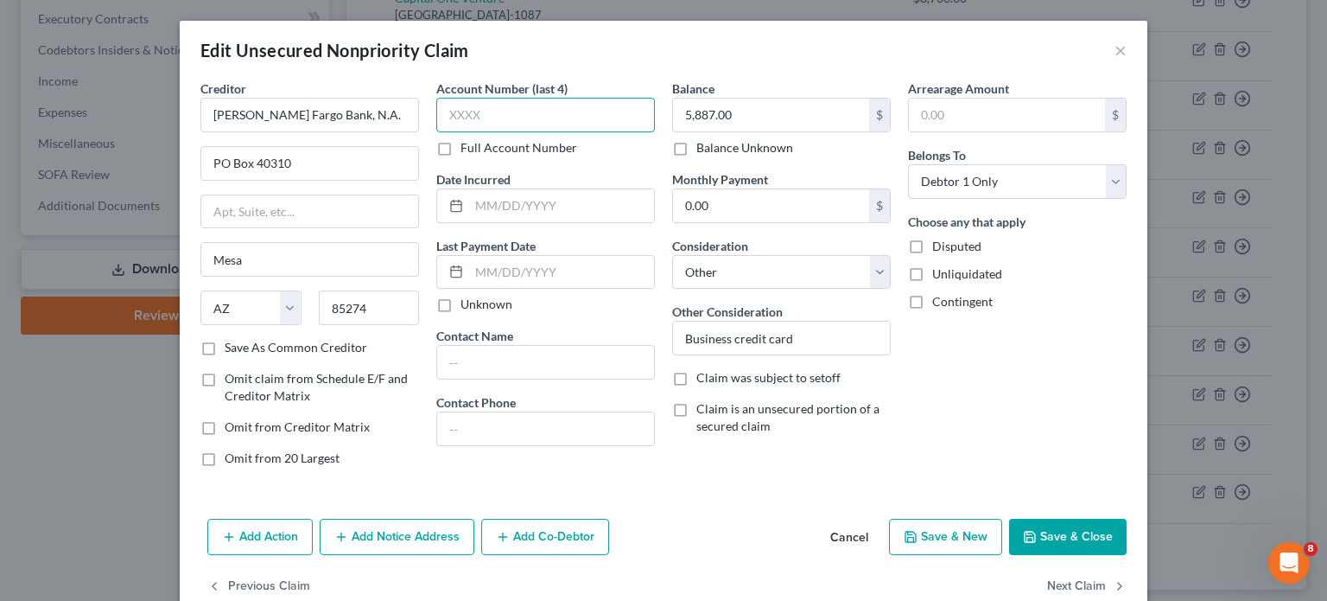
click at [487, 118] on input "text" at bounding box center [545, 115] width 219 height 35
type input "4809"
click at [1072, 534] on button "Save & Close" at bounding box center [1068, 536] width 118 height 36
